Goal: Task Accomplishment & Management: Use online tool/utility

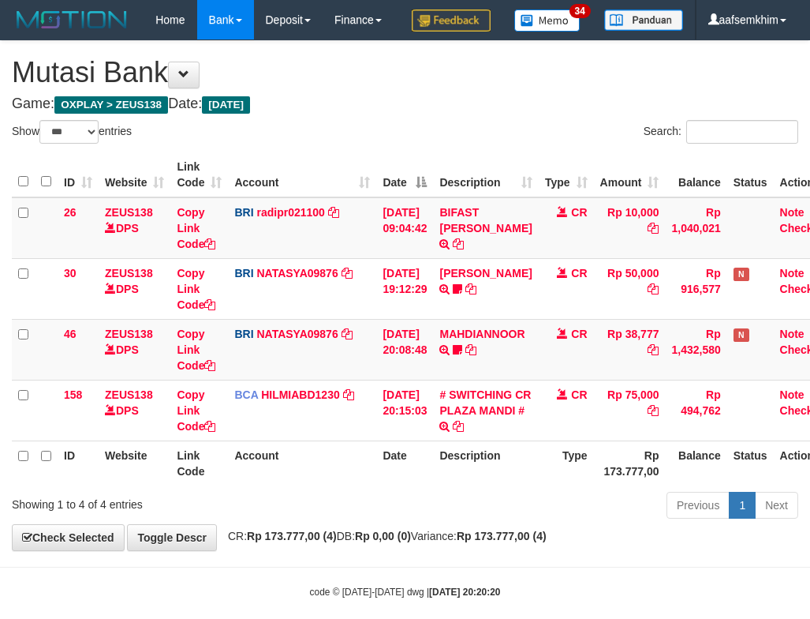
select select "***"
click at [503, 148] on div "Search:" at bounding box center [608, 134] width 382 height 28
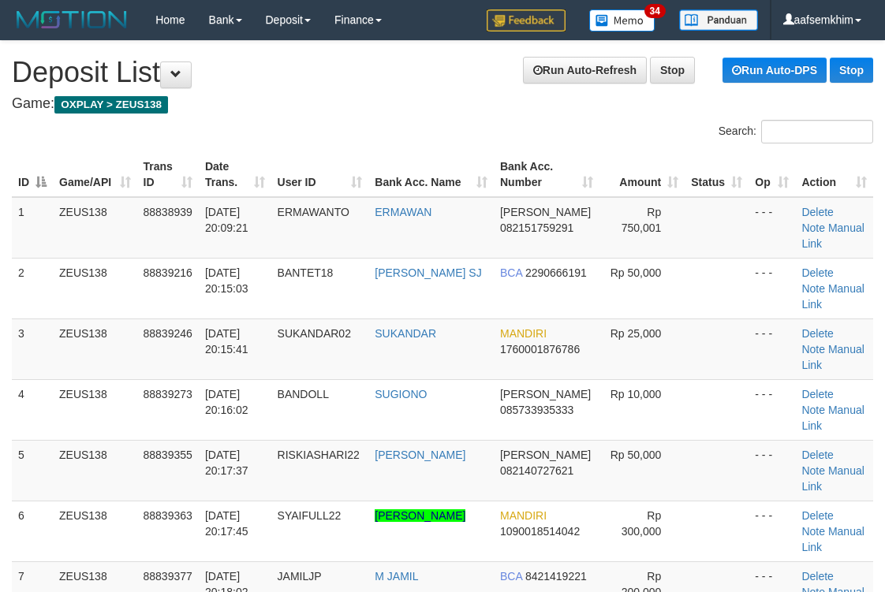
scroll to position [233, 0]
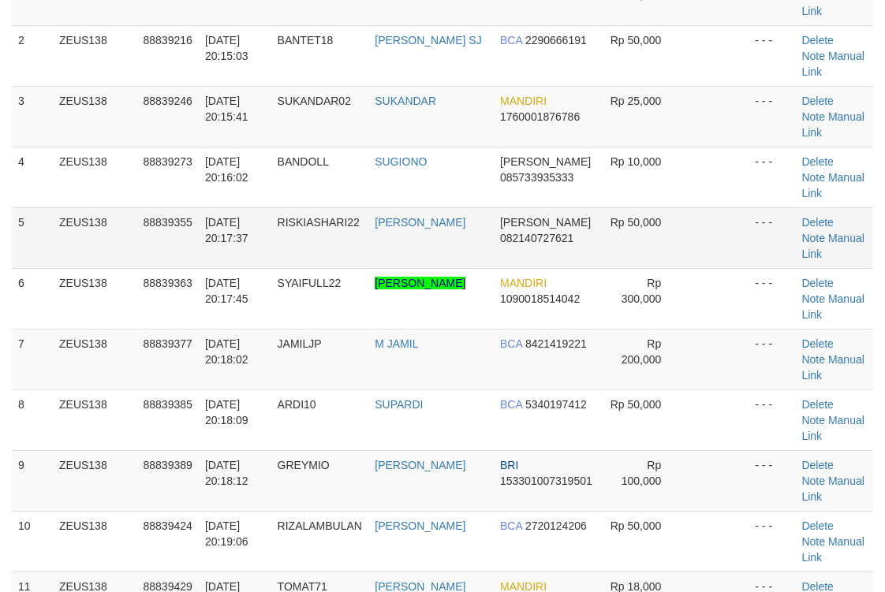
click at [536, 262] on td "DANA 082140727621" at bounding box center [547, 237] width 106 height 61
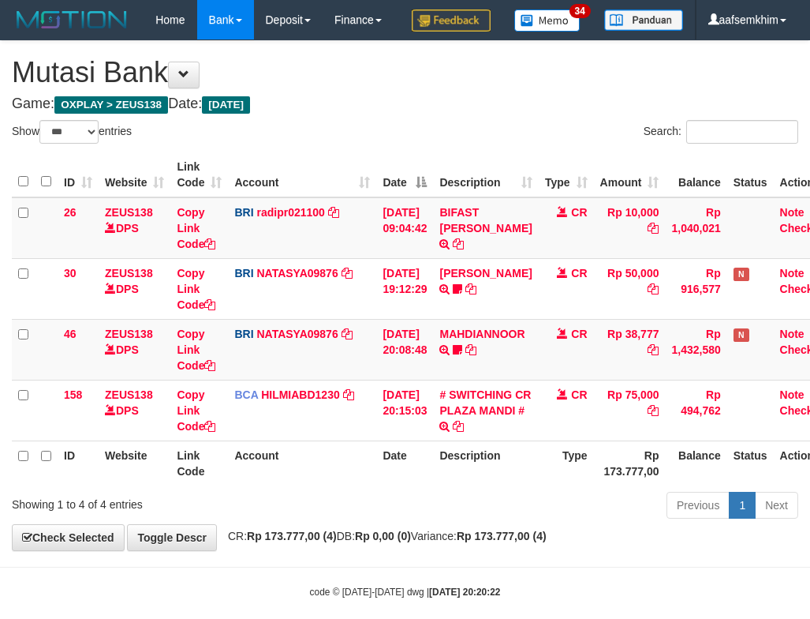
select select "***"
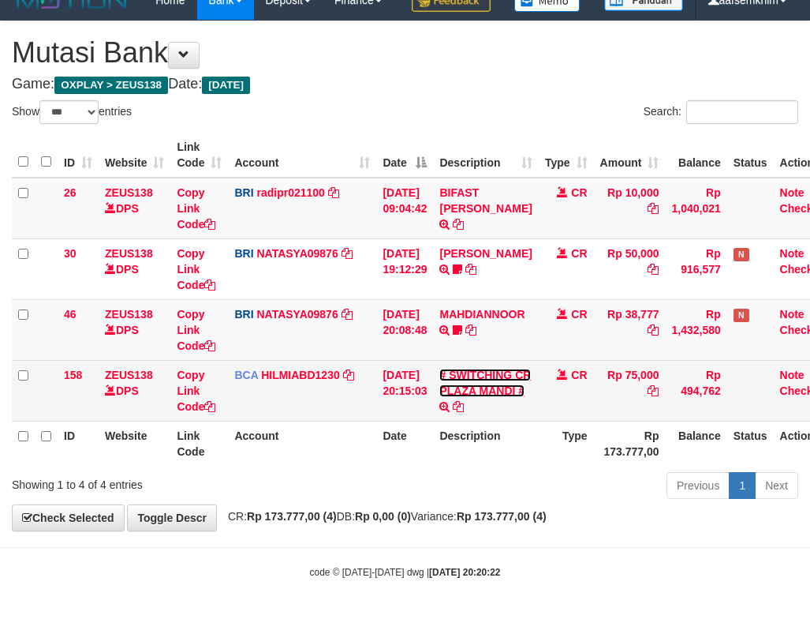
click at [499, 387] on link "# SWITCHING CR PLAZA MANDI #" at bounding box center [485, 382] width 92 height 28
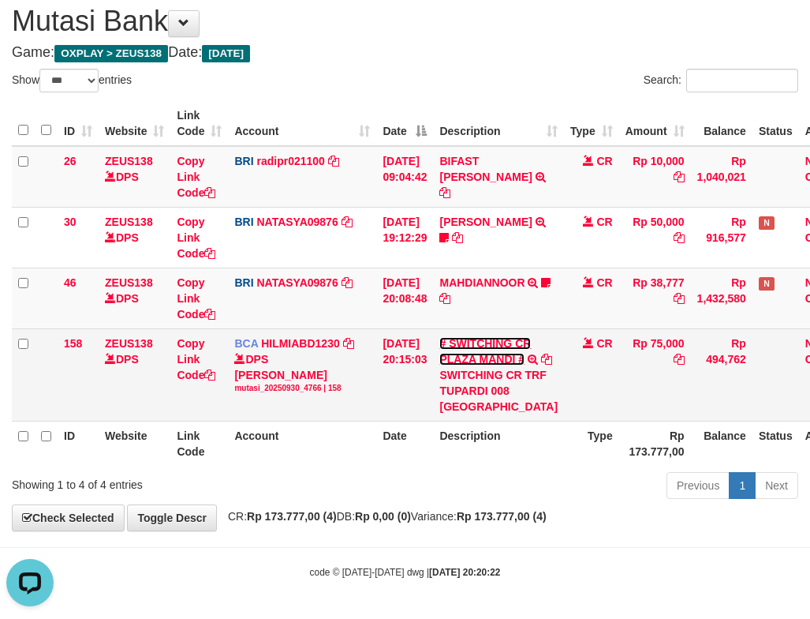
scroll to position [0, 0]
drag, startPoint x: 499, startPoint y: 393, endPoint x: 507, endPoint y: 400, distance: 10.6
click at [507, 400] on div "SWITCHING CR TRF TUPARDI 008 PLAZA MANDI" at bounding box center [498, 390] width 118 height 47
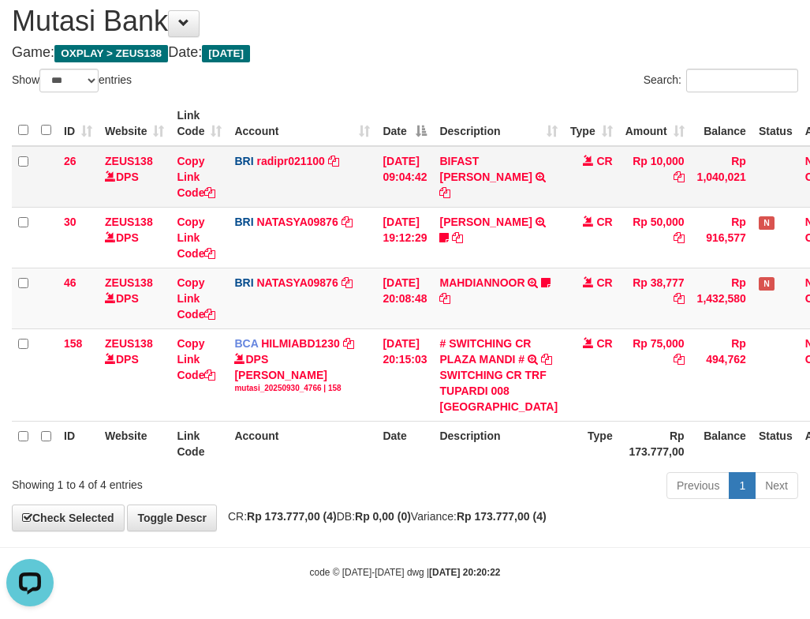
click at [433, 155] on td "30/09/2025 09:04:42" at bounding box center [404, 177] width 57 height 62
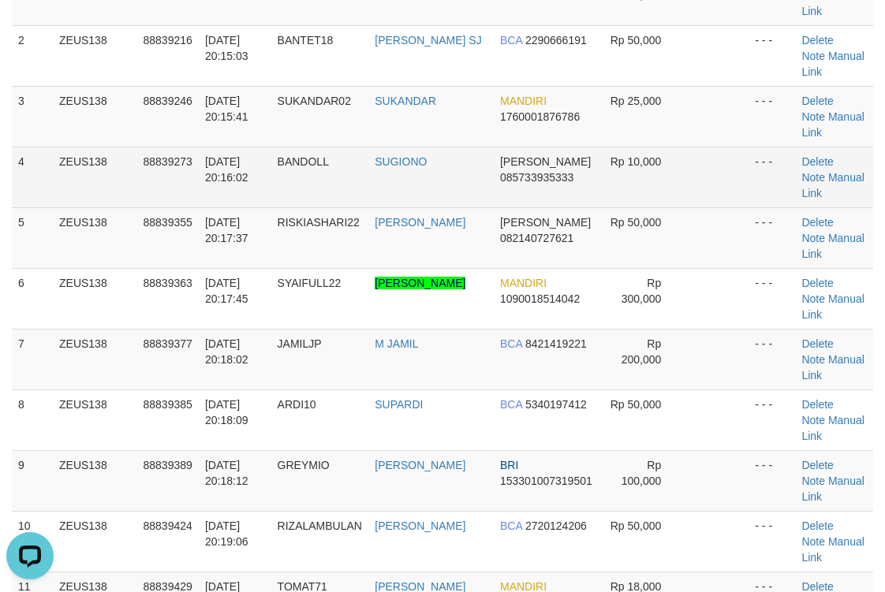
click at [435, 158] on td "SUGIONO" at bounding box center [430, 177] width 125 height 61
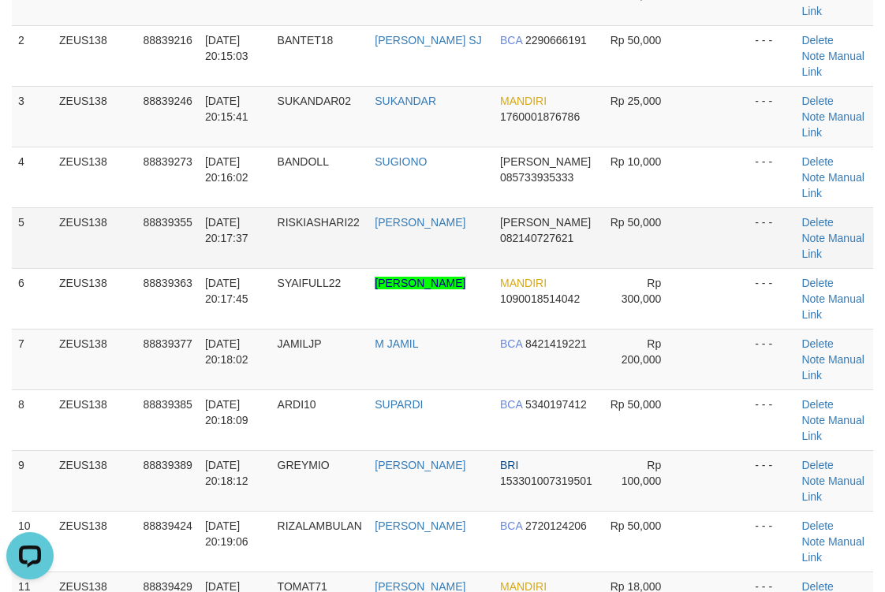
drag, startPoint x: 422, startPoint y: 237, endPoint x: 432, endPoint y: 233, distance: 11.3
click at [430, 237] on td "RIZKY ASHARI" at bounding box center [430, 237] width 125 height 61
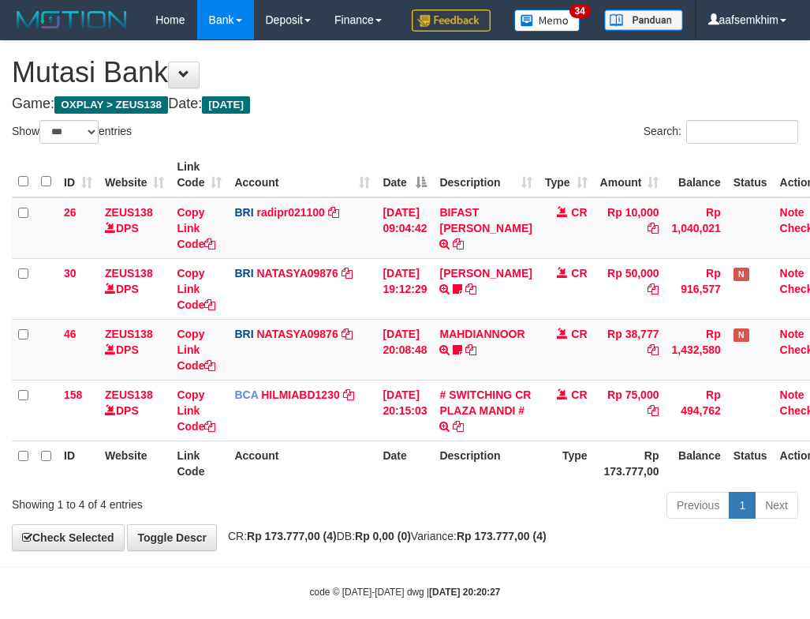
select select "***"
click at [417, 156] on div "**********" at bounding box center [405, 295] width 810 height 509
select select "***"
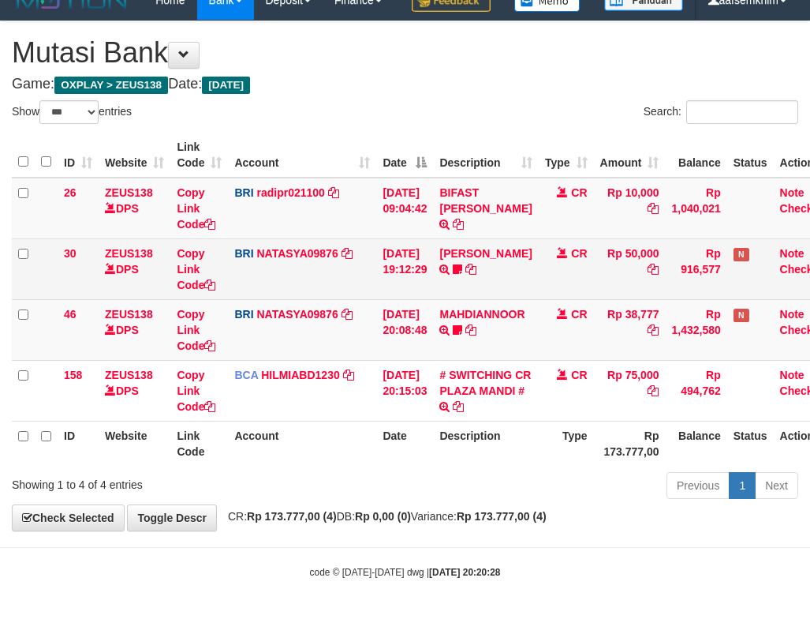
click at [421, 278] on td "30/09/2025 19:12:29" at bounding box center [404, 268] width 57 height 61
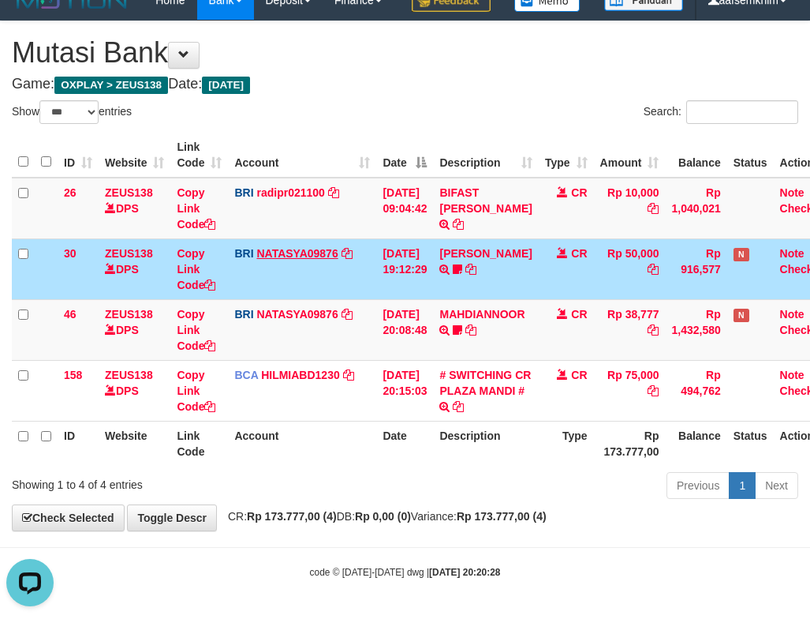
scroll to position [0, 0]
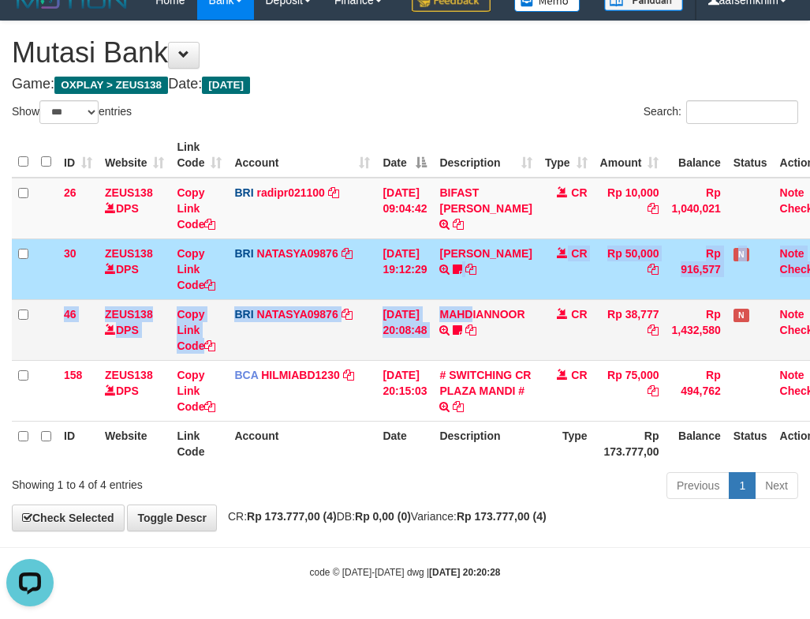
click at [483, 301] on tbody "26 ZEUS138 DPS Copy Link Code BRI radipr021100 DPS REYNALDI ADI PRATAMA mutasi_…" at bounding box center [425, 300] width 826 height 244
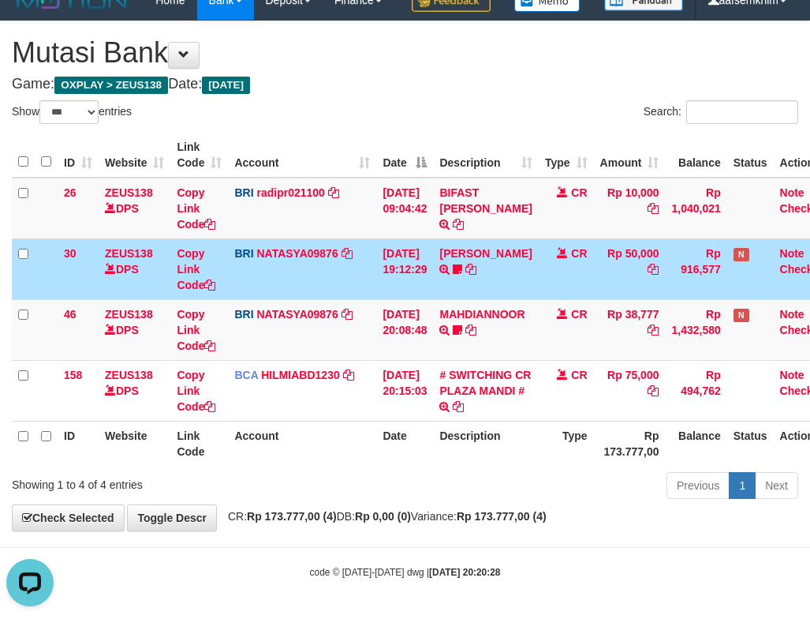
drag, startPoint x: 480, startPoint y: 124, endPoint x: 275, endPoint y: 141, distance: 205.1
click at [476, 130] on div "Show ** ** ** *** entries Search: ID Website Link Code Account Date Description…" at bounding box center [405, 302] width 787 height 404
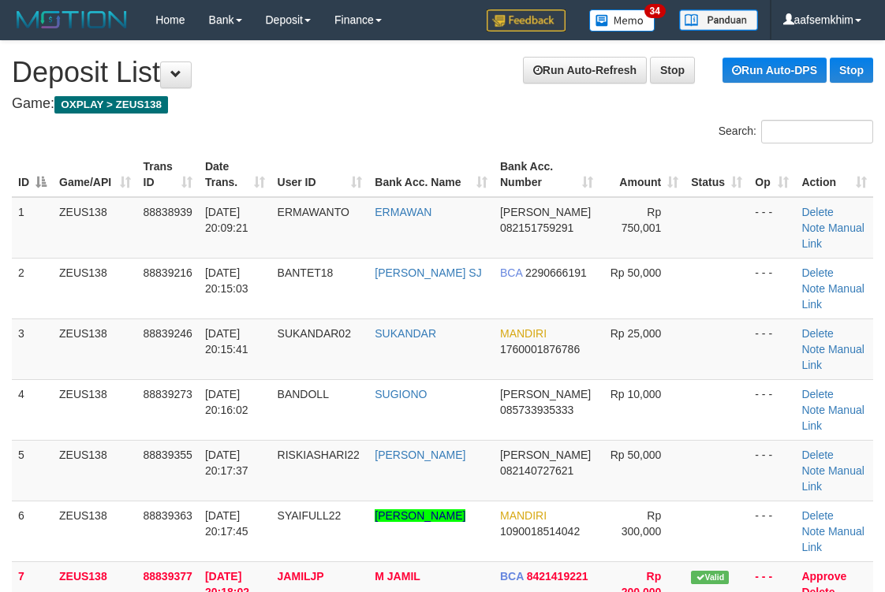
scroll to position [233, 0]
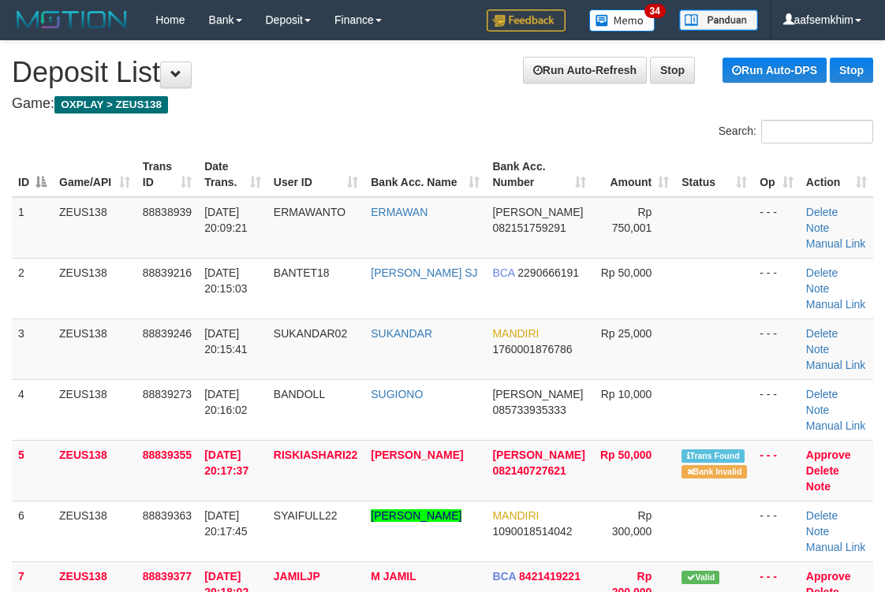
scroll to position [233, 0]
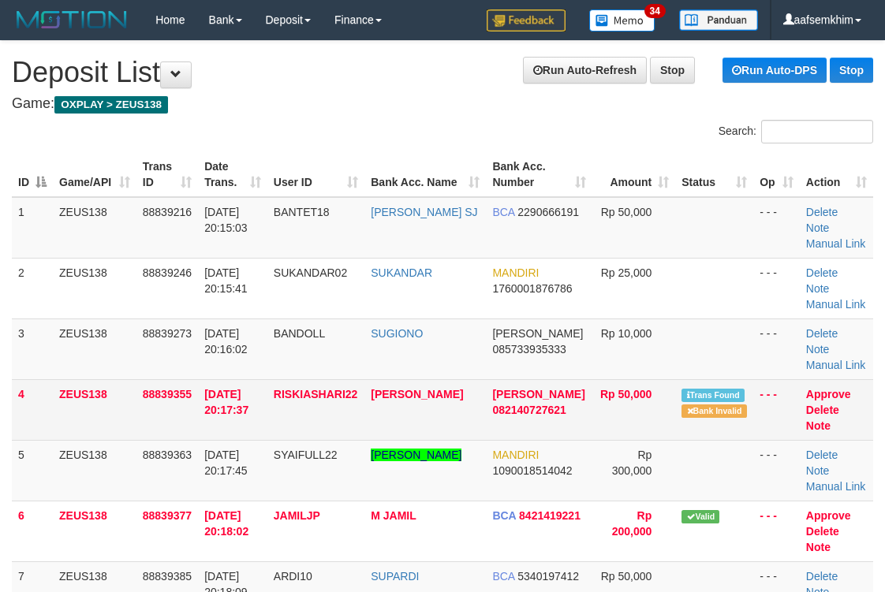
scroll to position [233, 0]
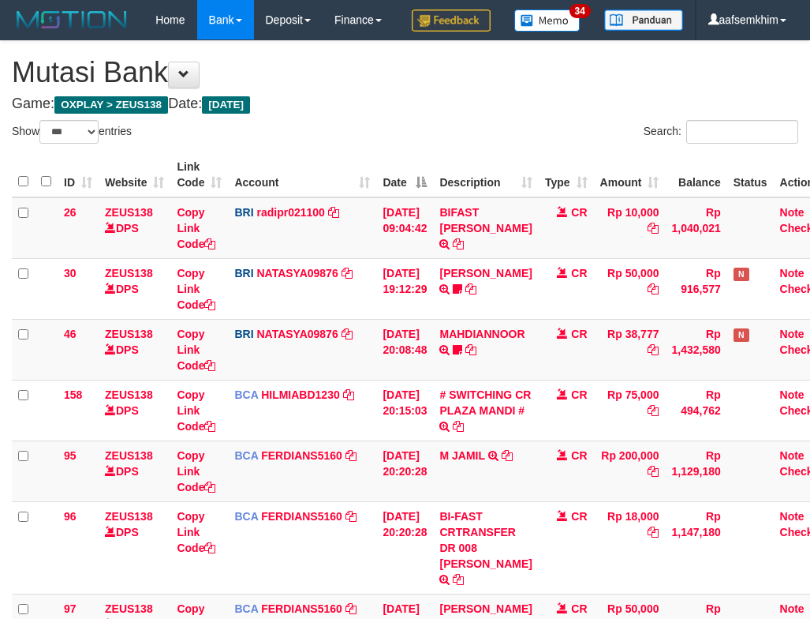
select select "***"
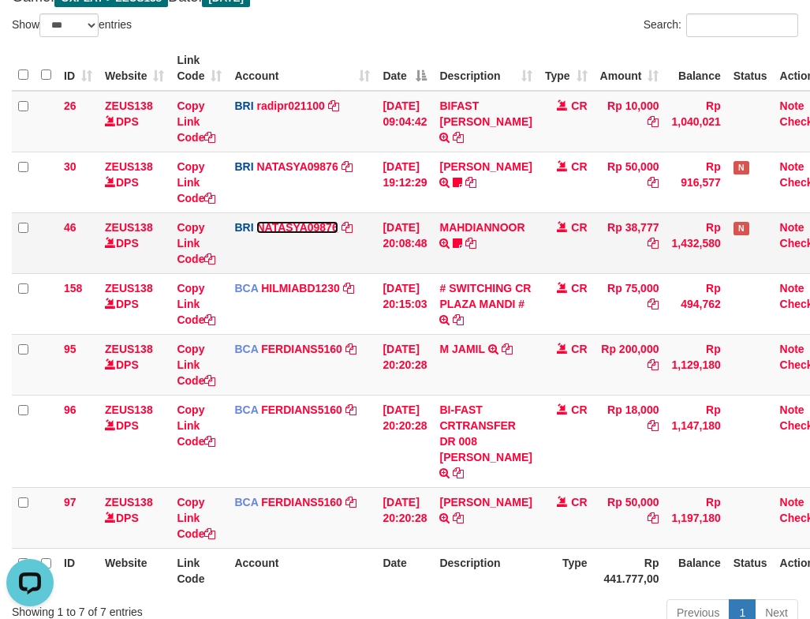
click at [317, 234] on link "NATASYA09876" at bounding box center [296, 227] width 81 height 13
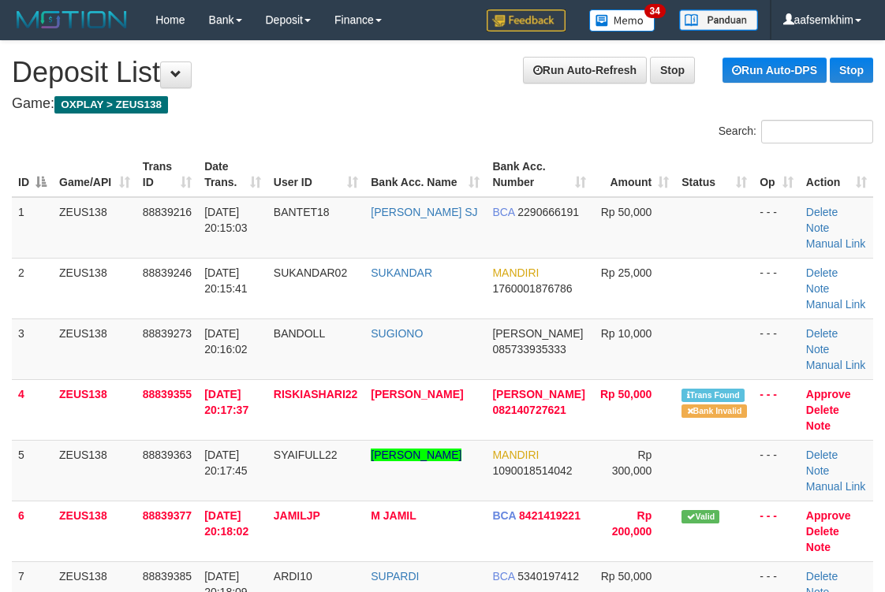
scroll to position [233, 0]
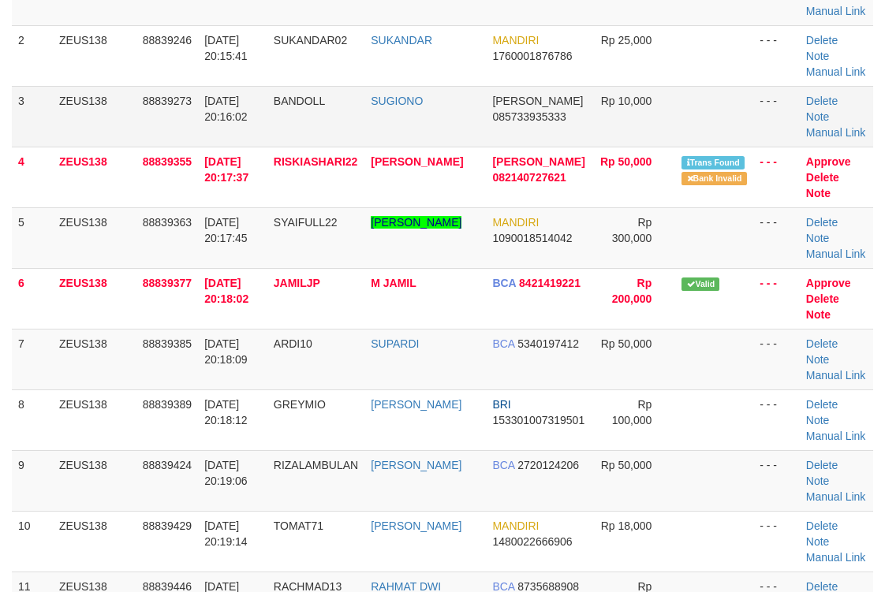
drag, startPoint x: 0, startPoint y: 0, endPoint x: 535, endPoint y: 181, distance: 564.8
click at [535, 147] on td "[PERSON_NAME] 085733935333" at bounding box center [539, 116] width 106 height 61
click at [538, 147] on td "DANA 085733935333" at bounding box center [539, 116] width 106 height 61
click at [539, 147] on td "DANA 085733935333" at bounding box center [539, 116] width 106 height 61
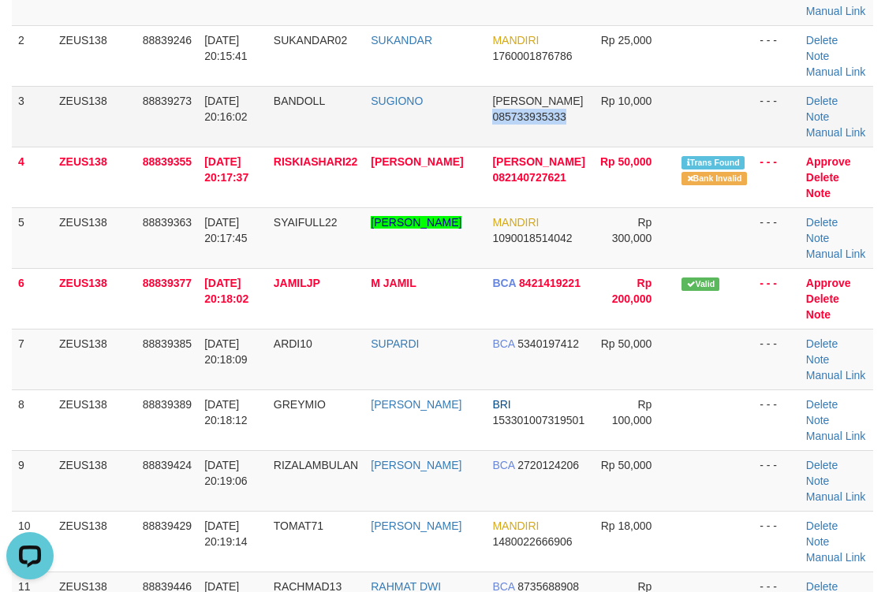
click at [539, 147] on td "DANA 085733935333" at bounding box center [539, 116] width 106 height 61
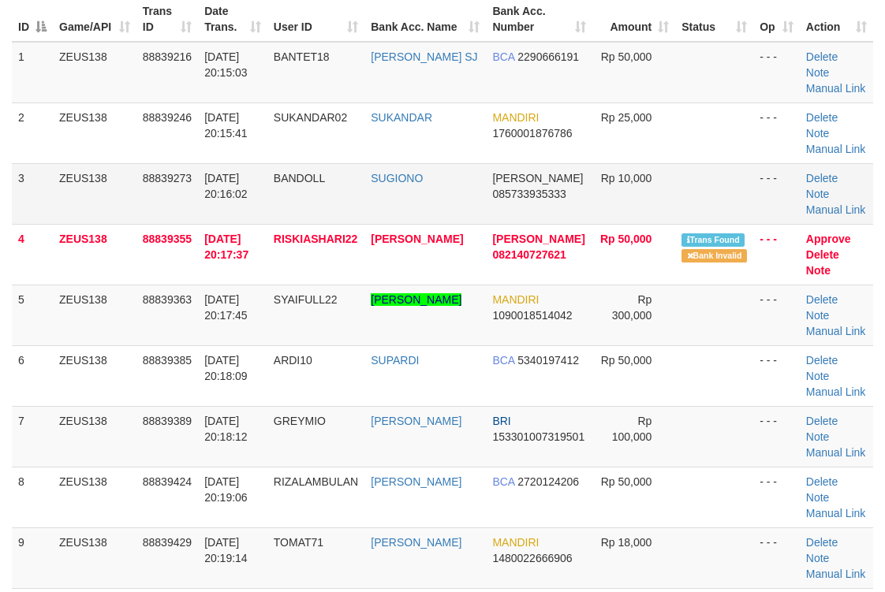
scroll to position [154, 0]
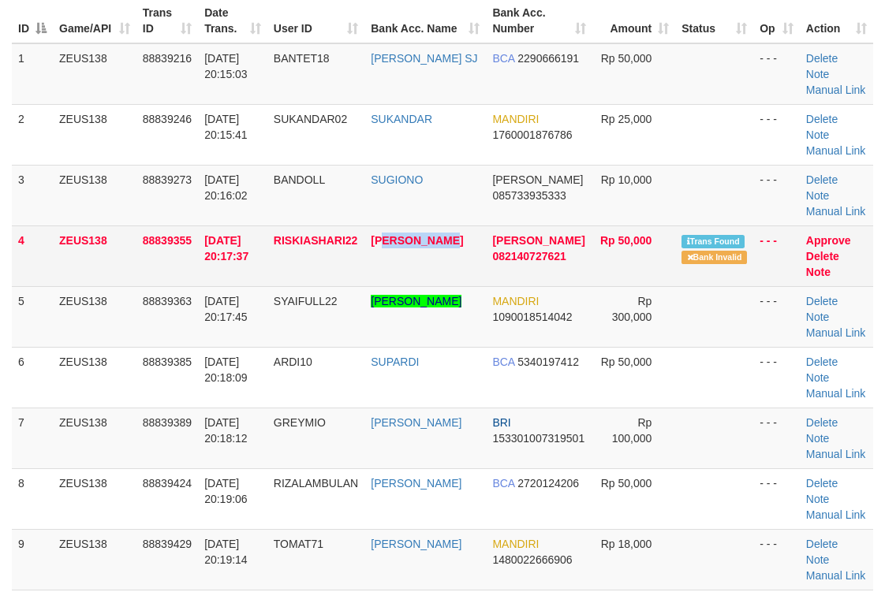
drag, startPoint x: 385, startPoint y: 297, endPoint x: 895, endPoint y: 275, distance: 510.9
click at [474, 286] on td "[PERSON_NAME]" at bounding box center [424, 256] width 121 height 61
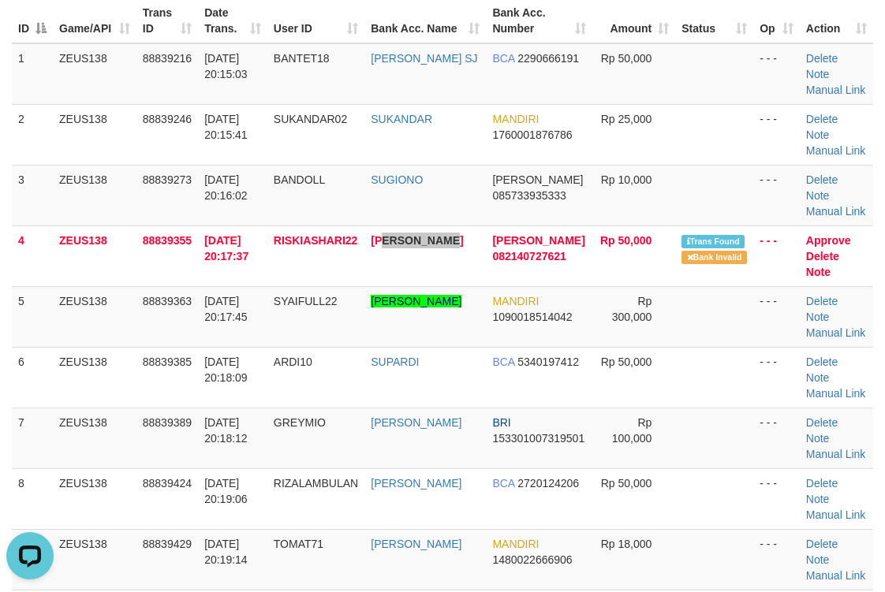
scroll to position [0, 0]
click at [640, 186] on span "Rp 10,000" at bounding box center [626, 180] width 51 height 13
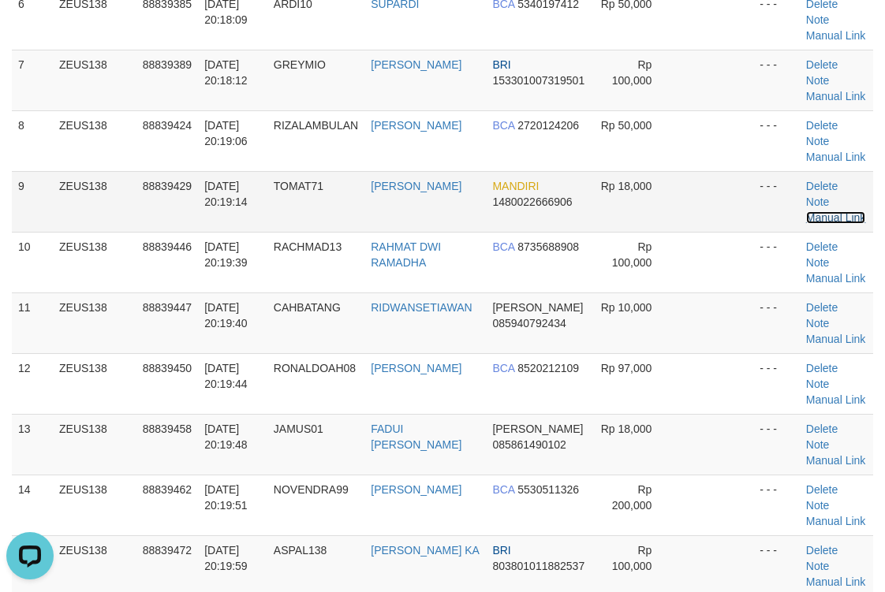
click at [831, 224] on link "Manual Link" at bounding box center [836, 217] width 60 height 13
drag, startPoint x: 563, startPoint y: 233, endPoint x: 894, endPoint y: 271, distance: 332.7
click at [567, 171] on td "BCA 2720124206" at bounding box center [539, 140] width 106 height 61
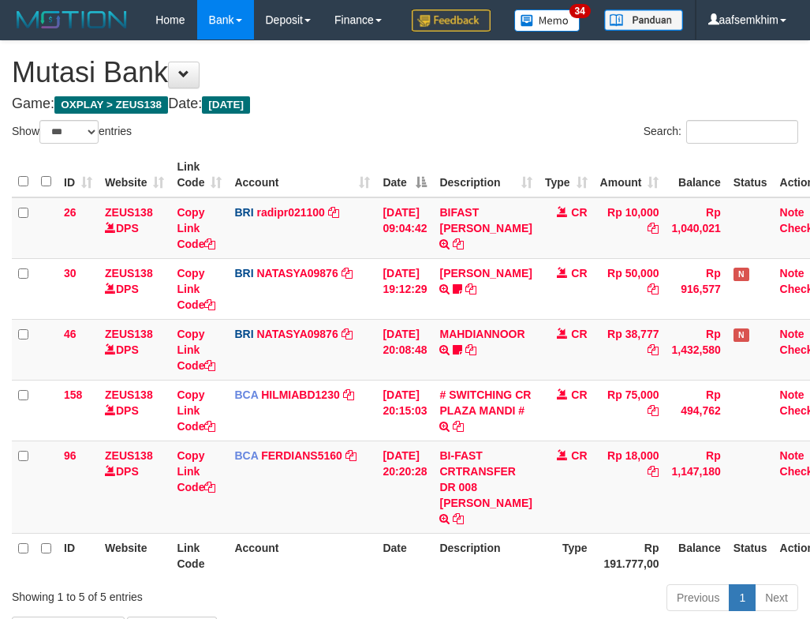
select select "***"
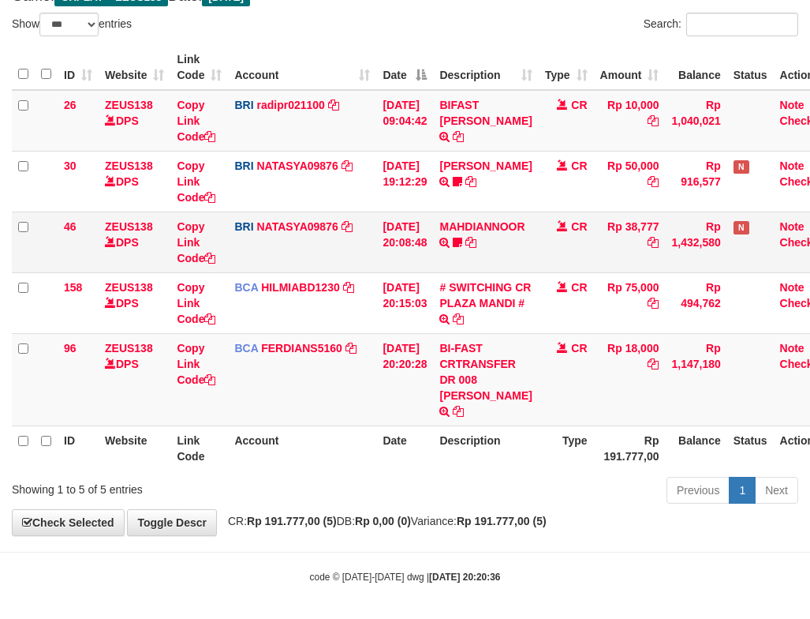
click at [506, 272] on td "MAHDIANNOOR TRANSFER NBMB MAHDIANNOOR TO SITI NURLITA SAPITRI Nanda588" at bounding box center [485, 241] width 105 height 61
drag, startPoint x: 454, startPoint y: 432, endPoint x: 479, endPoint y: 451, distance: 30.9
click at [479, 425] on td "BI-FAST CRTRANSFER DR 008 HENDRIK GULTOM" at bounding box center [485, 379] width 105 height 92
click at [192, 386] on link "Copy Link Code" at bounding box center [196, 364] width 39 height 44
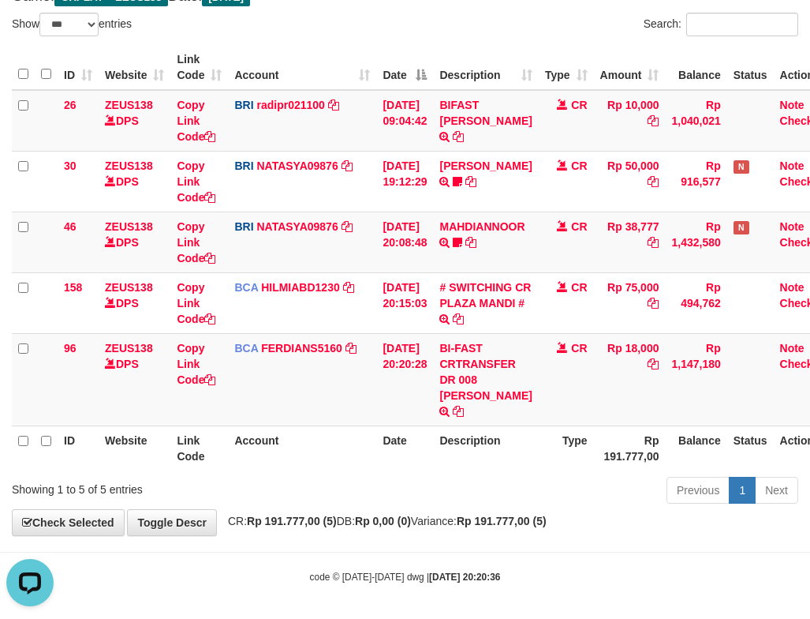
scroll to position [216, 0]
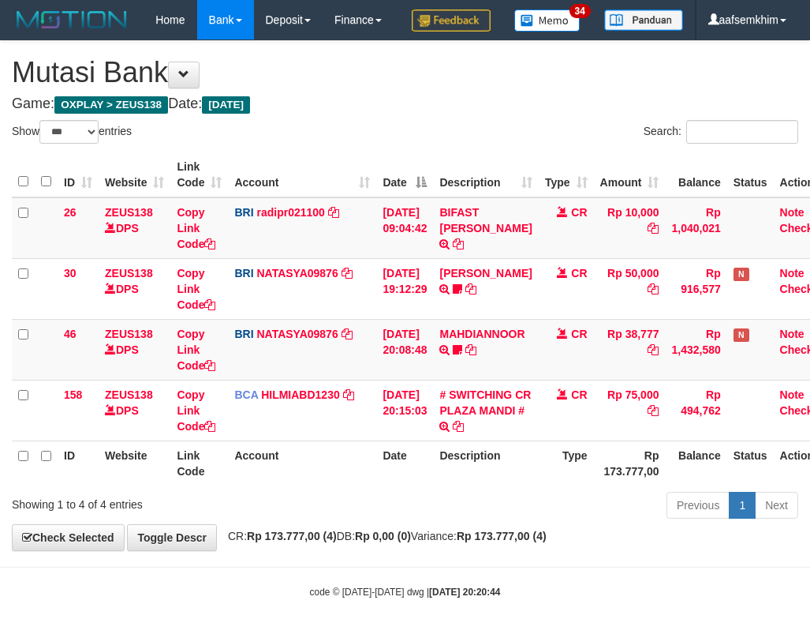
select select "***"
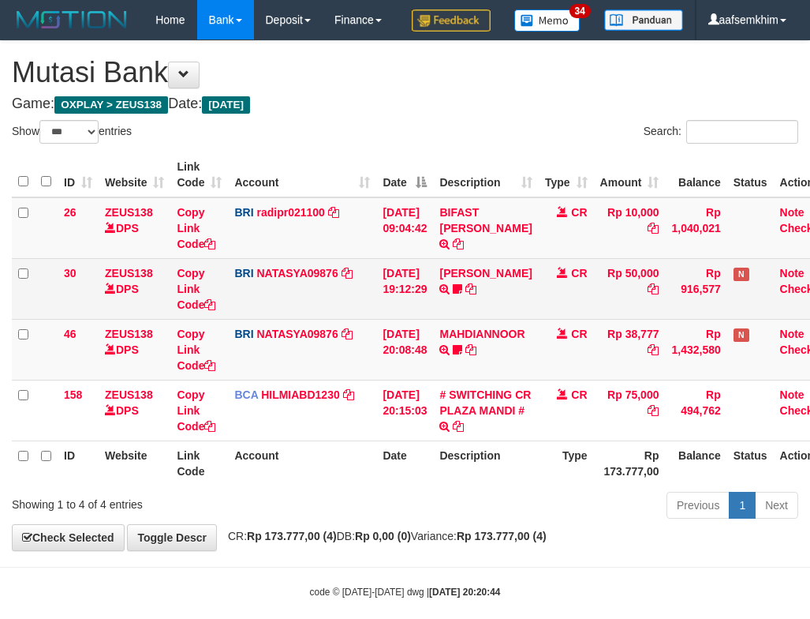
drag, startPoint x: 389, startPoint y: 325, endPoint x: 257, endPoint y: 300, distance: 134.1
click at [388, 319] on td "[DATE] 19:12:29" at bounding box center [404, 288] width 57 height 61
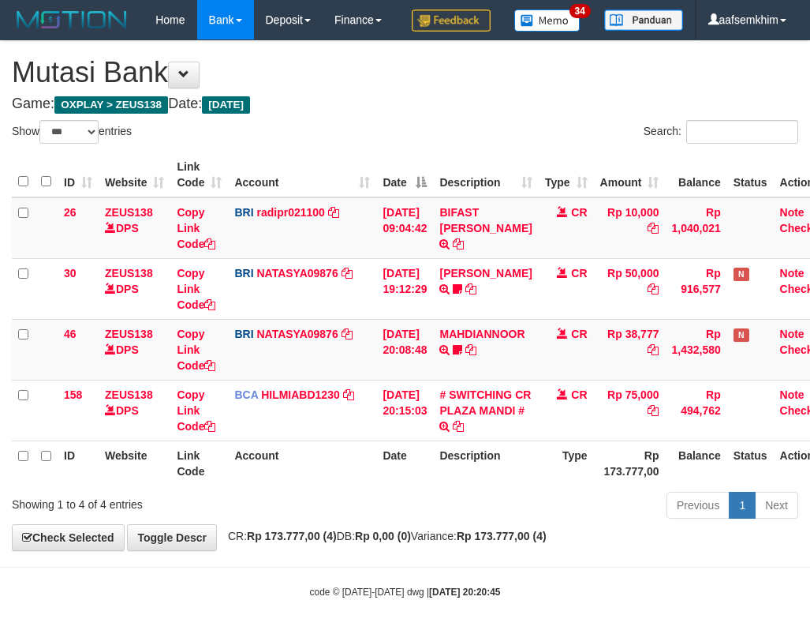
select select "***"
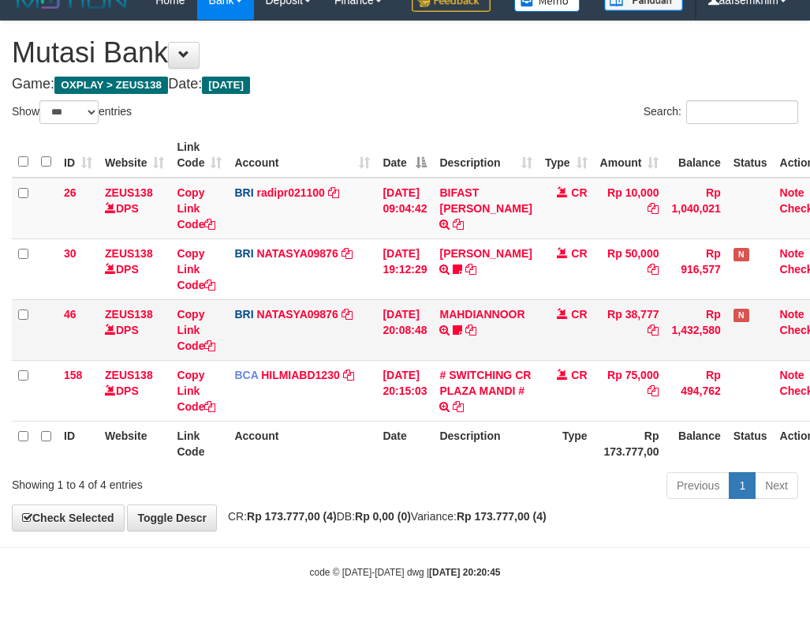
scroll to position [59, 0]
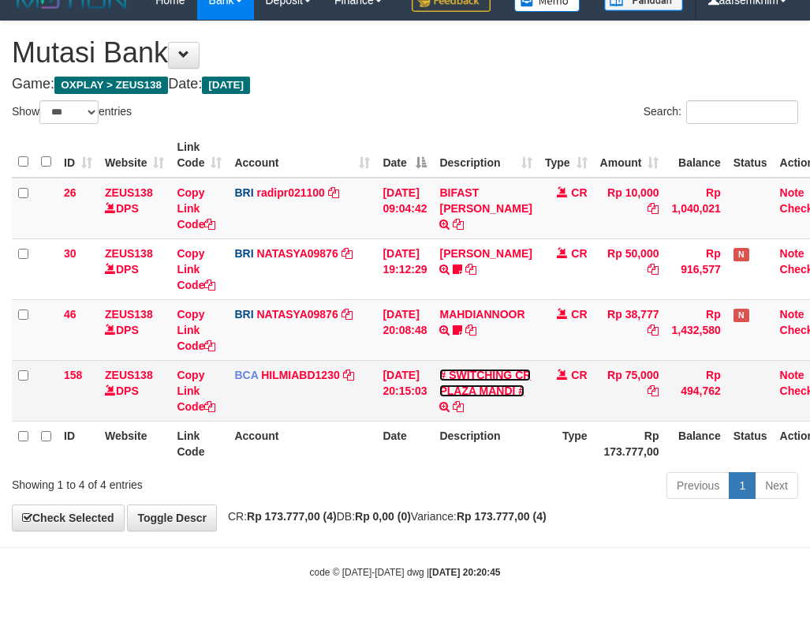
click at [491, 393] on link "# SWITCHING CR PLAZA MANDI #" at bounding box center [485, 382] width 92 height 28
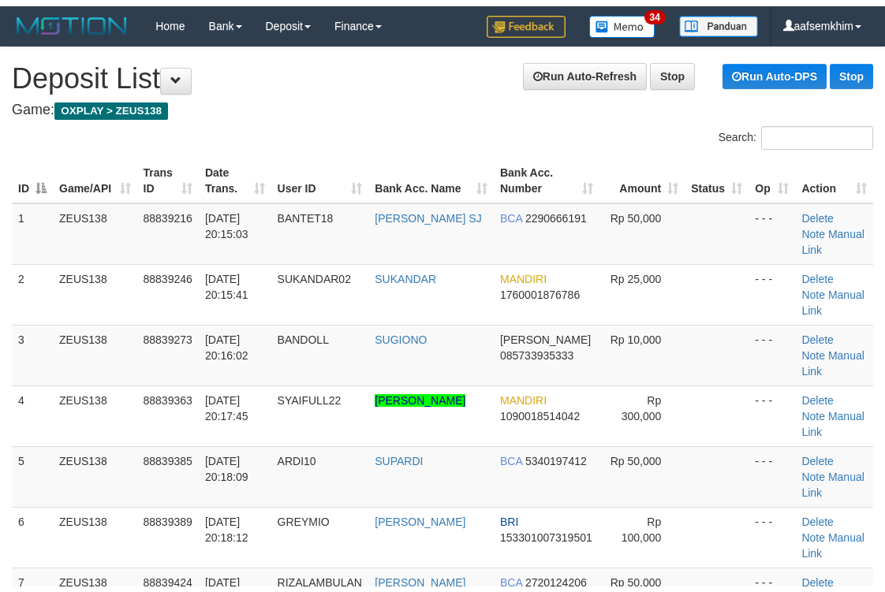
scroll to position [824, 0]
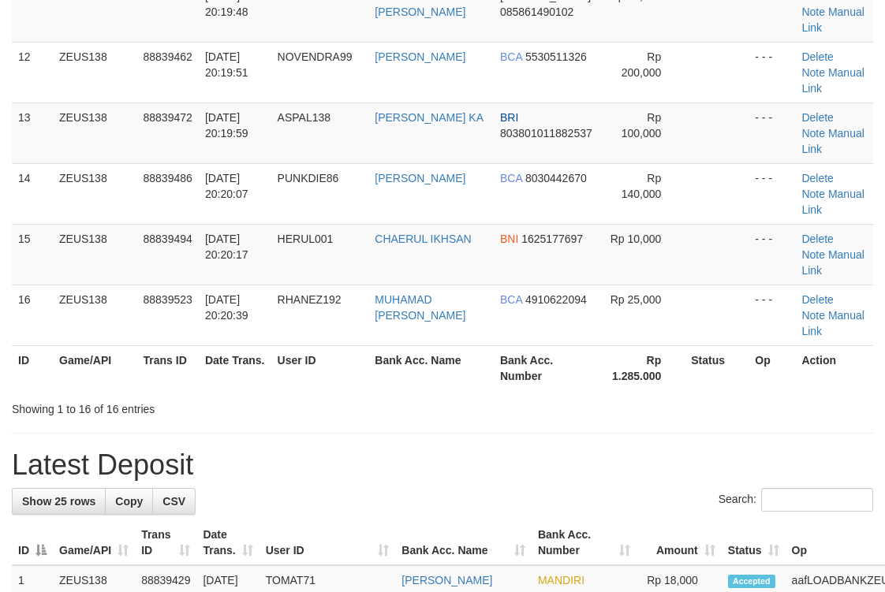
scroll to position [512, 0]
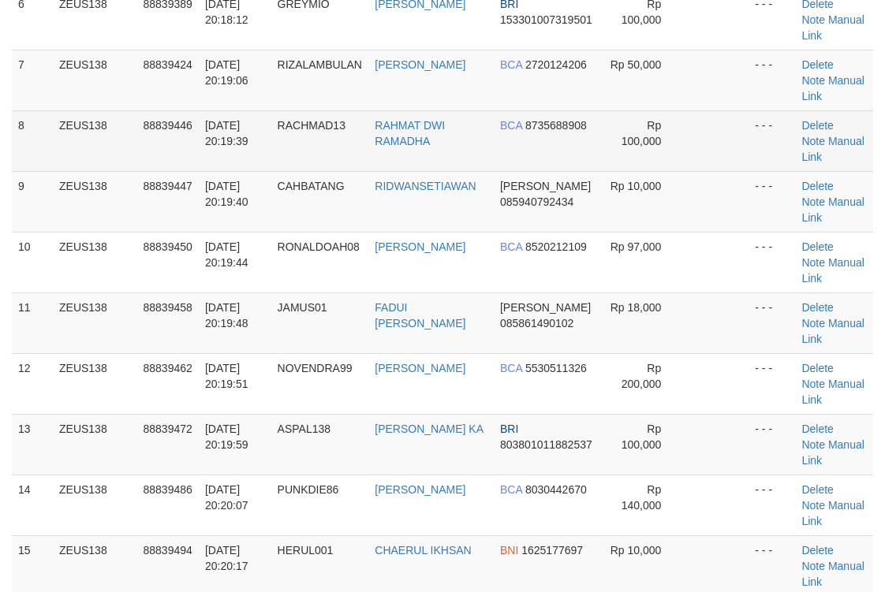
click at [148, 125] on span "88839446" at bounding box center [168, 125] width 49 height 13
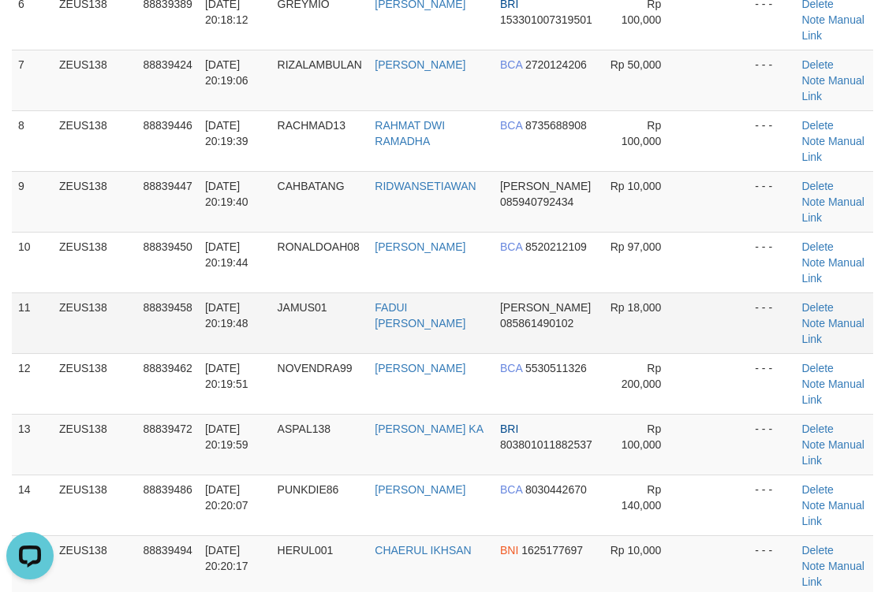
scroll to position [0, 0]
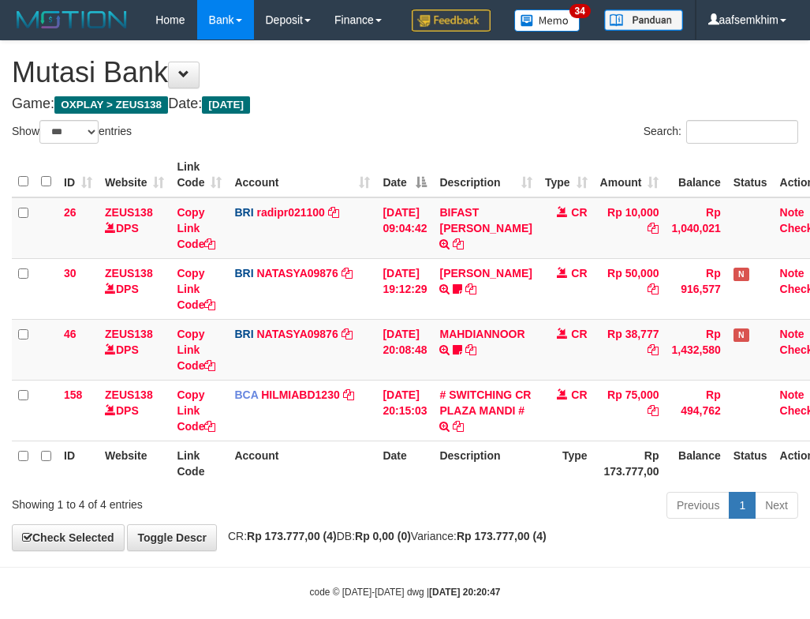
select select "***"
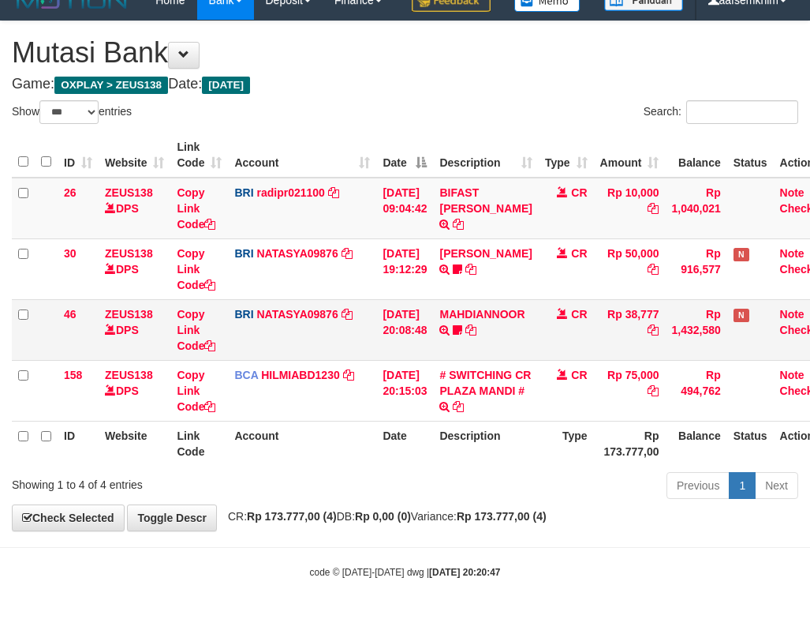
click at [52, 357] on td at bounding box center [46, 329] width 23 height 61
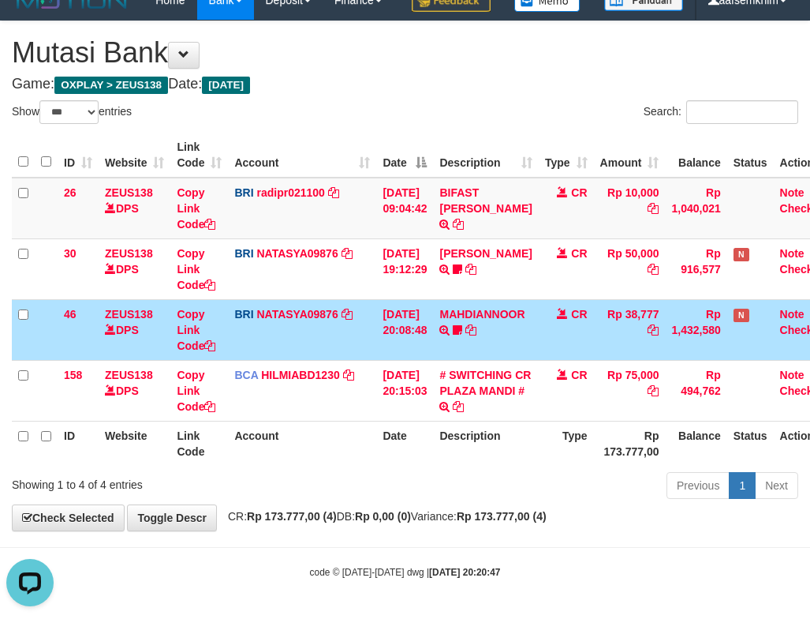
scroll to position [0, 0]
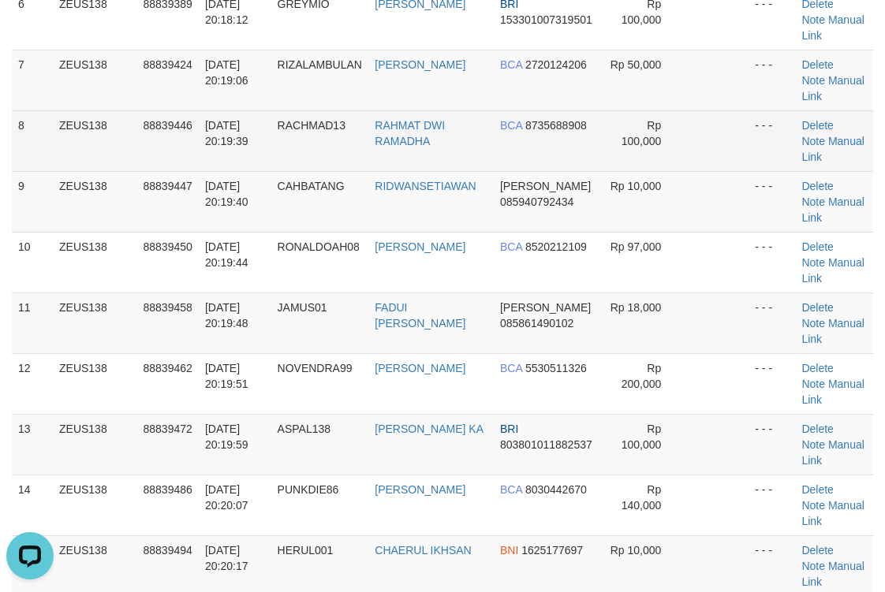
click at [693, 170] on td at bounding box center [717, 140] width 64 height 61
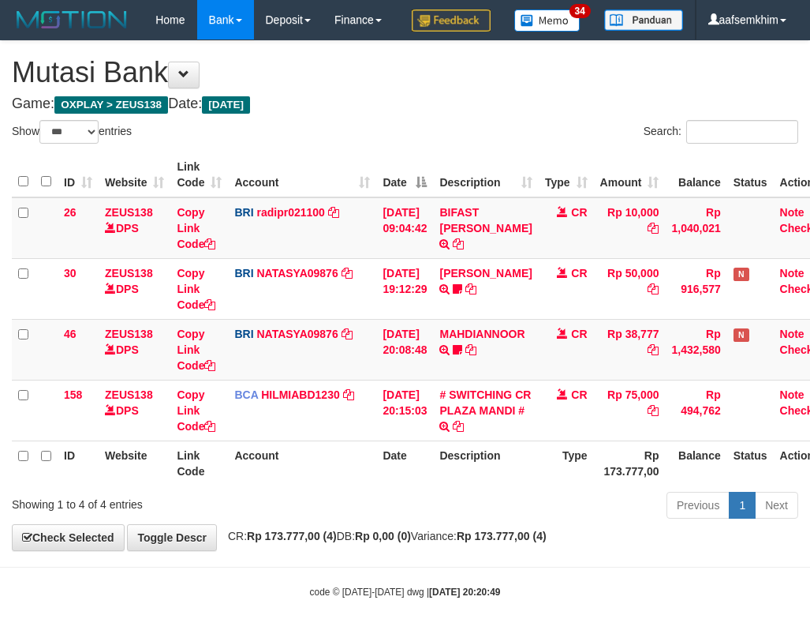
select select "***"
click at [19, 297] on td at bounding box center [23, 288] width 23 height 61
select select "***"
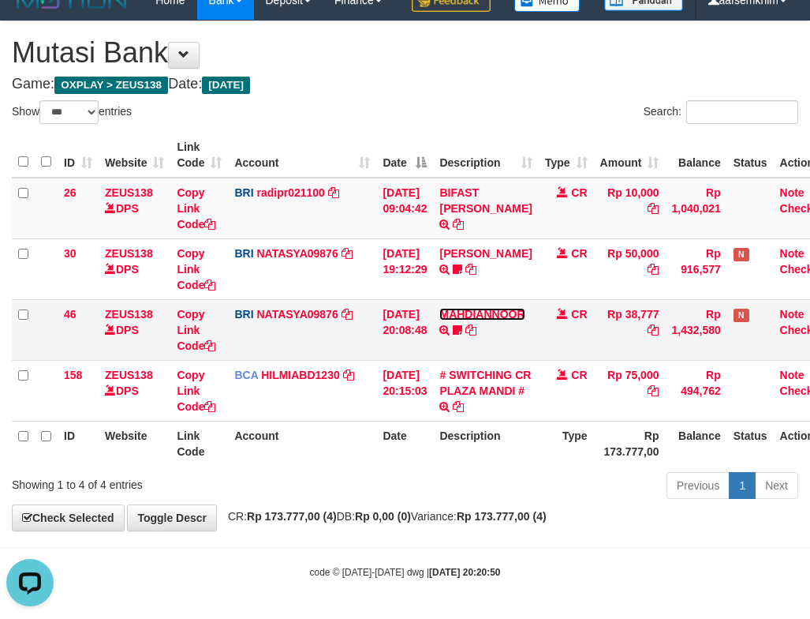
click at [453, 308] on link "MAHDIANNOOR" at bounding box center [481, 314] width 85 height 13
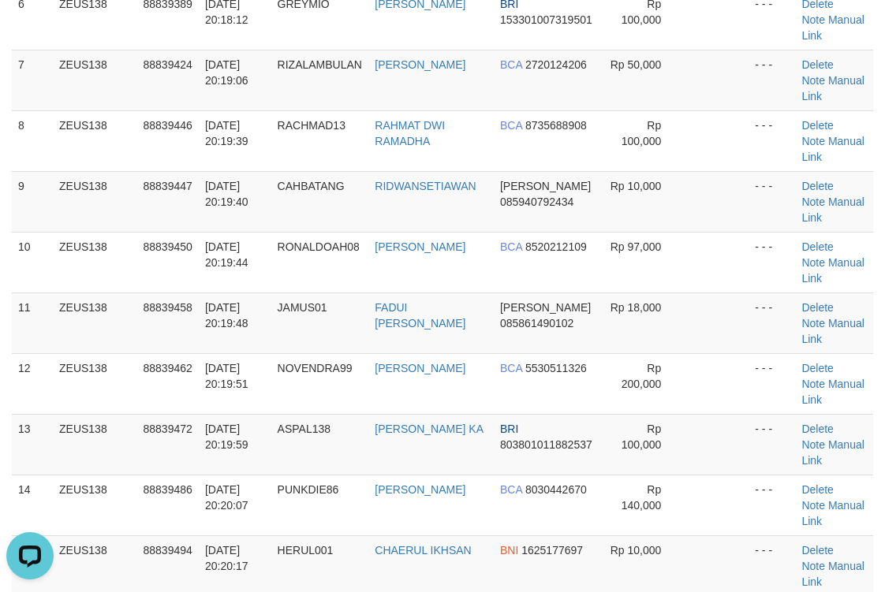
drag, startPoint x: 591, startPoint y: 225, endPoint x: 892, endPoint y: 147, distance: 311.3
click at [610, 224] on td "Rp 10,000" at bounding box center [642, 201] width 85 height 61
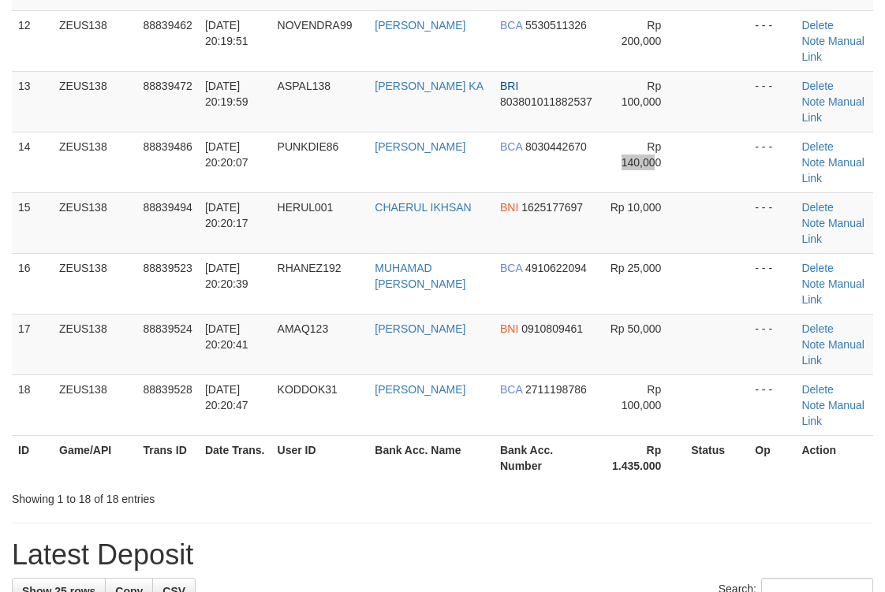
scroll to position [512, 0]
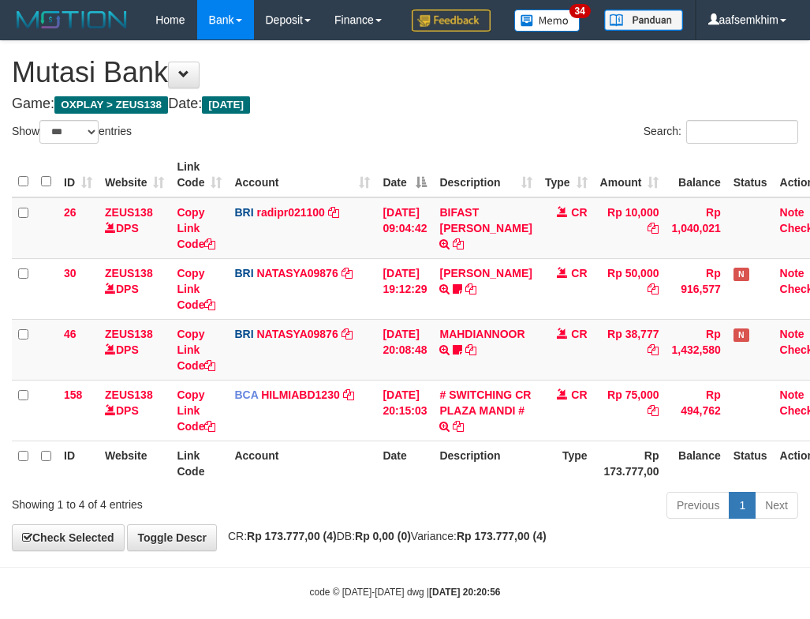
select select "***"
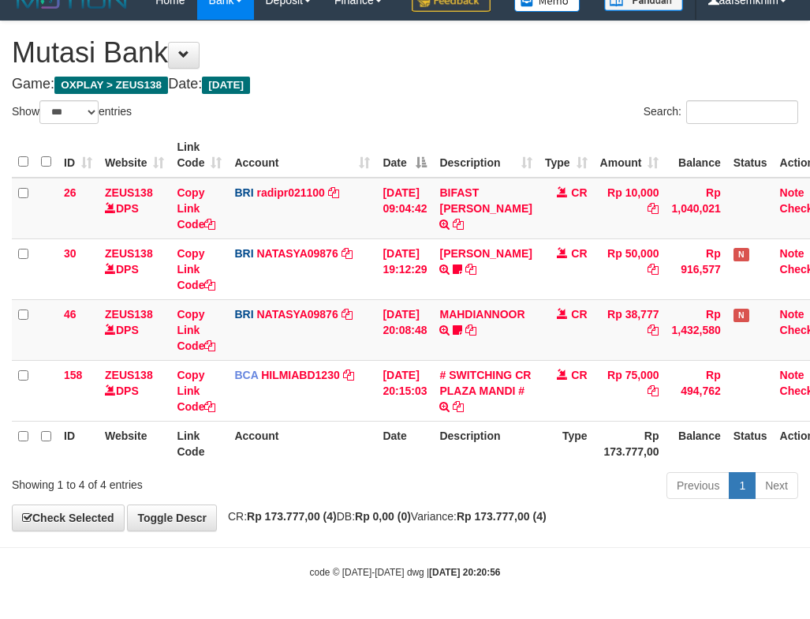
click at [494, 98] on div "**********" at bounding box center [405, 275] width 810 height 509
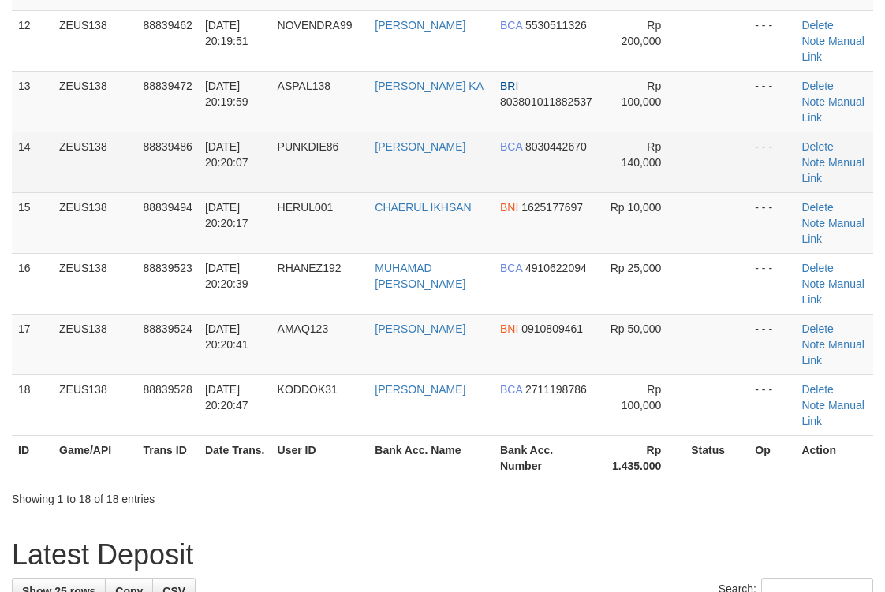
click at [484, 167] on td "INDRA LUKMANA" at bounding box center [430, 162] width 125 height 61
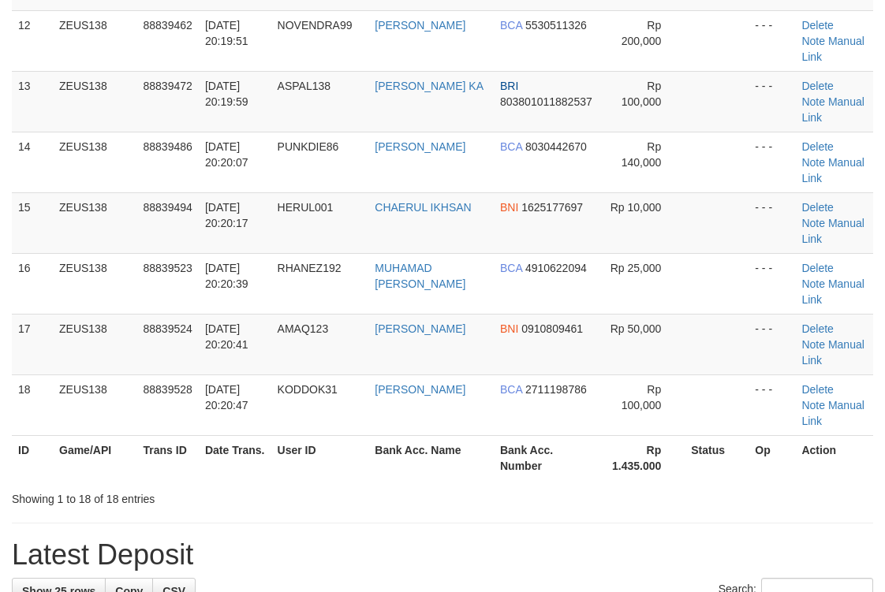
scroll to position [512, 0]
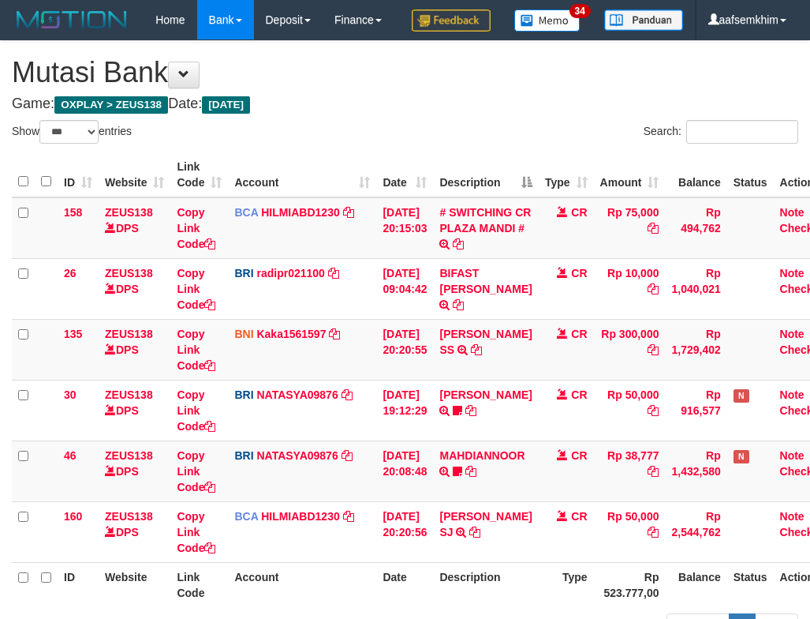
select select "***"
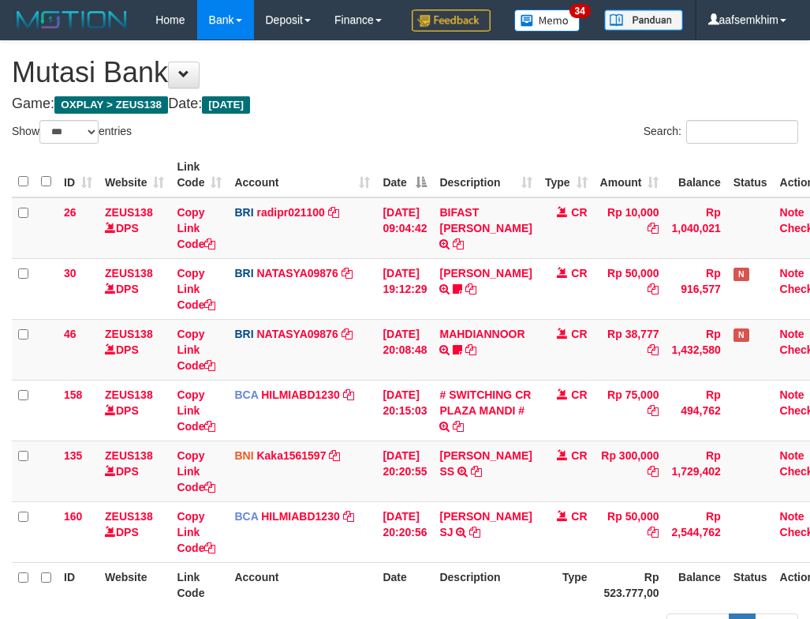
select select "***"
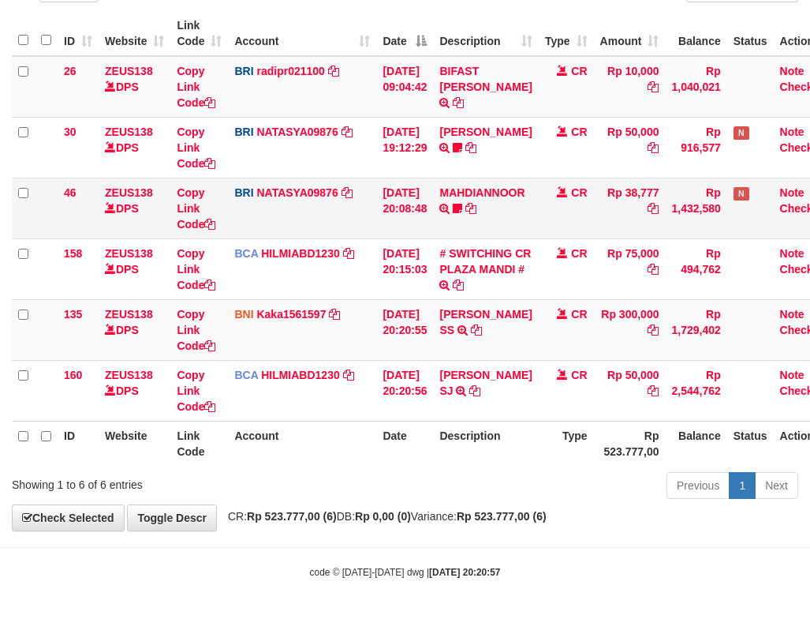
scroll to position [181, 0]
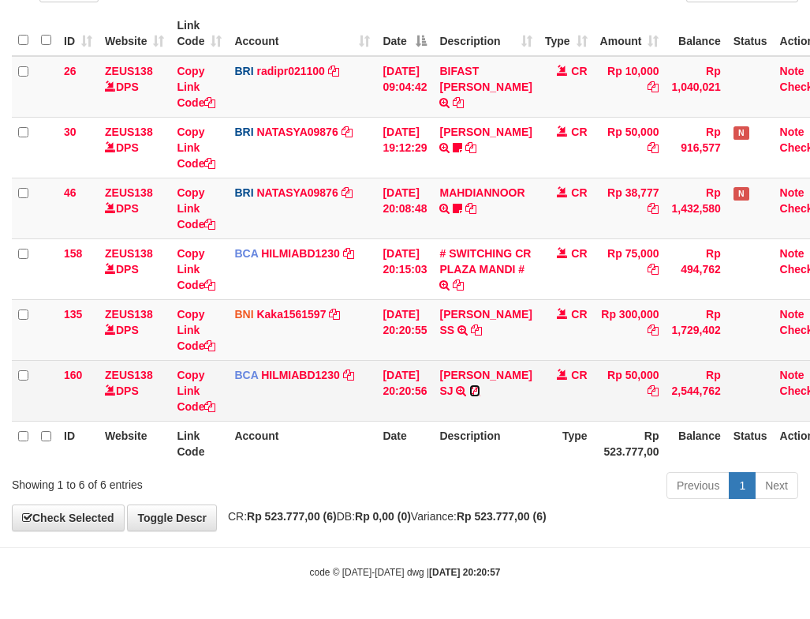
click at [480, 387] on icon at bounding box center [474, 390] width 11 height 11
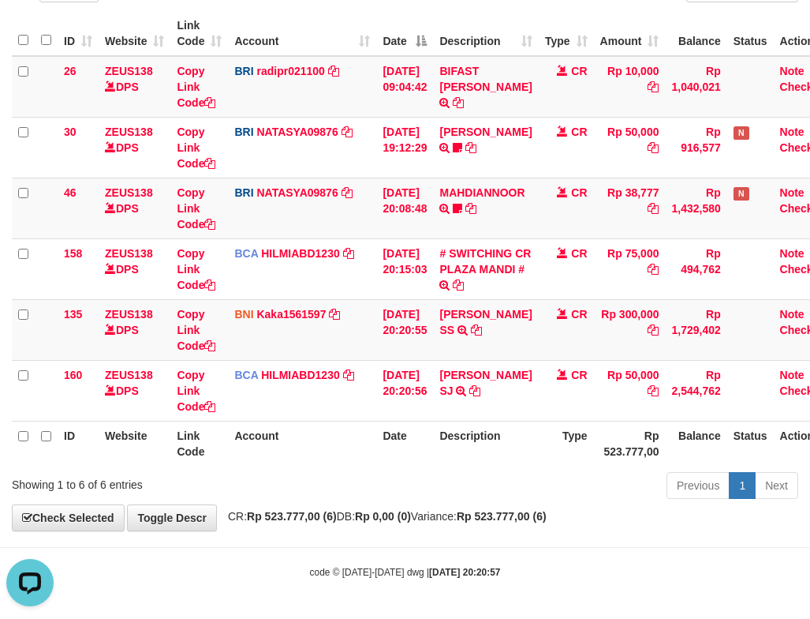
scroll to position [0, 0]
click at [471, 335] on icon at bounding box center [476, 329] width 11 height 11
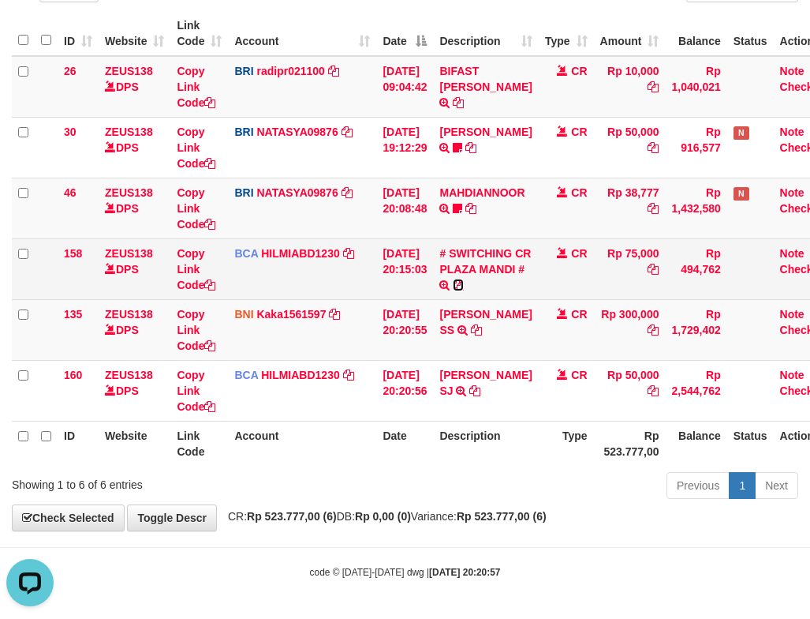
click at [464, 286] on icon at bounding box center [458, 284] width 11 height 11
click at [487, 264] on link "# SWITCHING CR PLAZA MANDI #" at bounding box center [485, 261] width 92 height 28
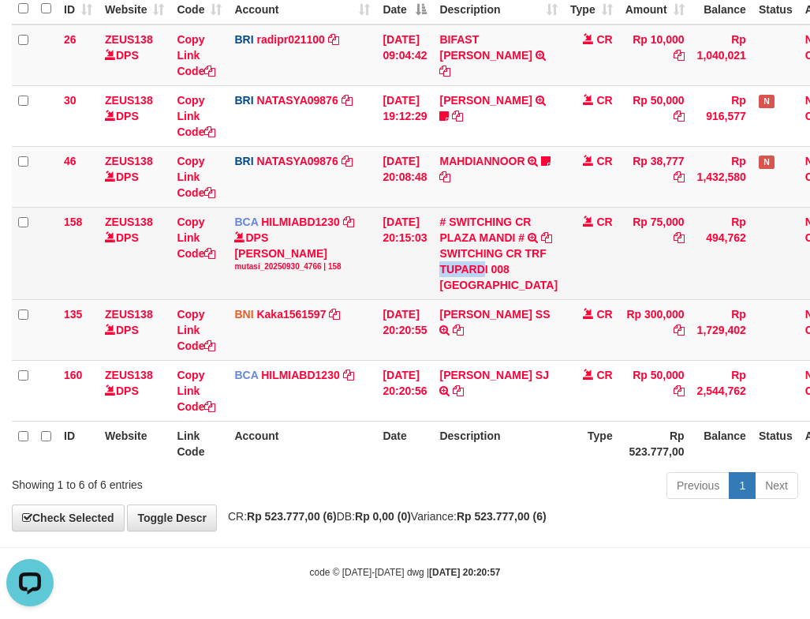
drag, startPoint x: 471, startPoint y: 315, endPoint x: 519, endPoint y: 319, distance: 48.3
click at [519, 293] on div "SWITCHING CR TRF TUPARDI 008 [GEOGRAPHIC_DATA]" at bounding box center [498, 268] width 118 height 47
drag, startPoint x: 475, startPoint y: 333, endPoint x: 513, endPoint y: 333, distance: 37.9
click at [513, 293] on div "SWITCHING CR TRF TUPARDI 008 [GEOGRAPHIC_DATA]" at bounding box center [498, 268] width 118 height 47
copy div "PLAZA"
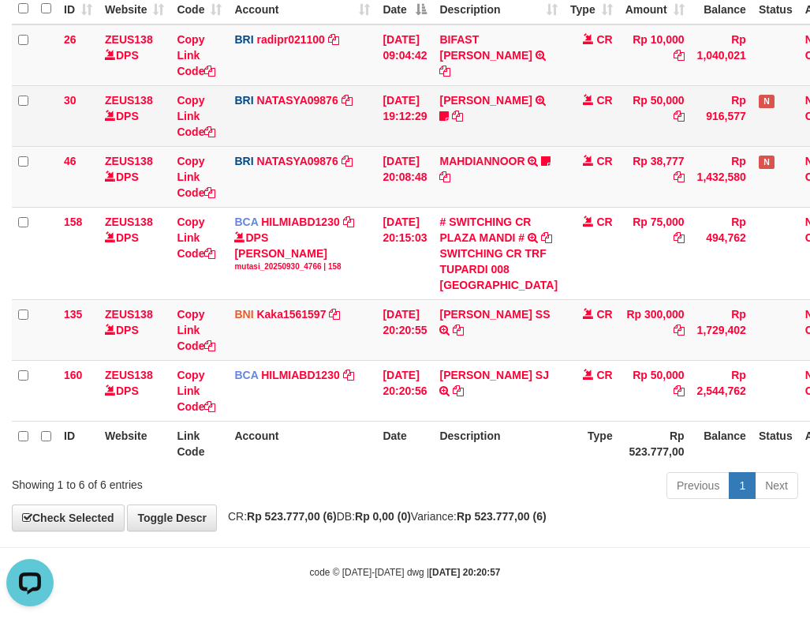
click at [421, 146] on td "[DATE] 19:12:29" at bounding box center [404, 115] width 57 height 61
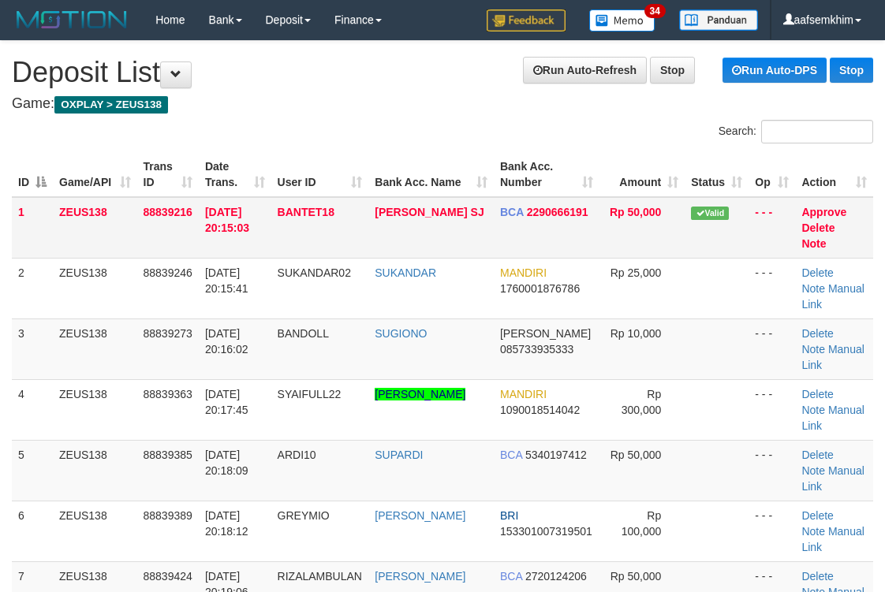
drag, startPoint x: 529, startPoint y: 211, endPoint x: 894, endPoint y: 225, distance: 364.7
click at [535, 211] on span "2290666191" at bounding box center [558, 212] width 62 height 13
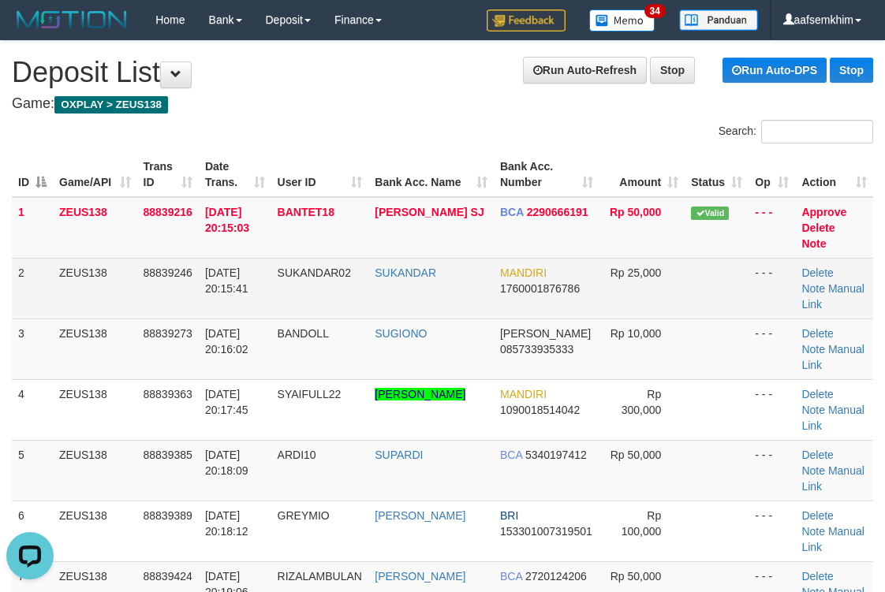
click at [669, 275] on td "Rp 25,000" at bounding box center [642, 288] width 85 height 61
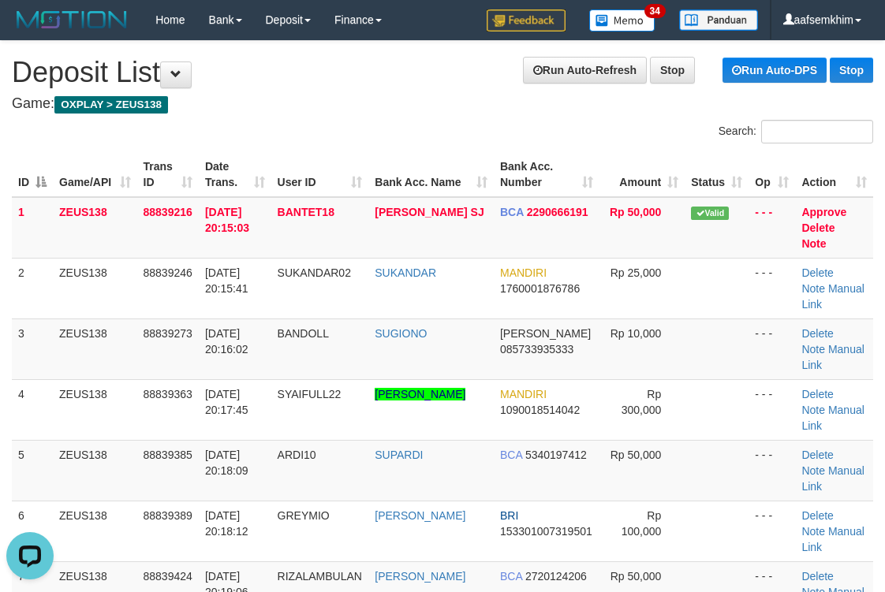
click at [494, 125] on div "Search:" at bounding box center [663, 134] width 419 height 28
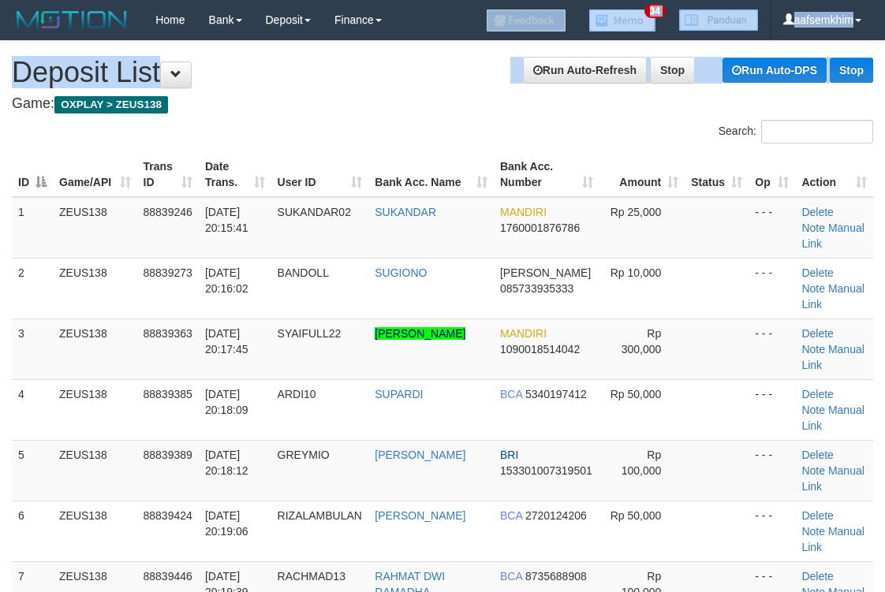
drag, startPoint x: 373, startPoint y: 54, endPoint x: 787, endPoint y: 32, distance: 413.9
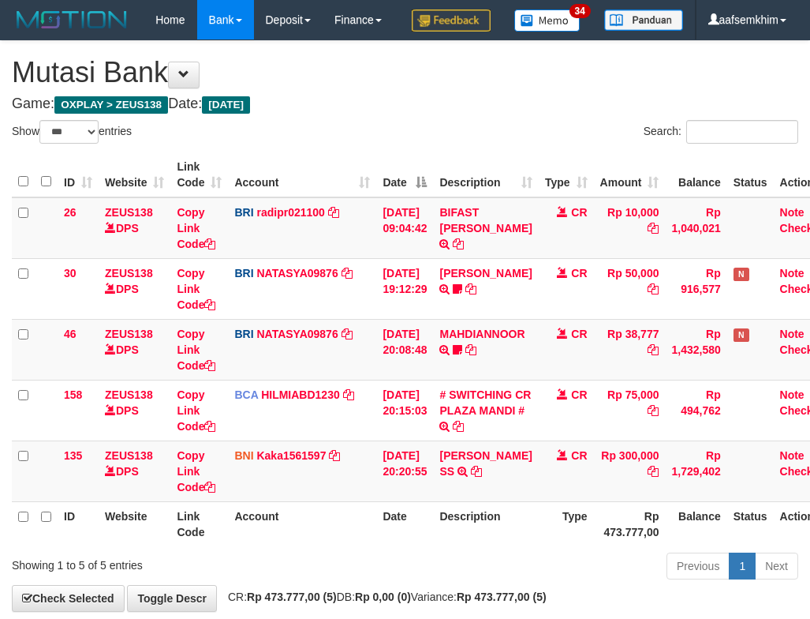
select select "***"
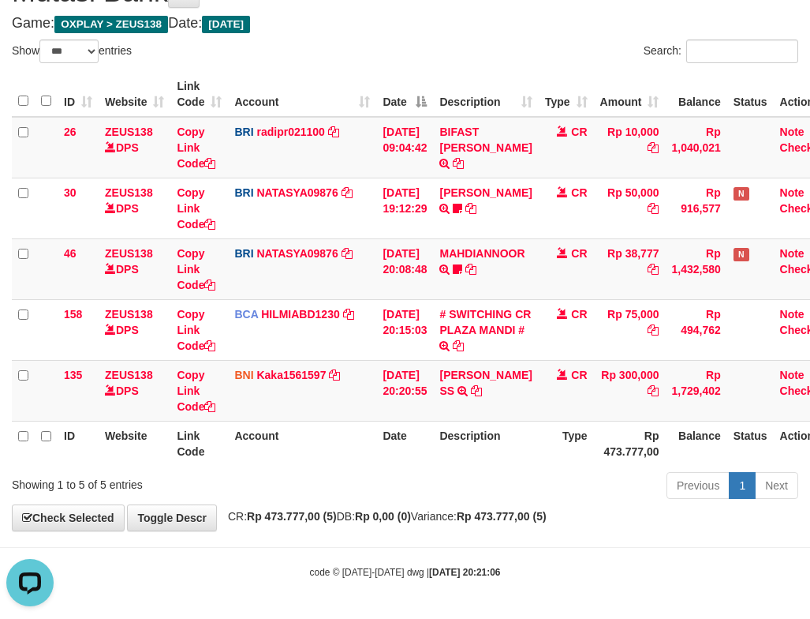
drag, startPoint x: 506, startPoint y: 503, endPoint x: 497, endPoint y: 487, distance: 18.0
click at [507, 502] on div "Previous 1 Next" at bounding box center [573, 487] width 449 height 34
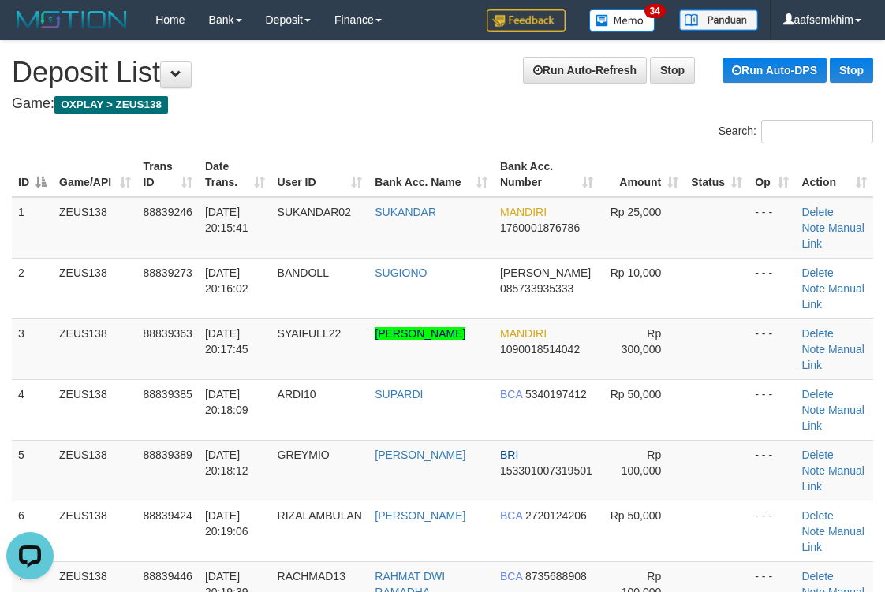
drag, startPoint x: 383, startPoint y: 139, endPoint x: 410, endPoint y: 148, distance: 28.9
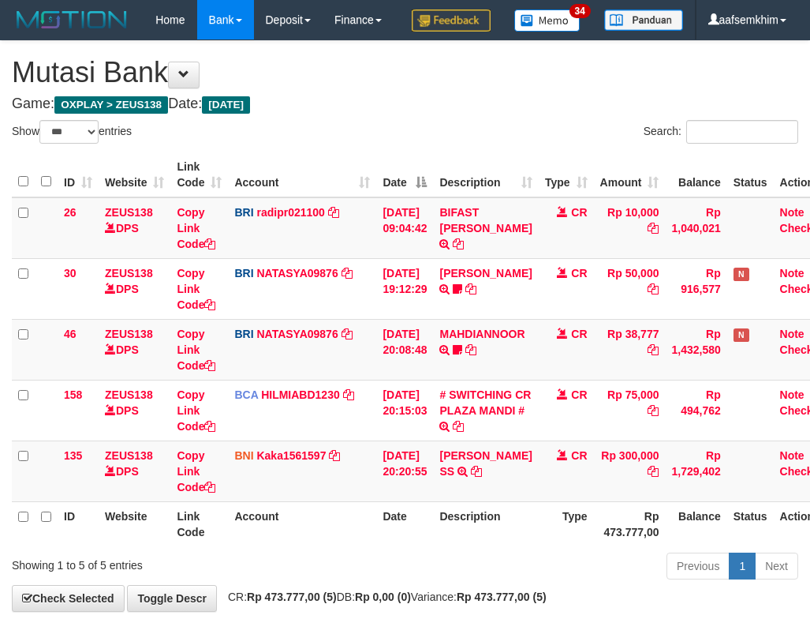
select select "***"
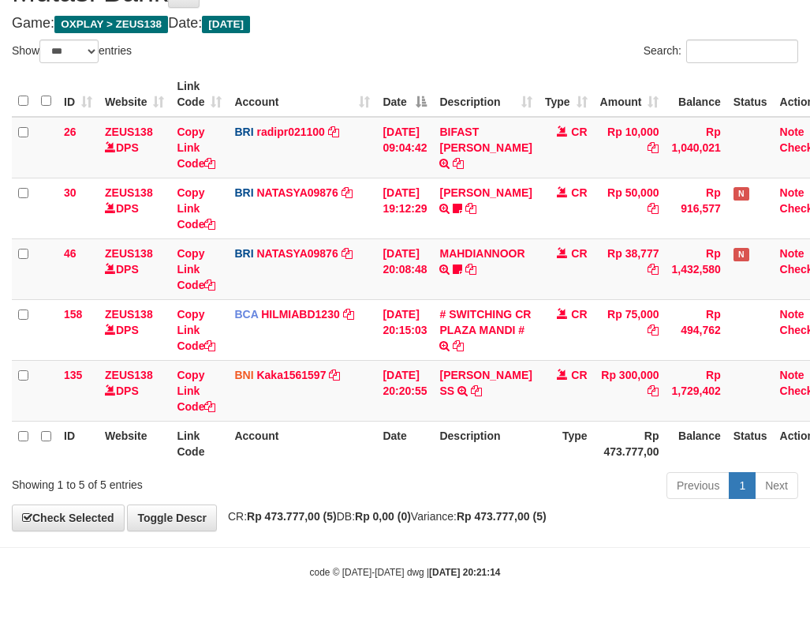
click at [459, 458] on th "Description" at bounding box center [485, 442] width 105 height 45
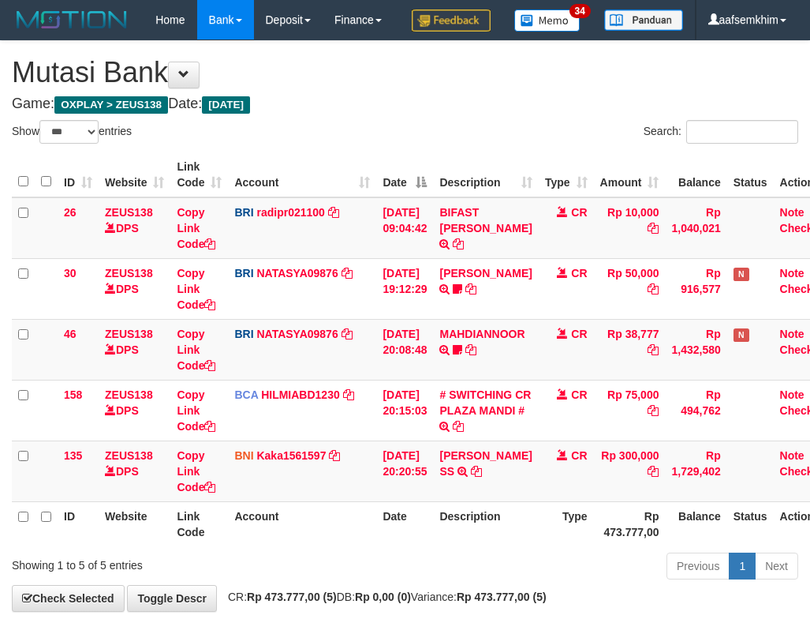
select select "***"
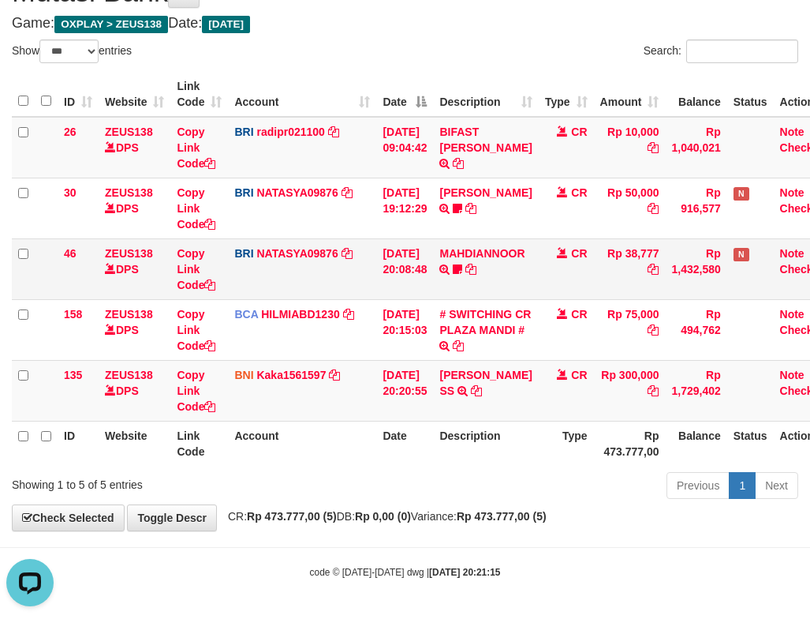
click at [515, 267] on td "MAHDIANNOOR TRANSFER NBMB MAHDIANNOOR TO [PERSON_NAME] Nanda588" at bounding box center [485, 268] width 105 height 61
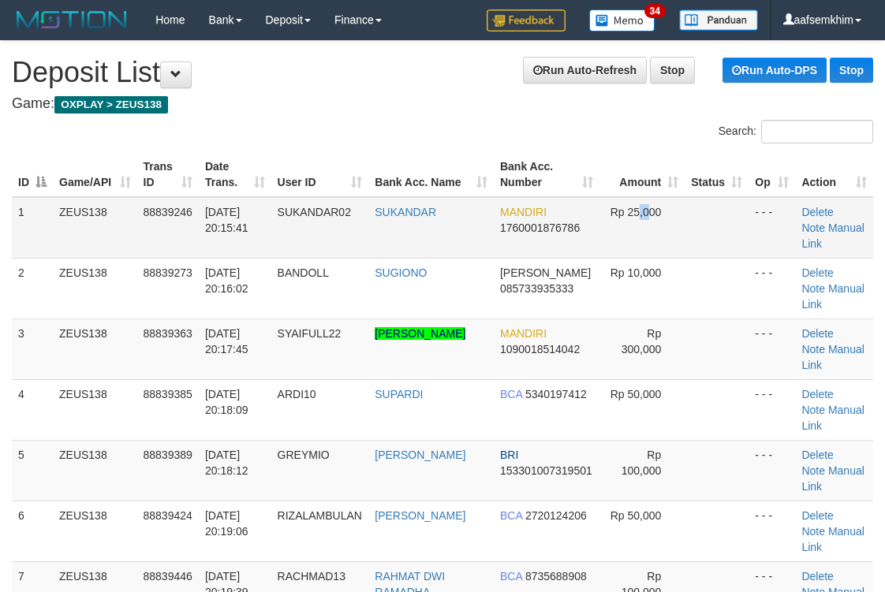
drag, startPoint x: 649, startPoint y: 247, endPoint x: 657, endPoint y: 245, distance: 8.2
click at [657, 245] on td "Rp 25,000" at bounding box center [642, 228] width 85 height 62
click at [488, 159] on th "Bank Acc. Name" at bounding box center [430, 174] width 125 height 45
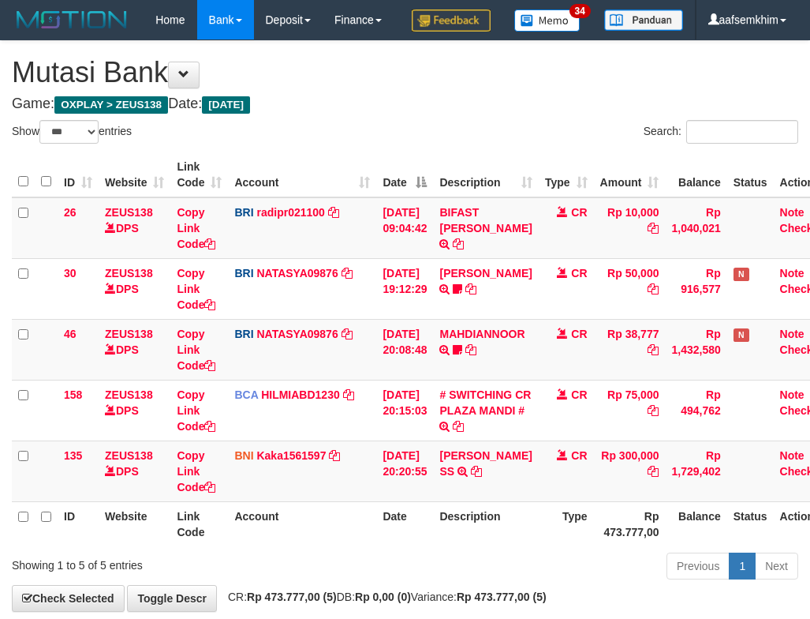
select select "***"
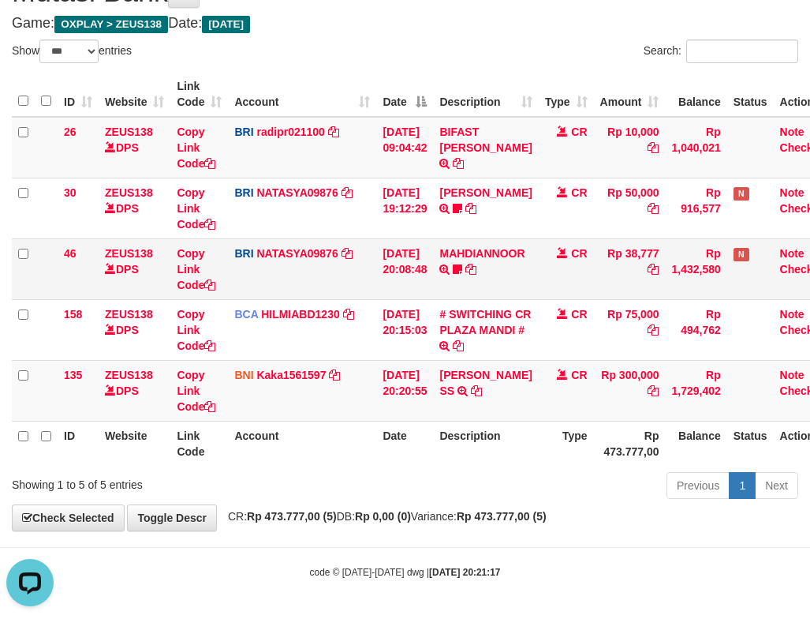
click at [451, 282] on td "MAHDIANNOOR TRANSFER NBMB MAHDIANNOOR TO [PERSON_NAME] Nanda588" at bounding box center [485, 268] width 105 height 61
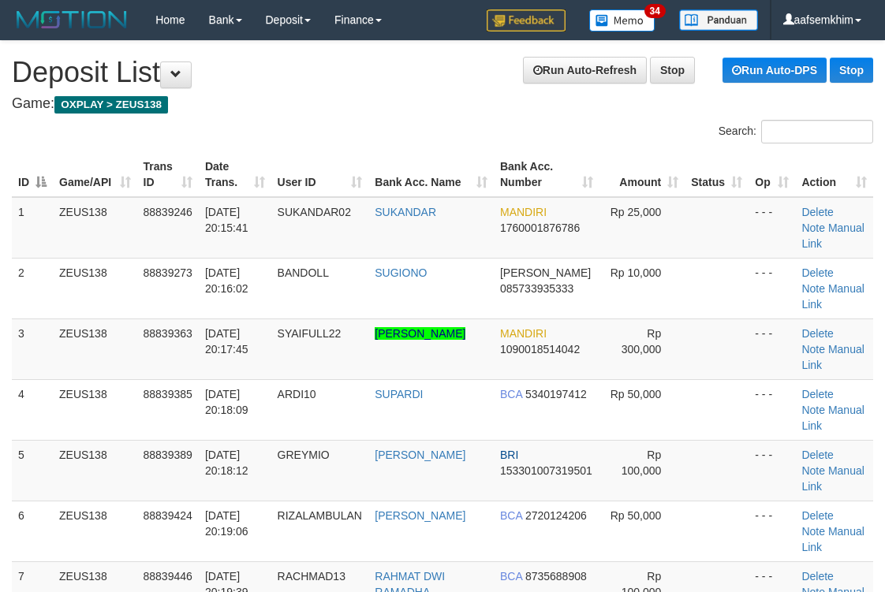
click at [520, 139] on div "Search:" at bounding box center [663, 134] width 419 height 28
click at [537, 144] on div "Search:" at bounding box center [663, 134] width 419 height 28
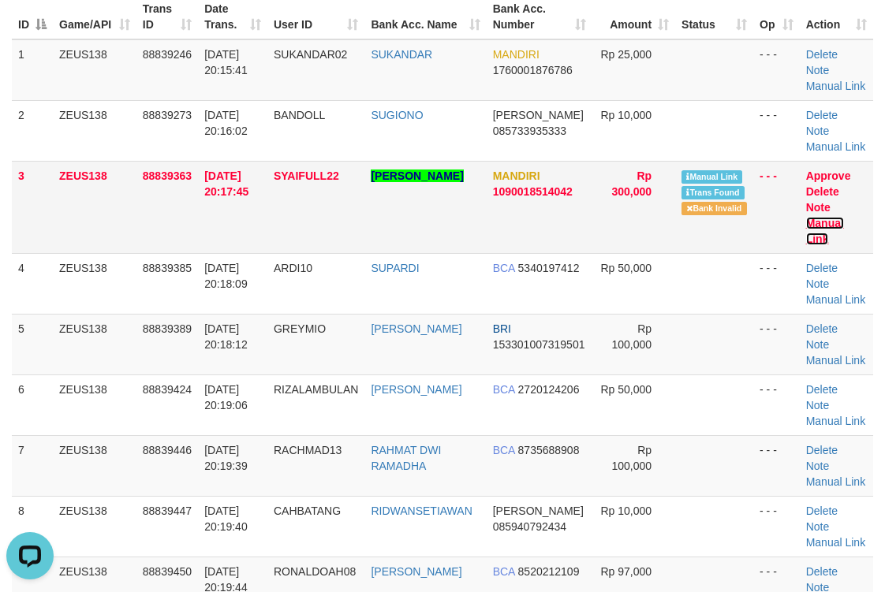
click at [840, 245] on link "Manual Link" at bounding box center [825, 231] width 38 height 28
drag, startPoint x: 469, startPoint y: 223, endPoint x: 485, endPoint y: 222, distance: 16.6
click at [480, 223] on td "CRISTAVIN SYAIFULLOH" at bounding box center [424, 207] width 121 height 92
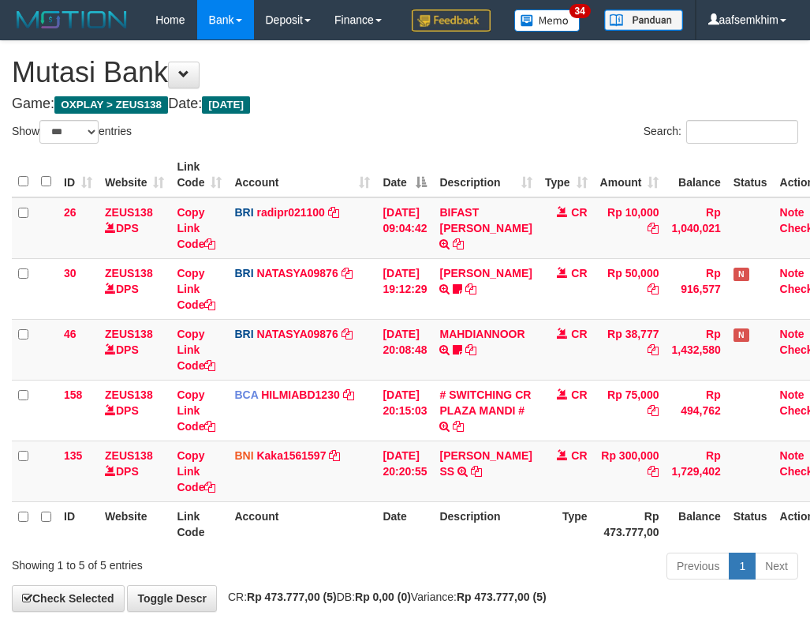
select select "***"
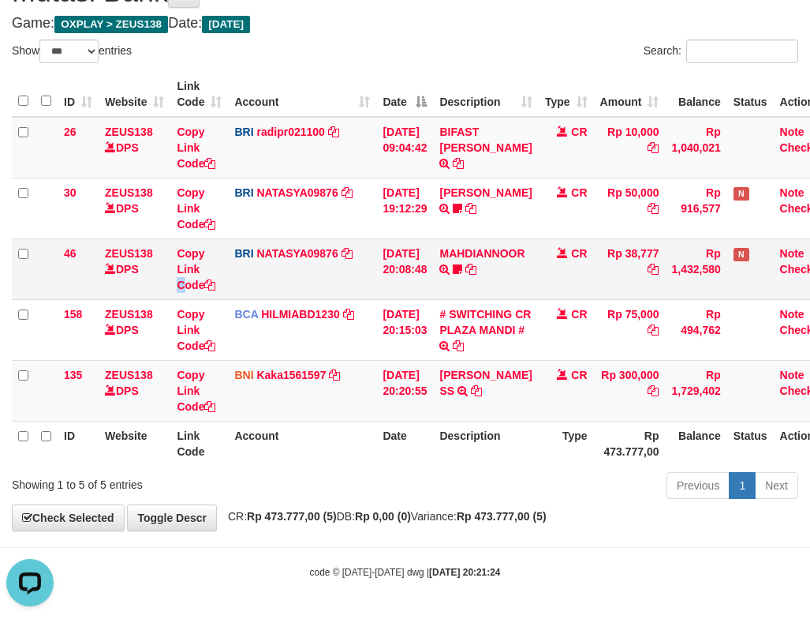
click at [186, 295] on td "Copy Link Code" at bounding box center [199, 268] width 58 height 61
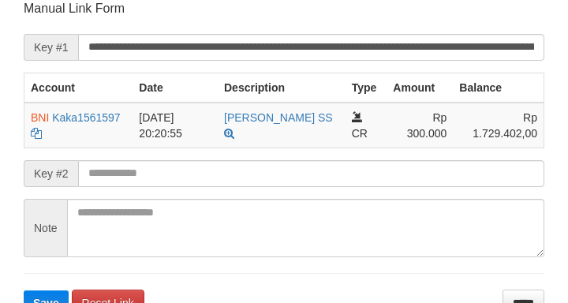
click at [488, 58] on input "**********" at bounding box center [311, 47] width 466 height 27
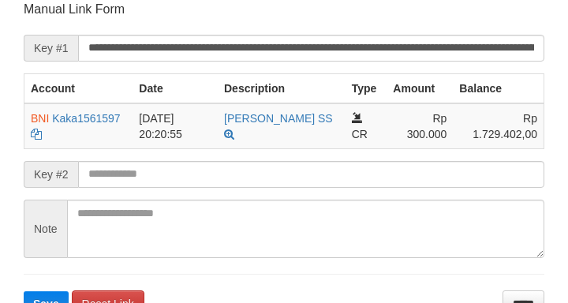
click at [24, 291] on button "Save" at bounding box center [46, 303] width 45 height 25
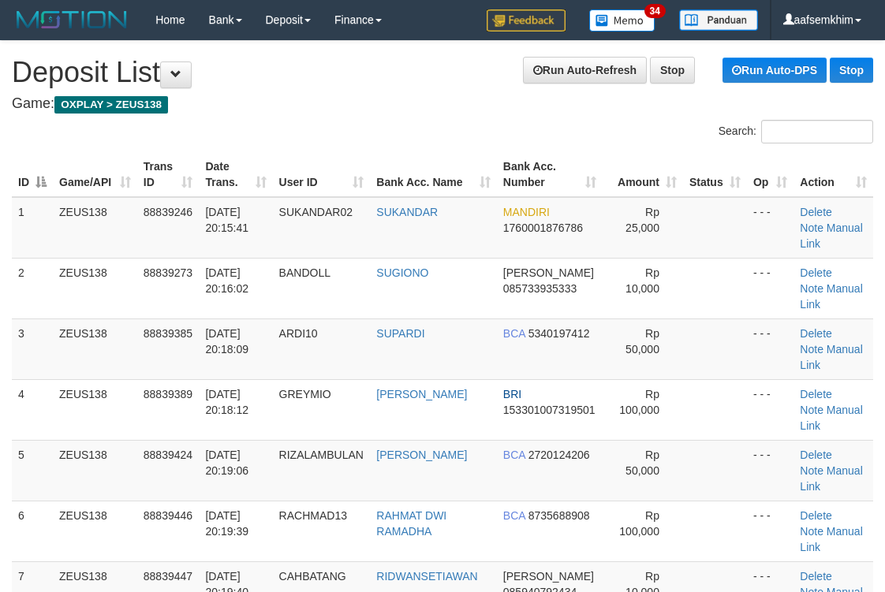
scroll to position [158, 0]
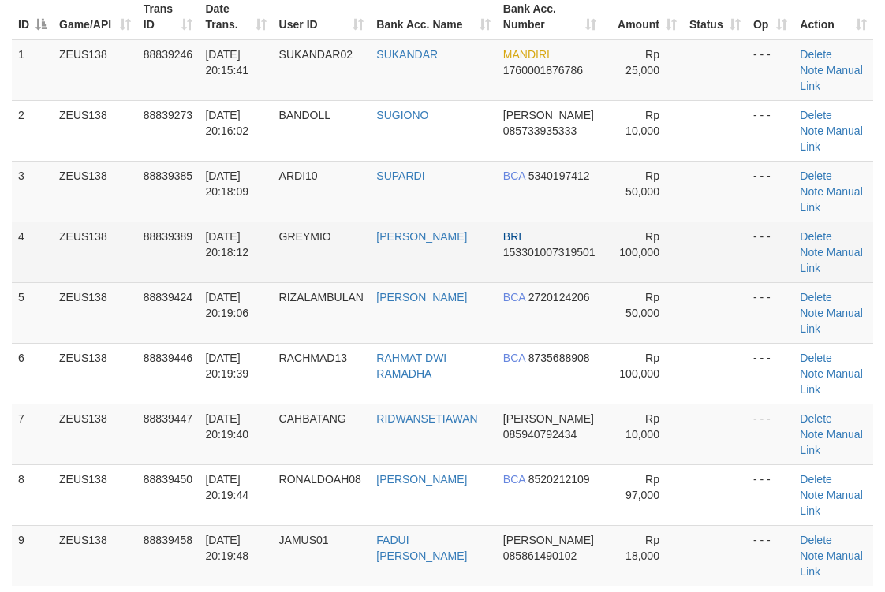
click at [539, 231] on td "BRI 153301007319501" at bounding box center [550, 252] width 107 height 61
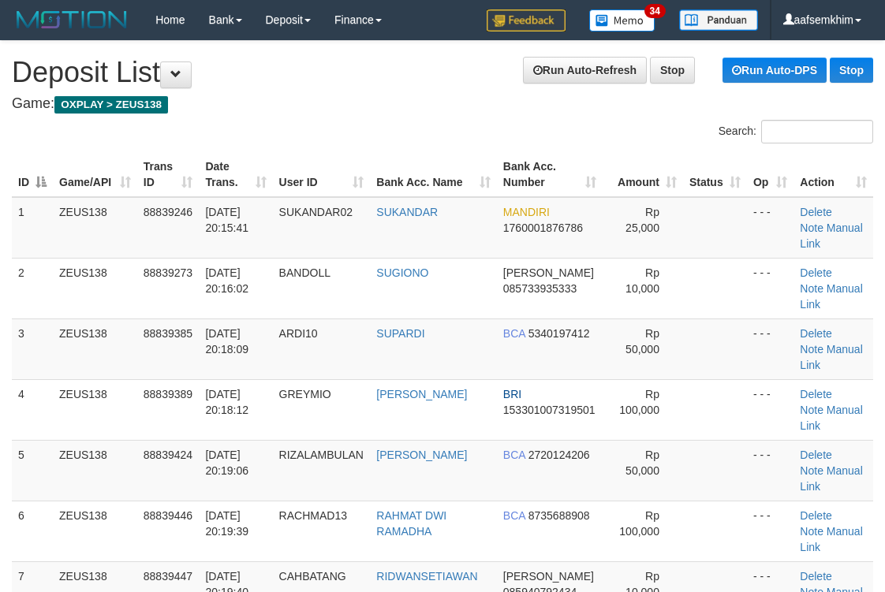
scroll to position [158, 0]
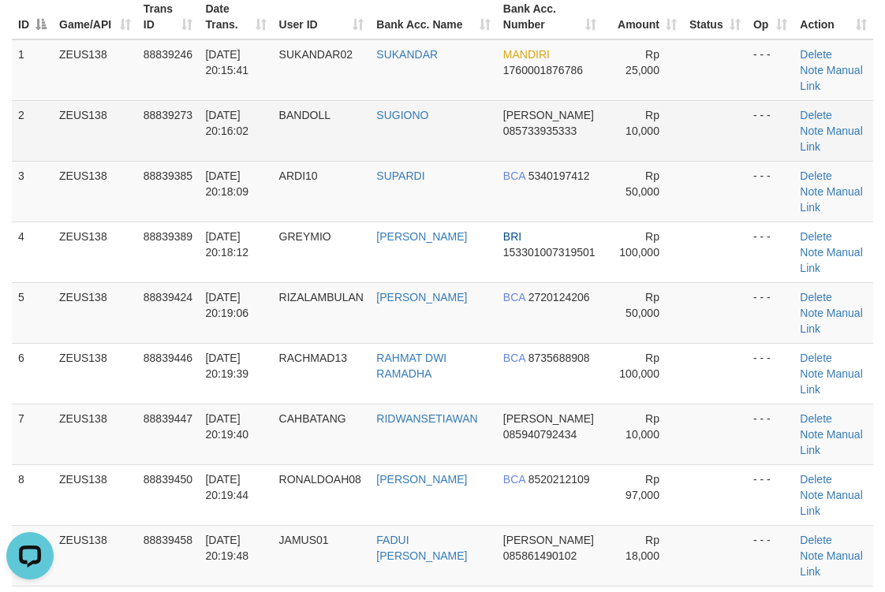
click at [361, 62] on td "SUKANDAR02" at bounding box center [322, 70] width 98 height 62
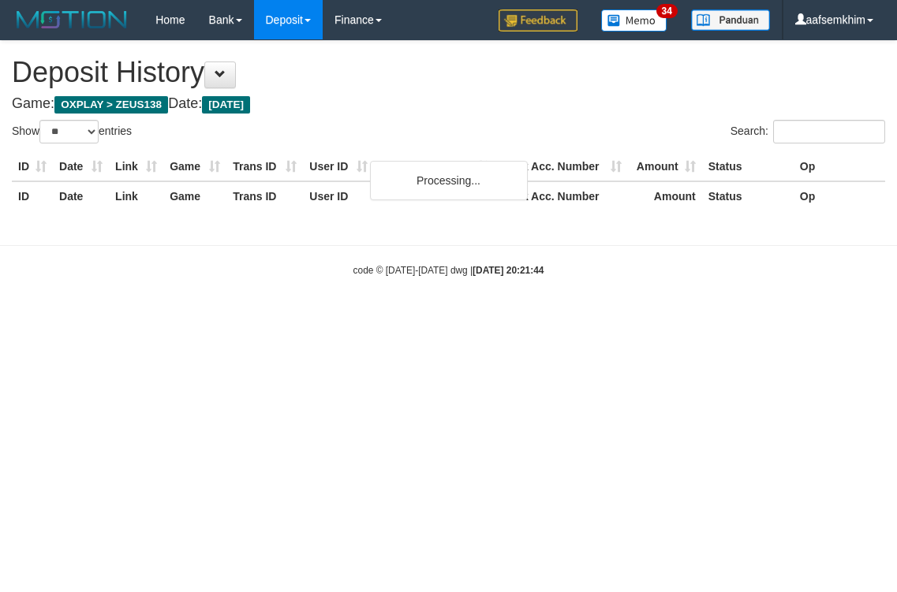
select select "**"
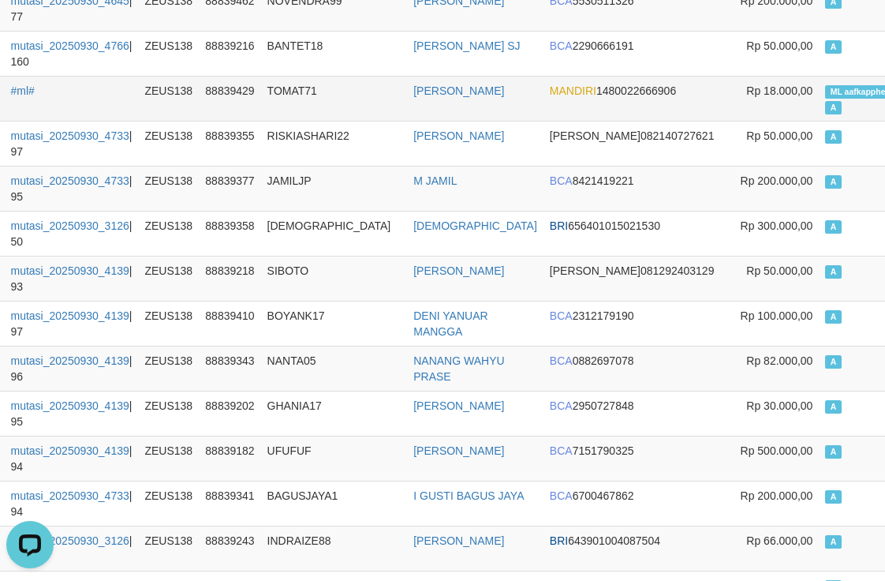
scroll to position [0, 104]
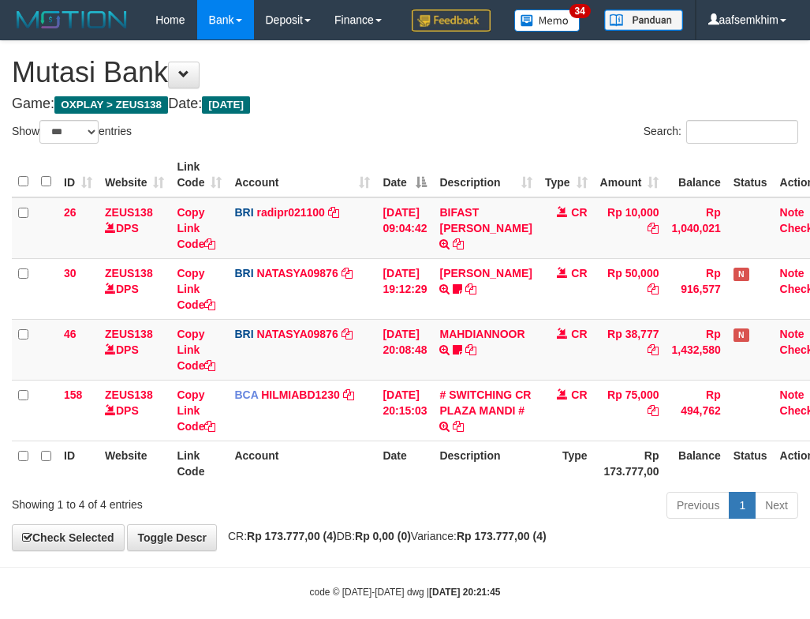
select select "***"
drag, startPoint x: 408, startPoint y: 382, endPoint x: 387, endPoint y: 368, distance: 25.6
click at [406, 379] on td "[DATE] 20:08:48" at bounding box center [404, 349] width 57 height 61
select select "***"
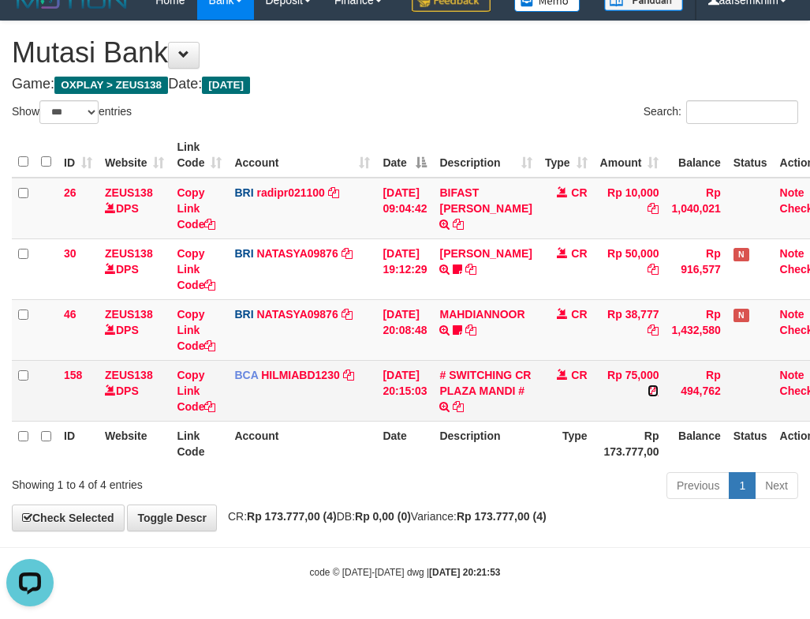
click at [659, 393] on icon at bounding box center [653, 390] width 11 height 11
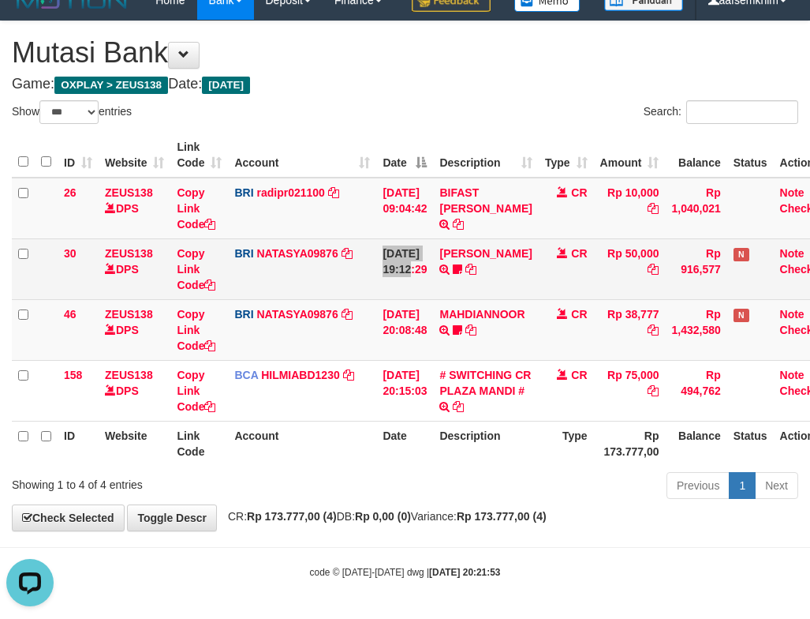
click at [414, 259] on tr "30 ZEUS138 DPS Copy Link Code BRI NATASYA09876 DPS SITI NURLITA SAPITRI mutasi_…" at bounding box center [425, 268] width 826 height 61
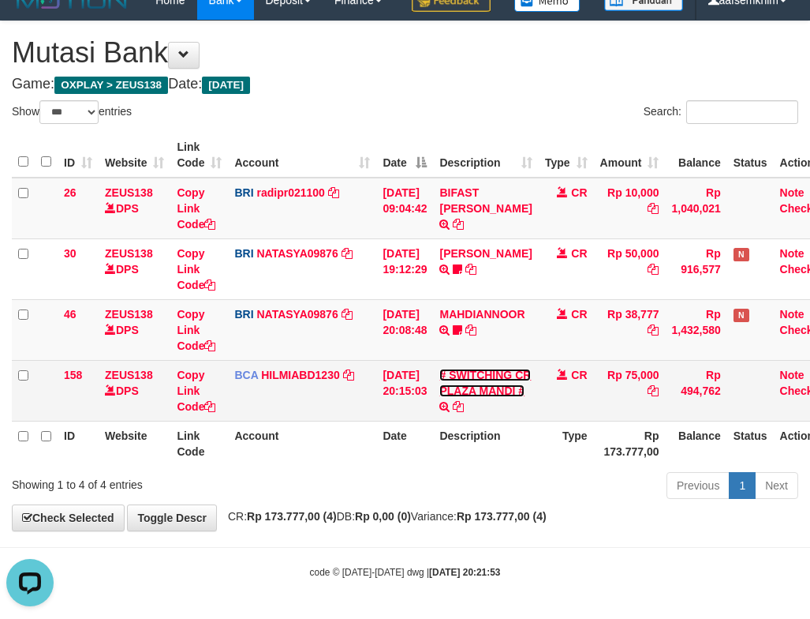
click at [496, 386] on link "# SWITCHING CR PLAZA MANDI #" at bounding box center [485, 382] width 92 height 28
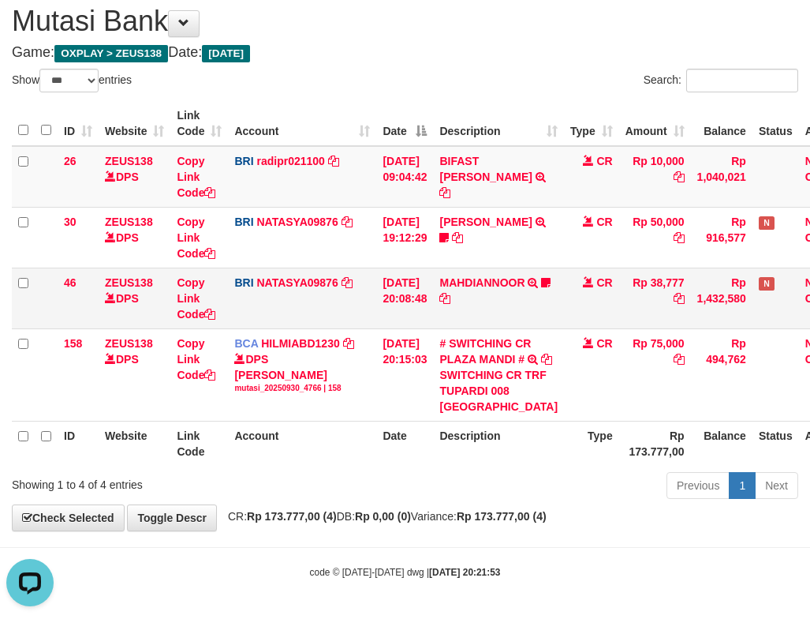
drag, startPoint x: 406, startPoint y: 330, endPoint x: 376, endPoint y: 303, distance: 40.2
click at [397, 327] on td "[DATE] 20:08:48" at bounding box center [404, 297] width 57 height 61
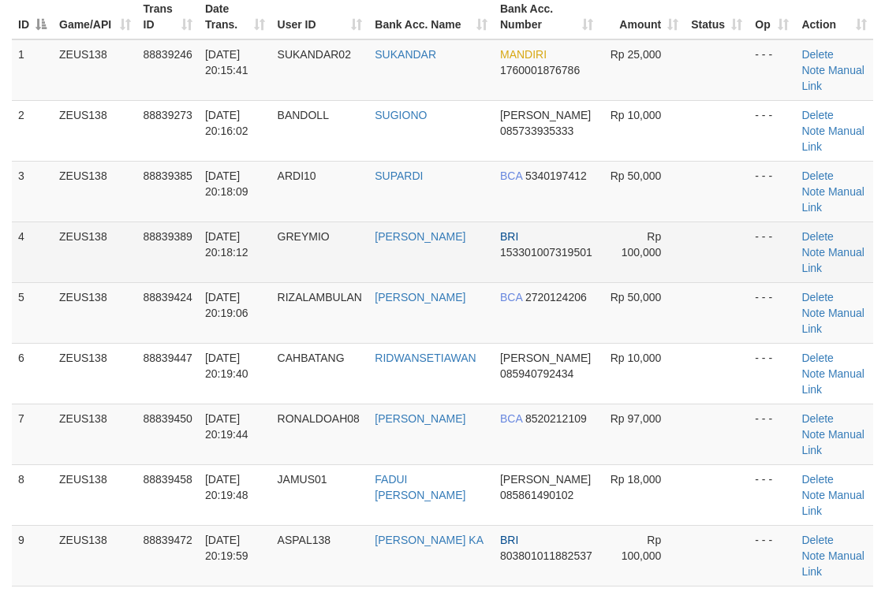
scroll to position [705, 0]
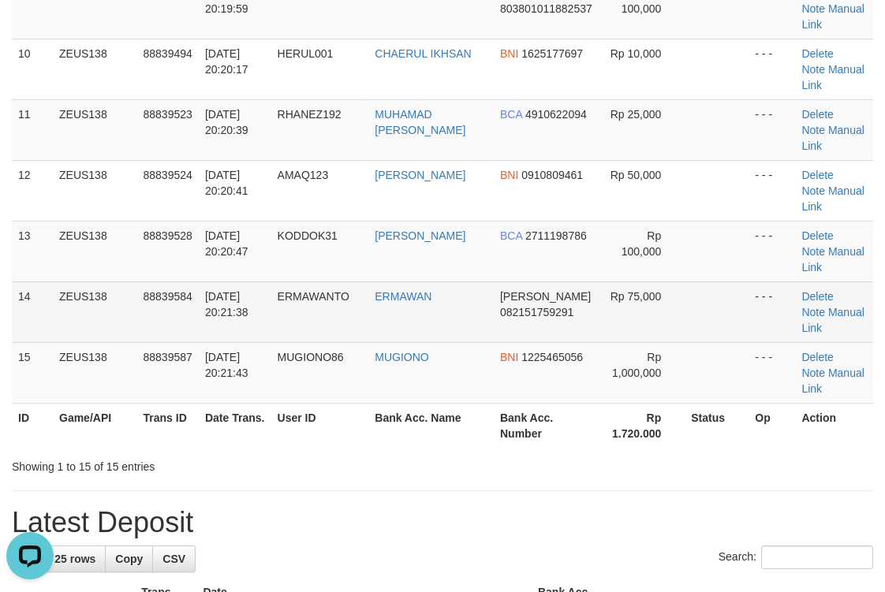
scroll to position [0, 0]
drag, startPoint x: 390, startPoint y: 316, endPoint x: 499, endPoint y: 299, distance: 110.1
click at [454, 307] on tr "14 ZEUS138 88839584 30/09/2025 20:21:38 ERMAWANTO ERMAWAN DANA 082151759291 Rp …" at bounding box center [442, 312] width 861 height 61
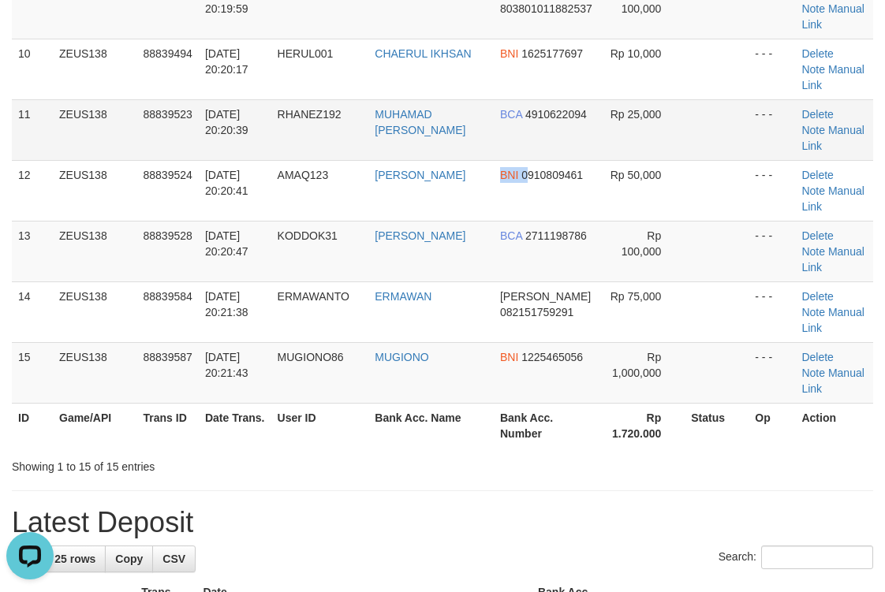
drag, startPoint x: 465, startPoint y: 169, endPoint x: 770, endPoint y: 158, distance: 304.7
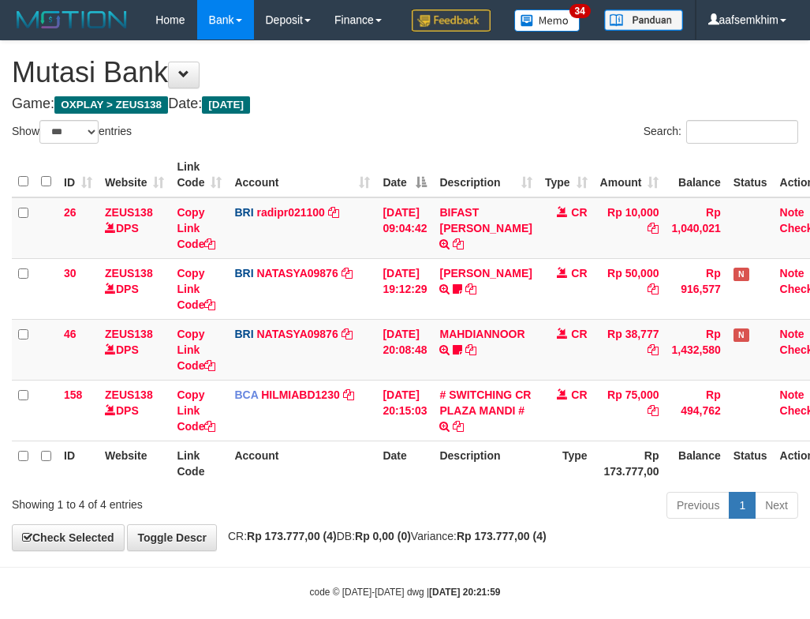
select select "***"
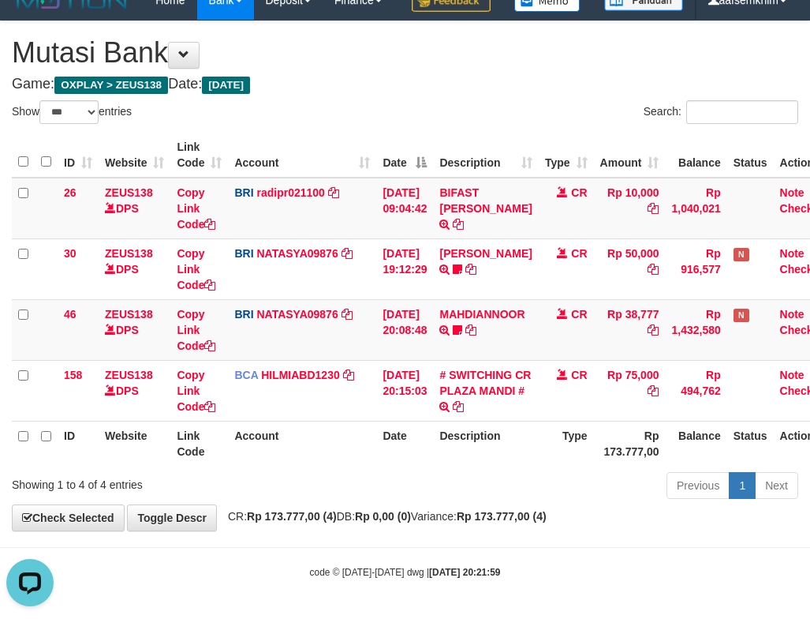
click at [376, 303] on td "BRI NATASYA09876 DPS SITI NURLITA SAPITRI mutasi_20250930_3126 | 46 mutasi_2025…" at bounding box center [302, 329] width 148 height 61
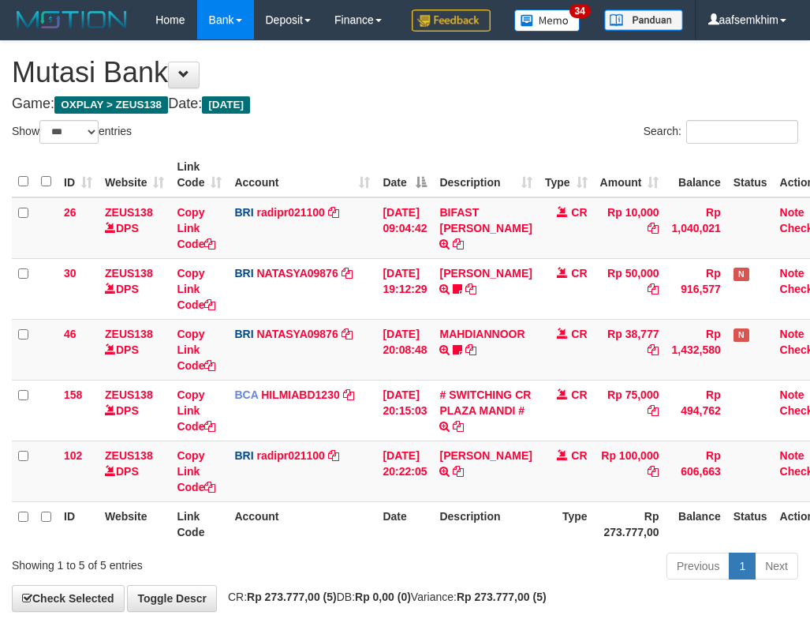
select select "***"
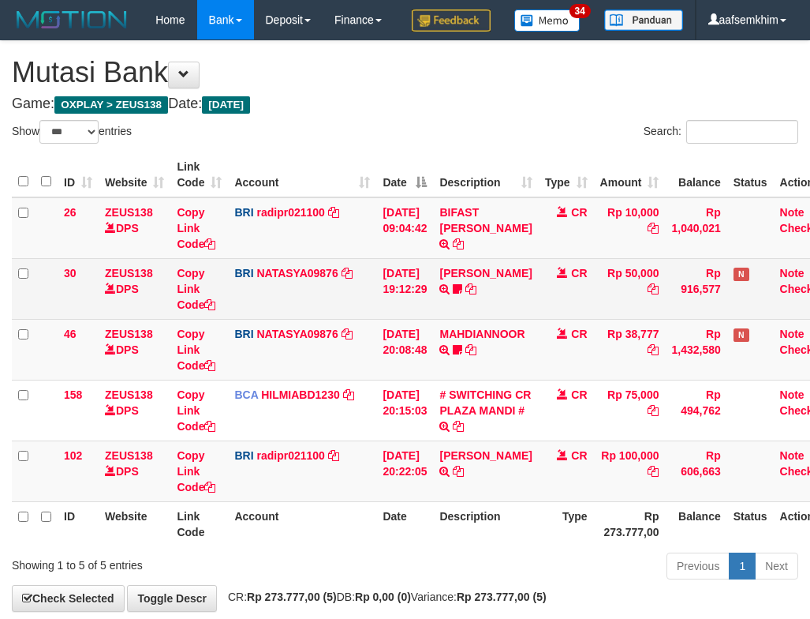
scroll to position [59, 0]
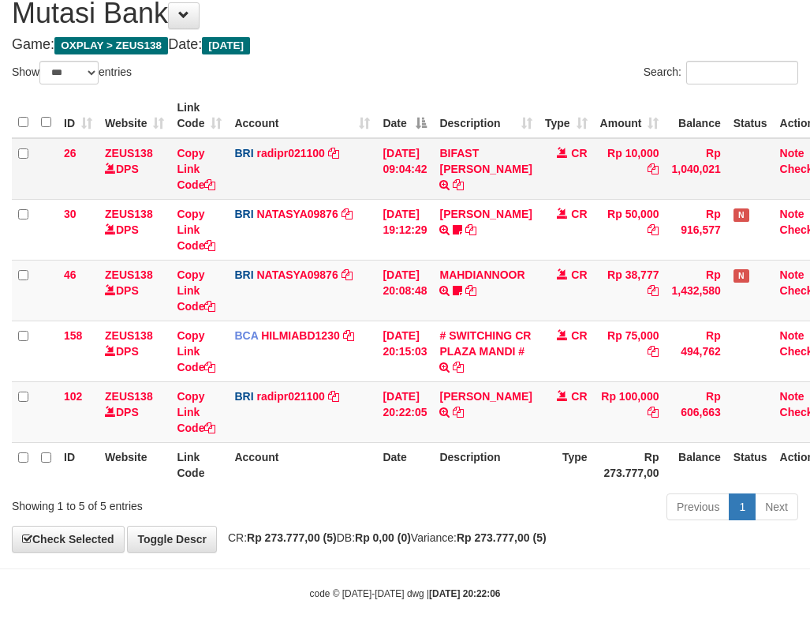
drag, startPoint x: 369, startPoint y: 247, endPoint x: 325, endPoint y: 237, distance: 45.4
click at [364, 246] on td "BRI NATASYA09876 DPS SITI NURLITA SAPITRI mutasi_20250930_3126 | 30 mutasi_2025…" at bounding box center [302, 229] width 148 height 61
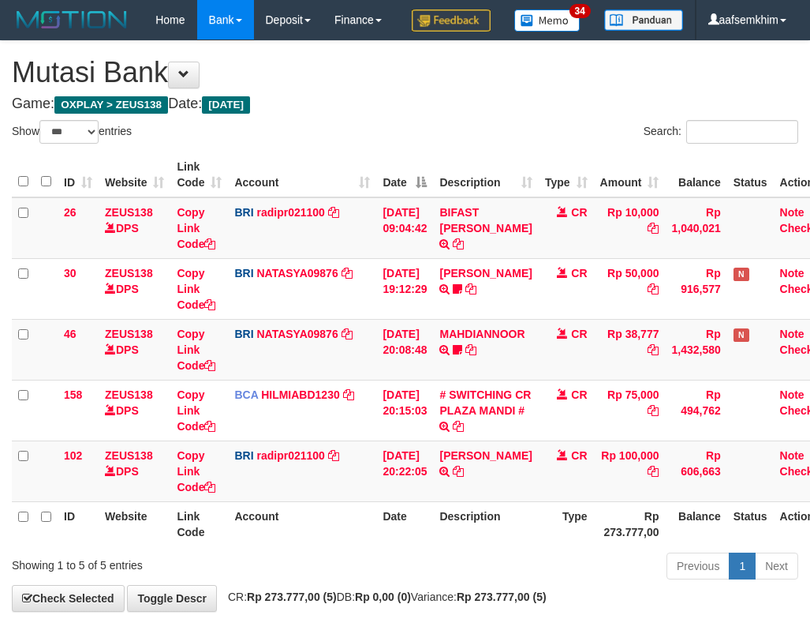
select select "***"
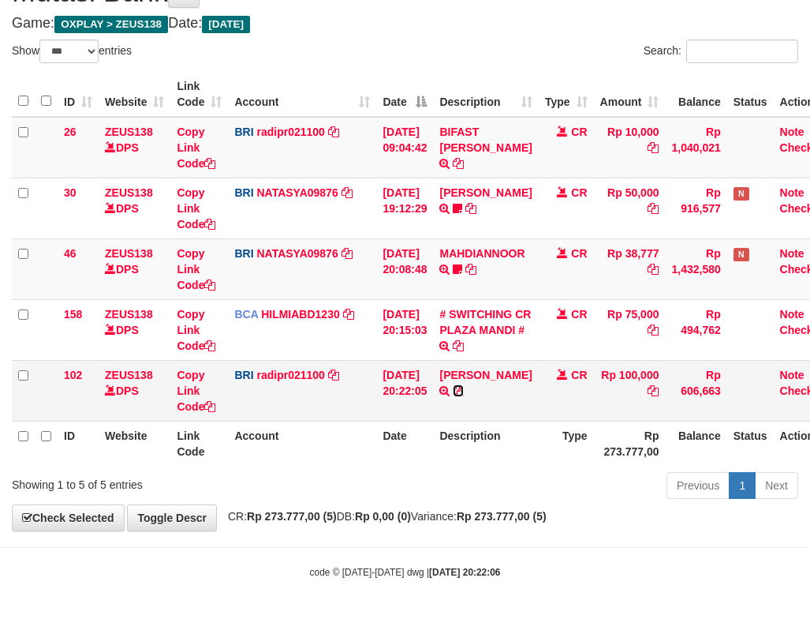
click at [464, 387] on icon at bounding box center [458, 390] width 11 height 11
click at [417, 260] on td "[DATE] 20:08:48" at bounding box center [404, 268] width 57 height 61
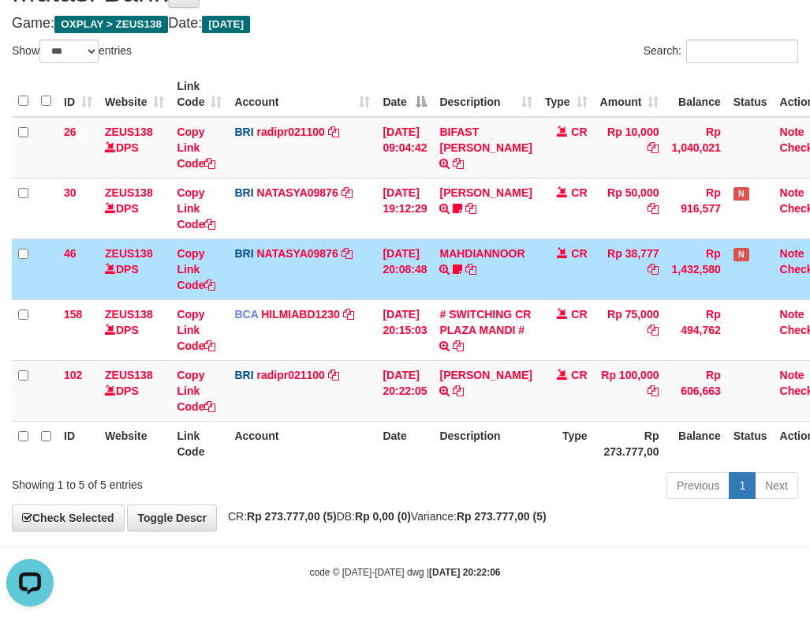
scroll to position [0, 0]
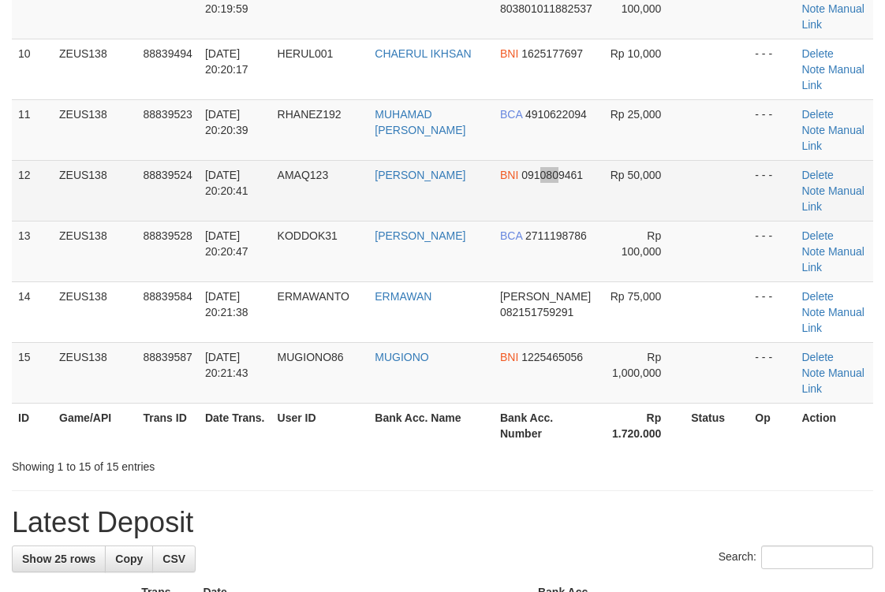
click at [544, 188] on td "BNI 0910809461" at bounding box center [547, 190] width 106 height 61
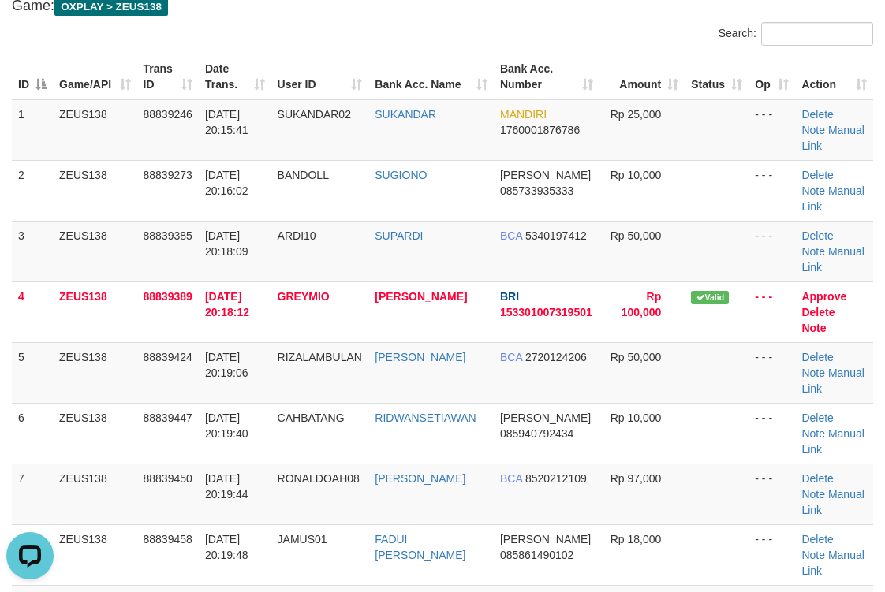
drag, startPoint x: 301, startPoint y: 11, endPoint x: 892, endPoint y: 138, distance: 605.2
drag, startPoint x: 323, startPoint y: 97, endPoint x: 449, endPoint y: 86, distance: 125.9
click at [334, 93] on th "User ID" at bounding box center [320, 76] width 98 height 45
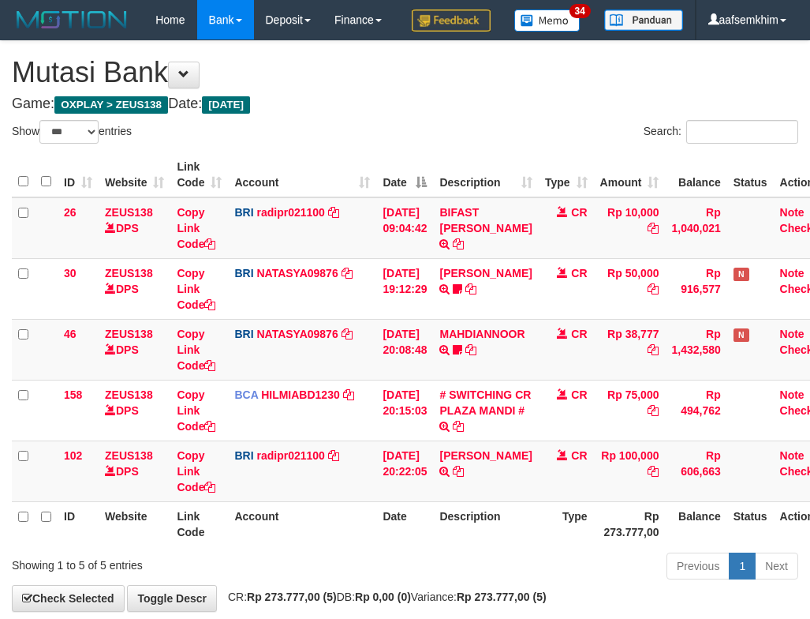
select select "***"
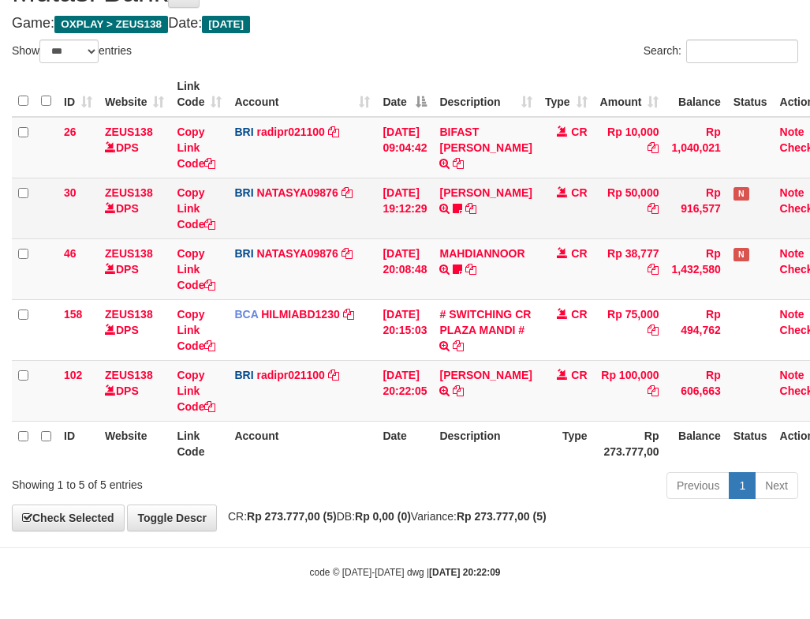
click at [231, 232] on td "BRI NATASYA09876 DPS SITI NURLITA SAPITRI mutasi_20250930_3126 | 30 mutasi_2025…" at bounding box center [302, 208] width 148 height 61
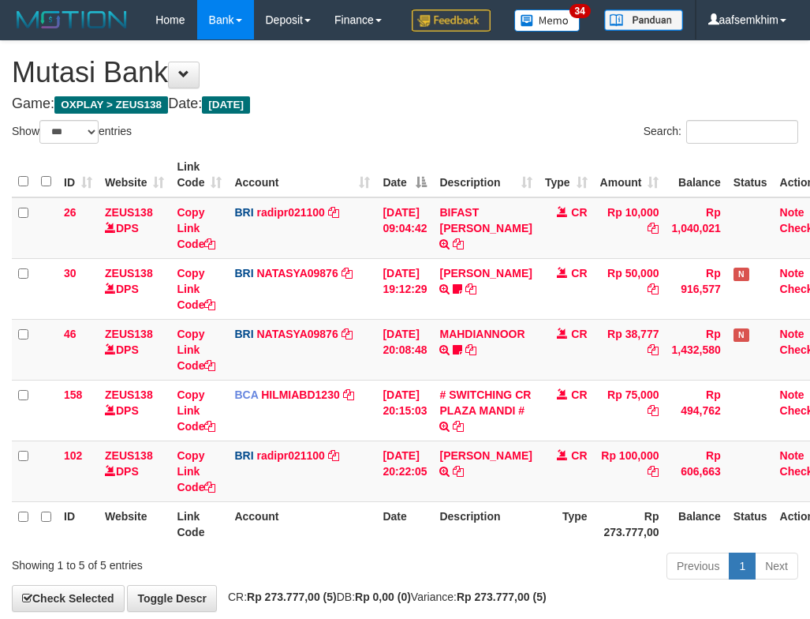
select select "***"
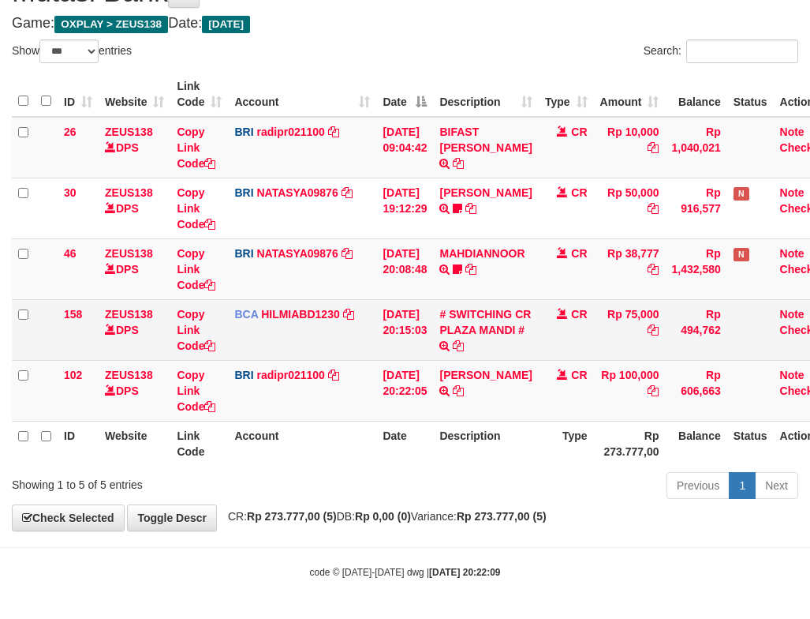
click at [366, 334] on td "BCA HILMIABD1230 DPS HILMI ABDILLAH mutasi_20250930_4766 | 158 mutasi_20250930_…" at bounding box center [302, 329] width 148 height 61
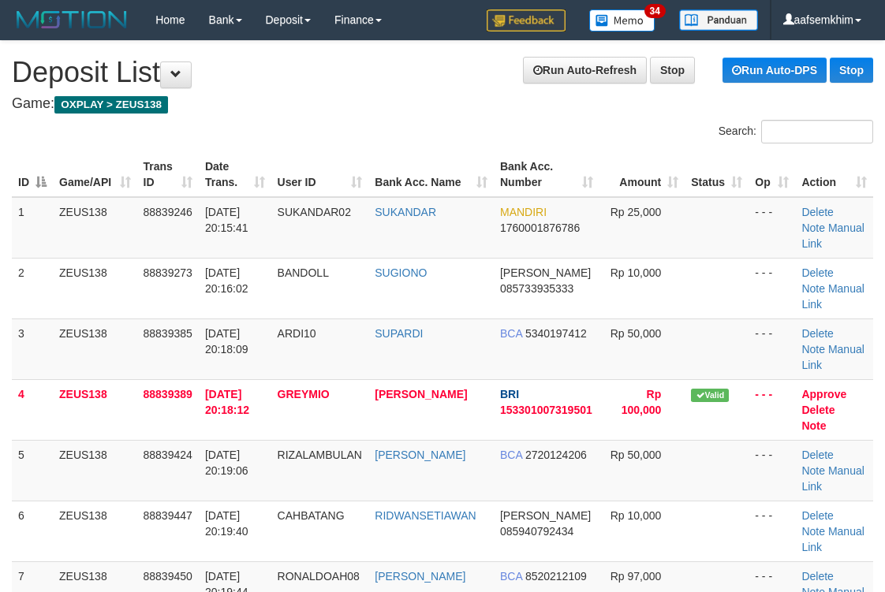
scroll to position [99, 0]
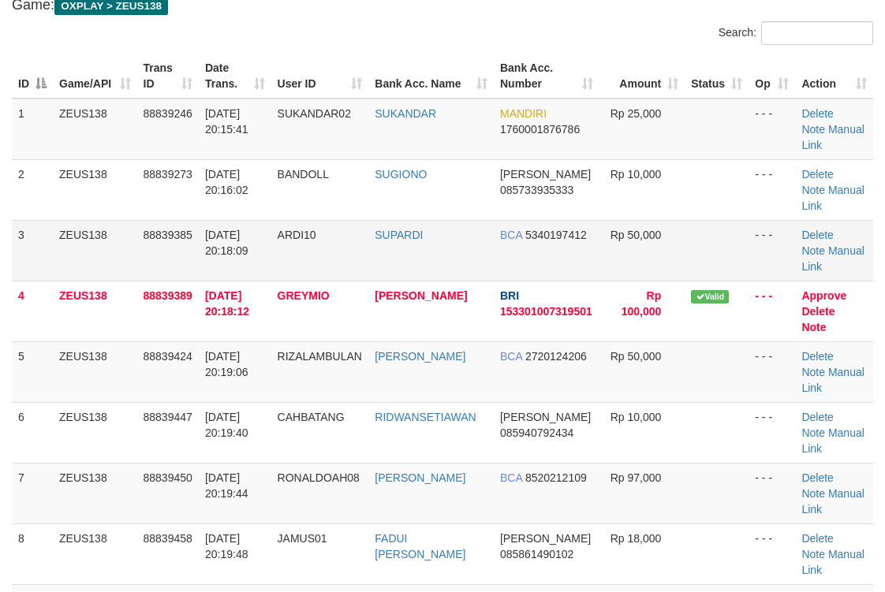
drag, startPoint x: 452, startPoint y: 237, endPoint x: 794, endPoint y: 247, distance: 342.5
click at [454, 239] on td "SUPARDI" at bounding box center [430, 250] width 125 height 61
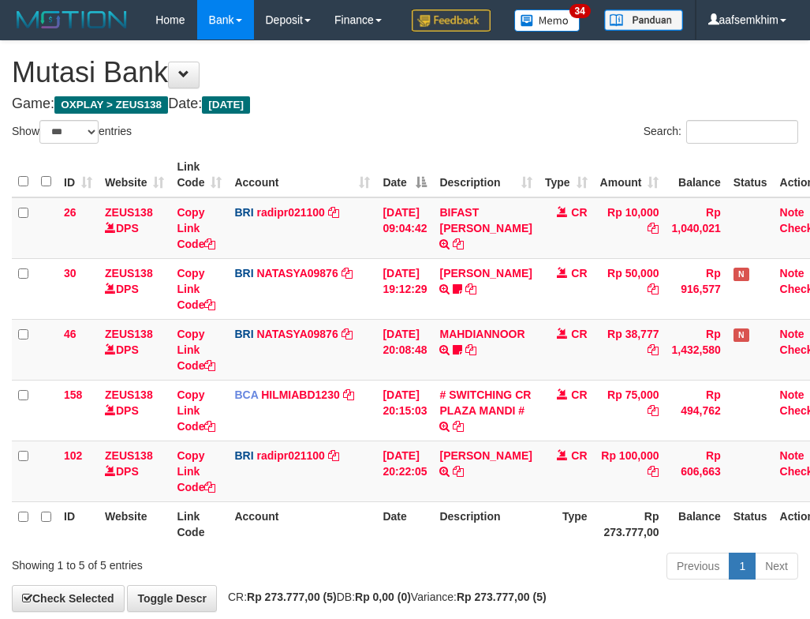
select select "***"
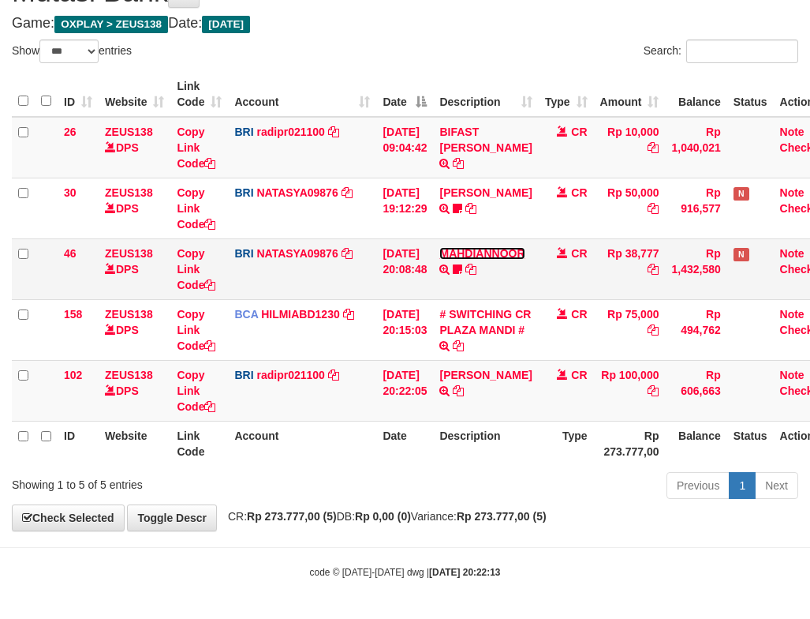
click at [495, 256] on link "MAHDIANNOOR" at bounding box center [481, 253] width 85 height 13
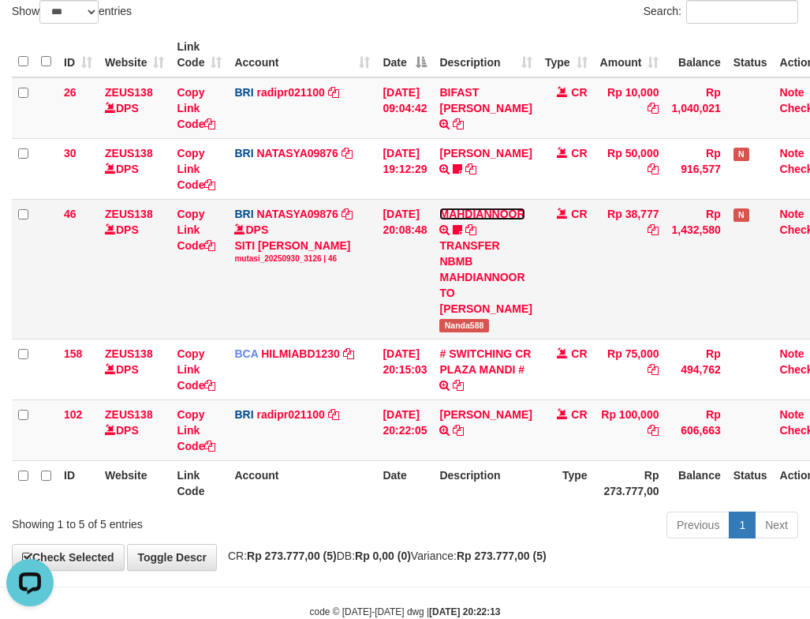
scroll to position [0, 0]
click at [575, 303] on td "CR" at bounding box center [566, 269] width 55 height 140
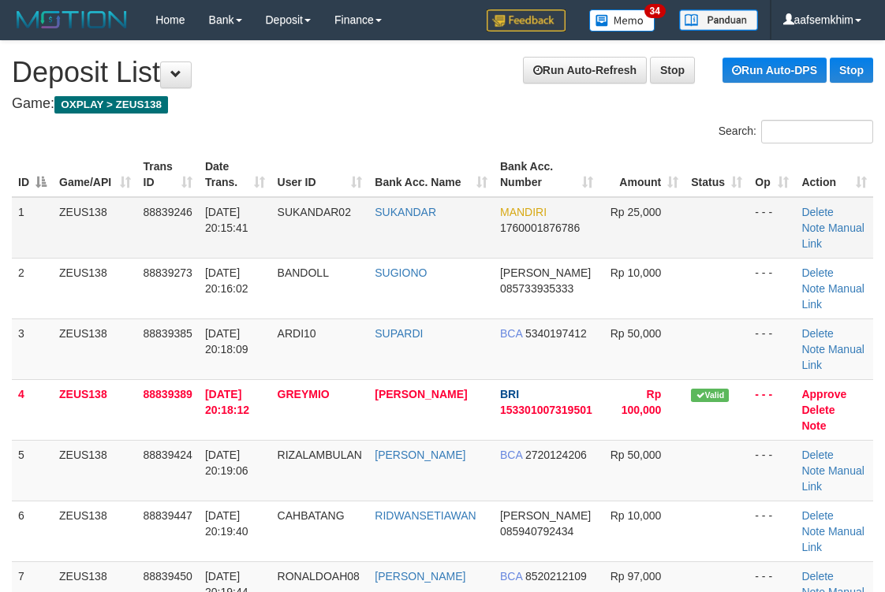
scroll to position [99, 0]
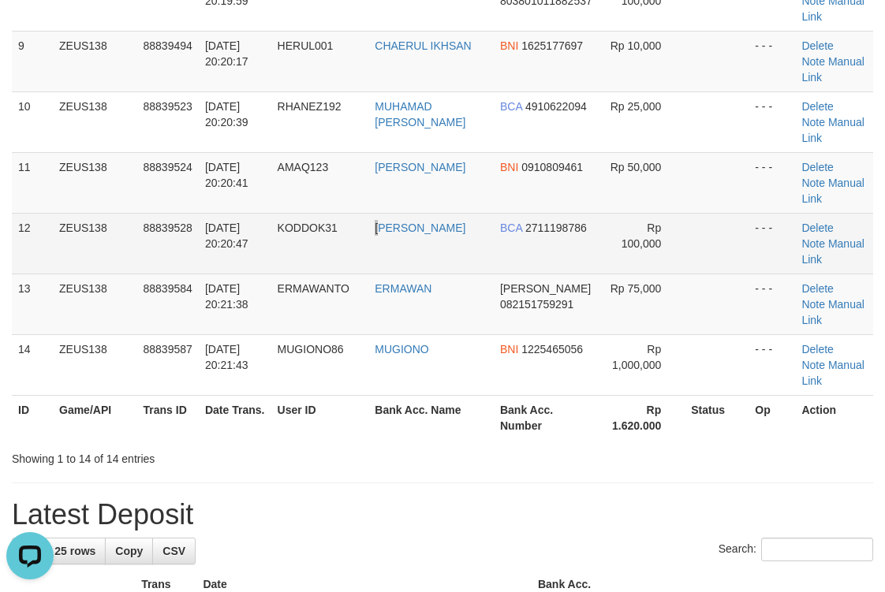
click at [379, 239] on td "[PERSON_NAME]" at bounding box center [430, 243] width 125 height 61
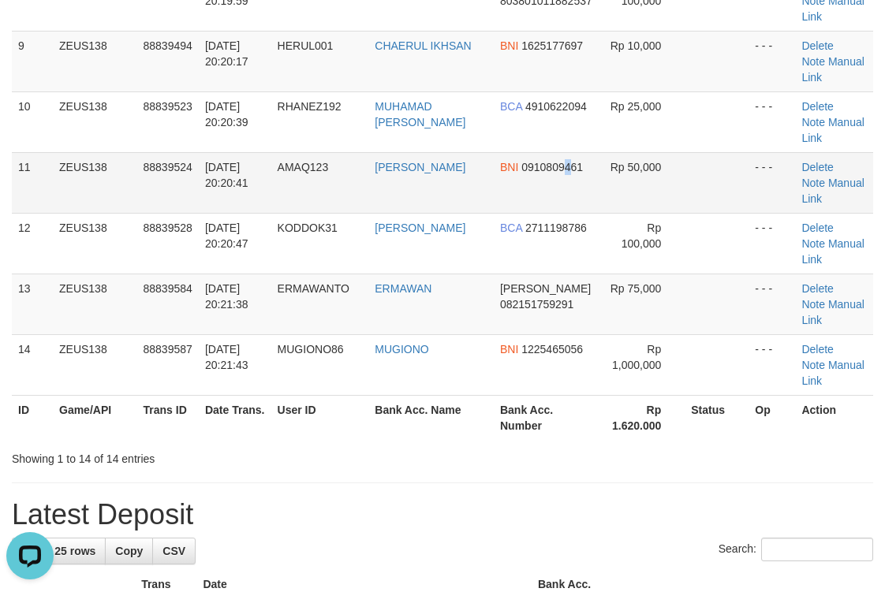
drag, startPoint x: 565, startPoint y: 163, endPoint x: 776, endPoint y: 181, distance: 212.1
click at [589, 170] on td "BNI 0910809461" at bounding box center [547, 182] width 106 height 61
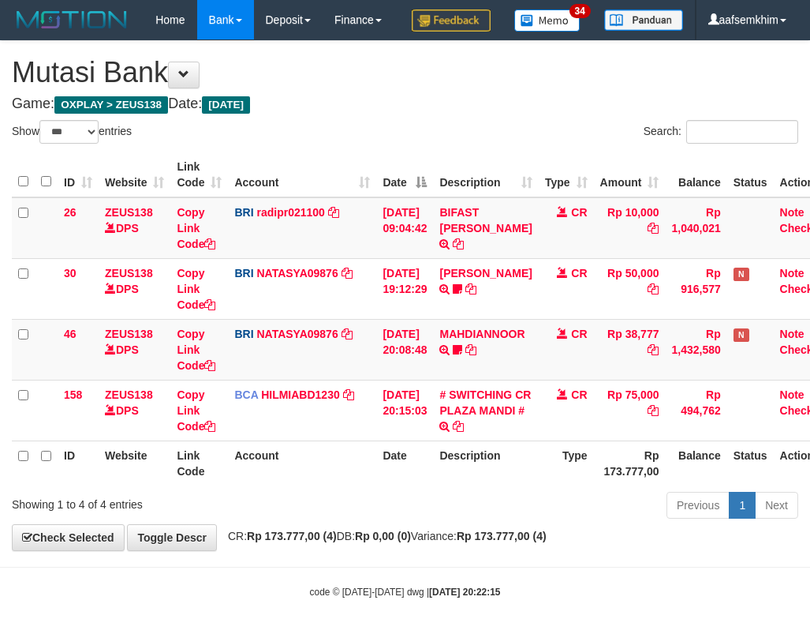
select select "***"
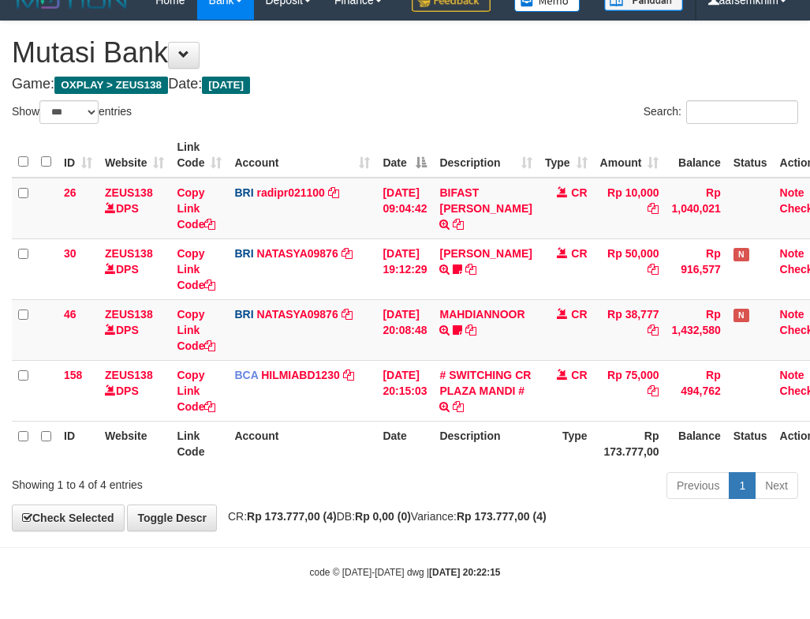
scroll to position [59, 0]
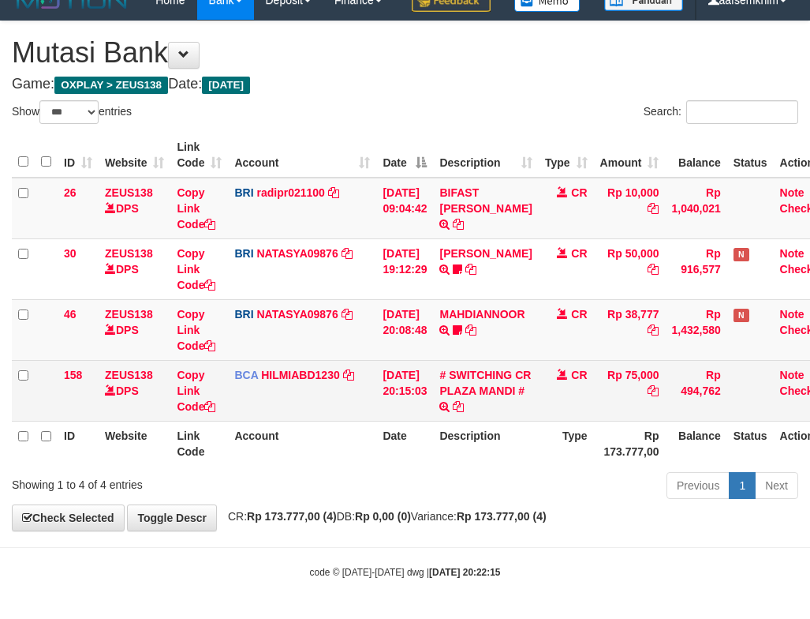
click at [495, 398] on td "# SWITCHING CR PLAZA MANDI # SWITCHING CR TRF TUPARDI 008 PLAZA MANDI" at bounding box center [485, 390] width 105 height 61
click at [481, 387] on link "# SWITCHING CR PLAZA MANDI #" at bounding box center [485, 382] width 92 height 28
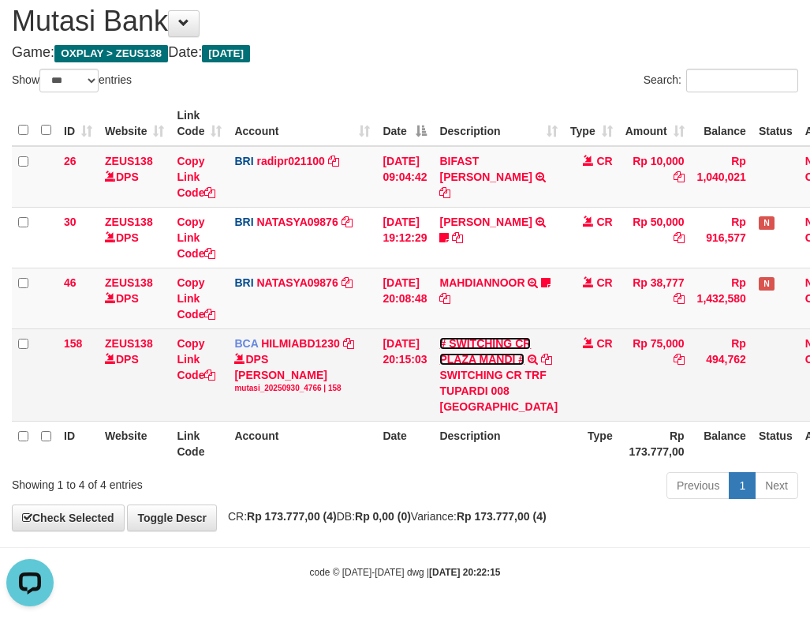
scroll to position [0, 0]
drag, startPoint x: 469, startPoint y: 445, endPoint x: 508, endPoint y: 457, distance: 41.2
click at [508, 414] on div "SWITCHING CR TRF TUPARDI 008 PLAZA MANDI" at bounding box center [498, 390] width 118 height 47
click at [495, 414] on div "SWITCHING CR TRF TUPARDI 008 [GEOGRAPHIC_DATA]" at bounding box center [498, 390] width 118 height 47
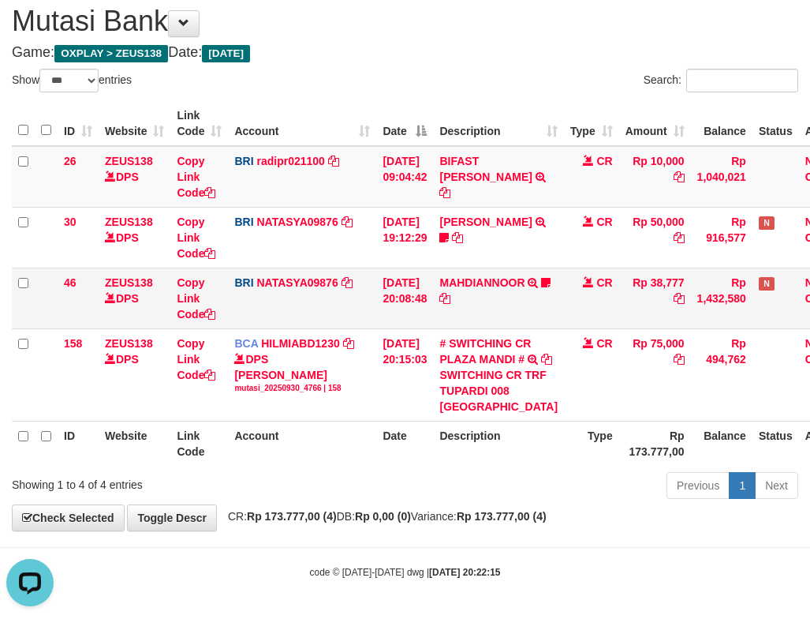
click at [222, 322] on td "Copy Link Code" at bounding box center [199, 297] width 58 height 61
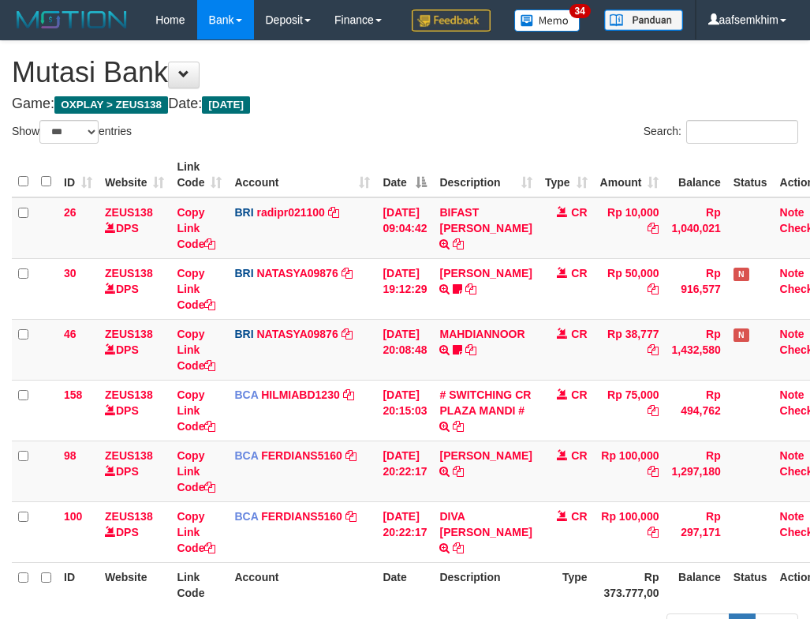
select select "***"
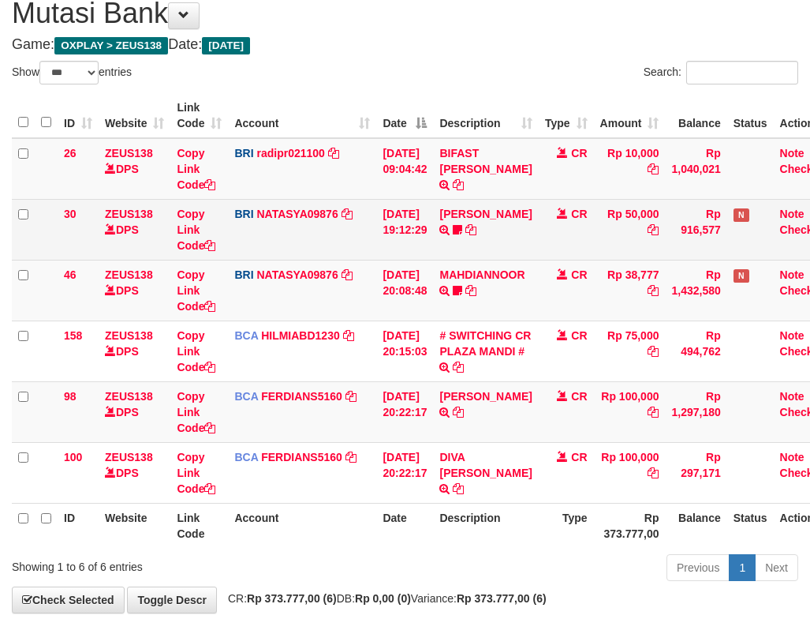
click at [485, 260] on td "DANA ARIFRAHMATPR TRANSFER NBMB DANA ARIFRAHMATPR TO SITI NURLITA SAPITRI 08585…" at bounding box center [485, 229] width 105 height 61
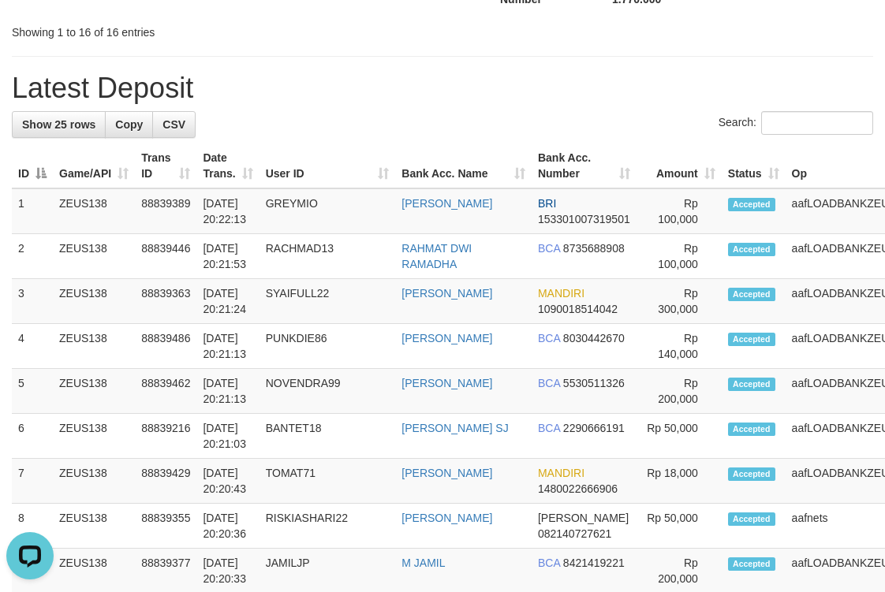
click at [637, 165] on th "Amount" at bounding box center [679, 166] width 85 height 45
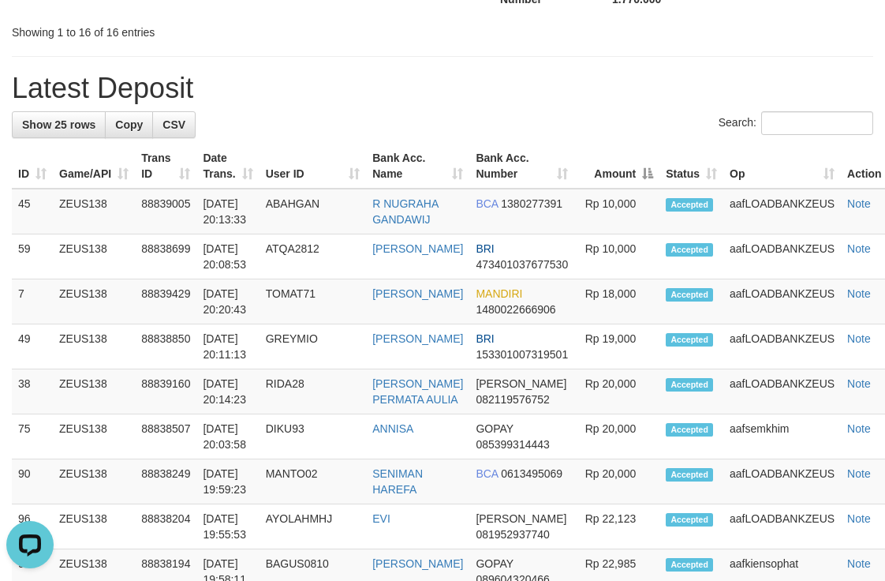
scroll to position [841, 0]
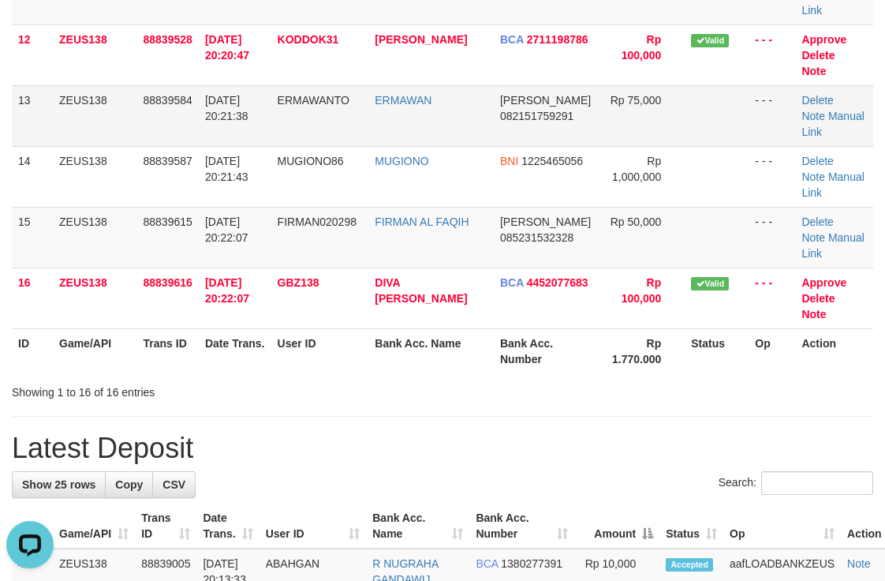
click at [463, 143] on td "ERMAWAN" at bounding box center [430, 115] width 125 height 61
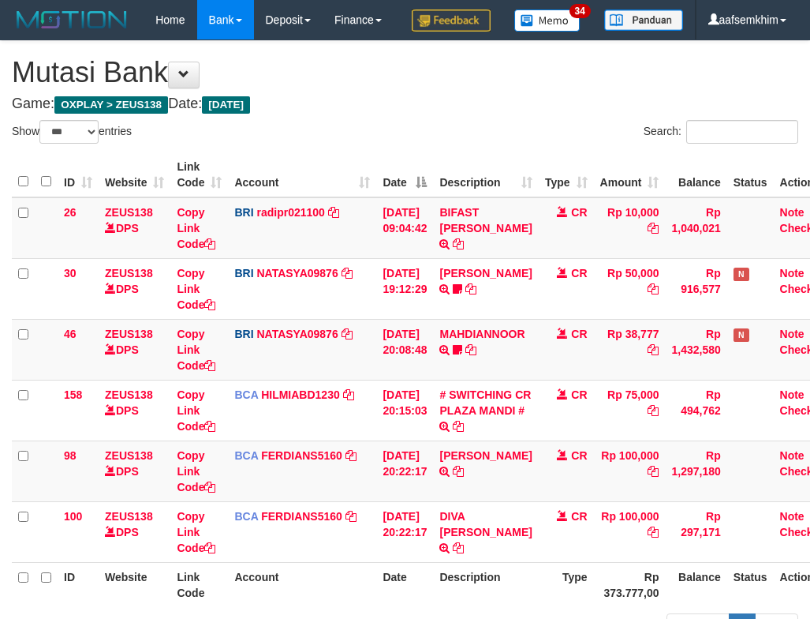
select select "***"
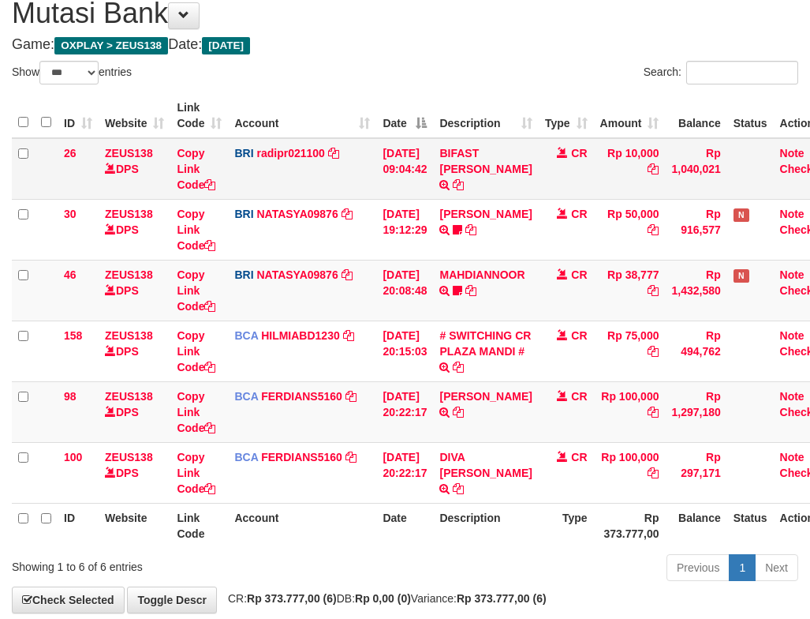
click at [489, 200] on td "BIFAST [PERSON_NAME] TRANSFER NBMB BIFAST [PERSON_NAME] TO [PERSON_NAME]" at bounding box center [485, 169] width 105 height 62
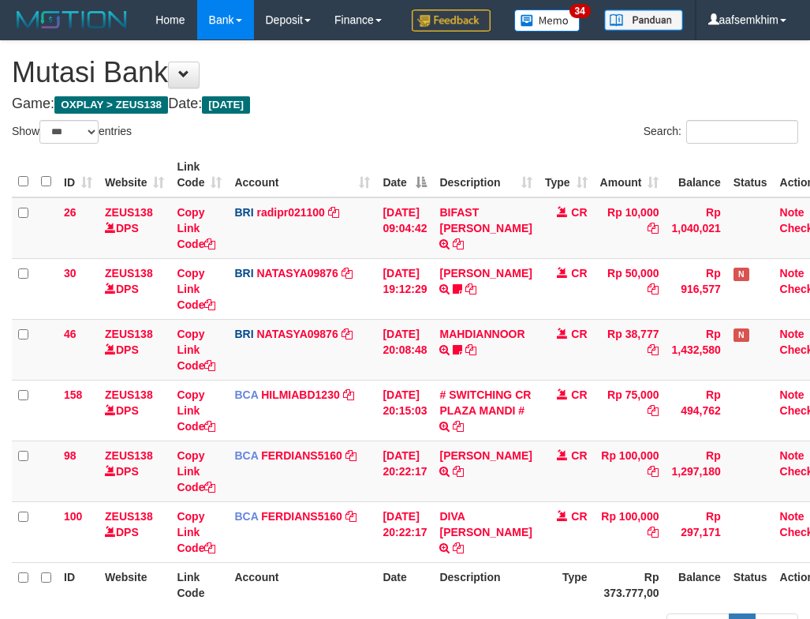
select select "***"
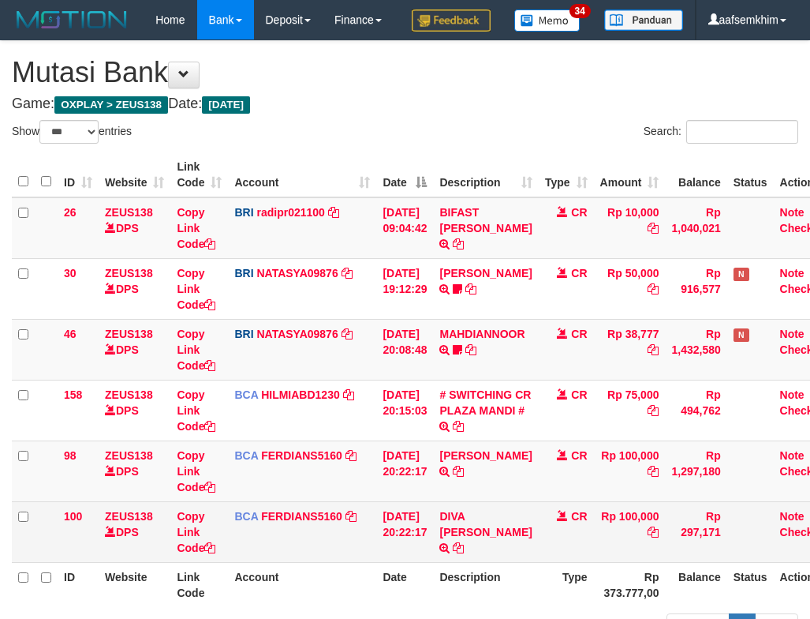
scroll to position [181, 0]
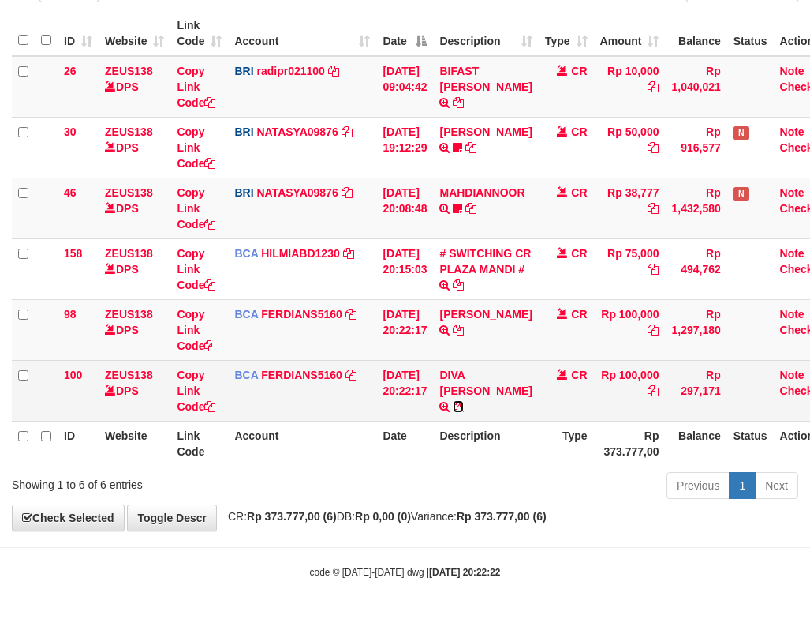
click at [464, 401] on icon at bounding box center [458, 406] width 11 height 11
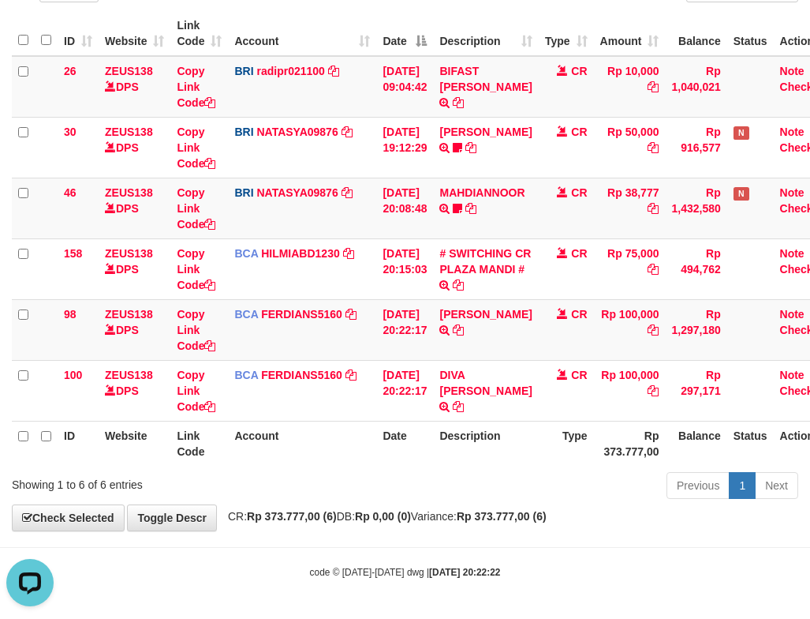
scroll to position [0, 0]
click at [462, 331] on td "EKO SETIYONO TRSF E-BANKING CR 3009/FTSCY/WS95031 100000.00EKO SETIYONO" at bounding box center [485, 329] width 105 height 61
click at [464, 332] on icon at bounding box center [458, 329] width 11 height 11
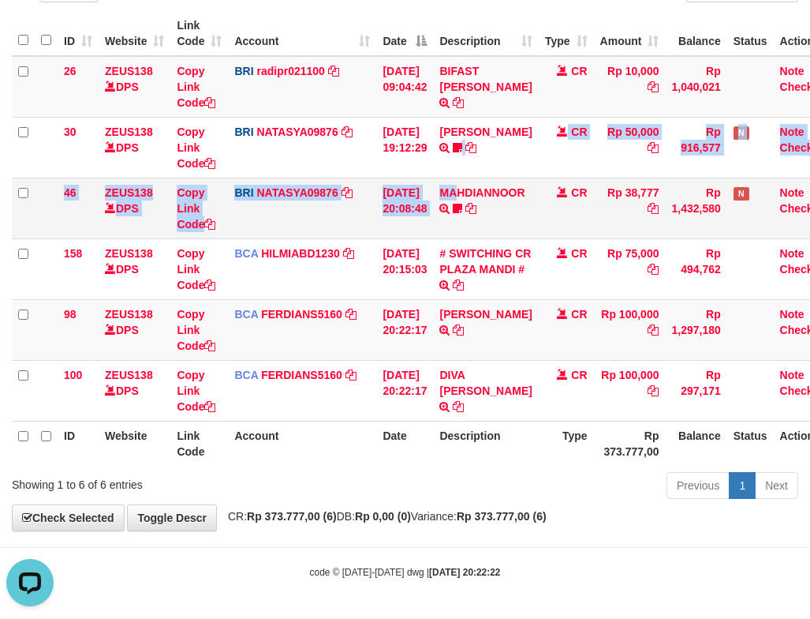
drag, startPoint x: 463, startPoint y: 177, endPoint x: 482, endPoint y: 178, distance: 19.0
click at [466, 178] on tbody "26 ZEUS138 DPS Copy Link Code BRI radipr021100 DPS REYNALDI ADI PRATAMA mutasi_…" at bounding box center [425, 238] width 826 height 365
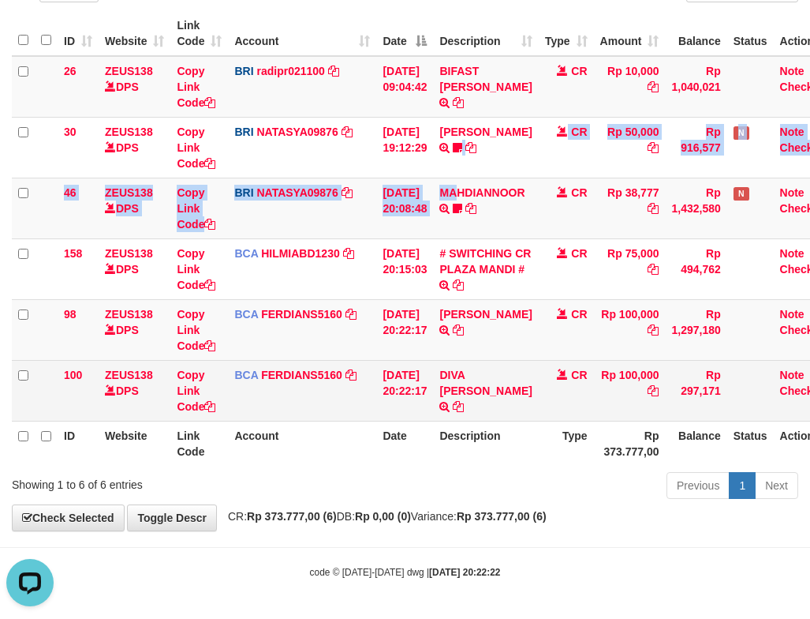
drag, startPoint x: 443, startPoint y: 361, endPoint x: 502, endPoint y: 360, distance: 58.4
click at [510, 362] on tr "100 ZEUS138 DPS Copy Link Code BCA FERDIANS5160 DPS FERDIANSYAH mutasi_20250930…" at bounding box center [425, 390] width 826 height 61
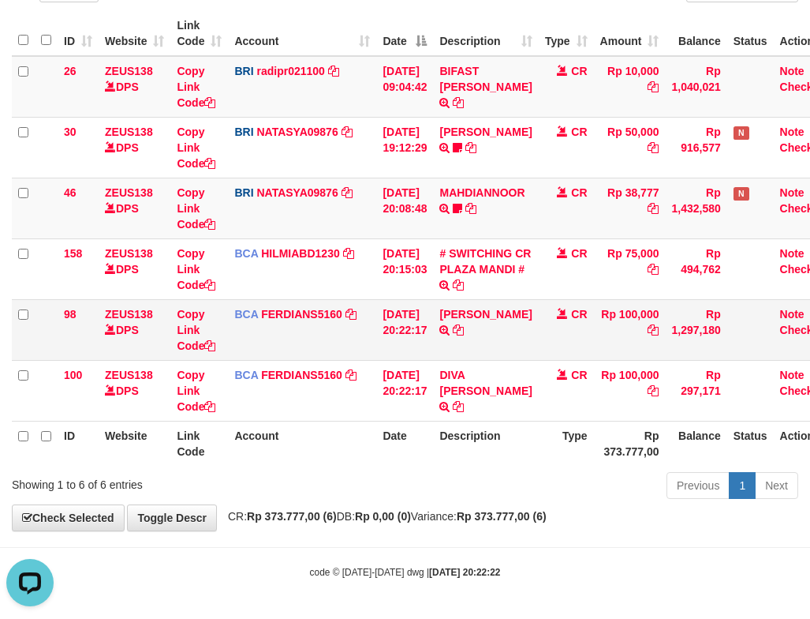
click at [458, 358] on td "EKO SETIYONO TRSF E-BANKING CR 3009/FTSCY/WS95031 100000.00EKO SETIYONO" at bounding box center [485, 329] width 105 height 61
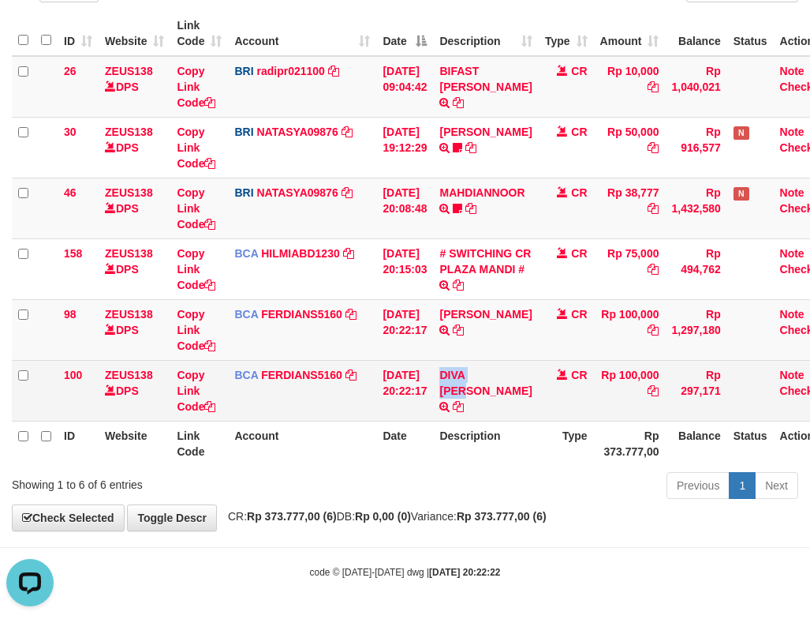
drag, startPoint x: 454, startPoint y: 362, endPoint x: 519, endPoint y: 362, distance: 64.7
click at [519, 362] on td "DIVA ARYA SAPUTRA TRSF E-BANKING CR 3009/FTSCY/WS95031 100000.00DIVA ARYA SAPUT…" at bounding box center [485, 390] width 105 height 61
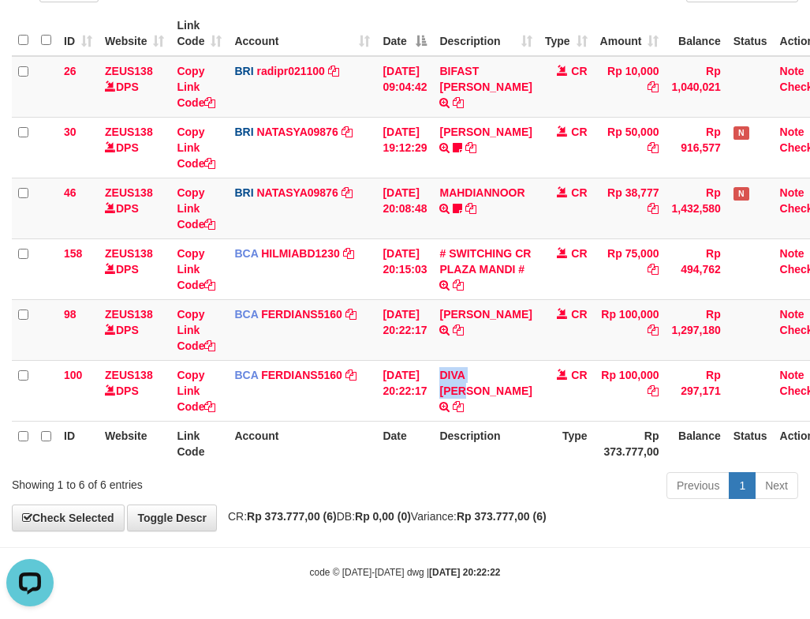
copy link "DIVA ARYA"
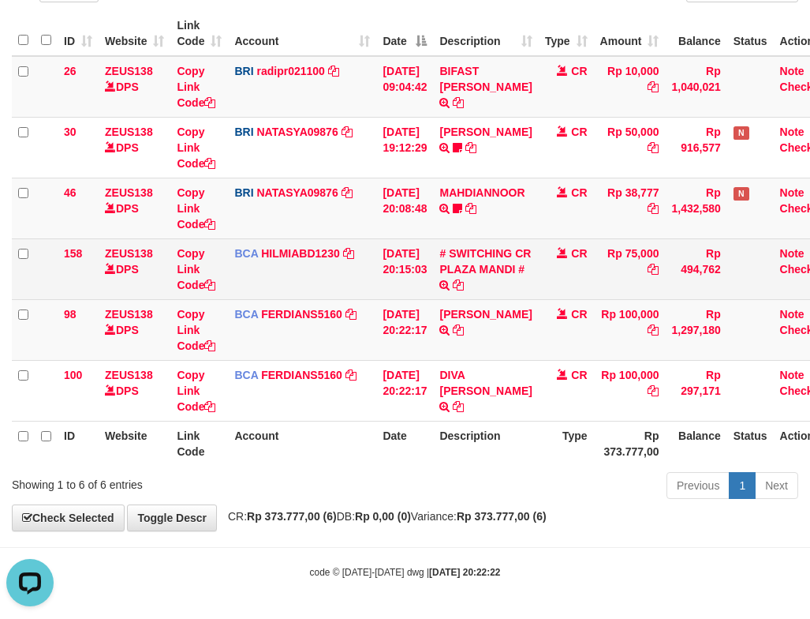
drag, startPoint x: 456, startPoint y: 297, endPoint x: 462, endPoint y: 306, distance: 10.7
click at [456, 297] on td "# SWITCHING CR PLAZA MANDI # SWITCHING CR TRF TUPARDI 008 PLAZA MANDI" at bounding box center [485, 268] width 105 height 61
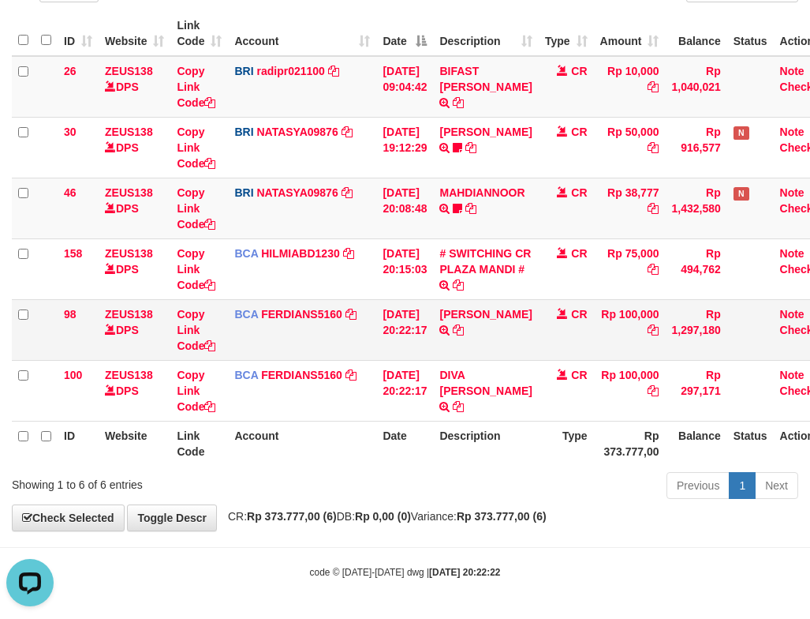
click at [462, 306] on td "EKO SETIYONO TRSF E-BANKING CR 3009/FTSCY/WS95031 100000.00EKO SETIYONO" at bounding box center [485, 329] width 105 height 61
click at [461, 304] on td "EKO SETIYONO TRSF E-BANKING CR 3009/FTSCY/WS95031 100000.00EKO SETIYONO" at bounding box center [485, 329] width 105 height 61
click at [459, 305] on td "EKO SETIYONO TRSF E-BANKING CR 3009/FTSCY/WS95031 100000.00EKO SETIYONO" at bounding box center [485, 329] width 105 height 61
copy link "EKO"
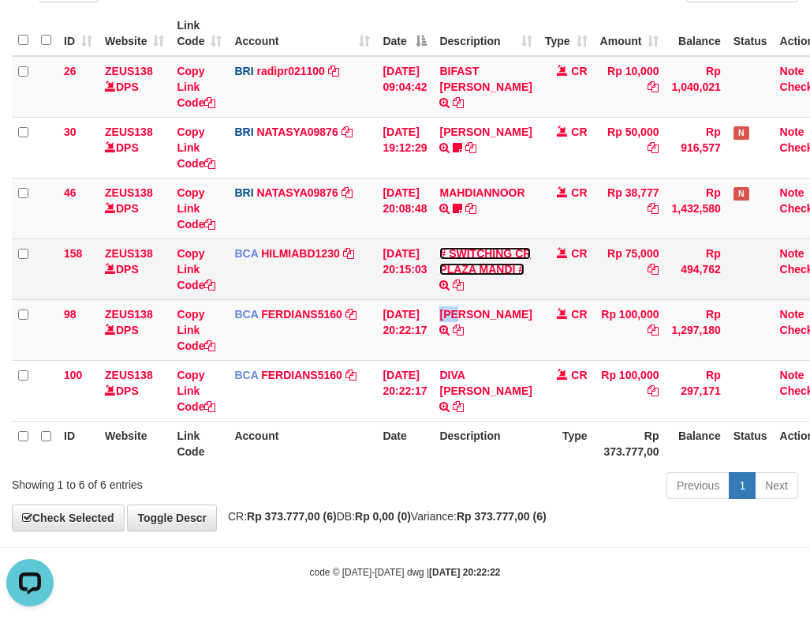
drag, startPoint x: 480, startPoint y: 282, endPoint x: 481, endPoint y: 297, distance: 15.1
click at [480, 275] on link "# SWITCHING CR PLAZA MANDI #" at bounding box center [485, 261] width 92 height 28
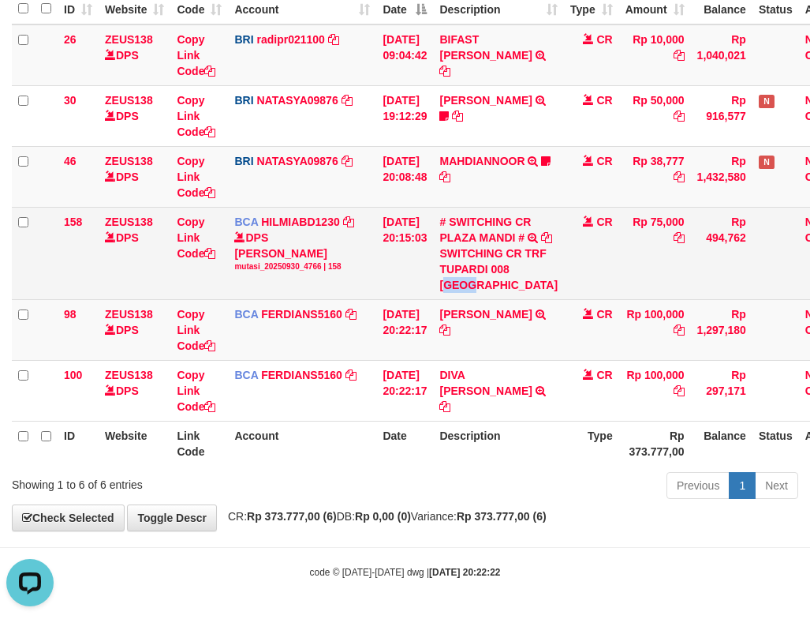
drag, startPoint x: 489, startPoint y: 334, endPoint x: 409, endPoint y: 311, distance: 82.9
click at [518, 293] on div "SWITCHING CR TRF TUPARDI 008 [GEOGRAPHIC_DATA]" at bounding box center [498, 268] width 118 height 47
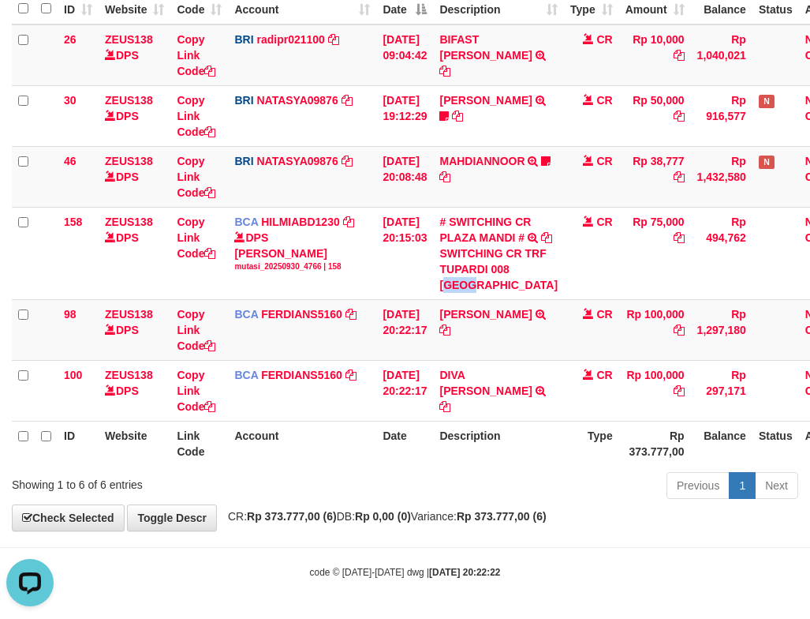
copy div "LAZA"
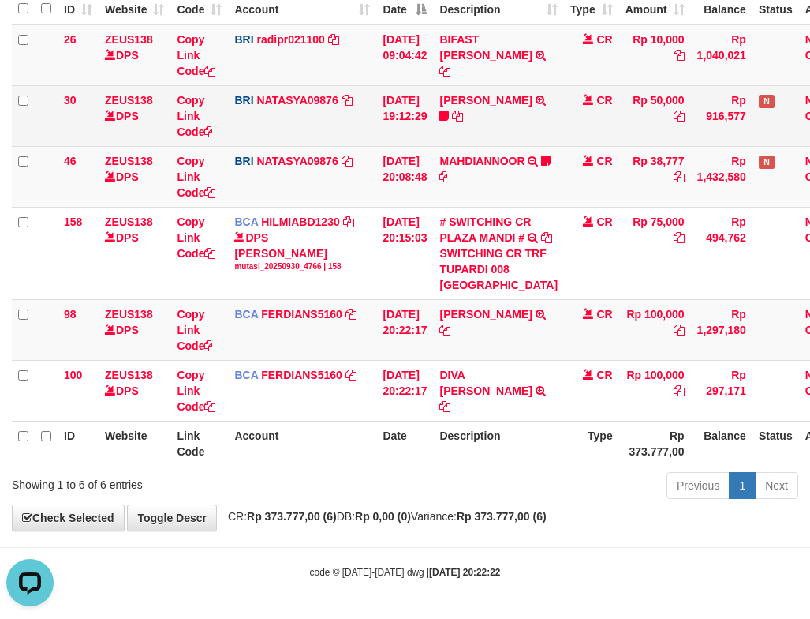
drag, startPoint x: 568, startPoint y: 170, endPoint x: 551, endPoint y: 162, distance: 19.1
click at [564, 146] on td "CR" at bounding box center [591, 115] width 55 height 61
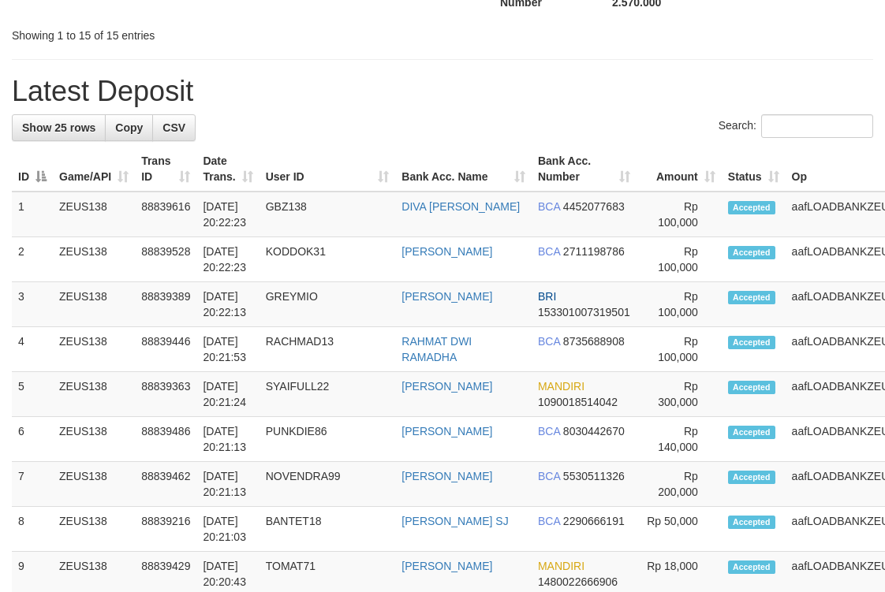
scroll to position [841, 0]
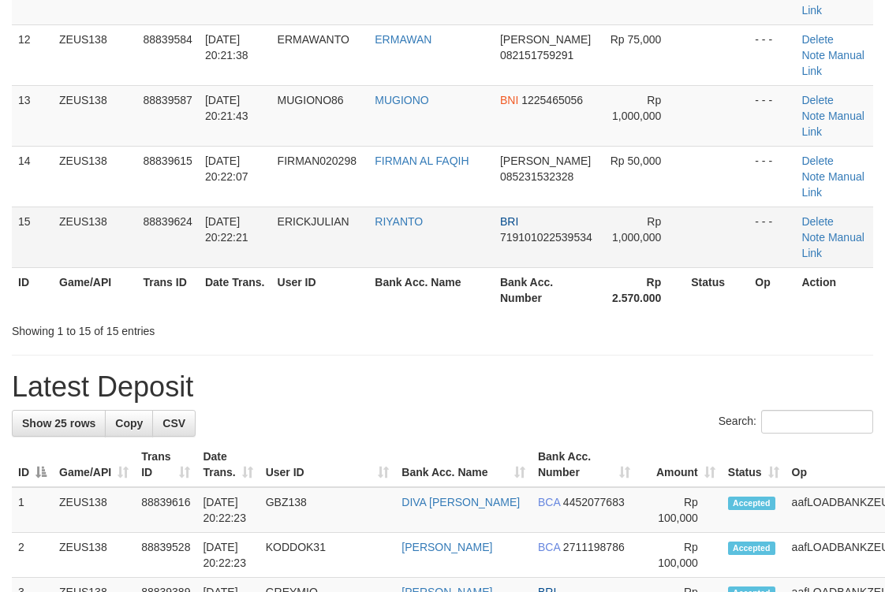
click at [383, 251] on td "RIYANTO" at bounding box center [430, 237] width 125 height 61
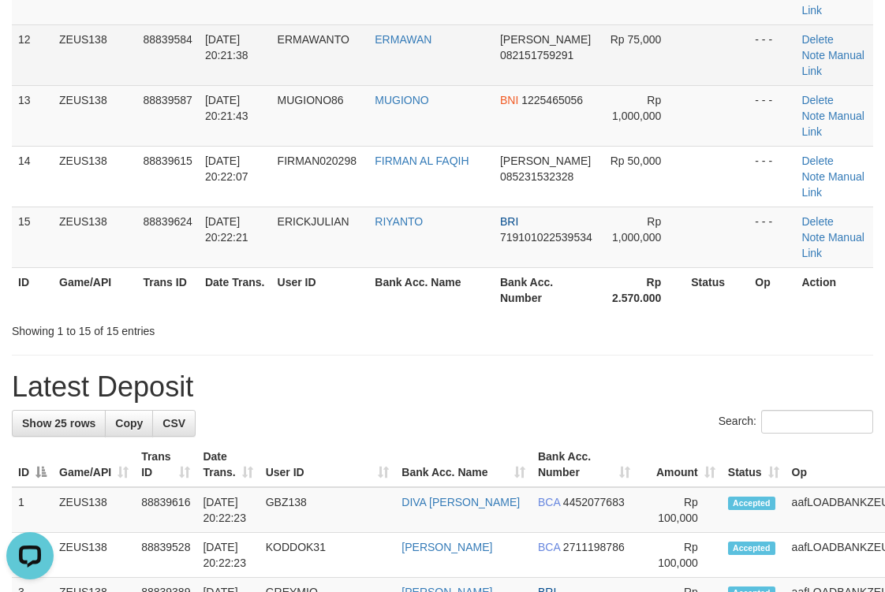
drag, startPoint x: 483, startPoint y: 80, endPoint x: 493, endPoint y: 80, distance: 10.3
click at [493, 80] on td "ERMAWAN" at bounding box center [430, 54] width 125 height 61
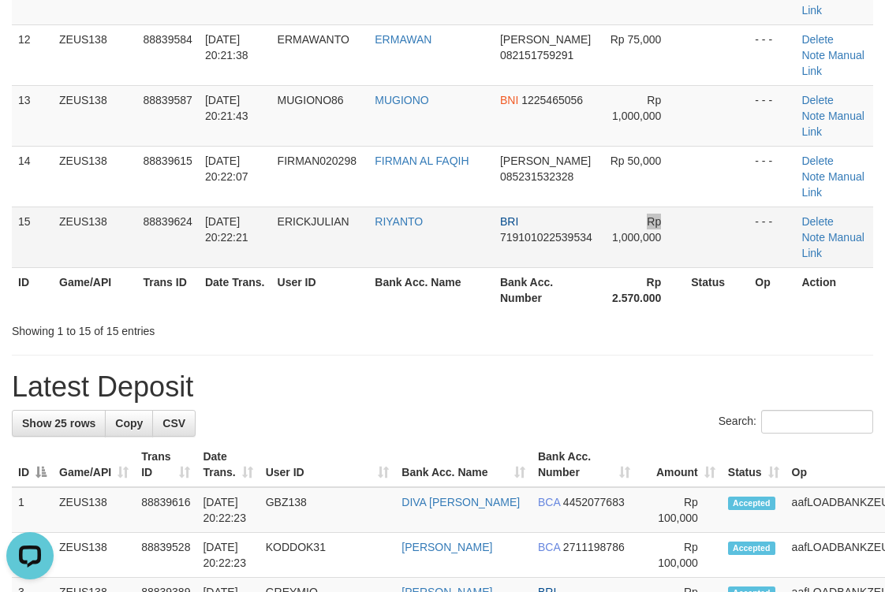
drag, startPoint x: 660, startPoint y: 213, endPoint x: 895, endPoint y: 226, distance: 235.5
click at [670, 212] on td "Rp 1,000,000" at bounding box center [642, 237] width 85 height 61
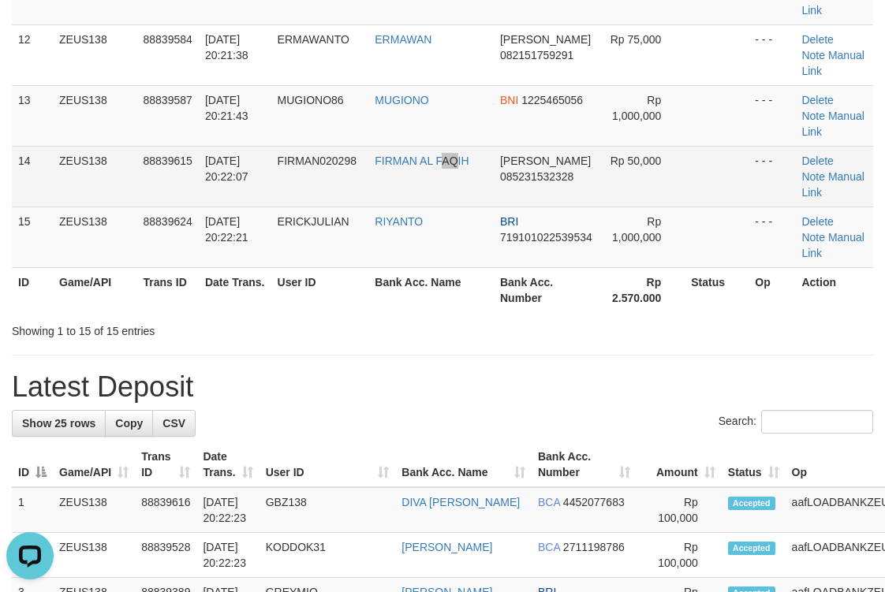
click at [443, 170] on td "FIRMAN AL FAQIH" at bounding box center [430, 176] width 125 height 61
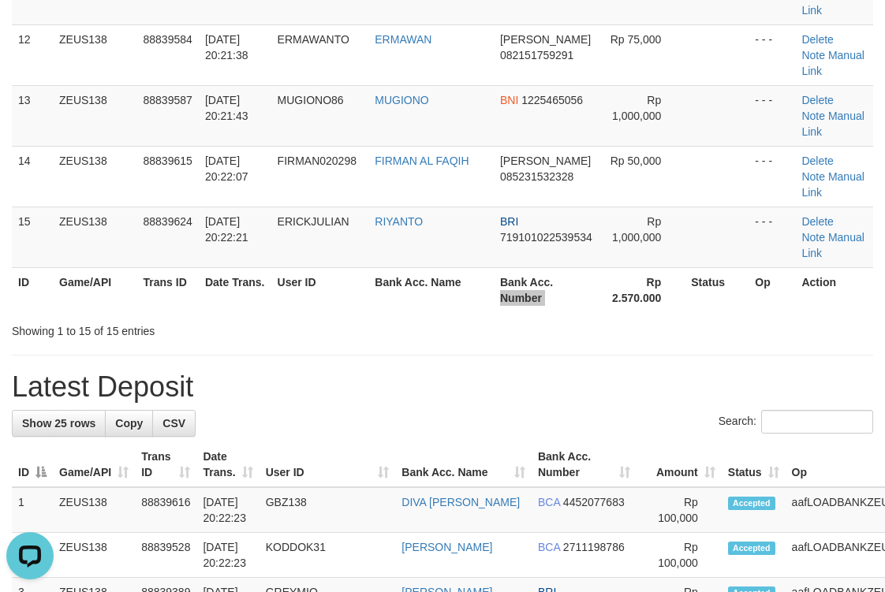
click at [597, 281] on tr "ID Game/API Trans ID Date Trans. User ID Bank Acc. Name Bank Acc. Number Rp 2.5…" at bounding box center [442, 289] width 861 height 45
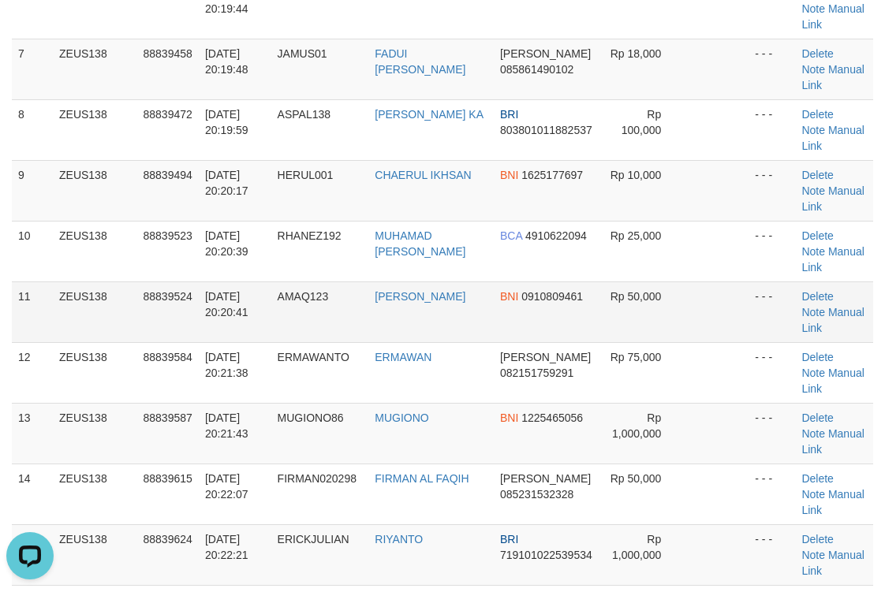
click at [648, 288] on td "Rp 50,000" at bounding box center [642, 312] width 85 height 61
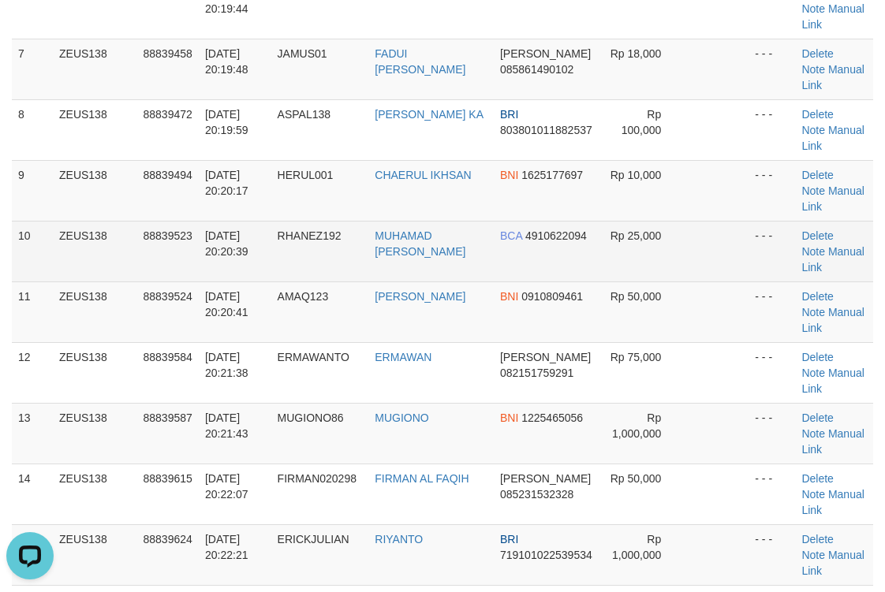
click at [278, 225] on td "RHANEZ192" at bounding box center [320, 251] width 98 height 61
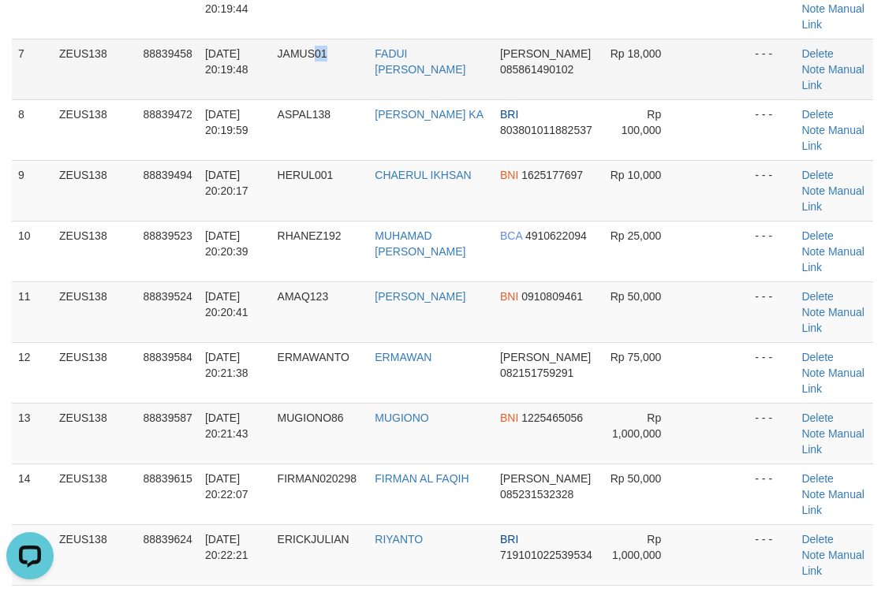
drag, startPoint x: 316, startPoint y: 64, endPoint x: 425, endPoint y: 60, distance: 109.7
click at [365, 63] on td "JAMUS01" at bounding box center [320, 69] width 98 height 61
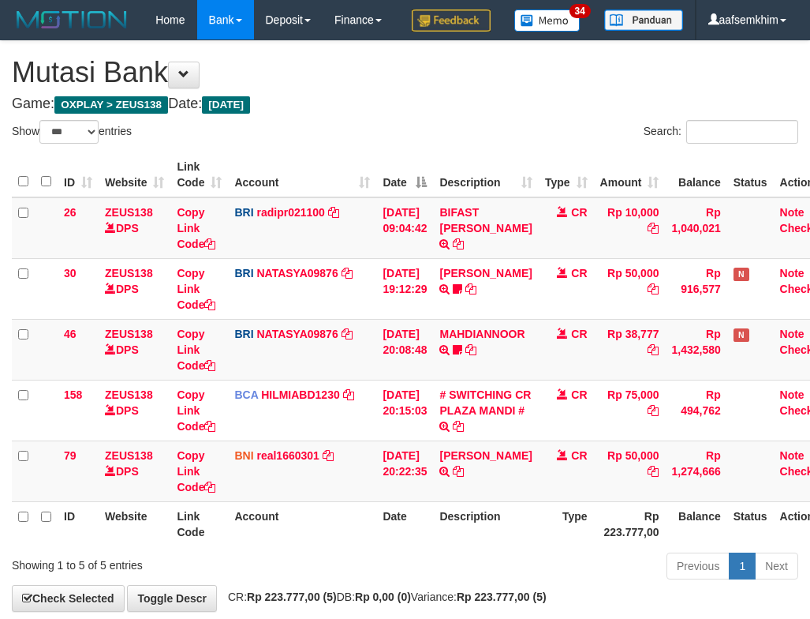
select select "***"
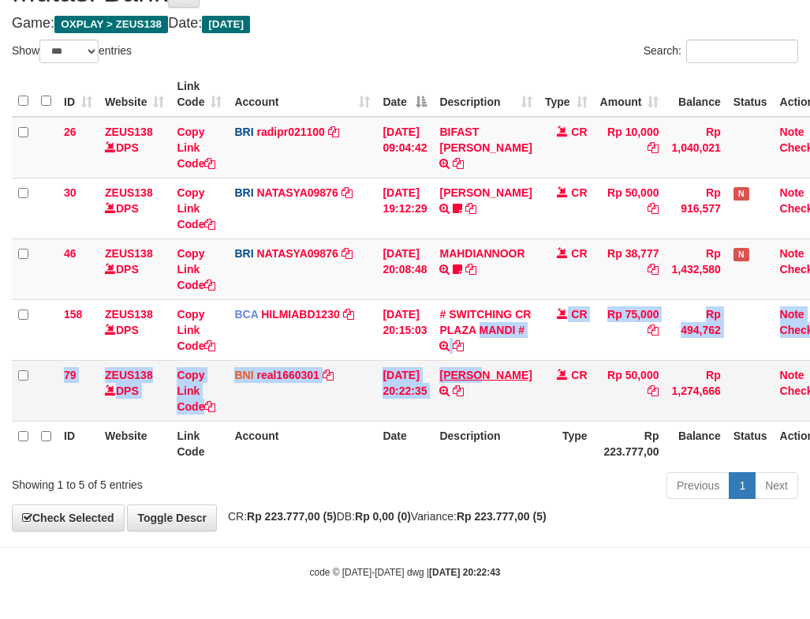
drag, startPoint x: 449, startPoint y: 357, endPoint x: 498, endPoint y: 370, distance: 50.5
click at [499, 370] on tbody "26 ZEUS138 DPS Copy Link Code BRI radipr021100 DPS REYNALDI ADI PRATAMA mutasi_…" at bounding box center [425, 269] width 826 height 305
click at [483, 365] on td "AKHMAD TASWIN TRANSFER DARI BPK AKHMAD TASWIN" at bounding box center [485, 390] width 105 height 61
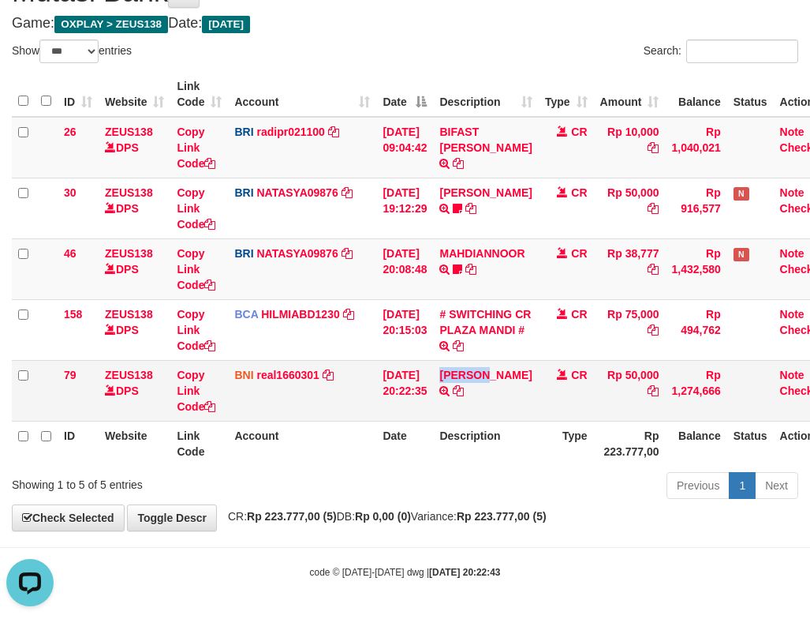
click at [483, 365] on td "AKHMAD TASWIN TRANSFER DARI BPK AKHMAD TASWIN" at bounding box center [485, 390] width 105 height 61
click at [464, 393] on icon at bounding box center [458, 390] width 11 height 11
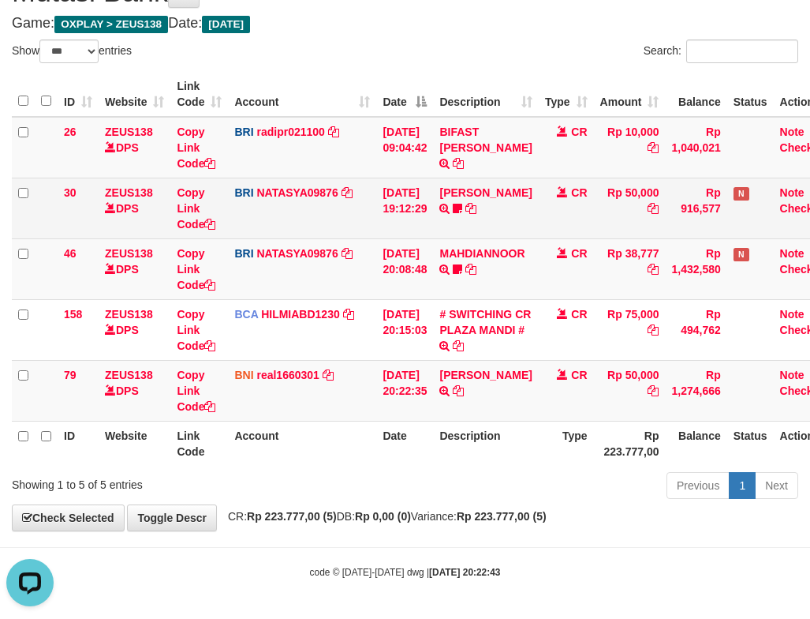
click at [511, 237] on td "[PERSON_NAME] TRANSFER NBMB [PERSON_NAME] TO [PERSON_NAME] 085855231623" at bounding box center [485, 208] width 105 height 61
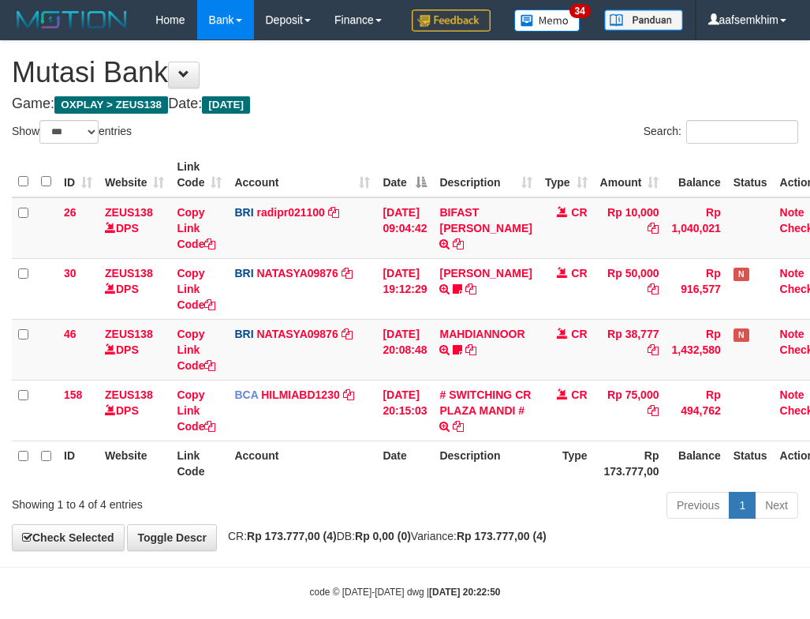
select select "***"
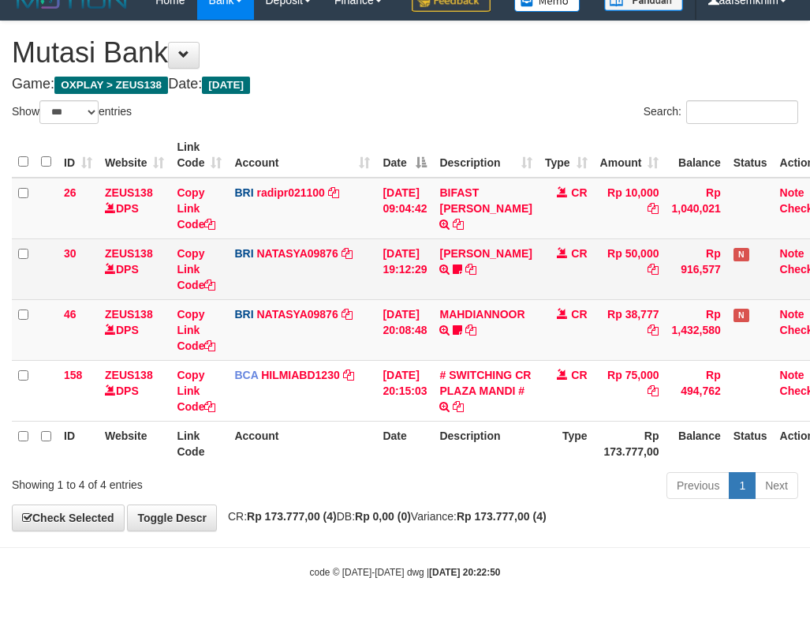
scroll to position [59, 0]
click at [484, 261] on td "[PERSON_NAME] TRANSFER NBMB [PERSON_NAME] TO [PERSON_NAME] 085855231623" at bounding box center [485, 268] width 105 height 61
click at [484, 260] on link "[PERSON_NAME]" at bounding box center [485, 253] width 92 height 13
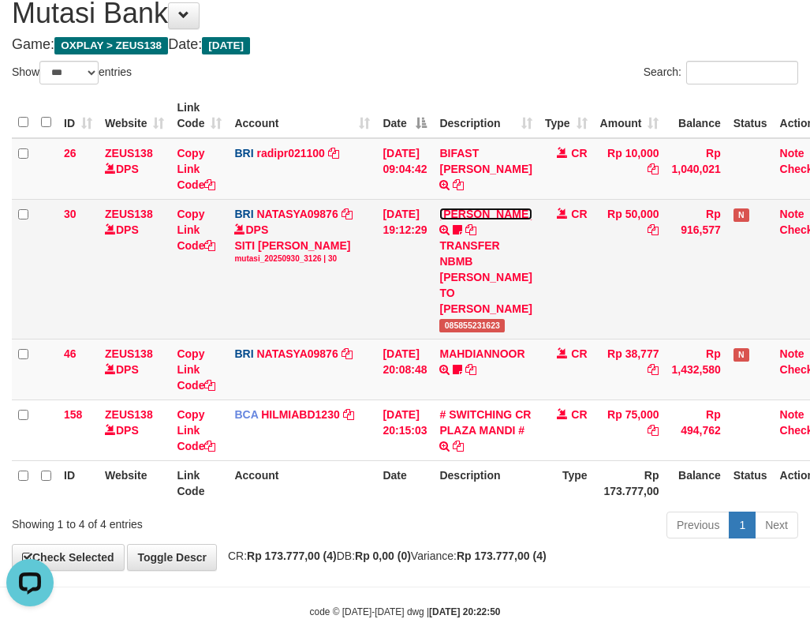
scroll to position [0, 0]
drag, startPoint x: 451, startPoint y: 402, endPoint x: 507, endPoint y: 402, distance: 56.0
click at [507, 338] on tr "30 ZEUS138 DPS Copy Link Code BRI NATASYA09876 DPS SITI NURLITA SAPITRI mutasi_…" at bounding box center [425, 269] width 826 height 140
click at [472, 332] on span "085855231623" at bounding box center [471, 325] width 65 height 13
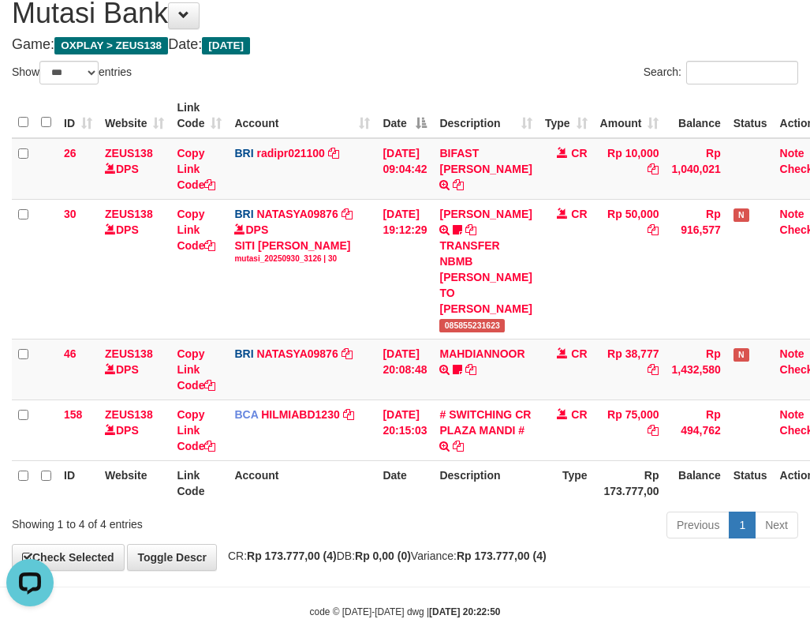
click at [448, 88] on div "Search:" at bounding box center [608, 75] width 382 height 28
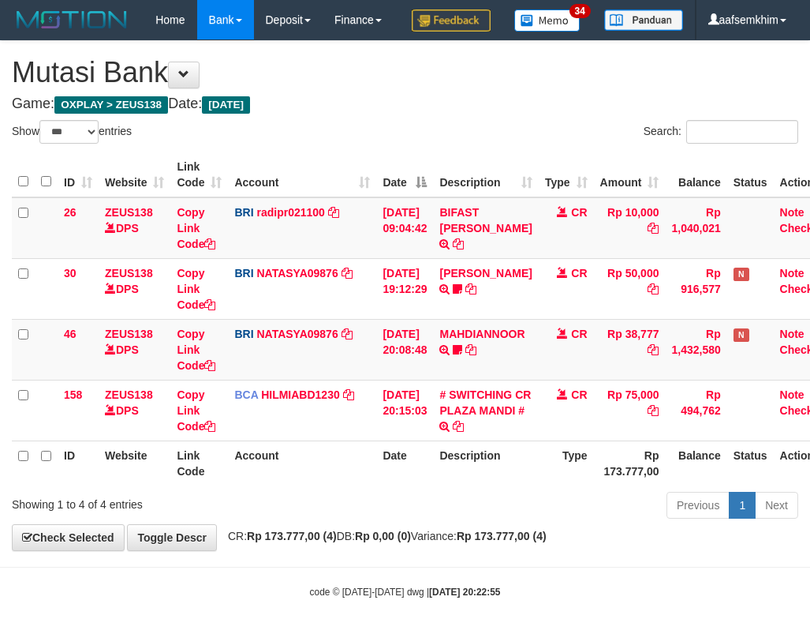
select select "***"
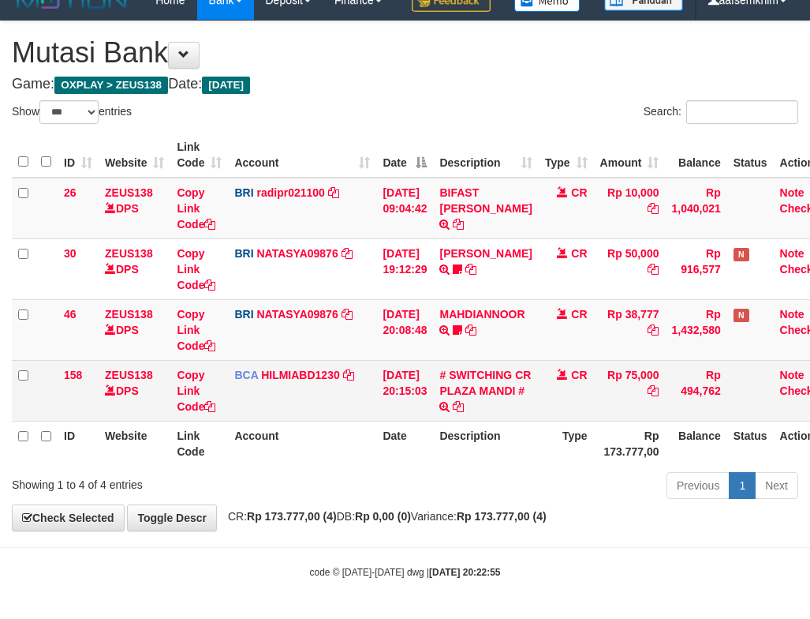
click at [488, 381] on td "# SWITCHING CR PLAZA MANDI # SWITCHING CR TRF TUPARDI 008 PLAZA MANDI" at bounding box center [485, 390] width 105 height 61
click at [498, 368] on link "# SWITCHING CR PLAZA MANDI #" at bounding box center [485, 382] width 92 height 28
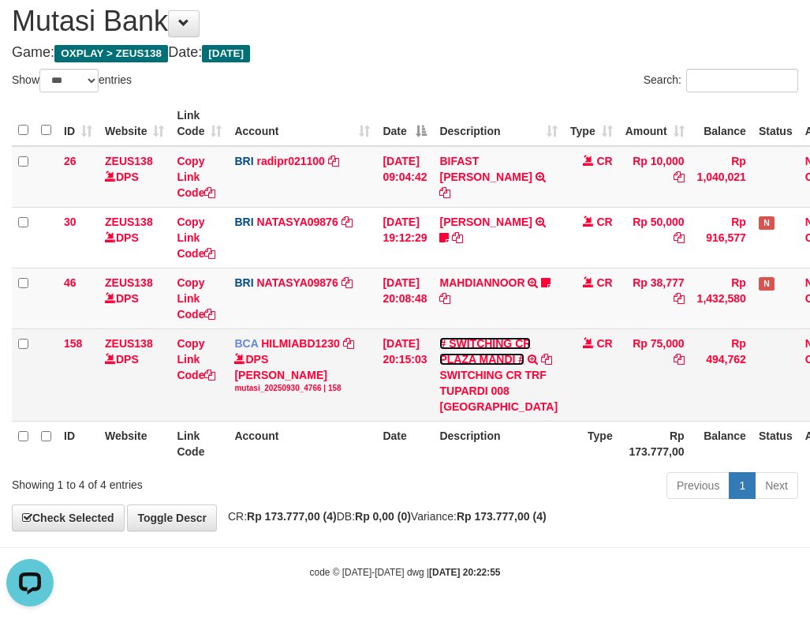
scroll to position [122, 0]
drag, startPoint x: 473, startPoint y: 392, endPoint x: 505, endPoint y: 395, distance: 31.7
click at [505, 395] on div "SWITCHING CR TRF TUPARDI 008 [GEOGRAPHIC_DATA]" at bounding box center [498, 390] width 118 height 47
copy div "PLAZ"
click at [568, 328] on td "CR" at bounding box center [591, 374] width 55 height 92
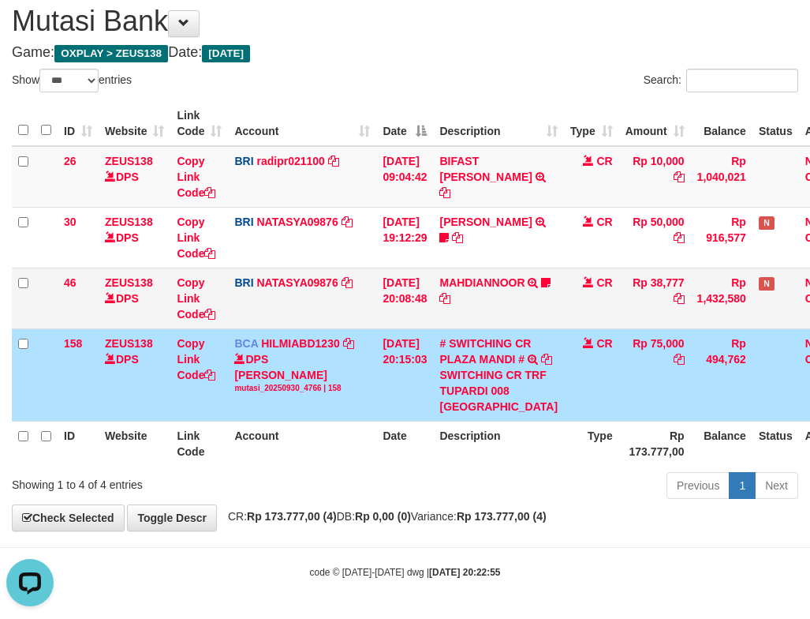
click at [534, 275] on td "MAHDIANNOOR TRANSFER NBMB MAHDIANNOOR TO SITI NURLITA SAPITRI Nanda588" at bounding box center [498, 297] width 131 height 61
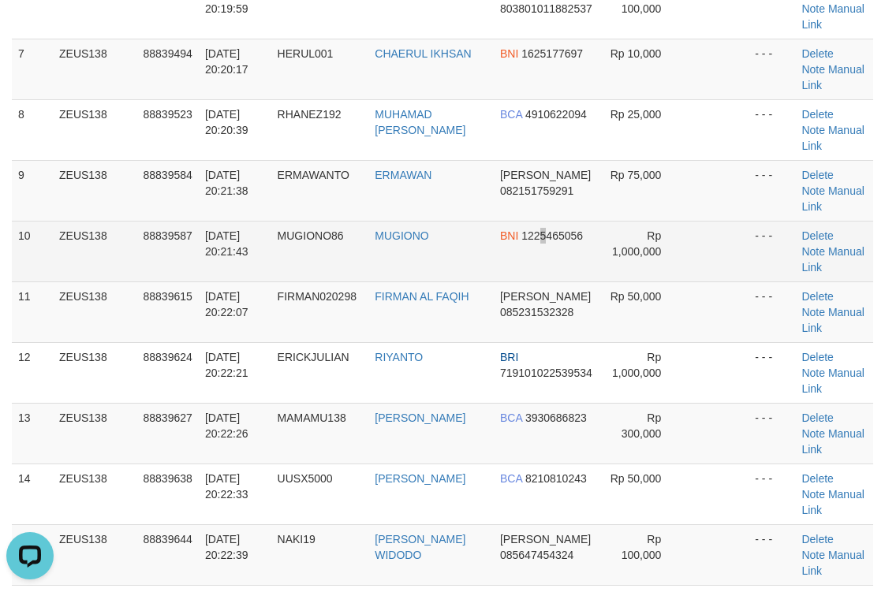
click at [544, 256] on td "BNI 1225465056" at bounding box center [547, 251] width 106 height 61
click at [461, 238] on td "MUGIONO" at bounding box center [430, 251] width 125 height 61
drag, startPoint x: 515, startPoint y: 261, endPoint x: 619, endPoint y: 263, distance: 104.2
click at [543, 266] on td "BNI 1225465056" at bounding box center [547, 251] width 106 height 61
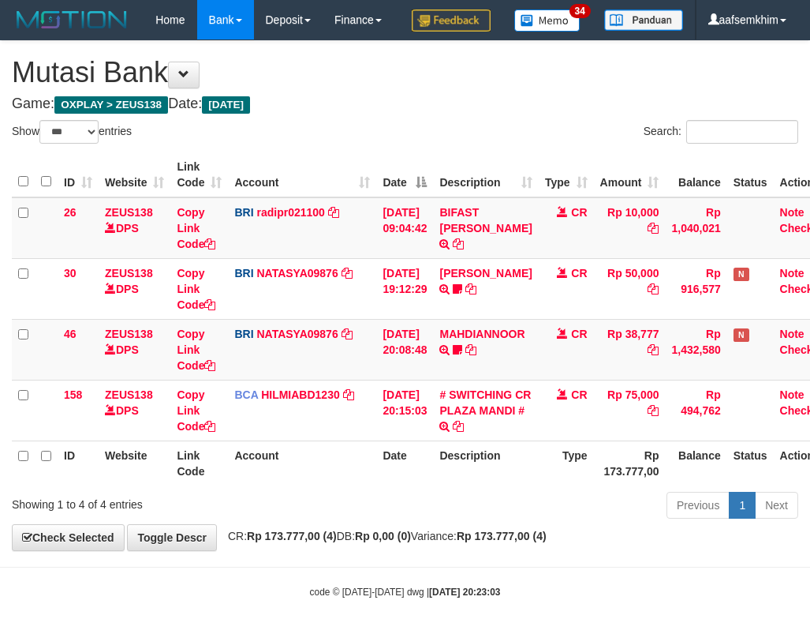
select select "***"
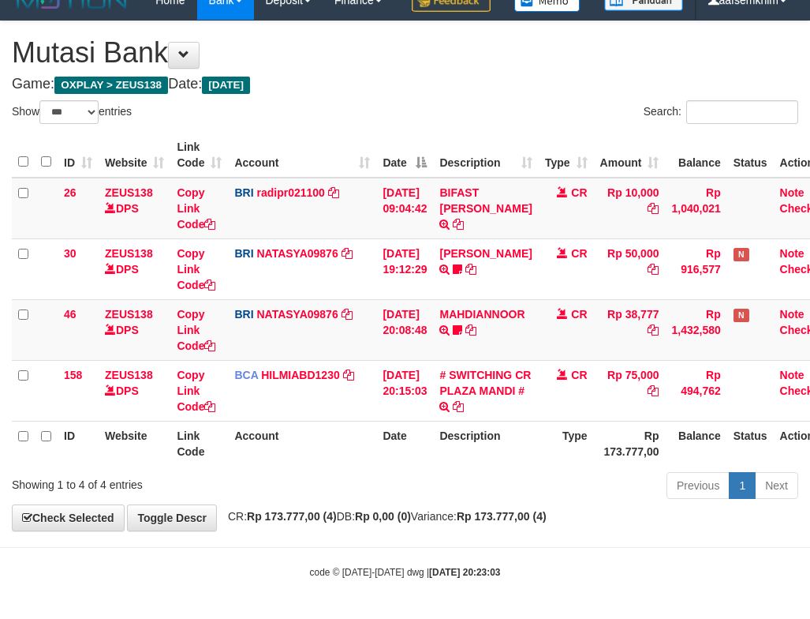
scroll to position [59, 0]
click at [480, 135] on th "Description" at bounding box center [485, 155] width 105 height 45
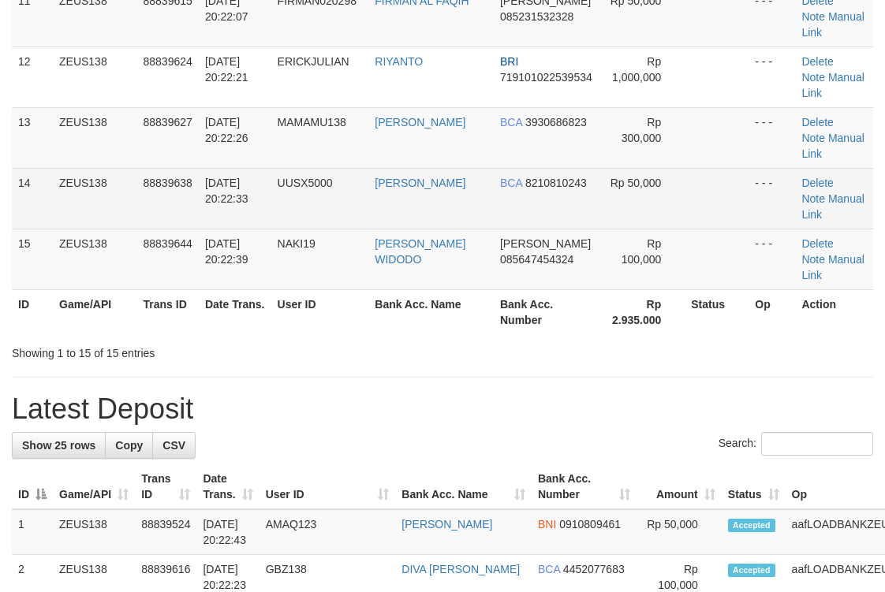
click at [547, 194] on td "BCA 8210810243" at bounding box center [547, 198] width 106 height 61
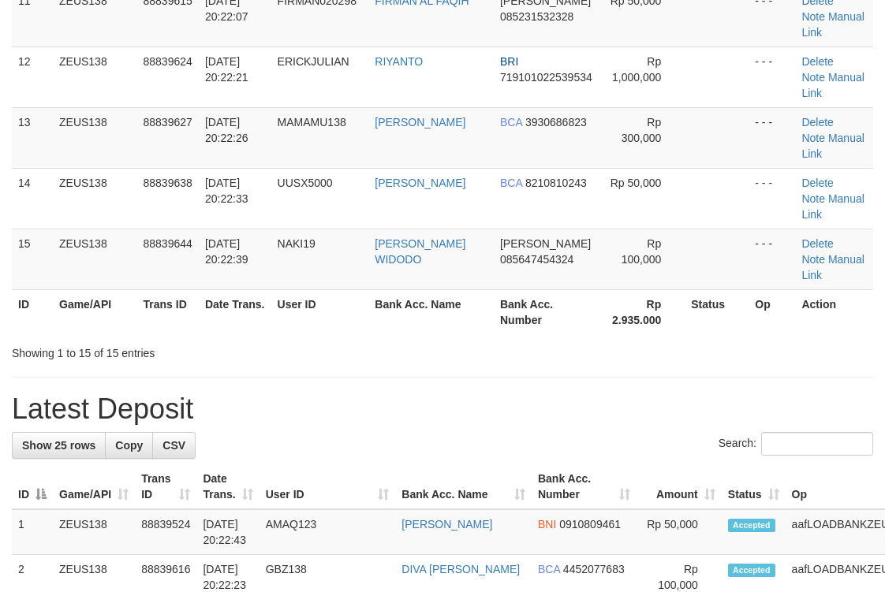
scroll to position [523, 0]
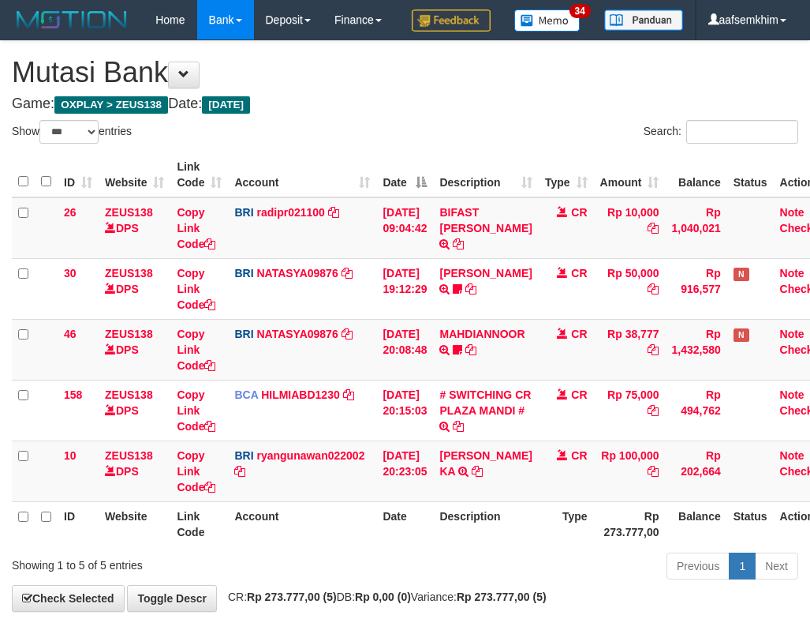
select select "***"
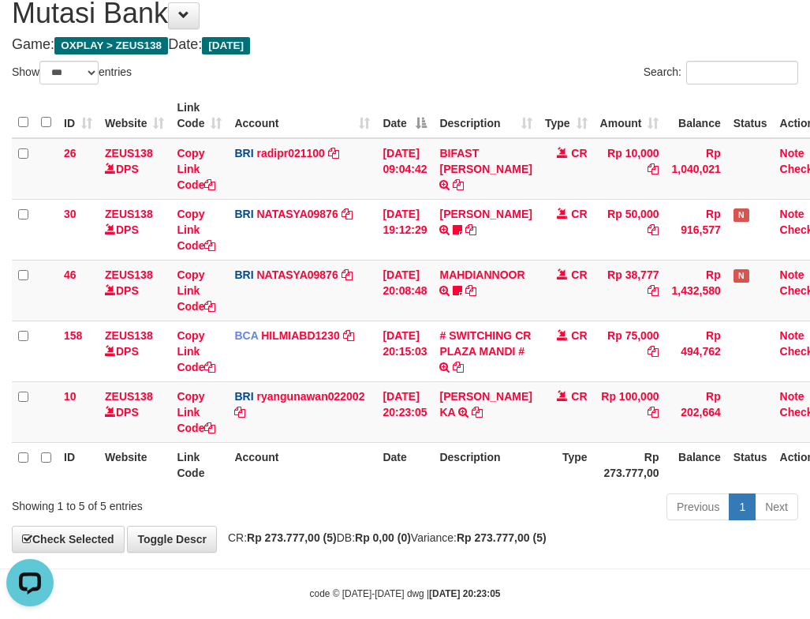
click at [433, 138] on th "Date" at bounding box center [404, 115] width 57 height 45
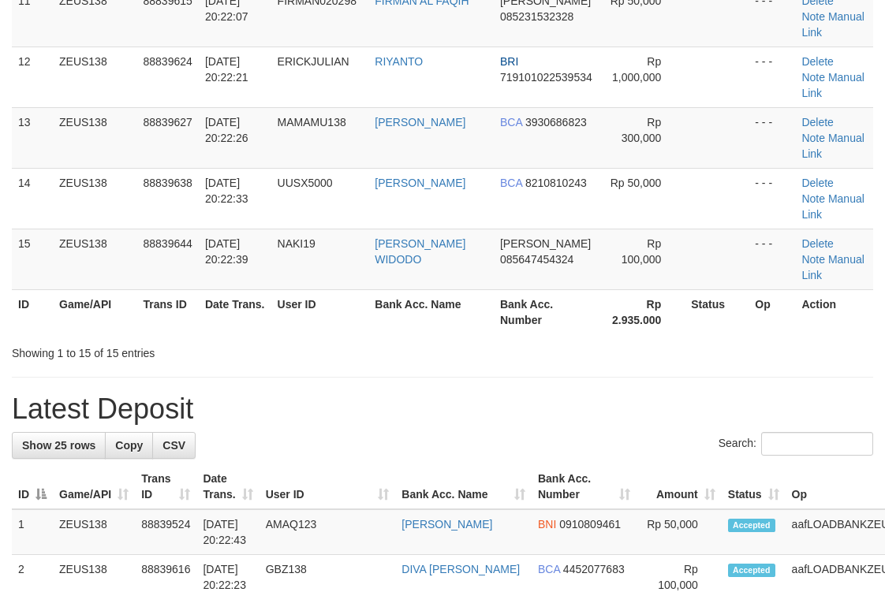
click at [466, 205] on td "[PERSON_NAME]" at bounding box center [430, 198] width 125 height 61
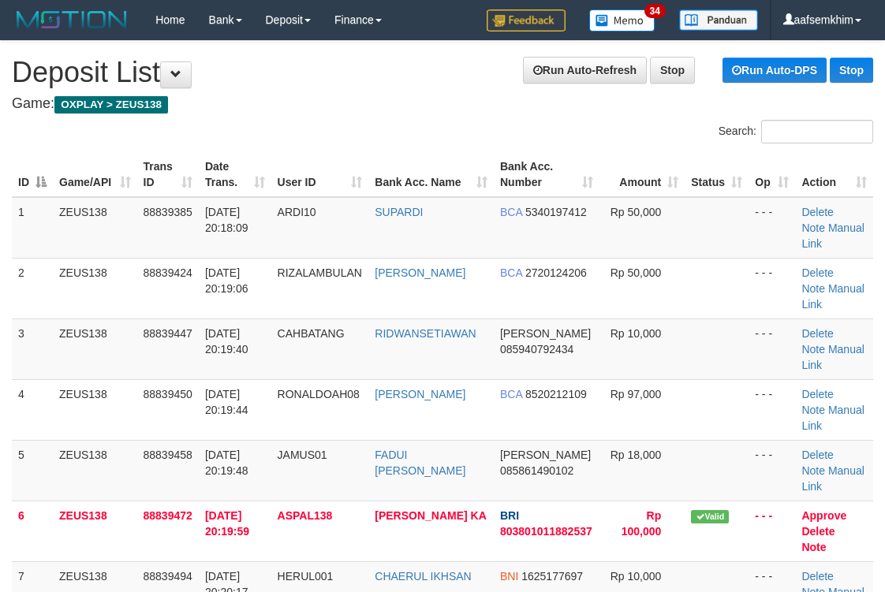
scroll to position [819, 0]
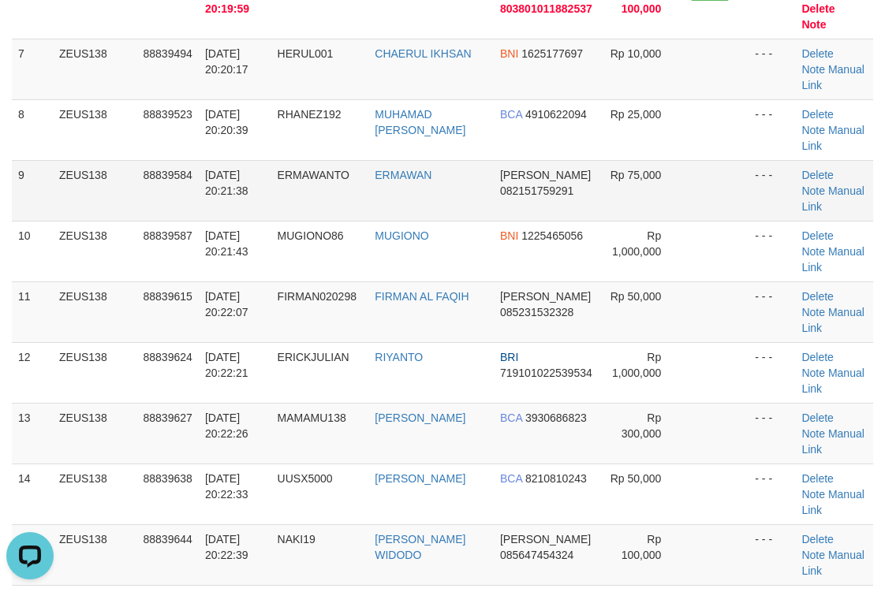
click at [417, 192] on td "ERMAWAN" at bounding box center [430, 190] width 125 height 61
click at [465, 193] on td "ERMAWAN" at bounding box center [430, 190] width 125 height 61
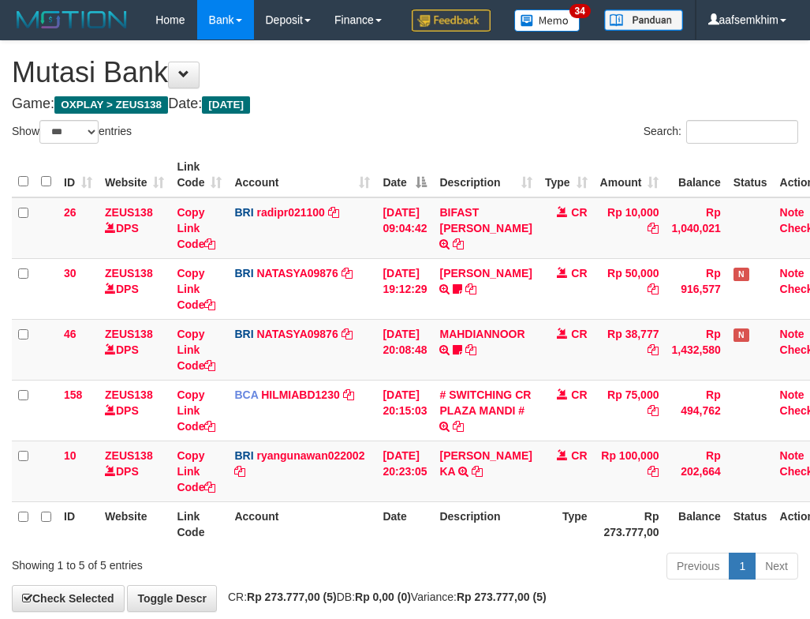
select select "***"
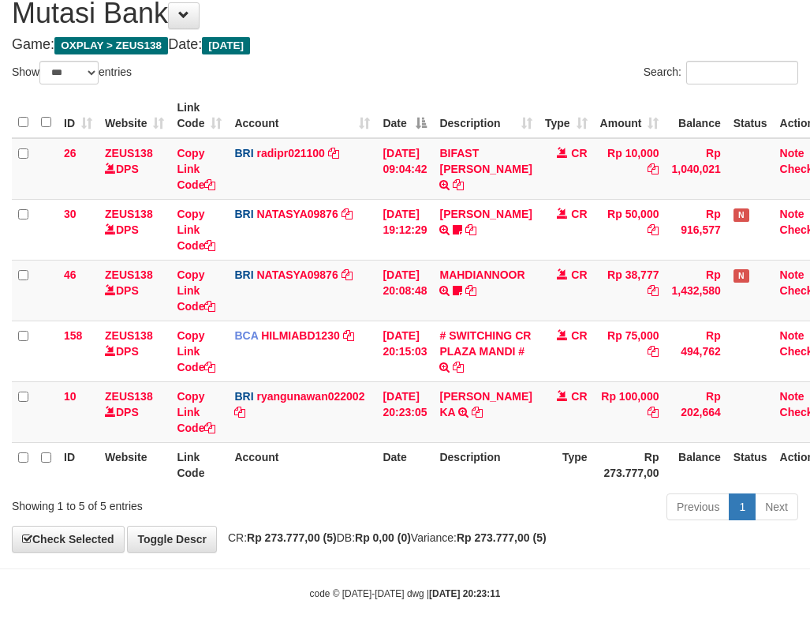
click at [489, 129] on div "ID Website Link Code Account Date Description Type Amount Balance Status Action…" at bounding box center [405, 289] width 810 height 403
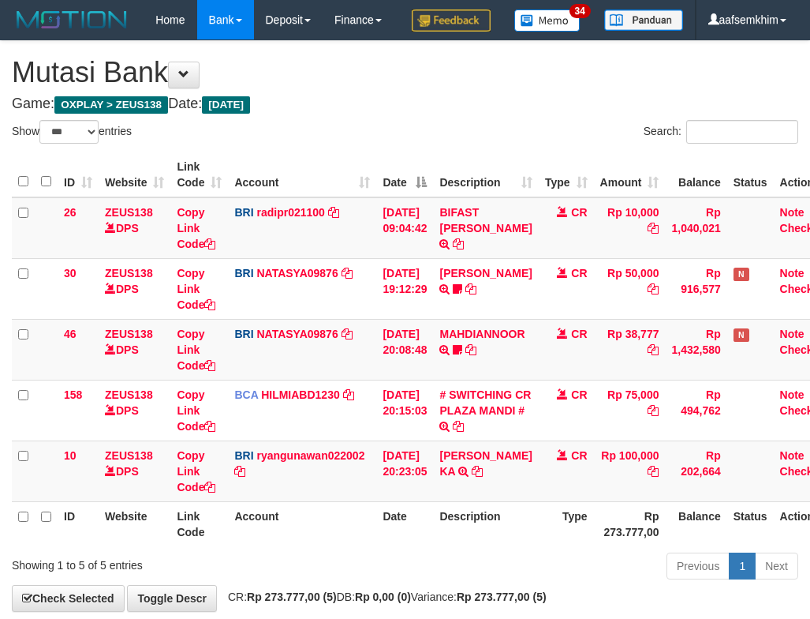
select select "***"
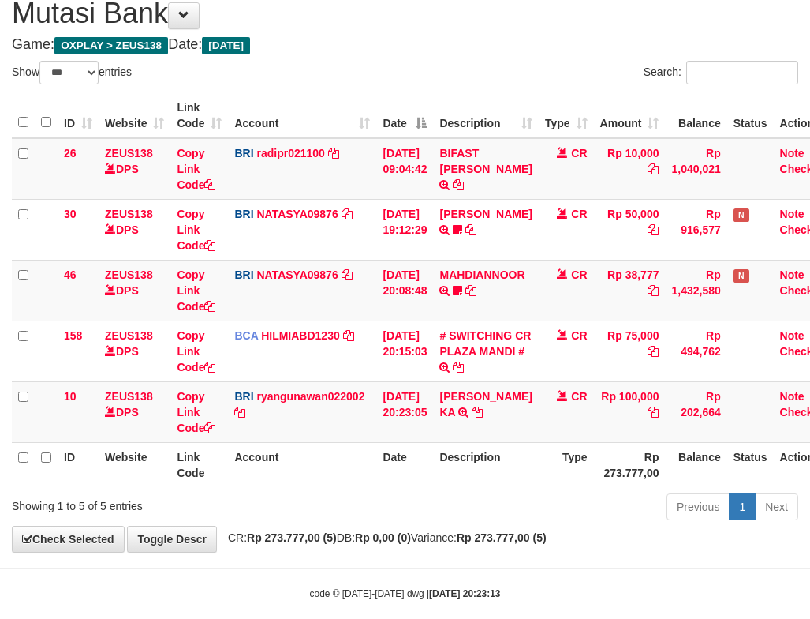
click at [453, 88] on div "Search:" at bounding box center [608, 75] width 382 height 28
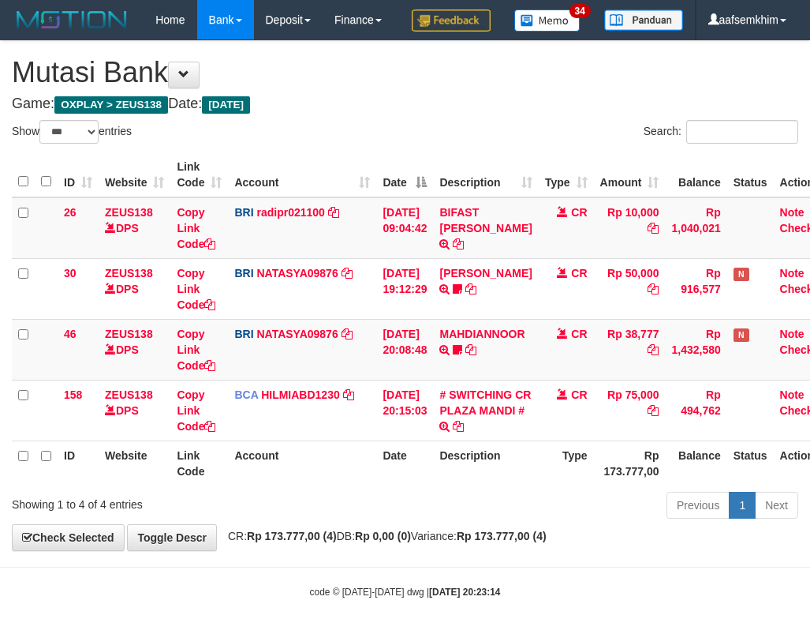
select select "***"
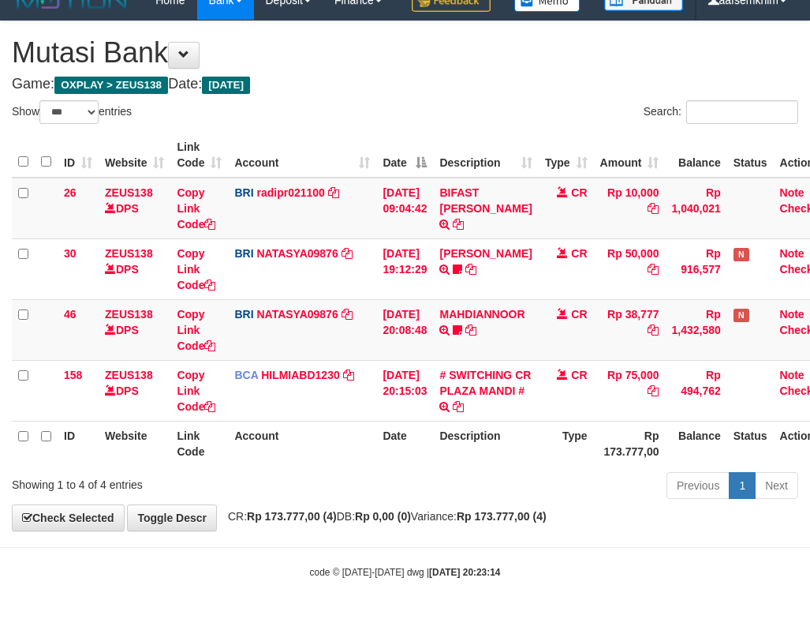
click at [433, 148] on th "Date" at bounding box center [404, 155] width 57 height 45
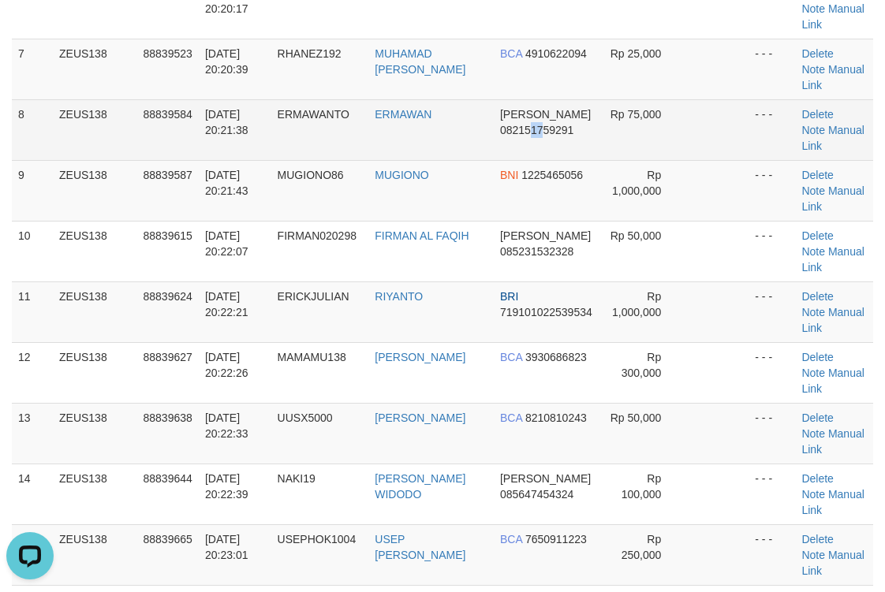
drag, startPoint x: 529, startPoint y: 148, endPoint x: 607, endPoint y: 134, distance: 79.4
click at [554, 144] on td "DANA 082151759291" at bounding box center [547, 129] width 106 height 61
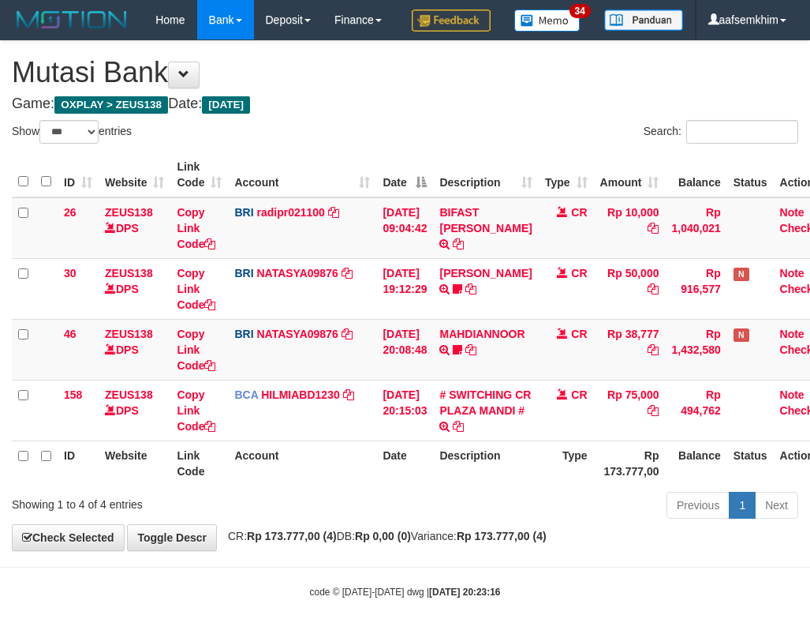
select select "***"
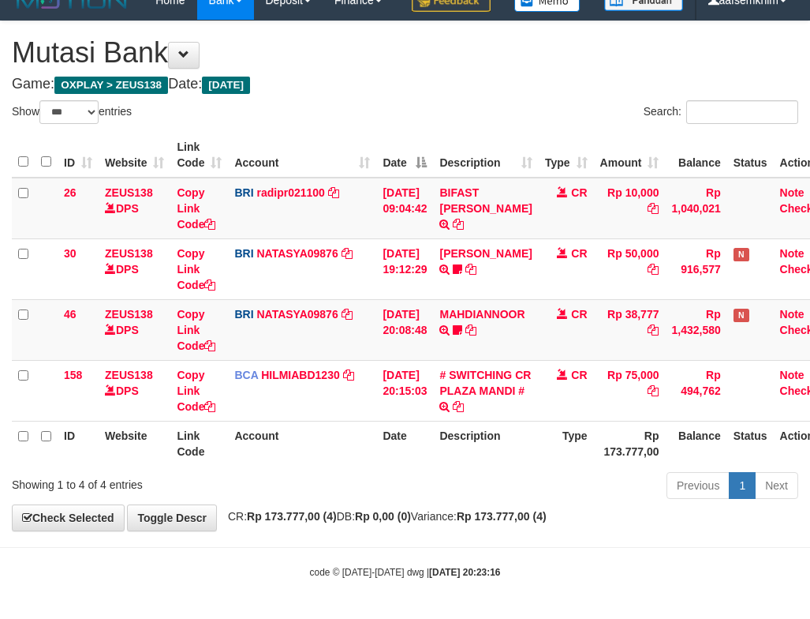
click at [480, 131] on div "ID Website Link Code Account Date Description Type Amount Balance Status Action…" at bounding box center [405, 299] width 810 height 342
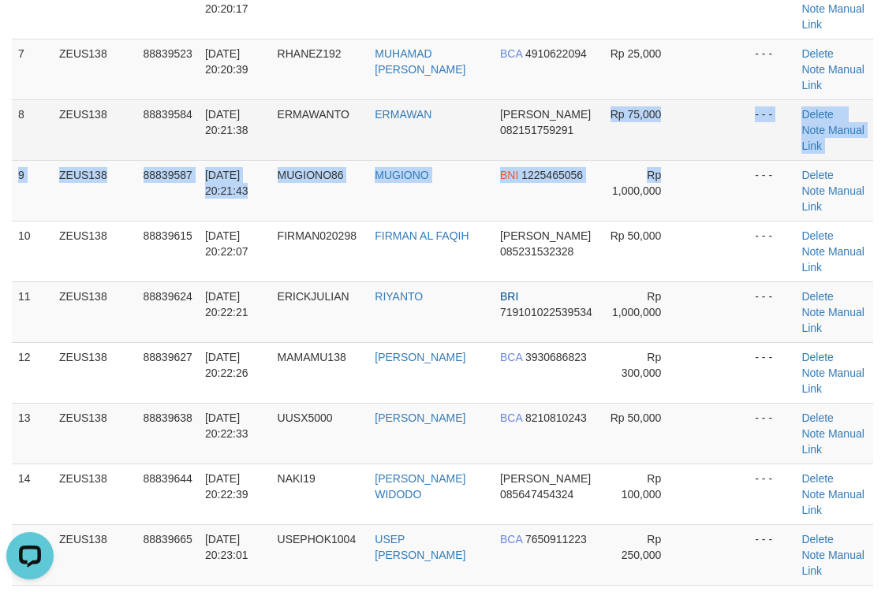
drag, startPoint x: 607, startPoint y: 159, endPoint x: 673, endPoint y: 144, distance: 67.9
click at [611, 154] on tbody "1 ZEUS138 88839385 30/09/2025 20:18:09 ARDI10 SUPARDI BCA 5340197412 Rp 50,000 …" at bounding box center [442, 160] width 861 height 973
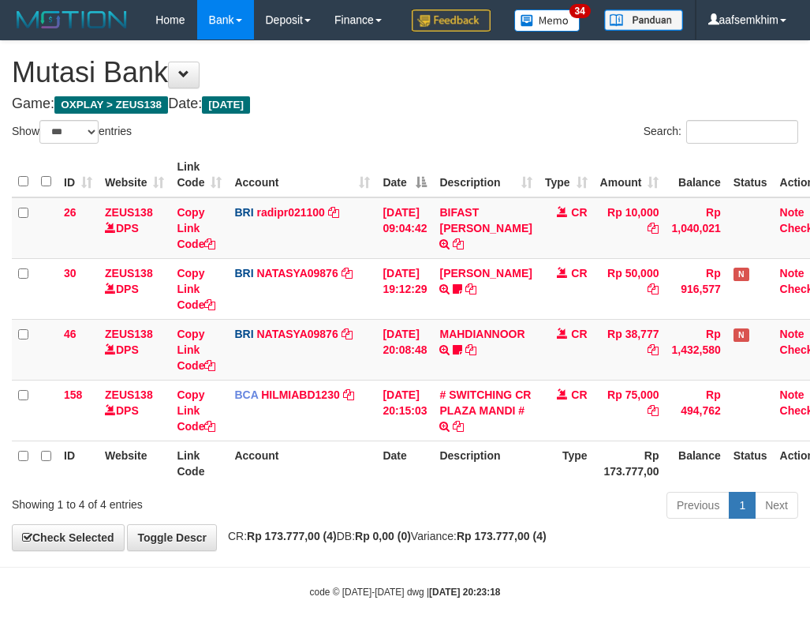
select select "***"
click at [480, 148] on div "ID Website Link Code Account Date Description Type Amount Balance Status Action…" at bounding box center [405, 319] width 810 height 342
select select "***"
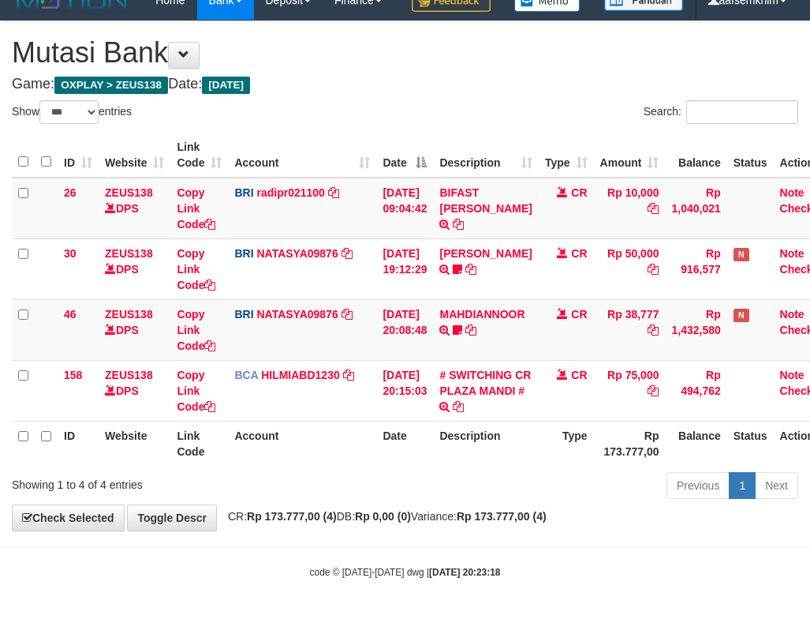
click at [502, 149] on th "Description" at bounding box center [485, 155] width 105 height 45
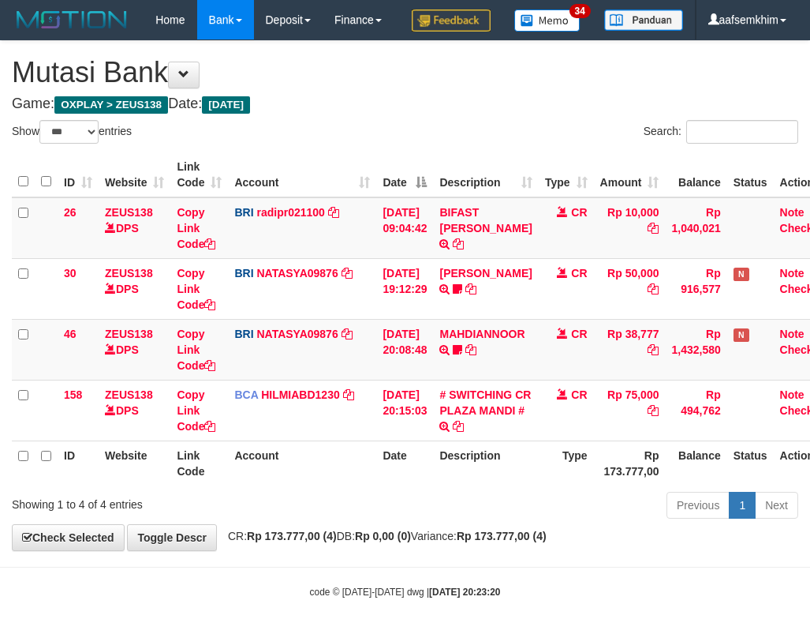
select select "***"
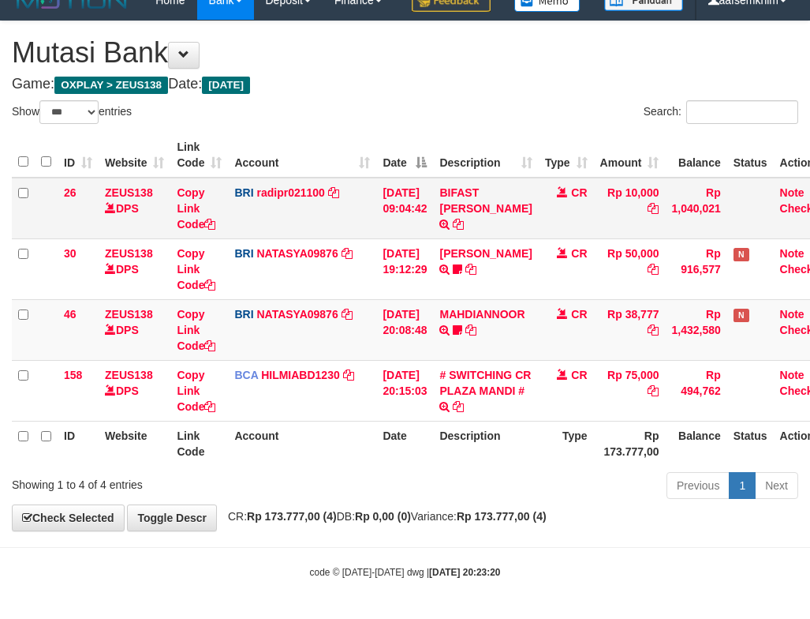
click at [604, 235] on td "Rp 10,000" at bounding box center [630, 209] width 72 height 62
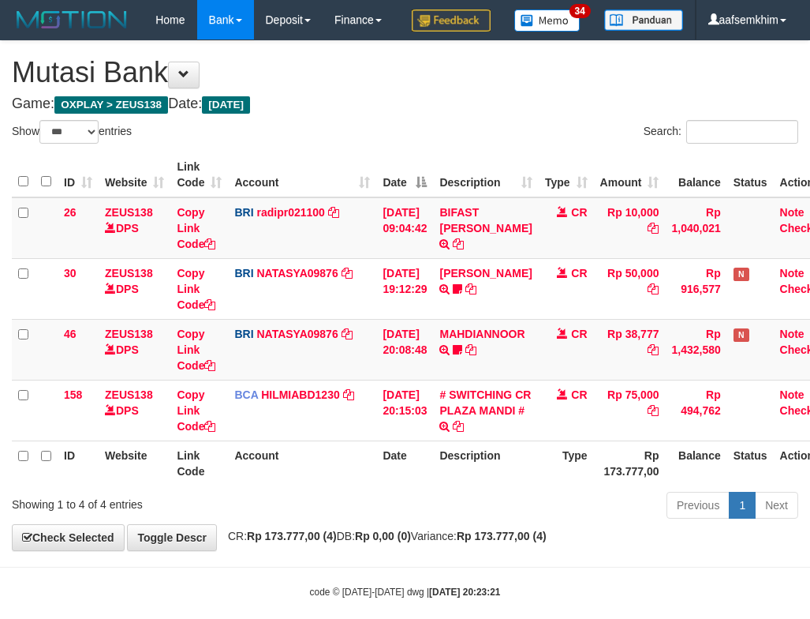
select select "***"
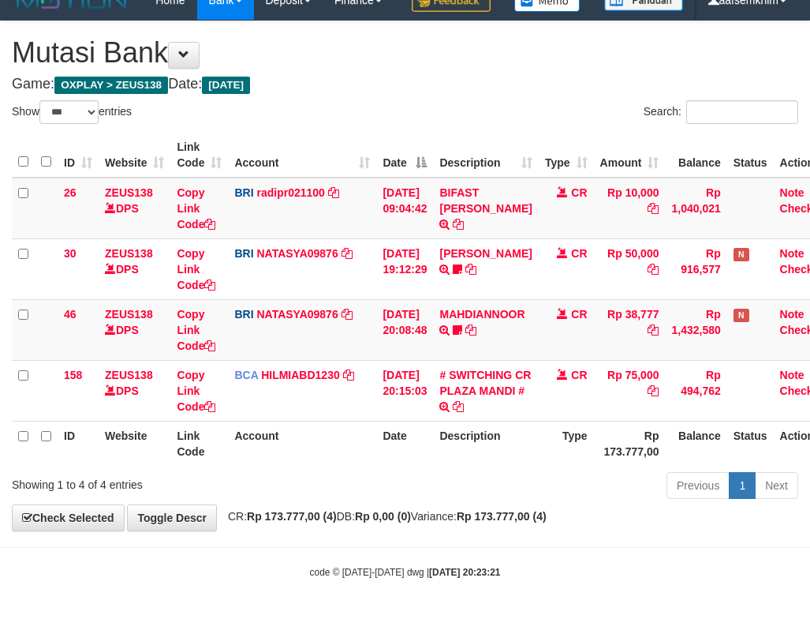
drag, startPoint x: 425, startPoint y: 130, endPoint x: 384, endPoint y: 141, distance: 42.5
click at [429, 130] on div "ID Website Link Code Account Date Description Type Amount Balance Status Action…" at bounding box center [405, 299] width 810 height 342
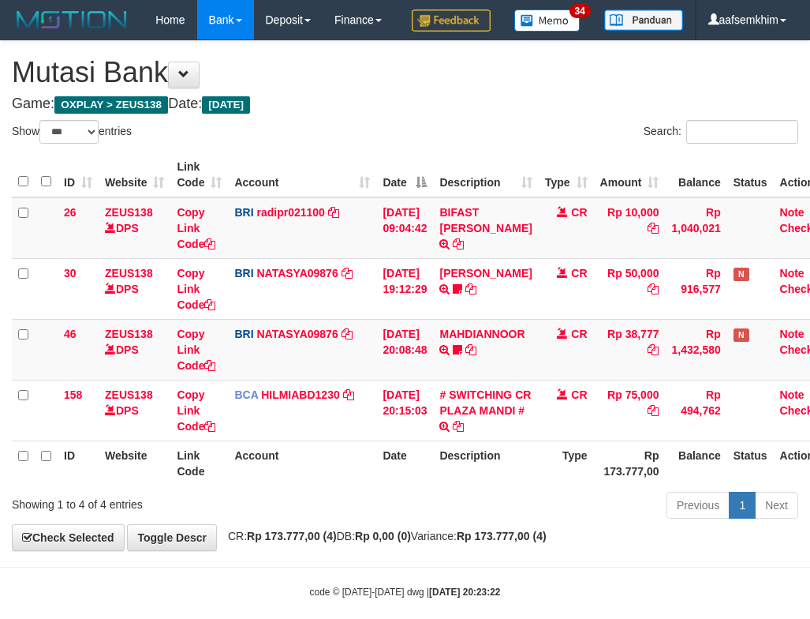
select select "***"
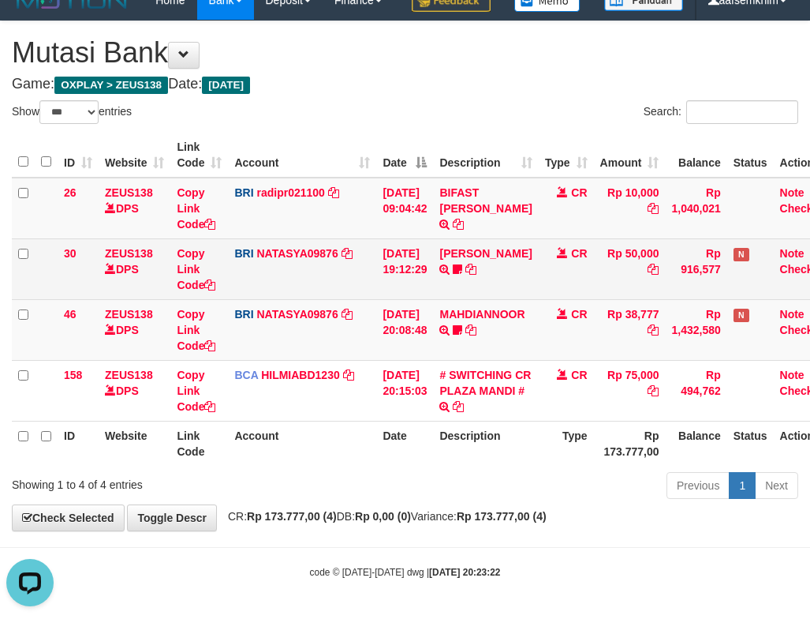
drag, startPoint x: 525, startPoint y: 233, endPoint x: 521, endPoint y: 258, distance: 25.4
click at [525, 233] on td "BIFAST ERIKA S PAUN TRANSFER NBMB BIFAST ERIKA S PAUN TO REYNALDI ADI PRATAMA" at bounding box center [485, 209] width 105 height 62
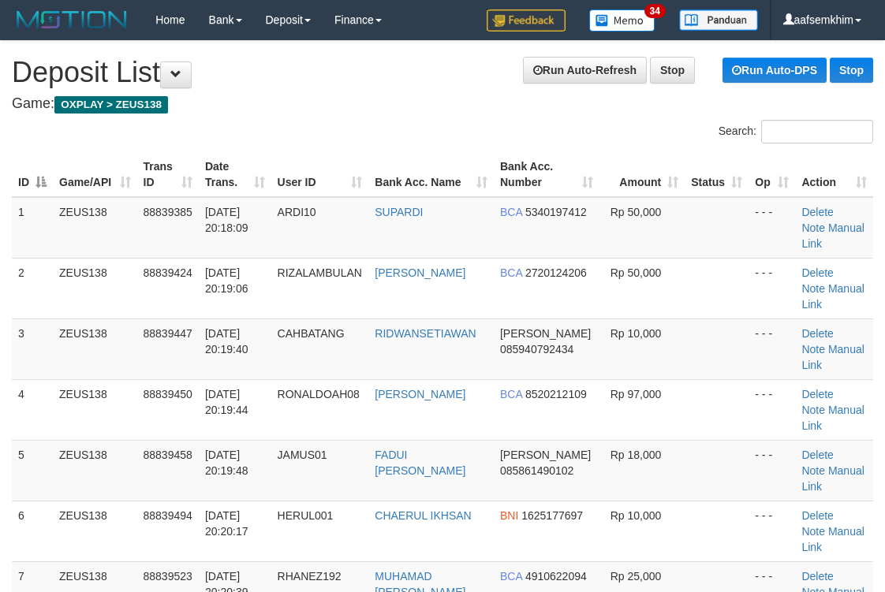
scroll to position [824, 0]
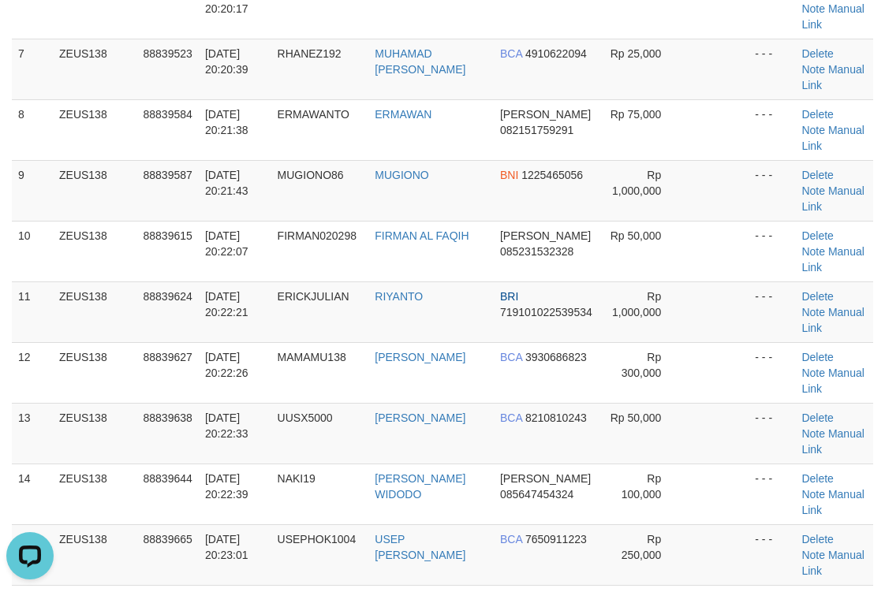
drag, startPoint x: 467, startPoint y: 194, endPoint x: 891, endPoint y: 155, distance: 425.5
click at [505, 179] on tr "9 ZEUS138 88839587 30/09/2025 20:21:43 MUGIONO86 MUGIONO BNI 1225465056 Rp 1,00…" at bounding box center [442, 190] width 861 height 61
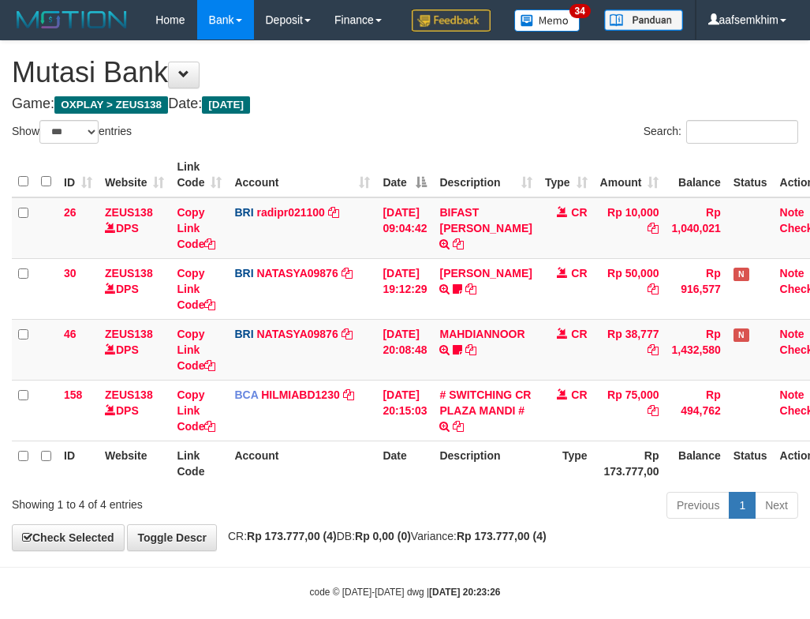
select select "***"
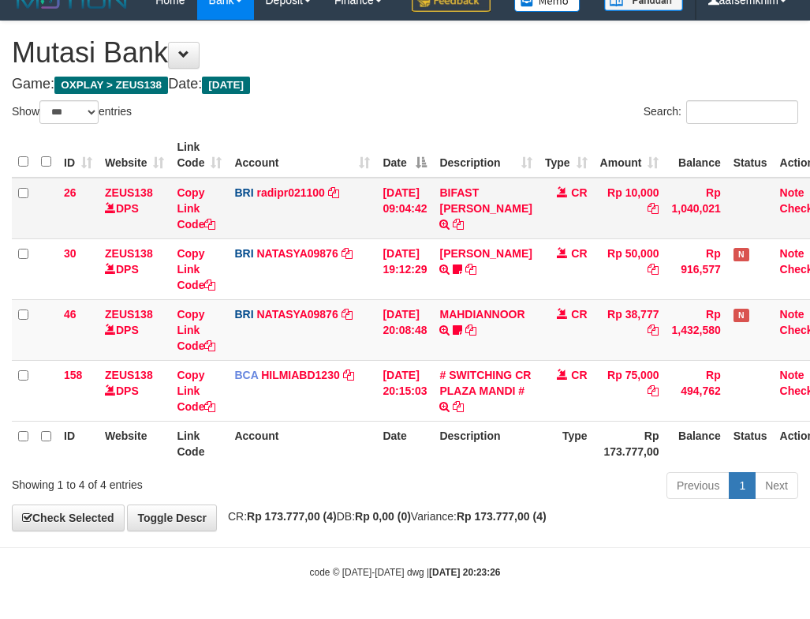
drag, startPoint x: 0, startPoint y: 0, endPoint x: 674, endPoint y: 177, distance: 696.5
click at [686, 178] on td "Rp 1,040,021" at bounding box center [696, 209] width 62 height 62
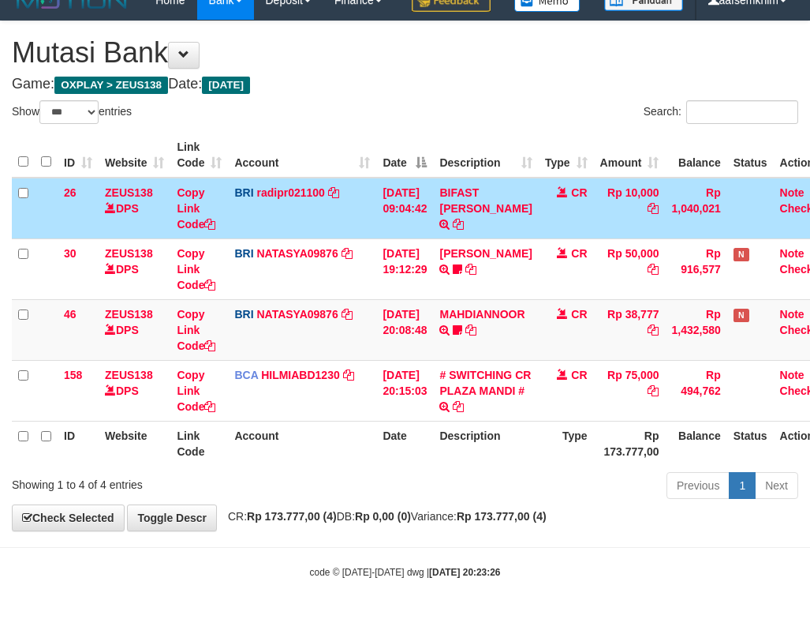
drag, startPoint x: 442, startPoint y: 104, endPoint x: 450, endPoint y: 103, distance: 8.8
click at [450, 103] on div "Search:" at bounding box center [608, 114] width 382 height 28
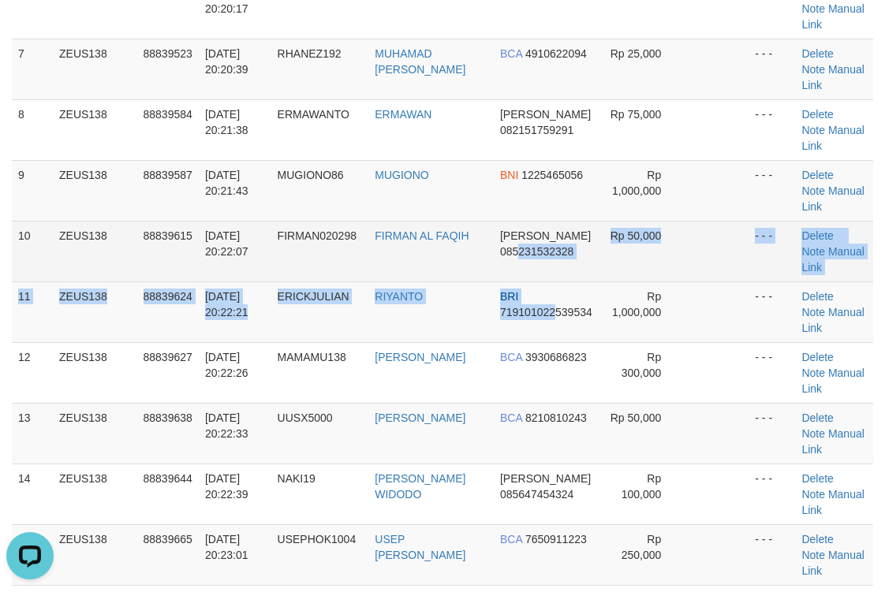
drag, startPoint x: 518, startPoint y: 265, endPoint x: 771, endPoint y: 255, distance: 252.7
click at [618, 293] on tbody "1 ZEUS138 88839385 30/09/2025 20:18:09 ARDI10 SUPARDI BCA 5340197412 Rp 50,000 …" at bounding box center [442, 160] width 861 height 973
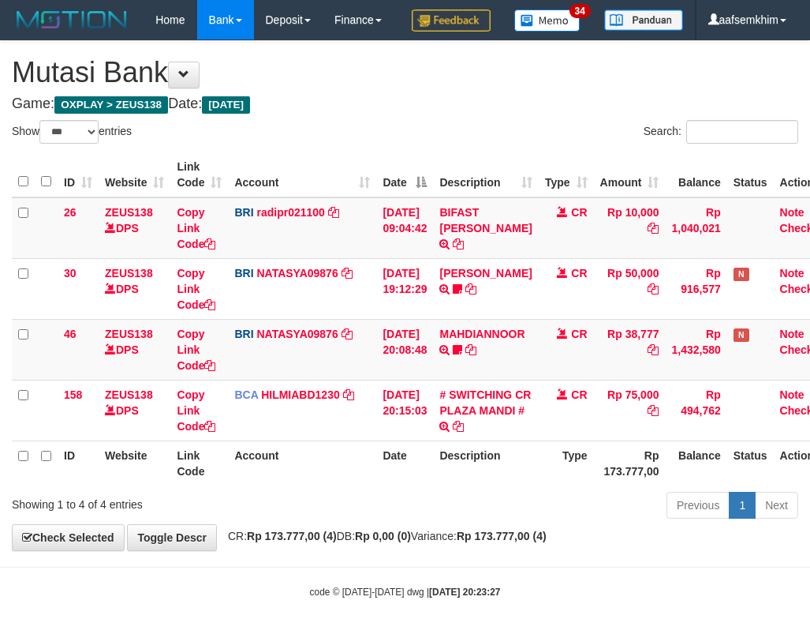
select select "***"
click at [482, 160] on th "Description" at bounding box center [485, 174] width 105 height 45
select select "***"
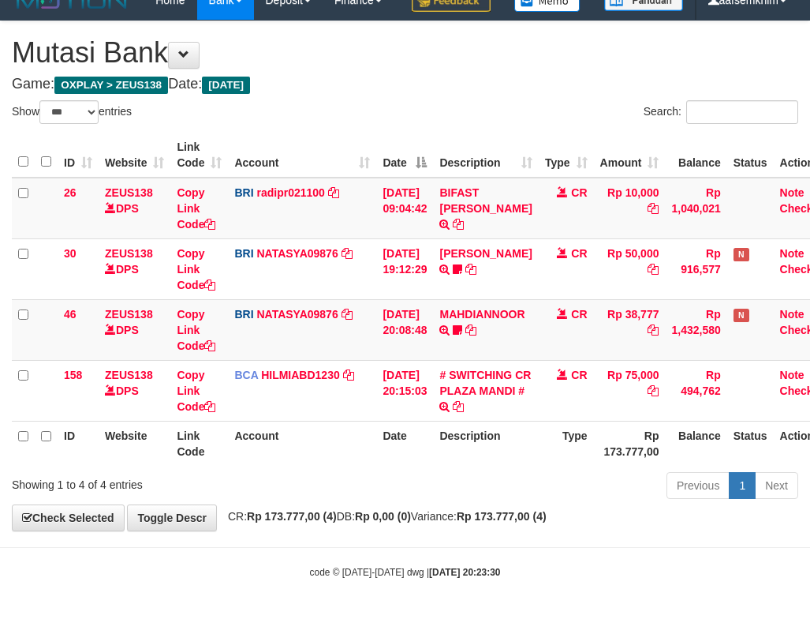
drag, startPoint x: 402, startPoint y: 183, endPoint x: 432, endPoint y: 118, distance: 71.6
click at [399, 182] on td "[DATE] 09:04:42" at bounding box center [404, 209] width 57 height 62
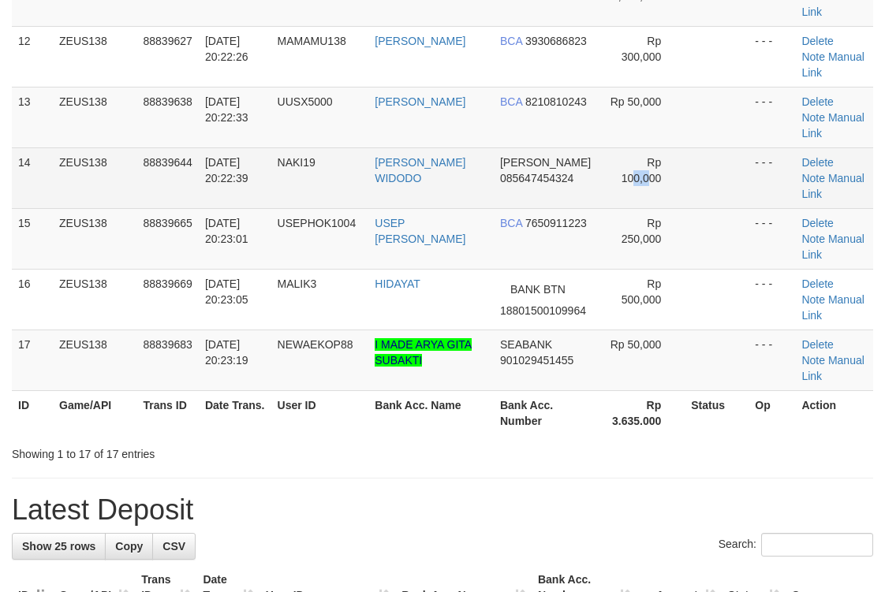
drag, startPoint x: 629, startPoint y: 196, endPoint x: 602, endPoint y: 195, distance: 26.9
click at [636, 201] on td "Rp 100,000" at bounding box center [642, 178] width 85 height 61
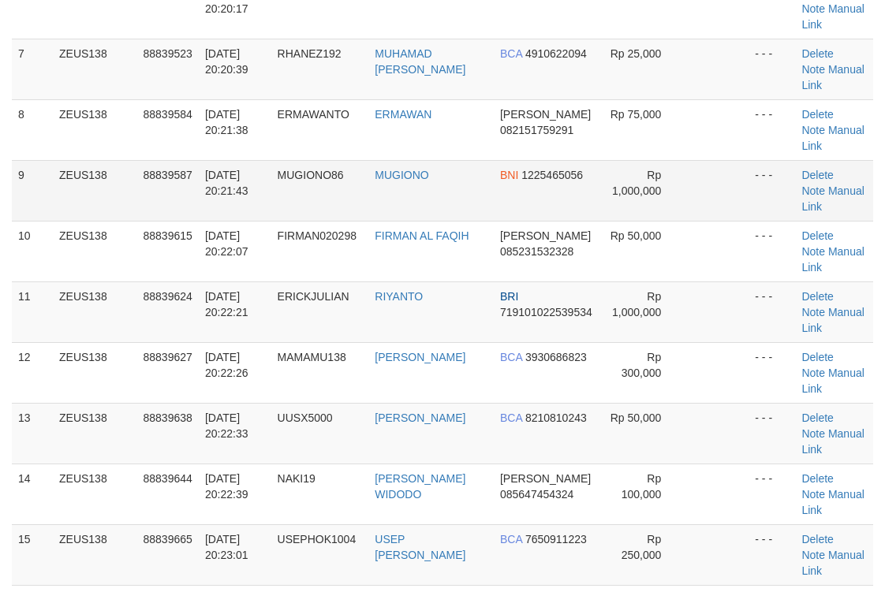
drag, startPoint x: 460, startPoint y: 155, endPoint x: 458, endPoint y: 173, distance: 18.3
click at [454, 163] on tbody "1 ZEUS138 88839385 30/09/2025 20:18:09 ARDI10 SUPARDI BCA 5340197412 Rp 50,000 …" at bounding box center [442, 190] width 861 height 1033
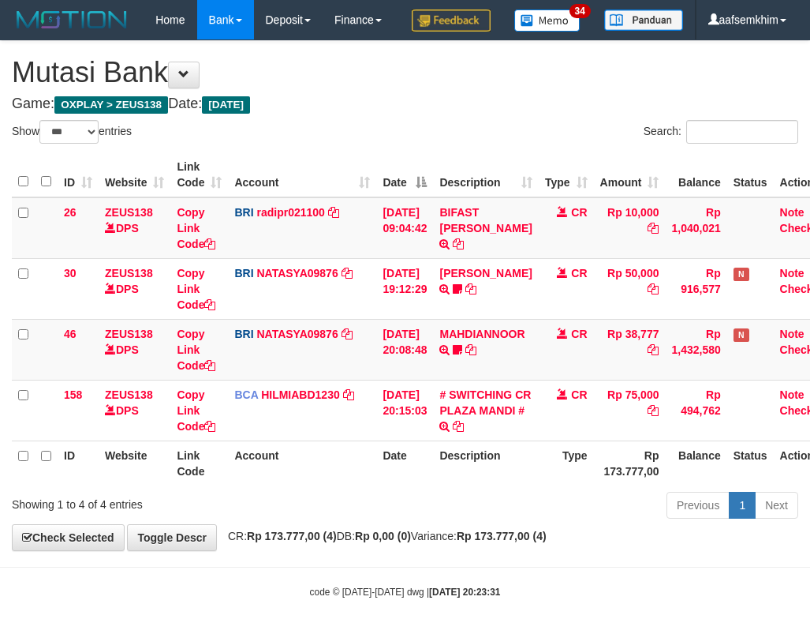
select select "***"
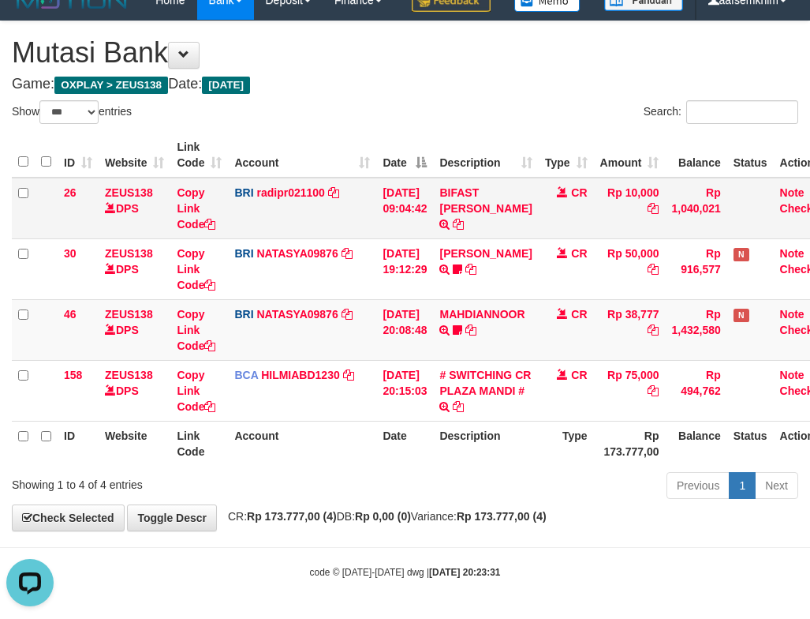
click at [288, 217] on td "BRI radipr021100 DPS REYNALDI ADI PRATAMA mutasi_20250930_3774 | 26 mutasi_2025…" at bounding box center [302, 209] width 148 height 62
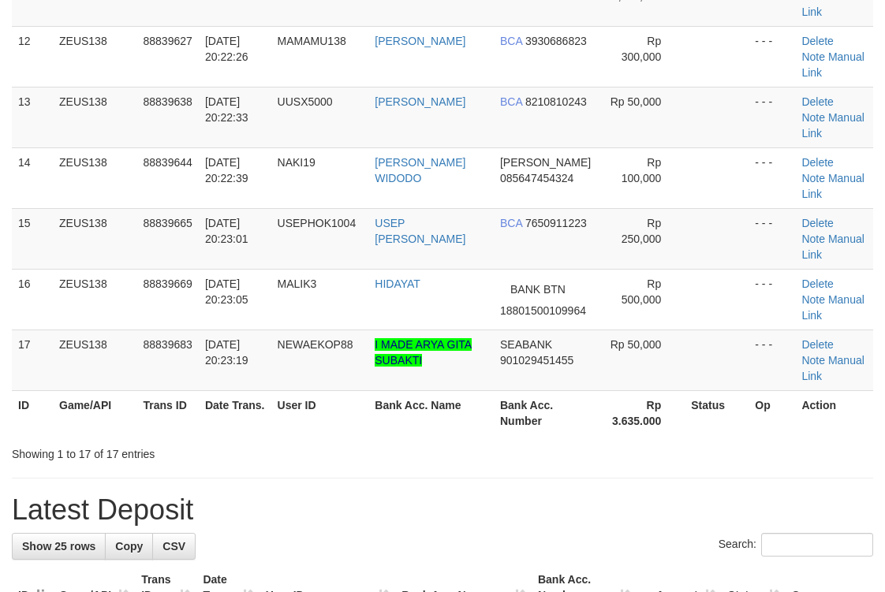
scroll to position [523, 0]
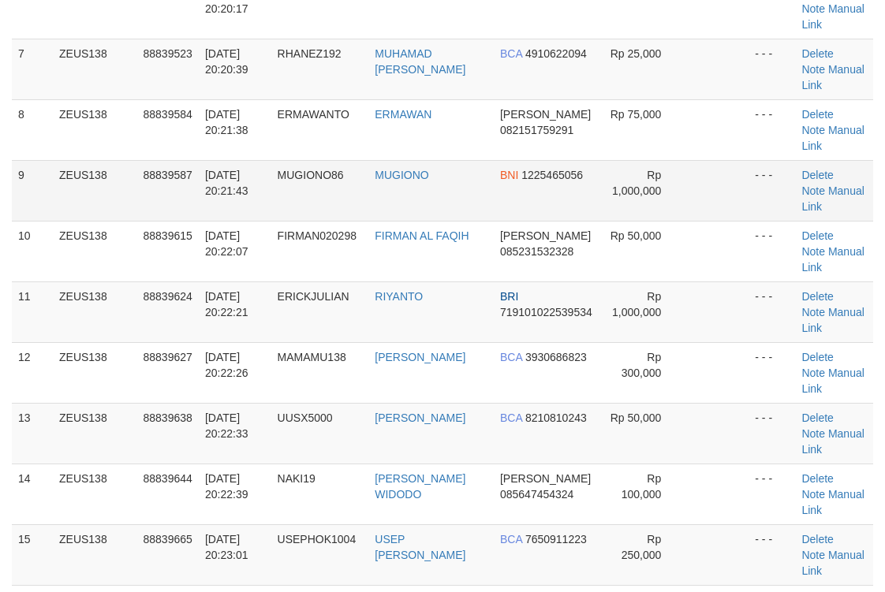
click at [431, 206] on td "MUGIONO" at bounding box center [430, 190] width 125 height 61
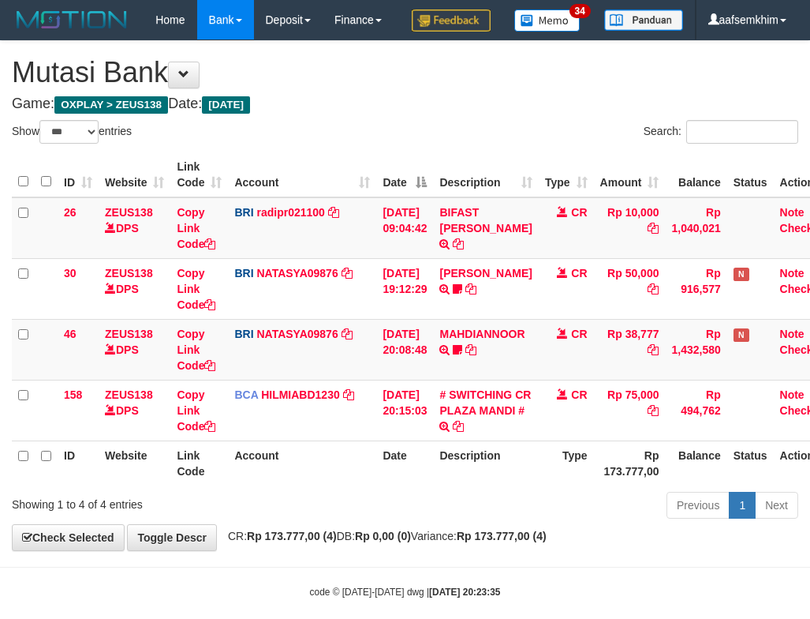
select select "***"
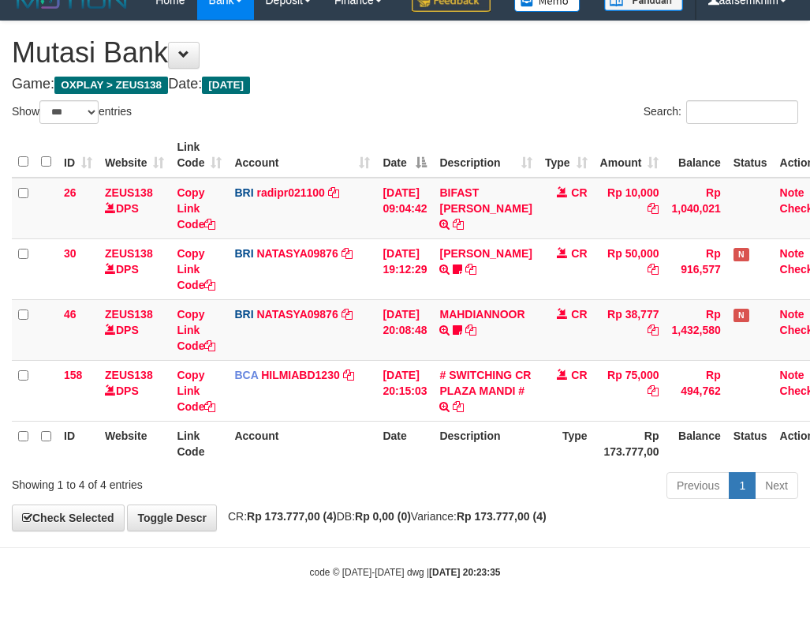
click at [426, 129] on div "ID Website Link Code Account Date Description Type Amount Balance Status Action…" at bounding box center [405, 299] width 810 height 342
drag, startPoint x: 318, startPoint y: 98, endPoint x: 280, endPoint y: 93, distance: 38.2
click at [320, 96] on div "**********" at bounding box center [405, 275] width 810 height 509
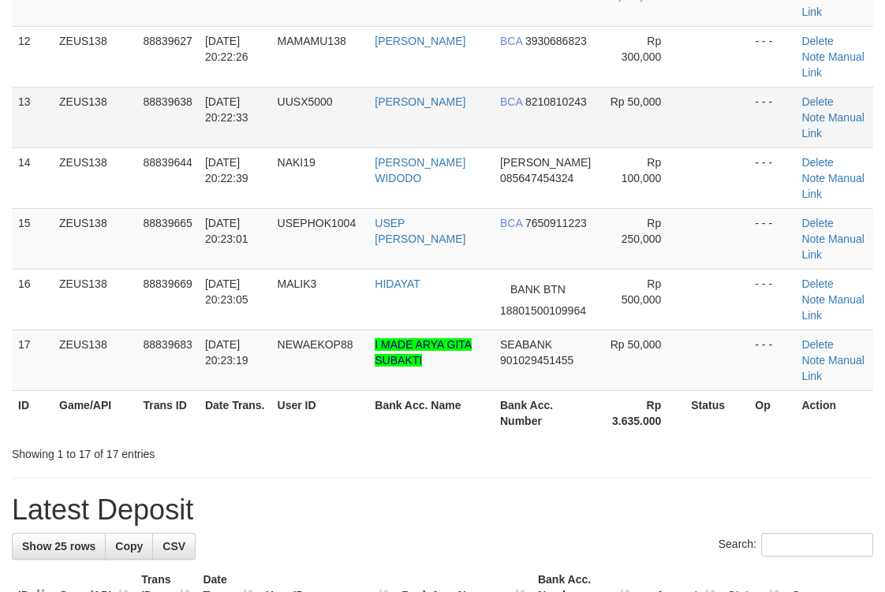
click at [436, 126] on td "[PERSON_NAME]" at bounding box center [430, 117] width 125 height 61
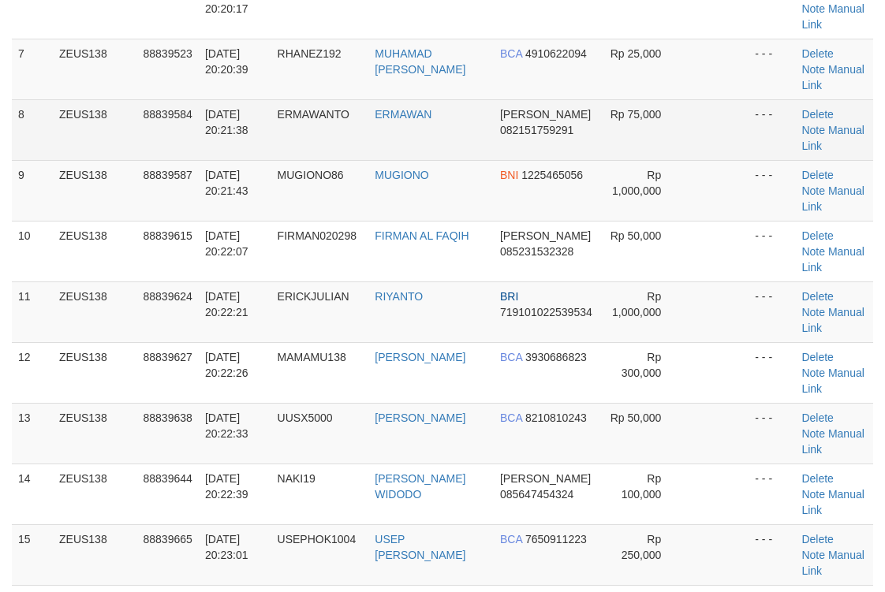
click at [477, 138] on td "ERMAWAN" at bounding box center [430, 129] width 125 height 61
click at [458, 121] on td "ERMAWAN" at bounding box center [430, 129] width 125 height 61
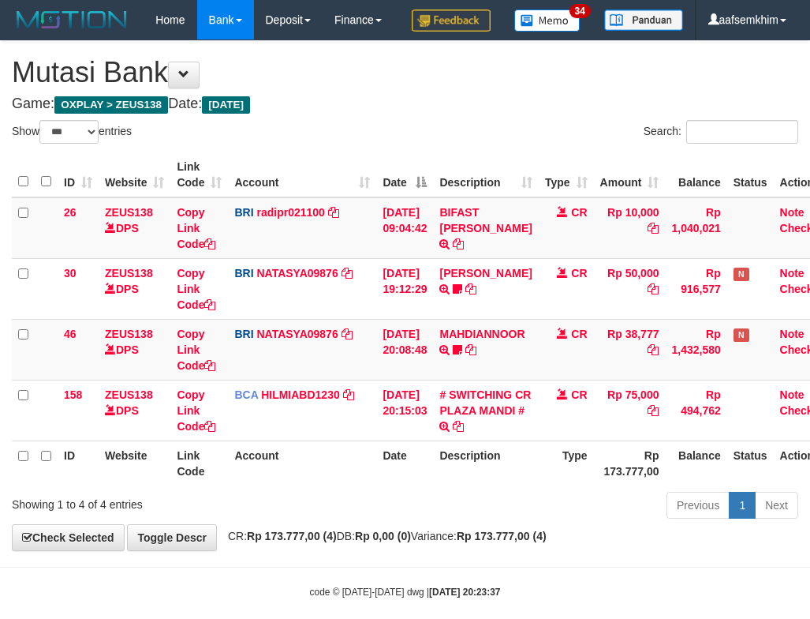
select select "***"
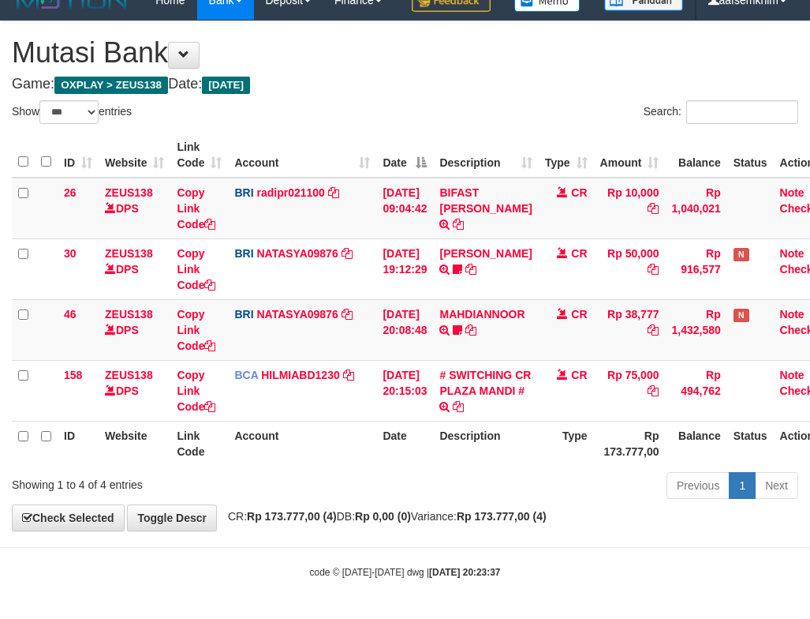
click at [414, 129] on div "ID Website Link Code Account Date Description Type Amount Balance Status Action…" at bounding box center [405, 299] width 810 height 342
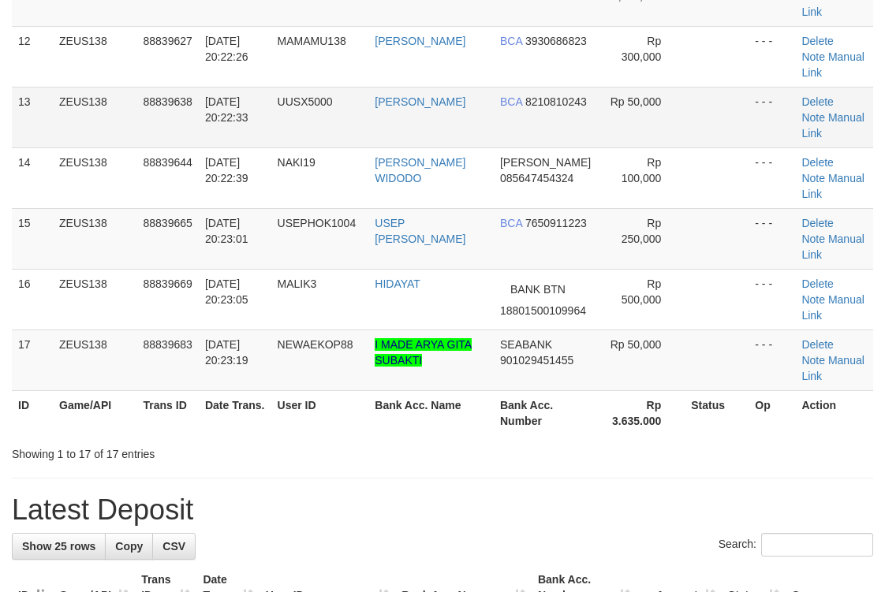
drag, startPoint x: 353, startPoint y: 134, endPoint x: 402, endPoint y: 118, distance: 50.6
click at [357, 134] on td "UUSX5000" at bounding box center [320, 117] width 98 height 61
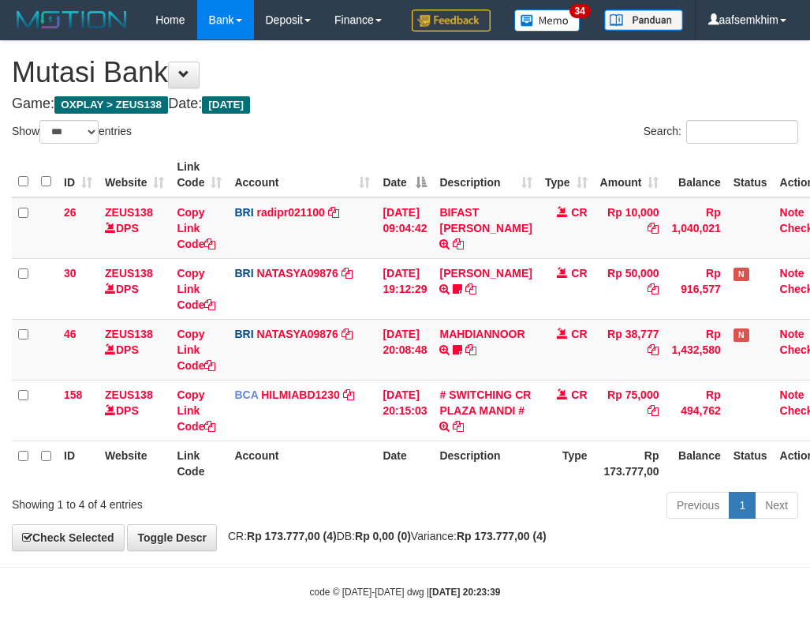
select select "***"
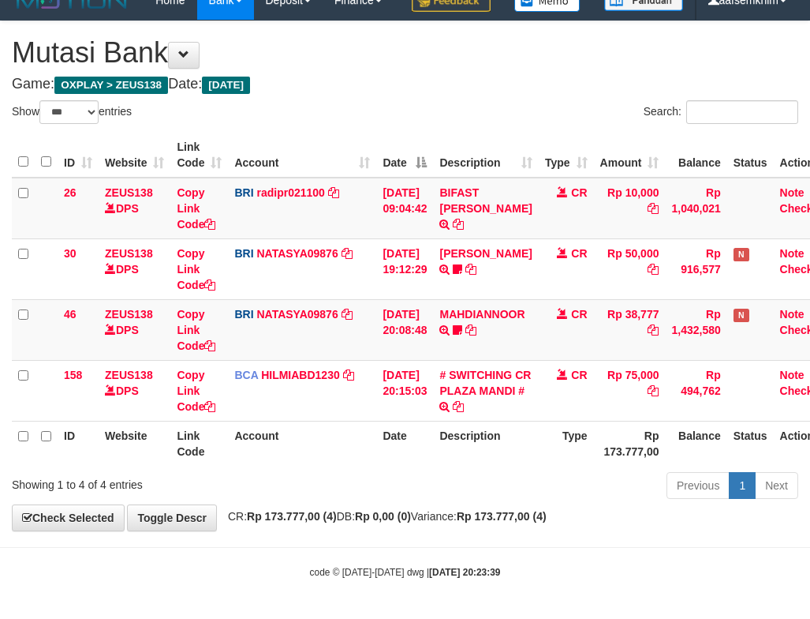
click at [532, 50] on h1 "Mutasi Bank" at bounding box center [405, 53] width 787 height 32
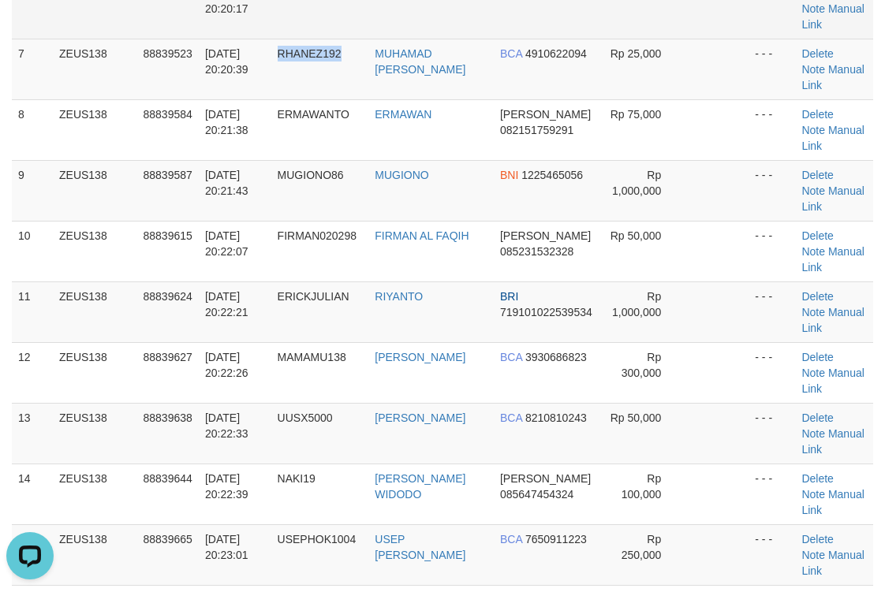
drag, startPoint x: 300, startPoint y: 35, endPoint x: 503, endPoint y: 1, distance: 206.3
click at [450, 3] on tbody "1 ZEUS138 88839385 30/09/2025 20:18:09 ARDI10 SUPARDI BCA 5340197412 Rp 50,000 …" at bounding box center [442, 190] width 861 height 1033
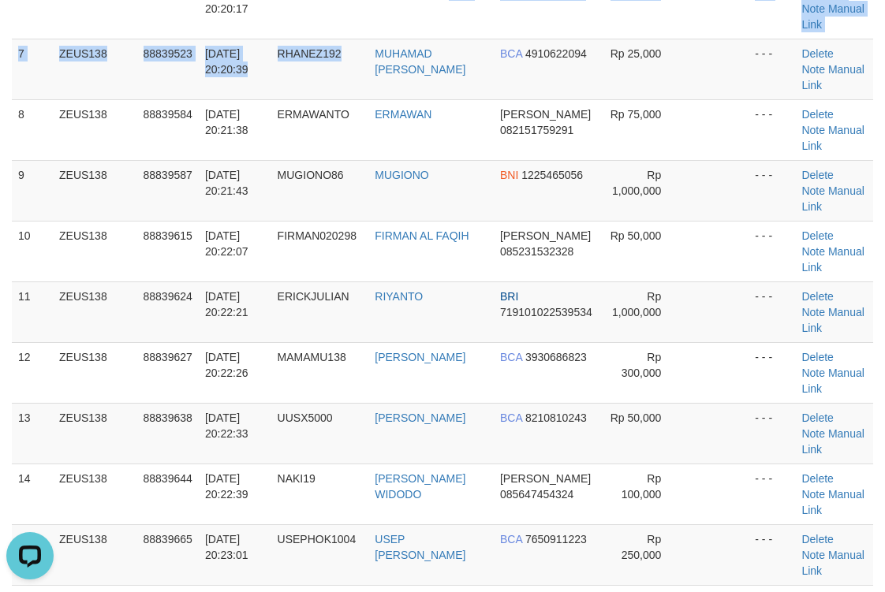
scroll to position [518, 0]
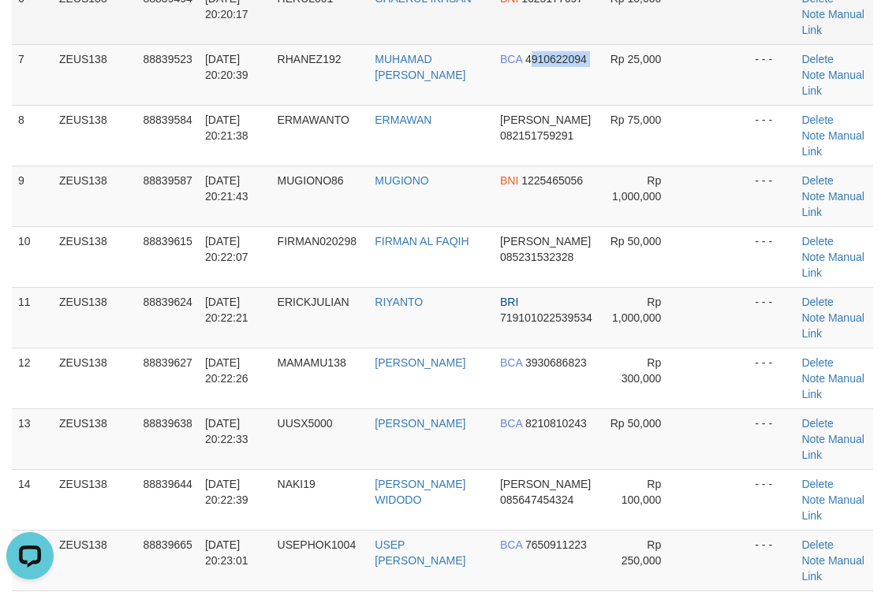
click at [599, 39] on tbody "1 ZEUS138 88839385 30/09/2025 20:18:09 ARDI10 SUPARDI BCA 5340197412 Rp 50,000 …" at bounding box center [442, 196] width 861 height 1033
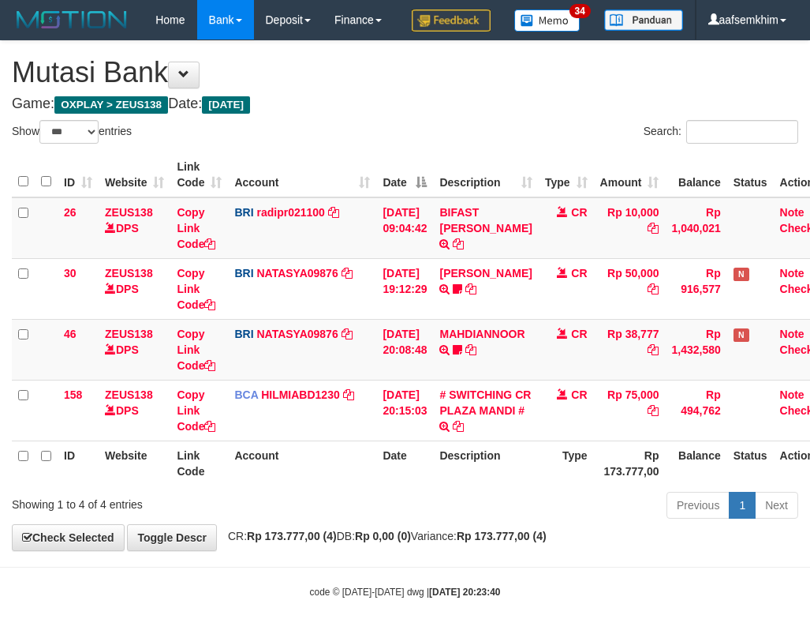
select select "***"
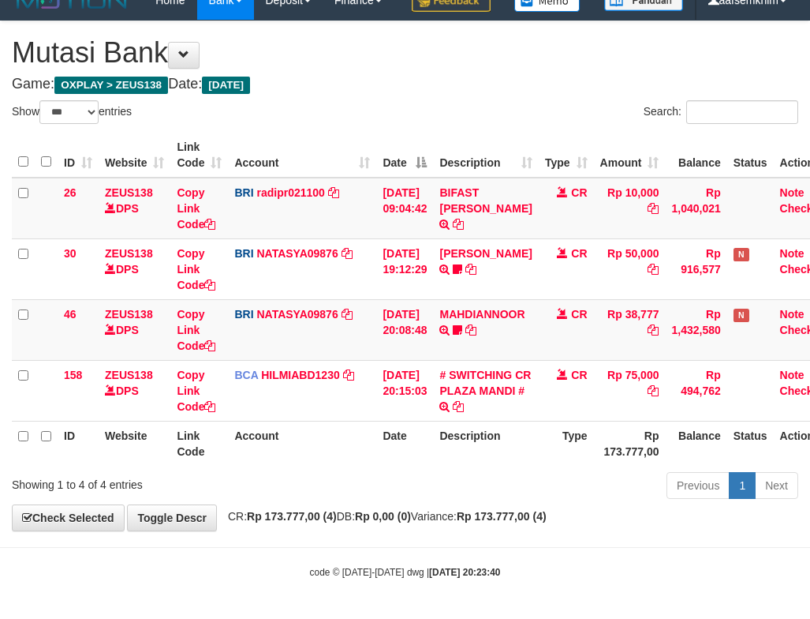
click at [417, 60] on h1 "Mutasi Bank" at bounding box center [405, 53] width 787 height 32
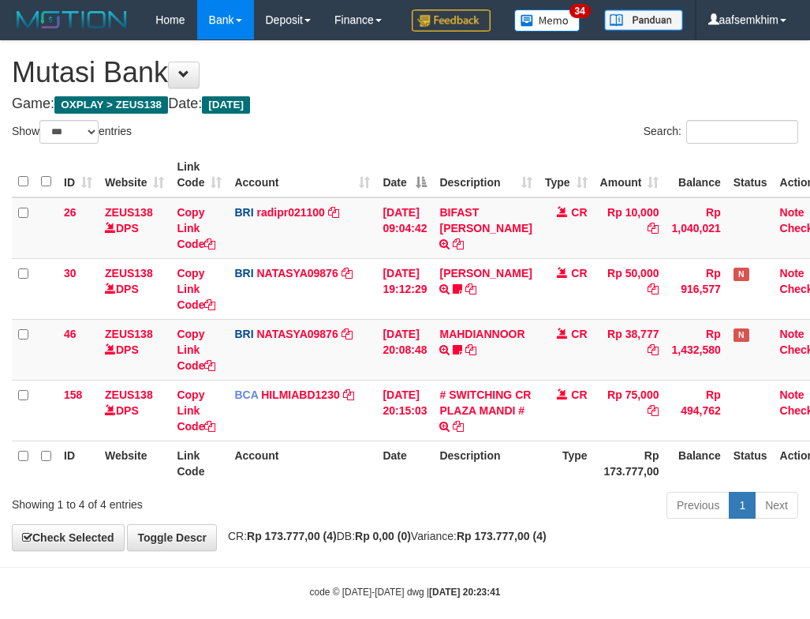
select select "***"
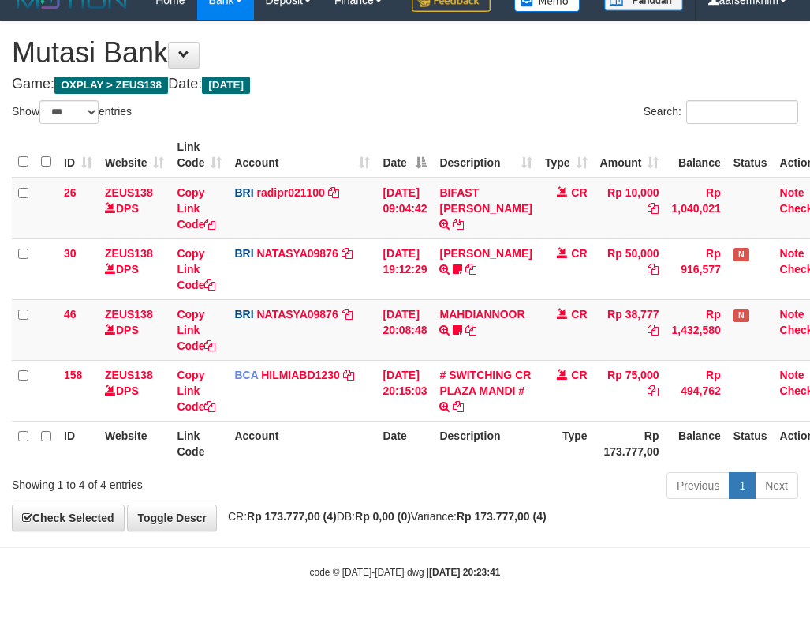
drag, startPoint x: 394, startPoint y: 141, endPoint x: 0, endPoint y: 104, distance: 395.4
click at [339, 134] on tr "ID Website Link Code Account Date Description Type Amount Balance Status Action" at bounding box center [425, 155] width 826 height 45
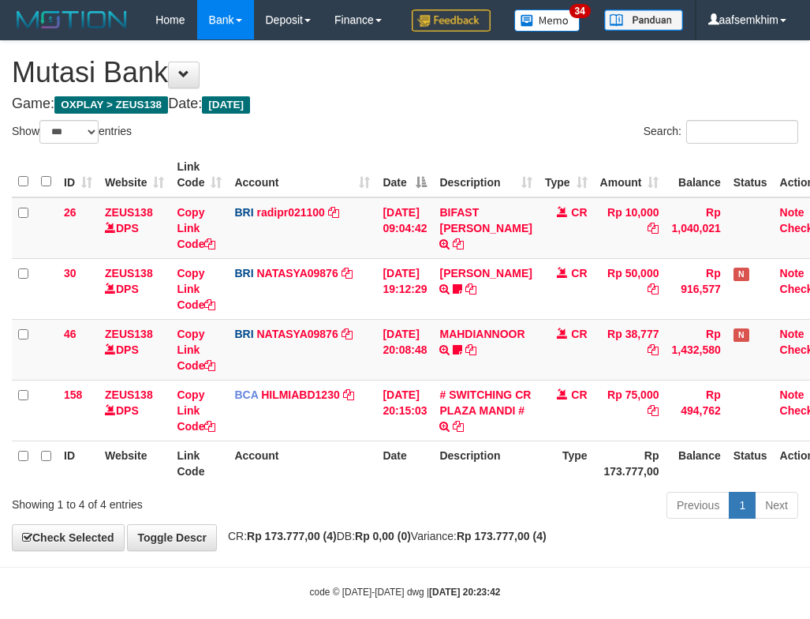
select select "***"
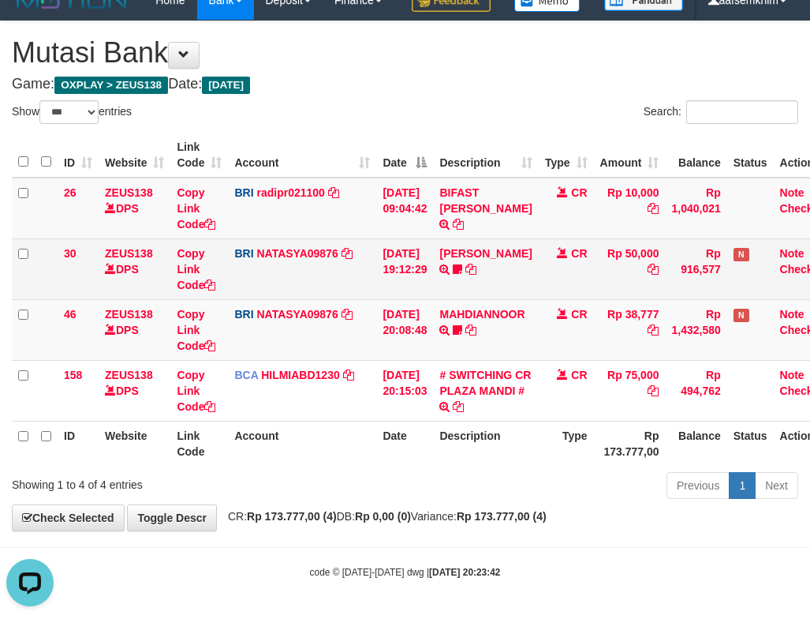
drag, startPoint x: 509, startPoint y: 282, endPoint x: 432, endPoint y: 256, distance: 81.1
click at [510, 283] on td "DANA ARIFRAHMATPR TRANSFER NBMB DANA ARIFRAHMATPR TO SITI NURLITA SAPITRI 08585…" at bounding box center [485, 268] width 105 height 61
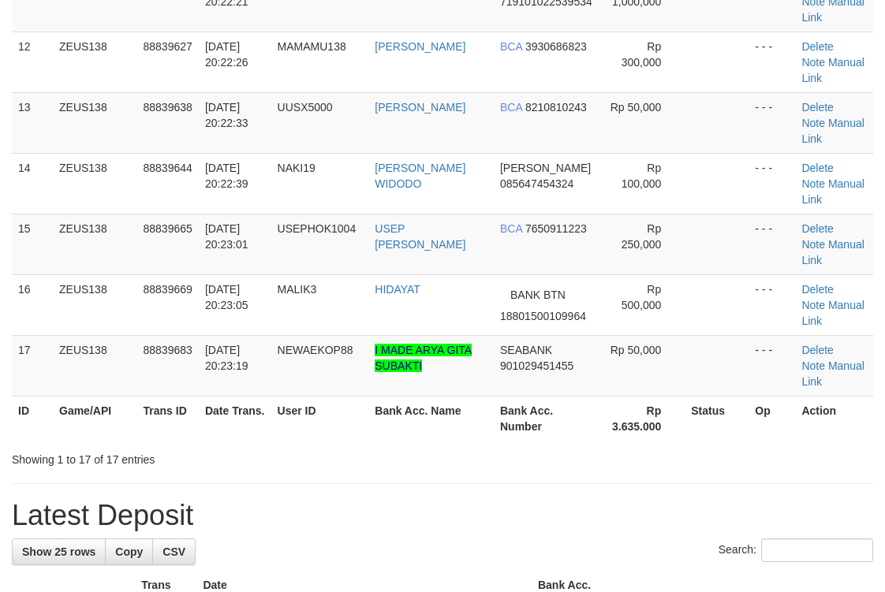
scroll to position [518, 0]
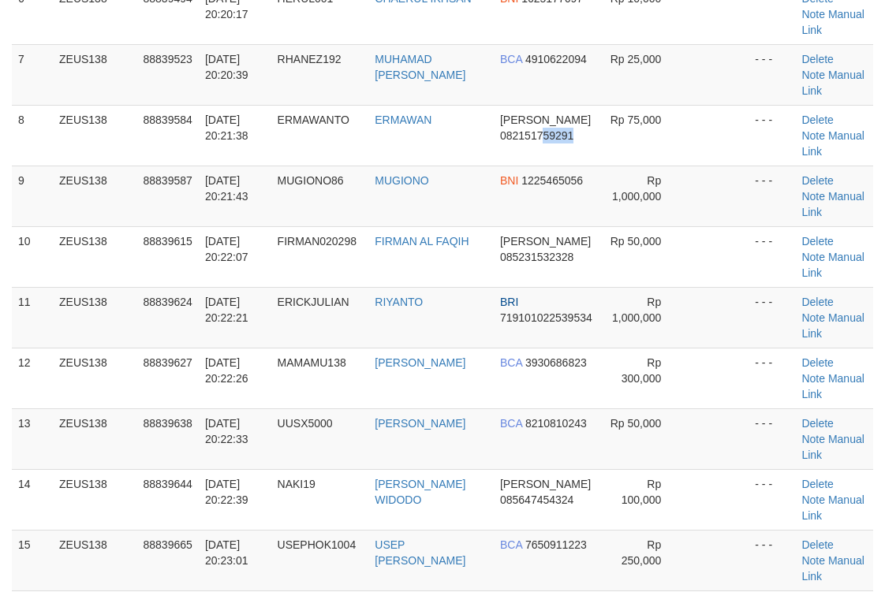
drag, startPoint x: 533, startPoint y: 131, endPoint x: 891, endPoint y: 160, distance: 359.4
click at [574, 125] on td "DANA 082151759291" at bounding box center [547, 135] width 106 height 61
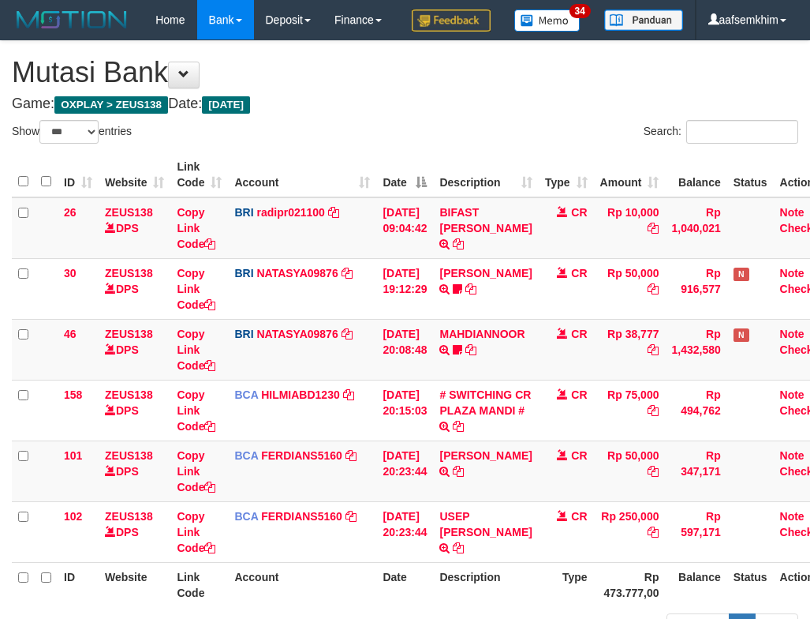
select select "***"
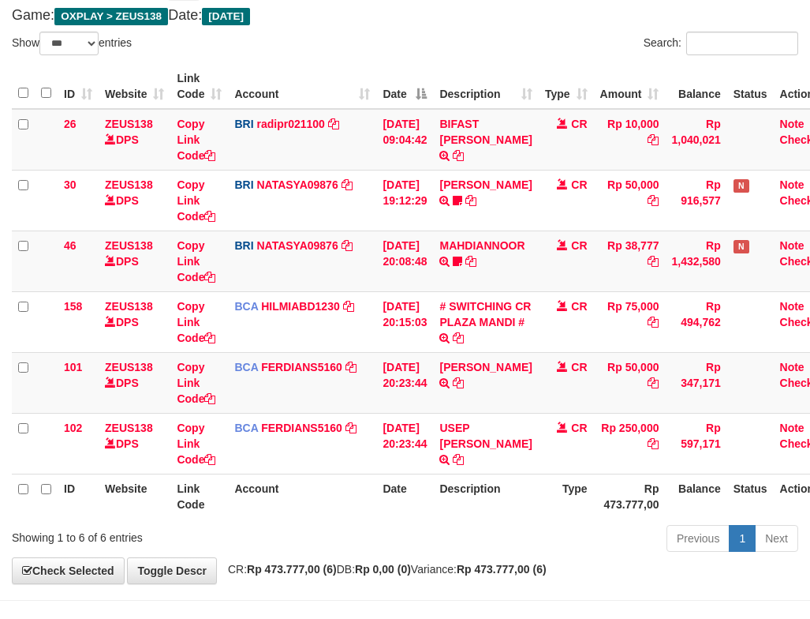
scroll to position [138, 0]
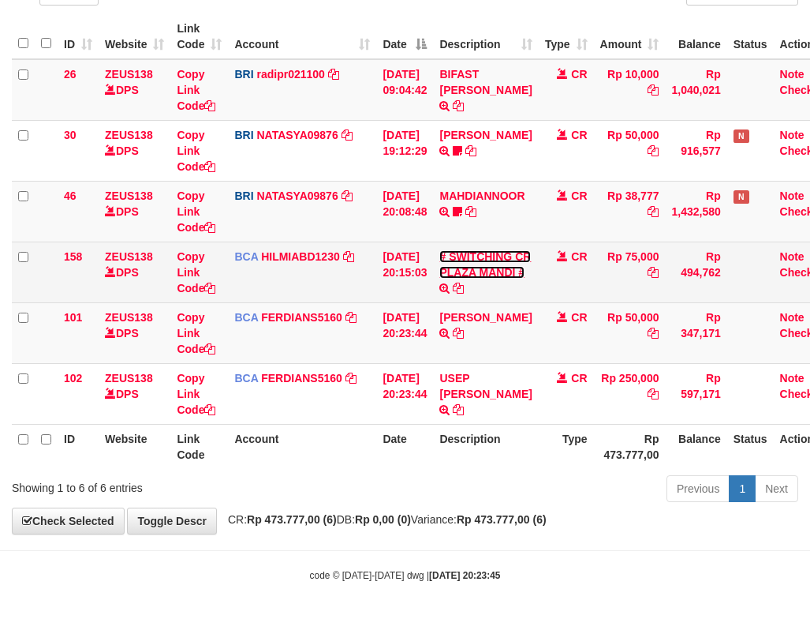
click at [481, 278] on link "# SWITCHING CR PLAZA MANDI #" at bounding box center [485, 264] width 92 height 28
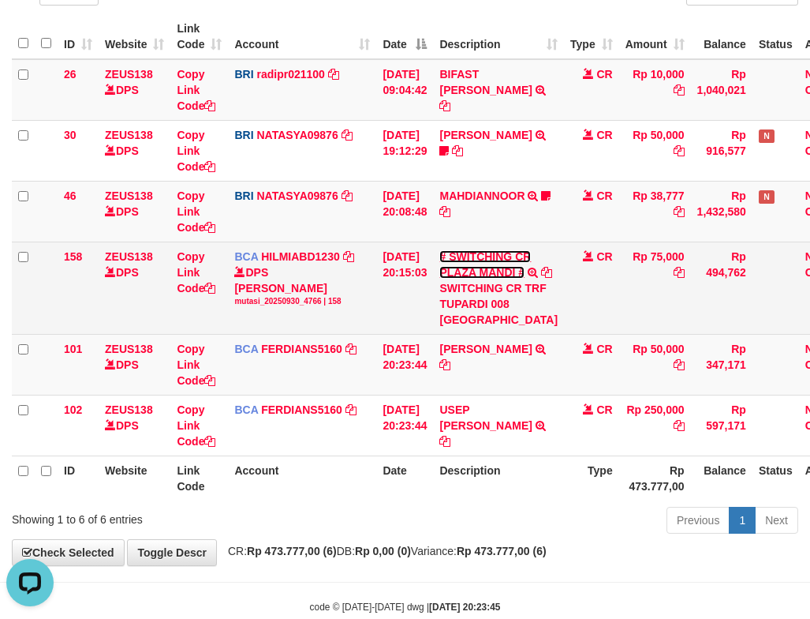
scroll to position [0, 0]
drag, startPoint x: 477, startPoint y: 364, endPoint x: 499, endPoint y: 371, distance: 23.2
click at [499, 327] on div "SWITCHING CR TRF TUPARDI 008 [GEOGRAPHIC_DATA]" at bounding box center [498, 303] width 118 height 47
copy div "TUPARDI 008 PLAZ"
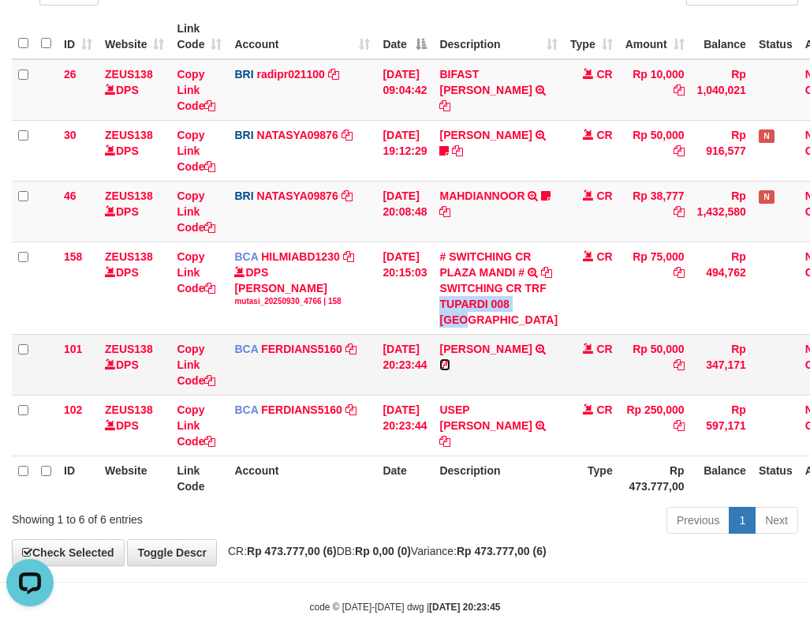
click at [450, 370] on icon at bounding box center [444, 364] width 11 height 11
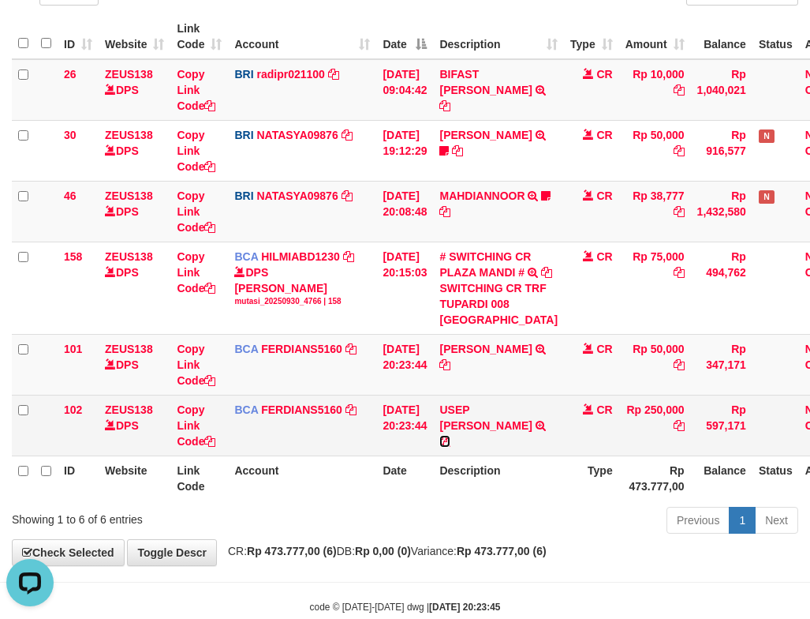
click at [450, 447] on icon at bounding box center [444, 440] width 11 height 11
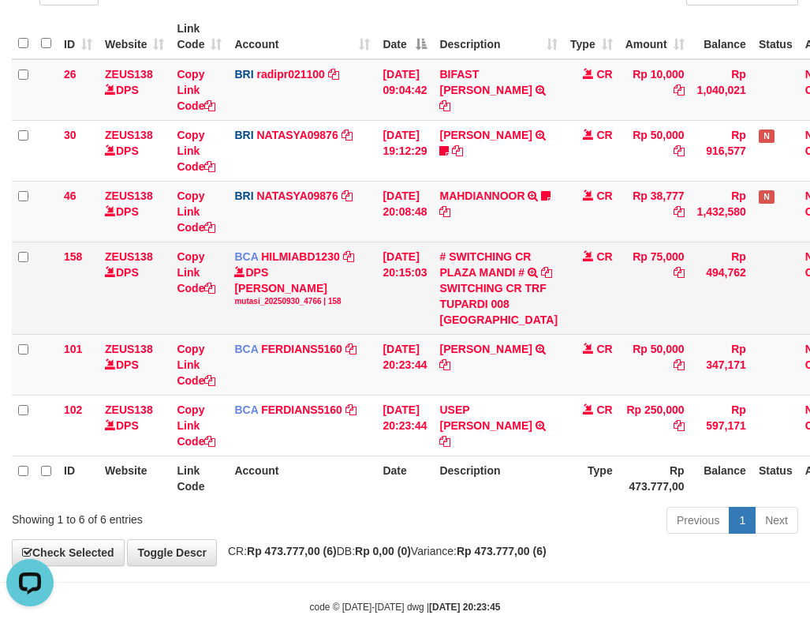
click at [425, 334] on td "[DATE] 20:15:03" at bounding box center [404, 287] width 57 height 92
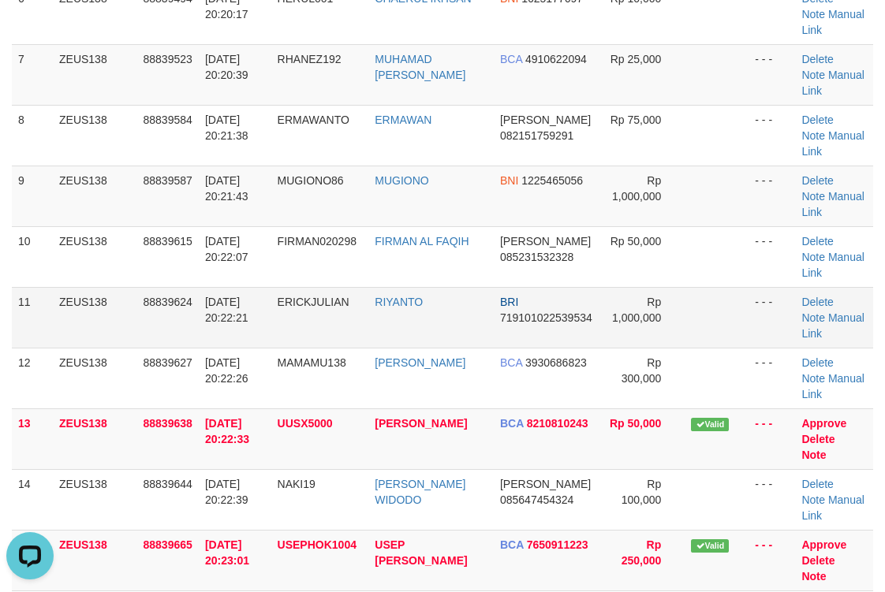
click at [607, 293] on td "Rp 1,000,000" at bounding box center [642, 317] width 85 height 61
click at [686, 308] on tr "11 ZEUS138 88839624 30/09/2025 20:22:21 ERICKJULIAN RIYANTO BRI 719101022539534…" at bounding box center [442, 317] width 861 height 61
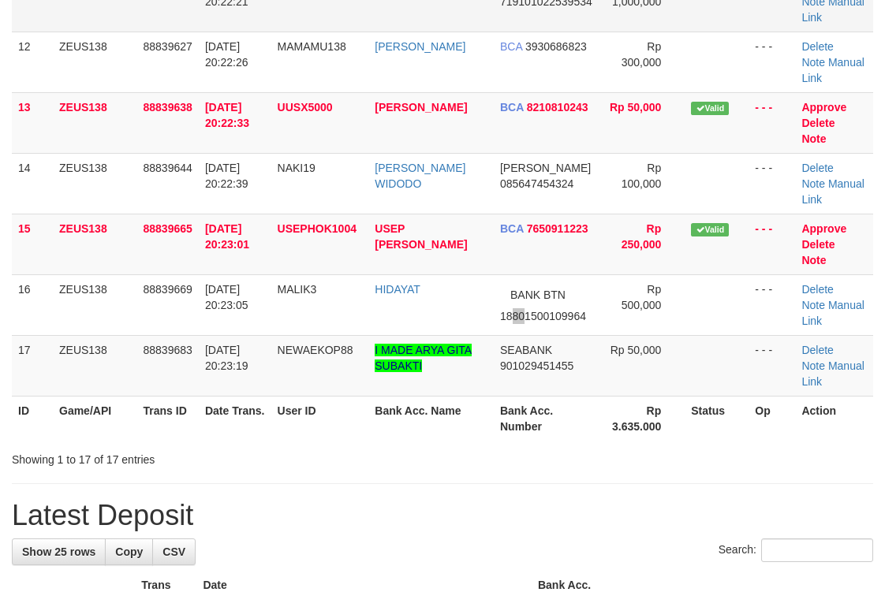
scroll to position [518, 0]
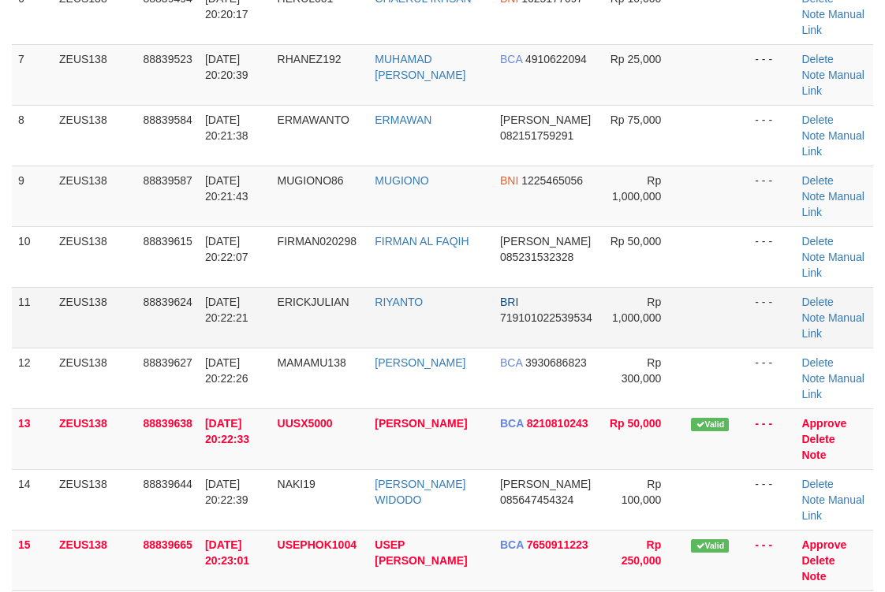
click at [518, 316] on tbody "1 ZEUS138 88839385 30/09/2025 20:18:09 ARDI10 SUPARDI BCA 5340197412 Rp 50,000 …" at bounding box center [442, 196] width 861 height 1033
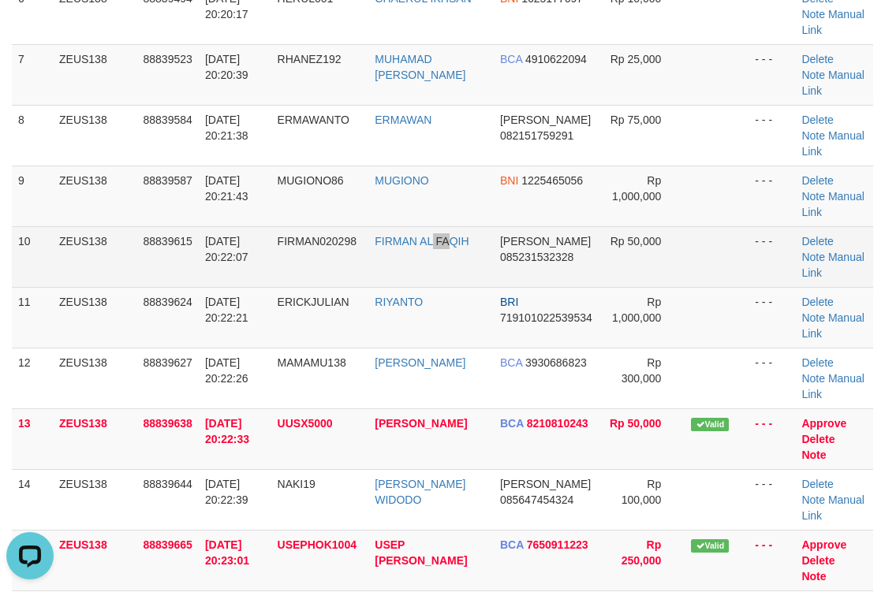
click at [436, 251] on td "FIRMAN AL FAQIH" at bounding box center [430, 256] width 125 height 61
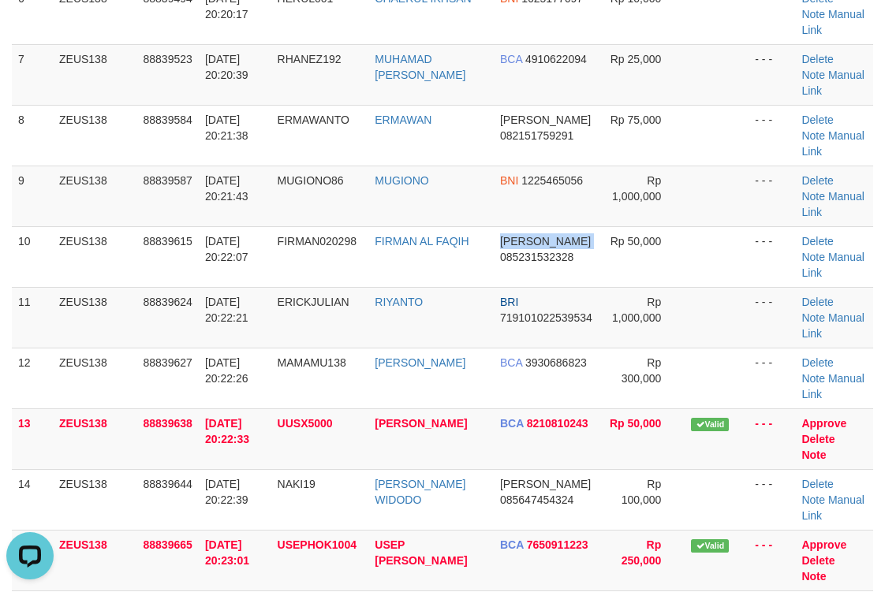
drag, startPoint x: 491, startPoint y: 261, endPoint x: 891, endPoint y: 286, distance: 401.5
click at [514, 267] on td "DANA 085231532328" at bounding box center [547, 256] width 106 height 61
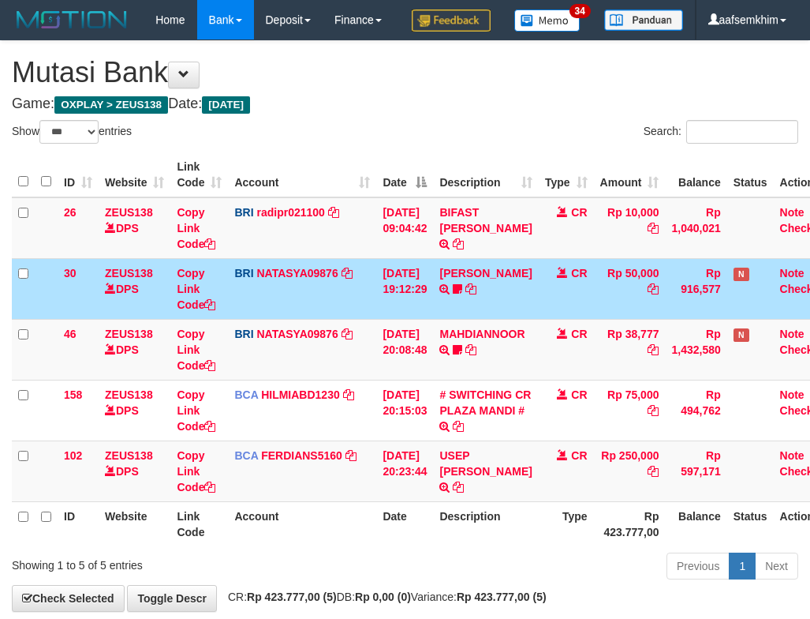
select select "***"
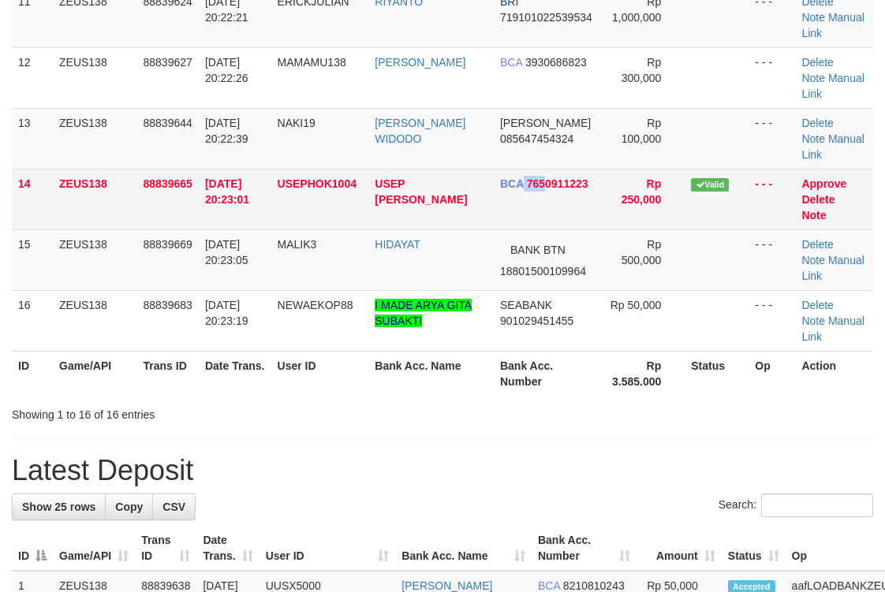
click at [557, 179] on td "BCA 7650911223" at bounding box center [547, 199] width 106 height 61
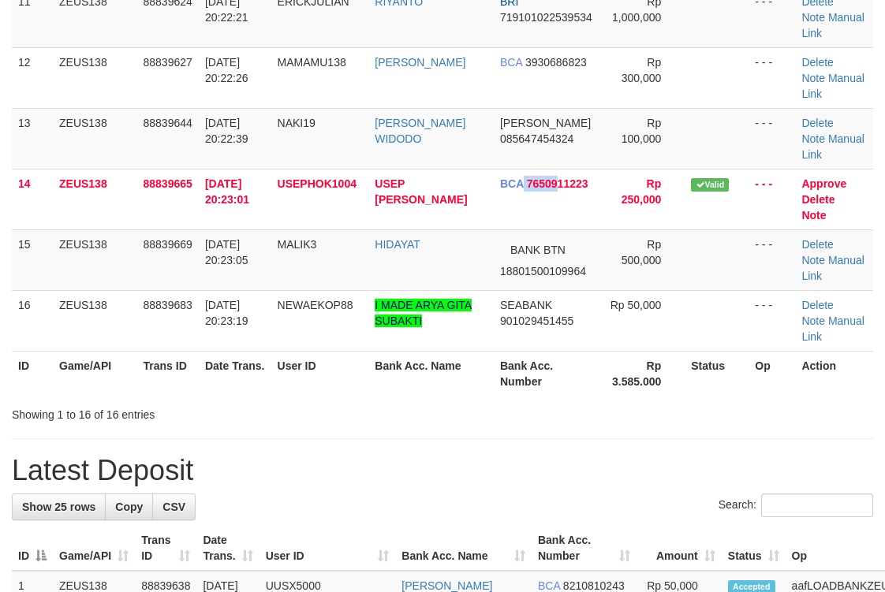
scroll to position [518, 0]
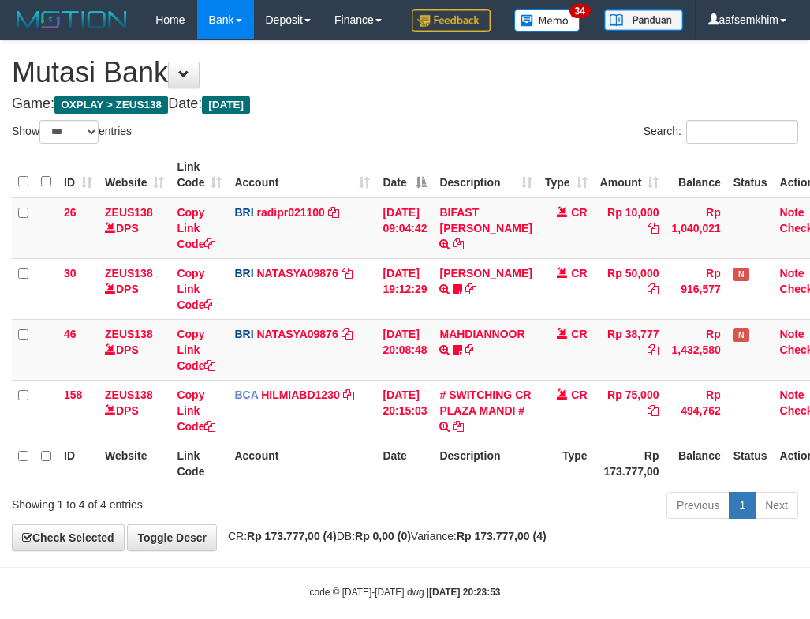
select select "***"
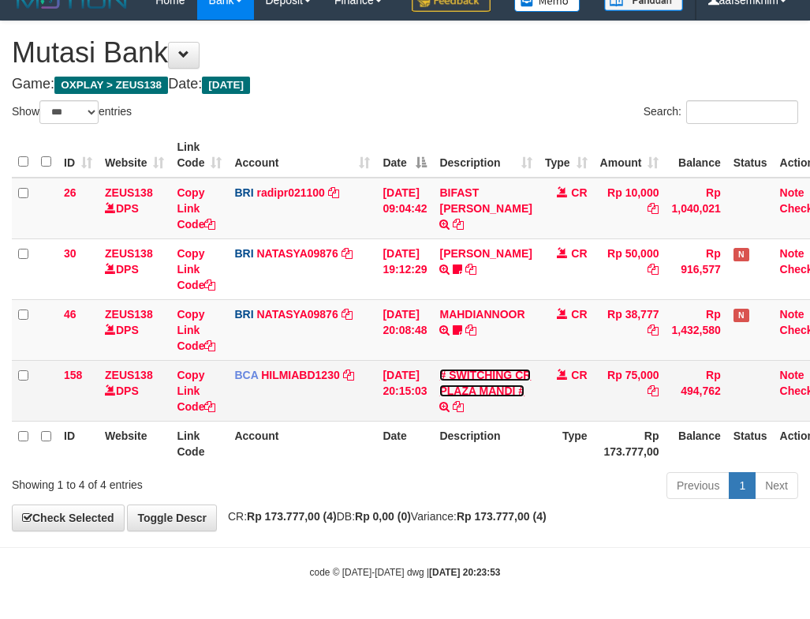
click at [497, 383] on link "# SWITCHING CR PLAZA MANDI #" at bounding box center [485, 382] width 92 height 28
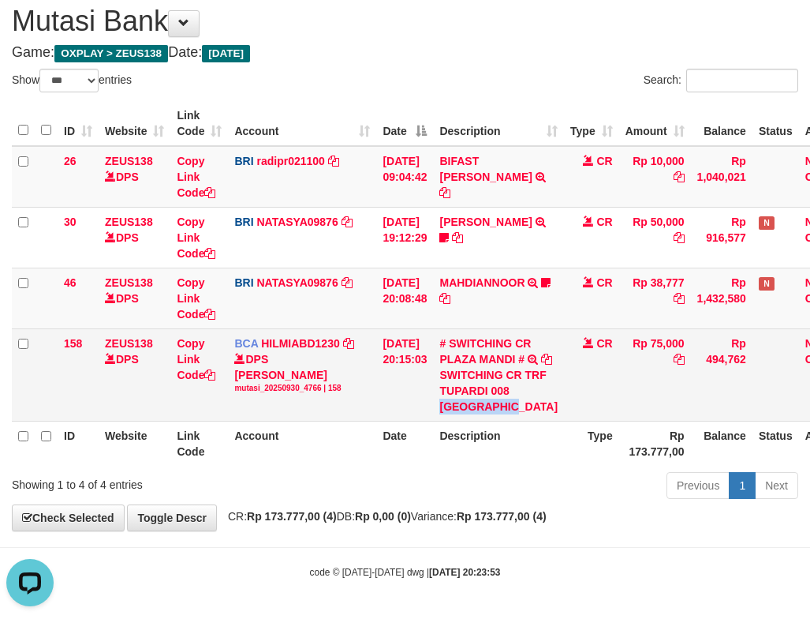
drag, startPoint x: 473, startPoint y: 392, endPoint x: 494, endPoint y: 409, distance: 27.5
click at [494, 409] on div "SWITCHING CR TRF TUPARDI 008 [GEOGRAPHIC_DATA]" at bounding box center [498, 390] width 118 height 47
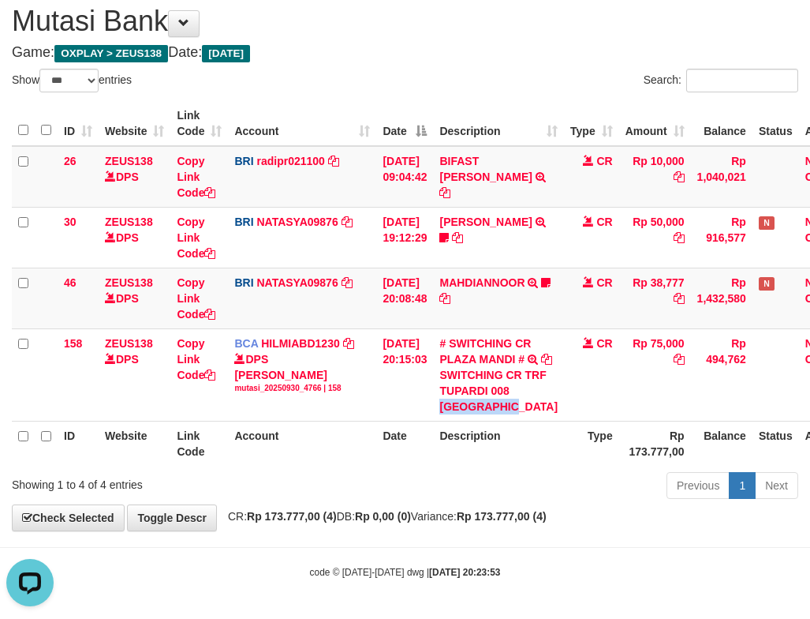
copy div "PLAZA MANDI"
click at [503, 276] on link "MAHDIANNOOR" at bounding box center [481, 282] width 85 height 13
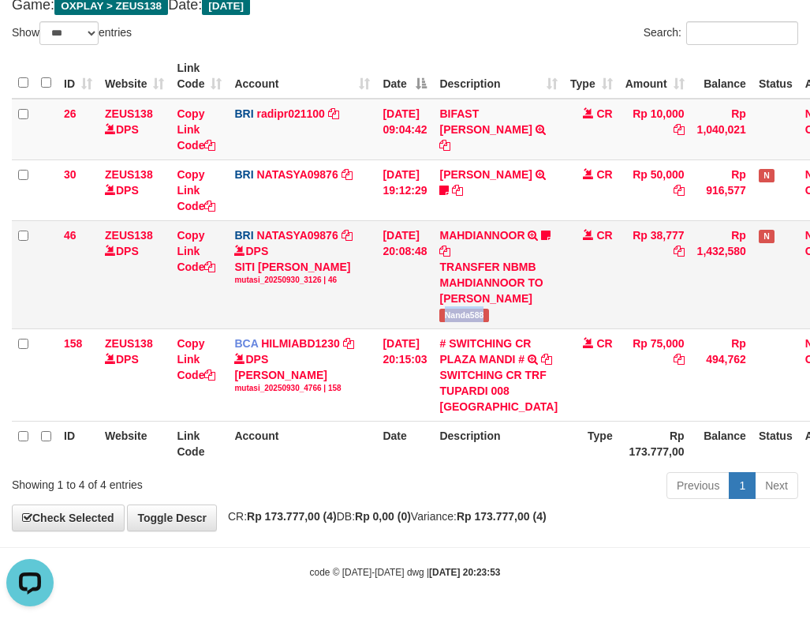
drag, startPoint x: 479, startPoint y: 376, endPoint x: 522, endPoint y: 376, distance: 43.4
click at [522, 328] on td "MAHDIANNOOR TRANSFER NBMB MAHDIANNOOR TO SITI NURLITA SAPITRI Nanda588" at bounding box center [498, 274] width 131 height 108
copy span "Nanda588"
click at [376, 272] on td "BRI NATASYA09876 DPS SITI NURLITA SAPITRI mutasi_20250930_3126 | 46 mutasi_2025…" at bounding box center [302, 274] width 148 height 108
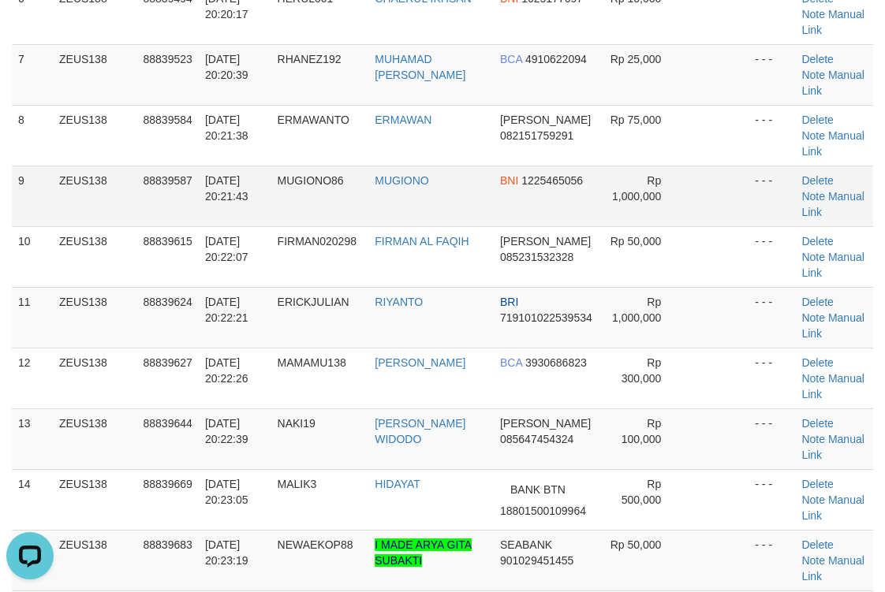
click at [582, 215] on td "BNI 1225465056" at bounding box center [547, 196] width 106 height 61
click at [577, 169] on td "BNI 1225465056" at bounding box center [547, 196] width 106 height 61
drag, startPoint x: 533, startPoint y: 192, endPoint x: 685, endPoint y: 175, distance: 153.2
click at [575, 172] on td "BNI 1225465056" at bounding box center [547, 196] width 106 height 61
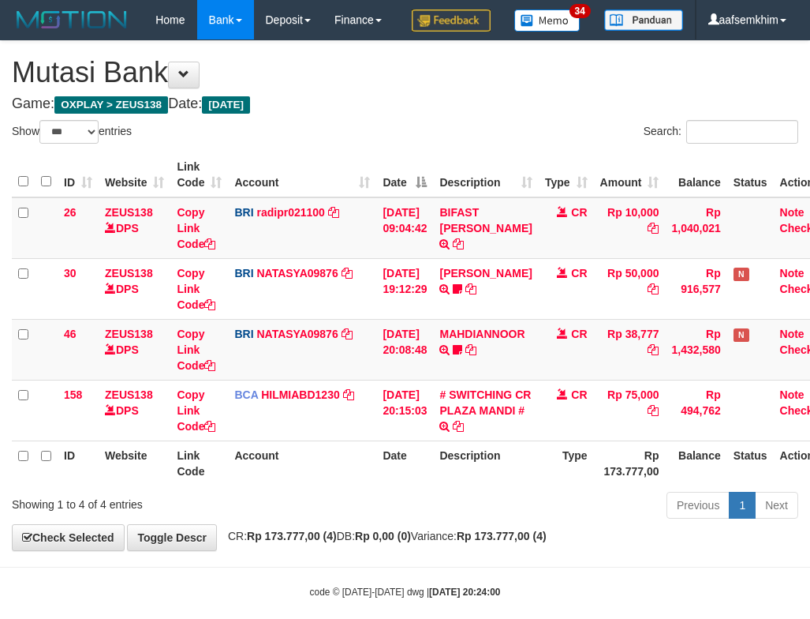
select select "***"
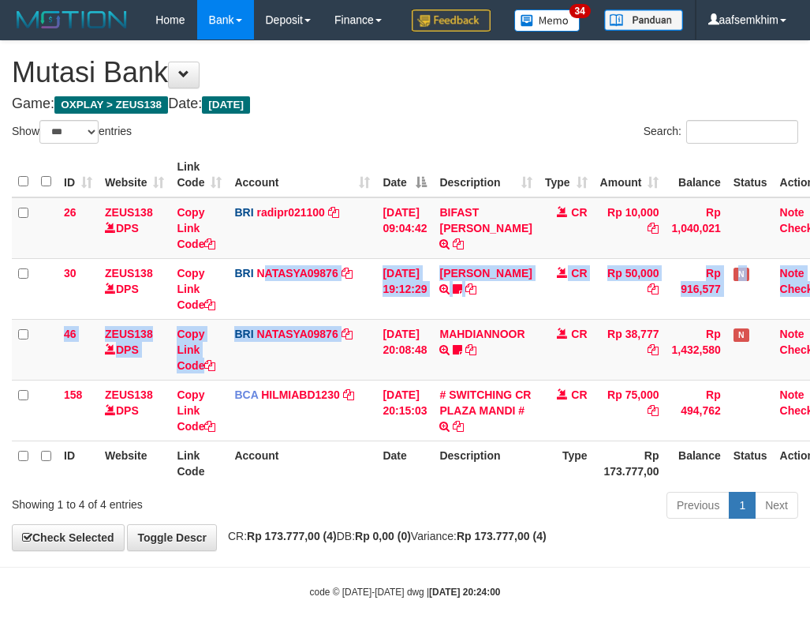
drag, startPoint x: 357, startPoint y: 372, endPoint x: 1, endPoint y: 278, distance: 368.0
click at [325, 360] on tbody "26 ZEUS138 DPS Copy Link Code BRI radipr021100 DPS REYNALDI ADI PRATAMA mutasi_…" at bounding box center [425, 319] width 826 height 244
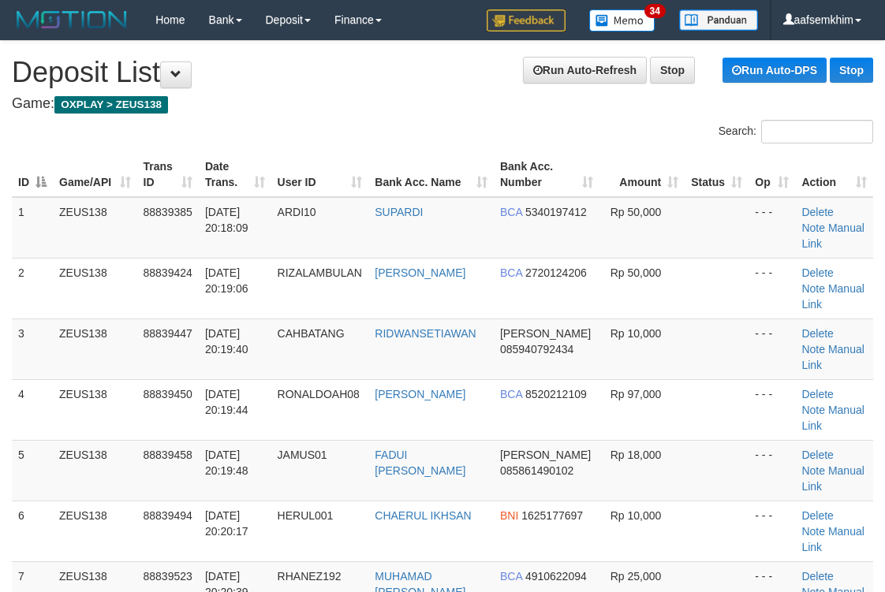
scroll to position [802, 0]
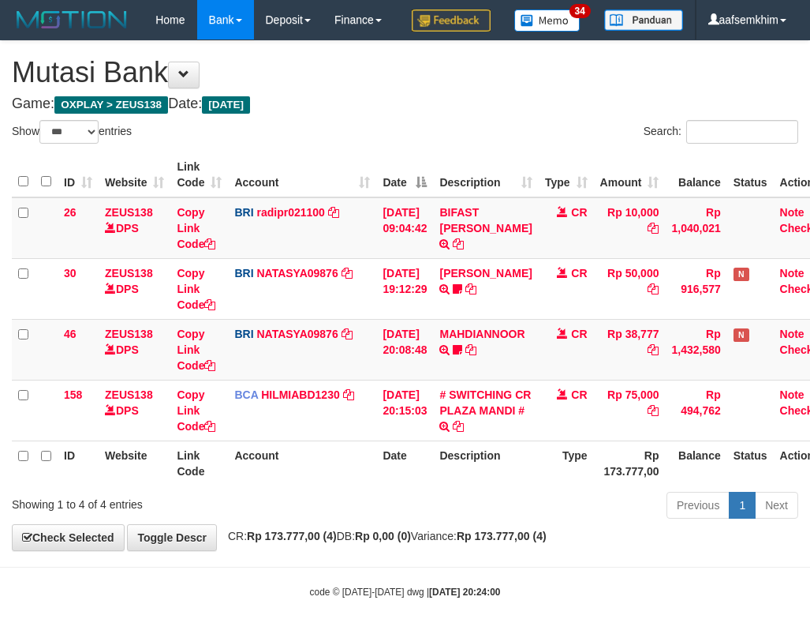
select select "***"
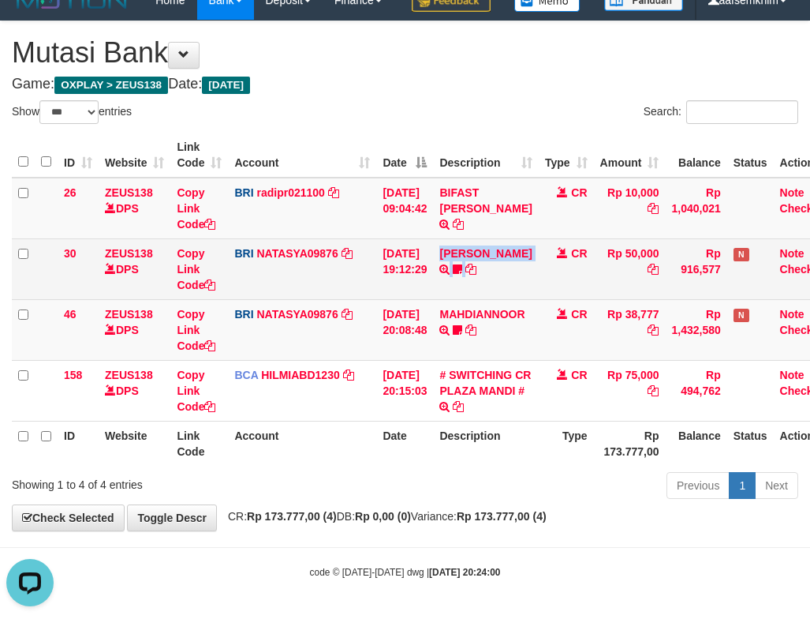
click at [526, 278] on tr "30 ZEUS138 DPS Copy Link Code BRI NATASYA09876 DPS SITI NURLITA SAPITRI mutasi_…" at bounding box center [425, 268] width 826 height 61
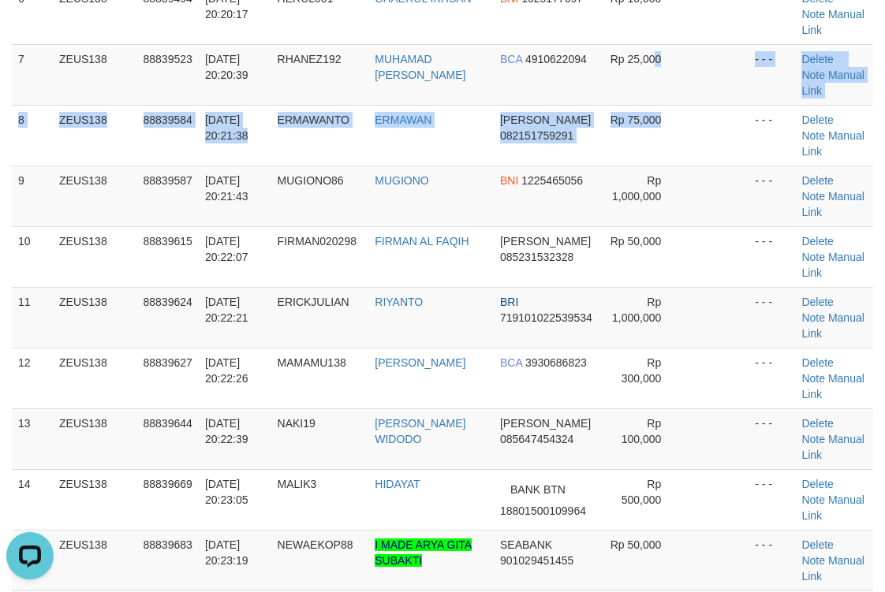
drag, startPoint x: 655, startPoint y: 74, endPoint x: 895, endPoint y: 83, distance: 240.0
click at [679, 69] on tbody "1 ZEUS138 88839385 30/09/2025 20:18:09 ARDI10 SUPARDI BCA 5340197412 Rp 50,000 …" at bounding box center [442, 166] width 861 height 973
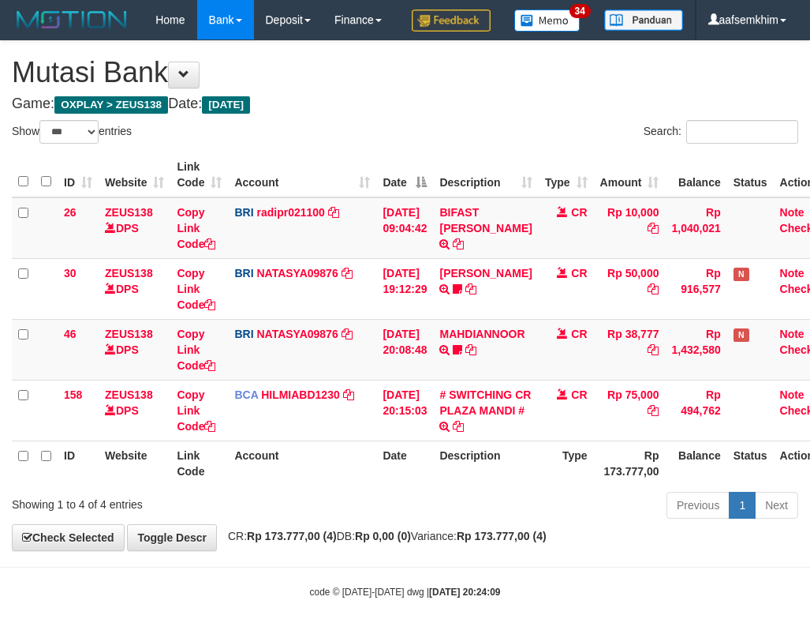
select select "***"
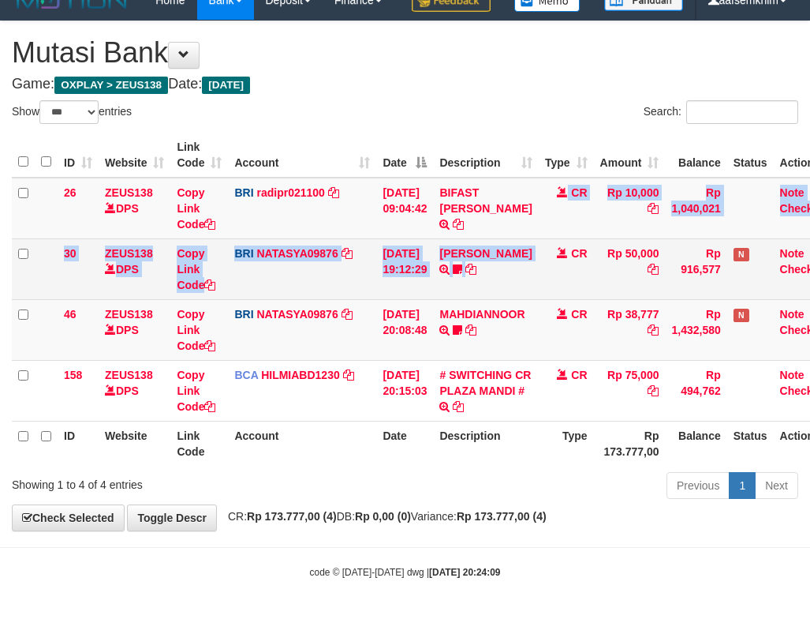
drag, startPoint x: 542, startPoint y: 241, endPoint x: 554, endPoint y: 239, distance: 11.9
click at [554, 239] on tbody "26 ZEUS138 DPS Copy Link Code BRI radipr021100 DPS REYNALDI ADI PRATAMA mutasi_…" at bounding box center [425, 300] width 826 height 244
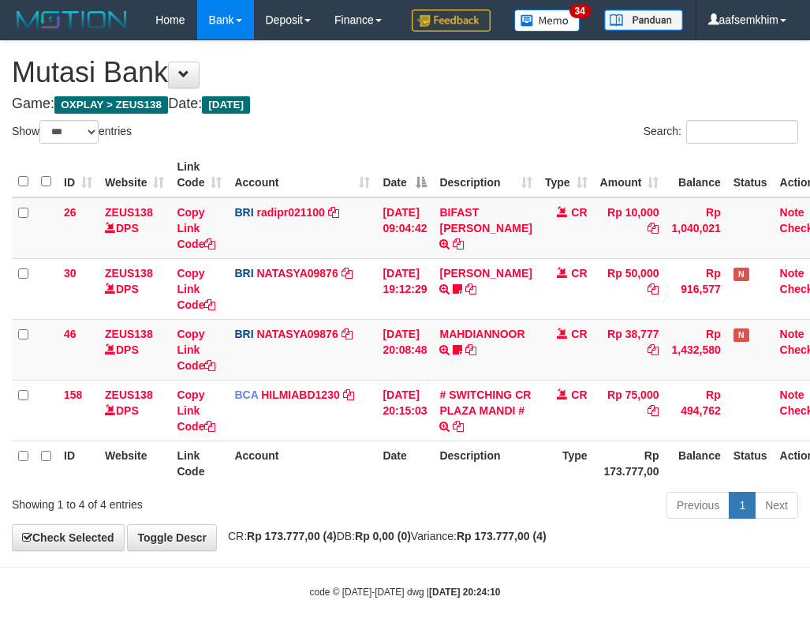
select select "***"
drag, startPoint x: 445, startPoint y: 189, endPoint x: 454, endPoint y: 189, distance: 8.7
click at [454, 189] on div "ID Website Link Code Account Date Description Type Amount Balance Status Action…" at bounding box center [405, 319] width 810 height 342
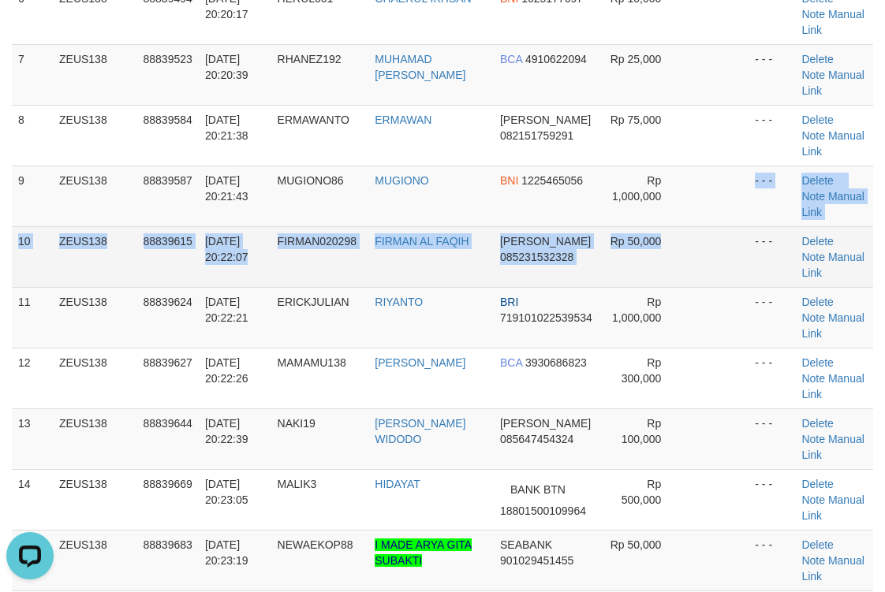
drag, startPoint x: 742, startPoint y: 230, endPoint x: 755, endPoint y: 232, distance: 12.7
click at [755, 232] on tbody "1 ZEUS138 88839385 30/09/2025 20:18:09 ARDI10 SUPARDI BCA 5340197412 Rp 50,000 …" at bounding box center [442, 166] width 861 height 973
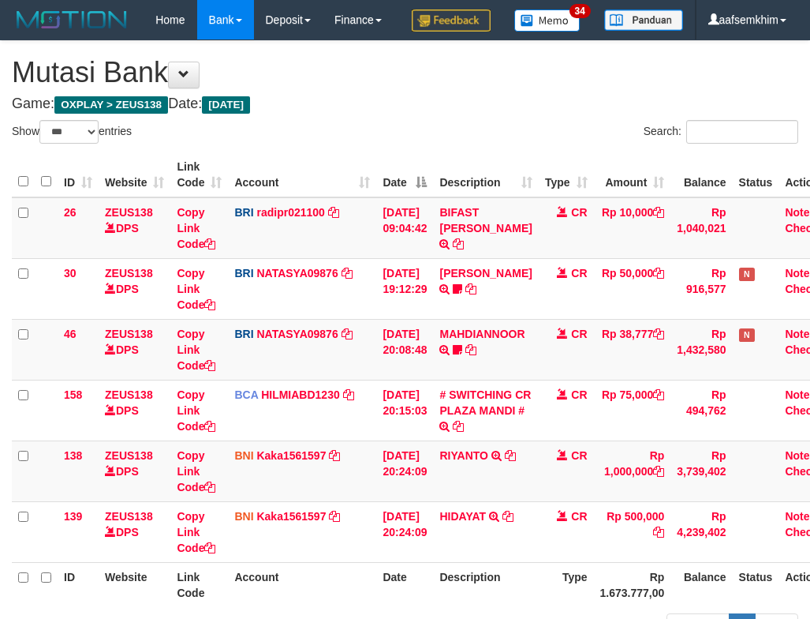
select select "***"
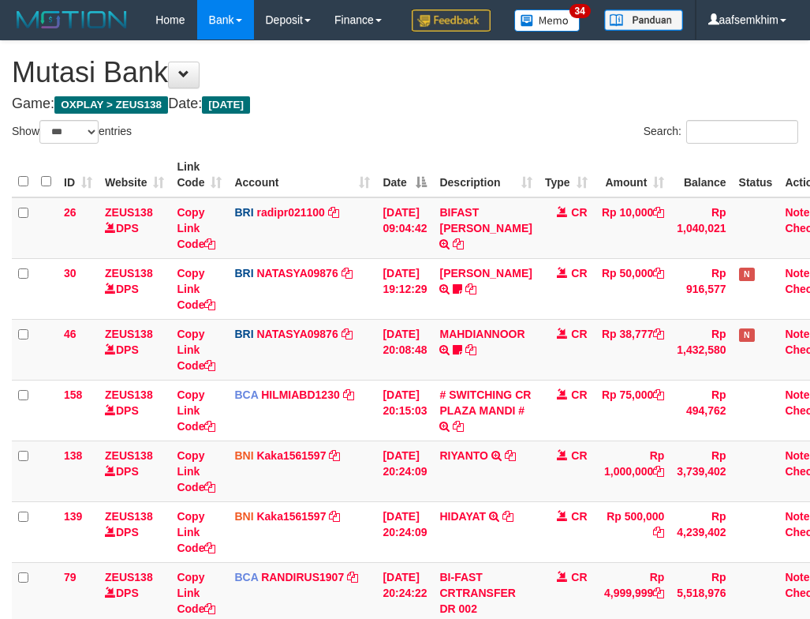
select select "***"
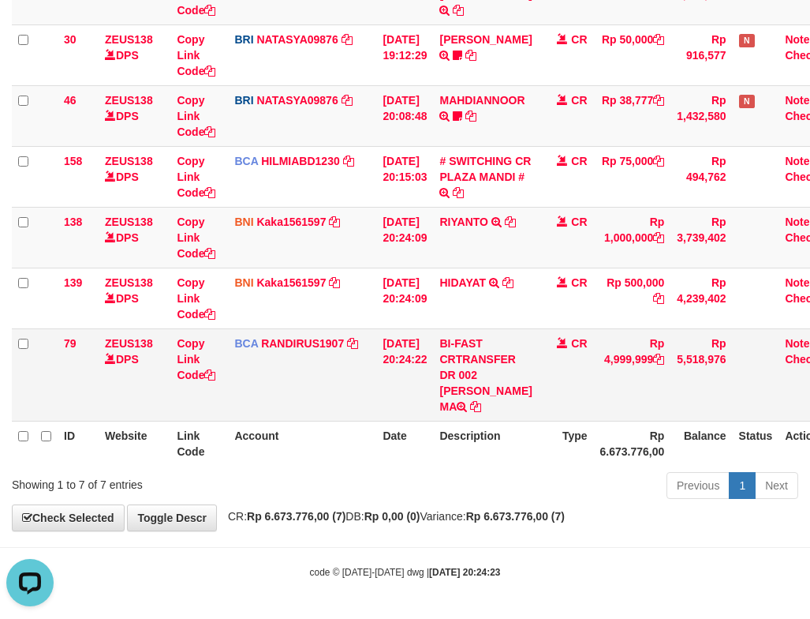
drag, startPoint x: 495, startPoint y: 374, endPoint x: 502, endPoint y: 389, distance: 16.3
click at [502, 389] on td "BI-FAST CRTRANSFER DR 002 AKBAR RISVANDAR MA" at bounding box center [485, 374] width 105 height 92
copy td "KBAR RISVAND"
drag, startPoint x: 249, startPoint y: 409, endPoint x: 231, endPoint y: 382, distance: 31.9
click at [249, 409] on tr "79 ZEUS138 DPS Copy Link Code BCA RANDIRUS1907 DPS RANDI RUSTANDI mutasi_202509…" at bounding box center [428, 374] width 832 height 92
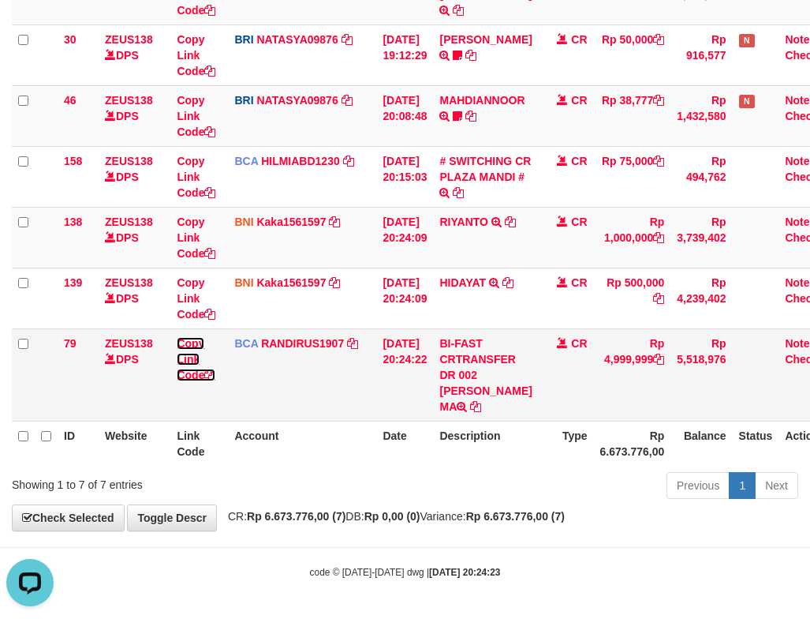
click at [193, 345] on link "Copy Link Code" at bounding box center [196, 359] width 39 height 44
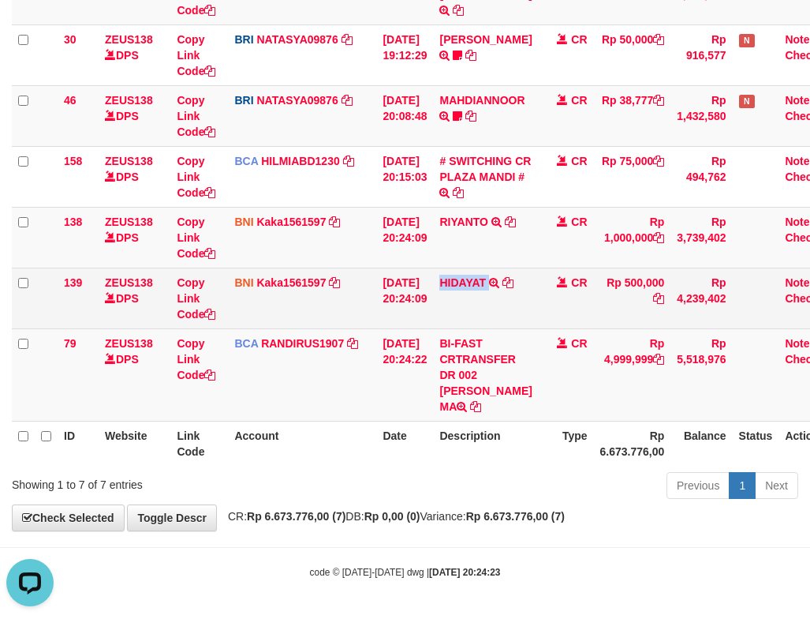
drag, startPoint x: 477, startPoint y: 305, endPoint x: 510, endPoint y: 304, distance: 32.4
click at [510, 304] on td "HIDAYAT TRANSFER DARI BPK HIDAYAT" at bounding box center [485, 297] width 105 height 61
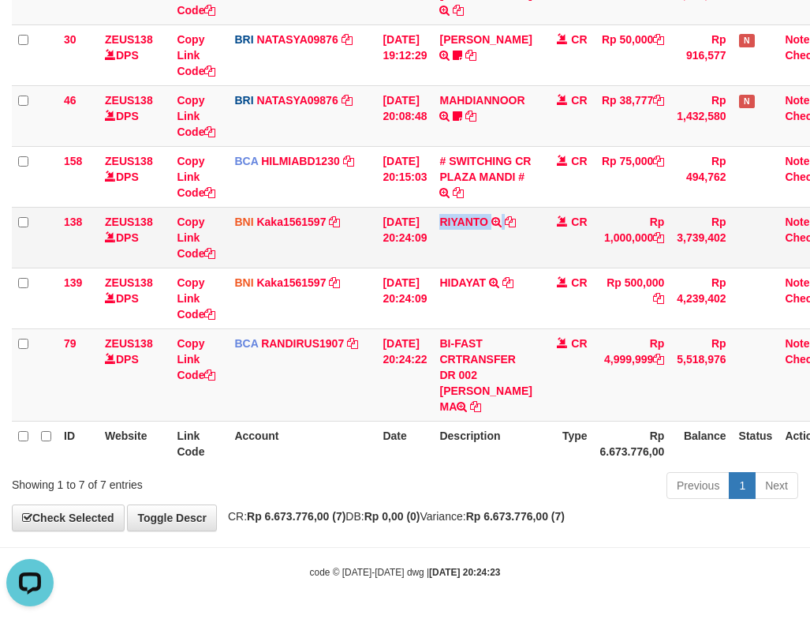
drag, startPoint x: 454, startPoint y: 241, endPoint x: 526, endPoint y: 245, distance: 71.9
click at [526, 245] on td "RIYANTO TRANSFER DARI SDR RIYANTO" at bounding box center [485, 237] width 105 height 61
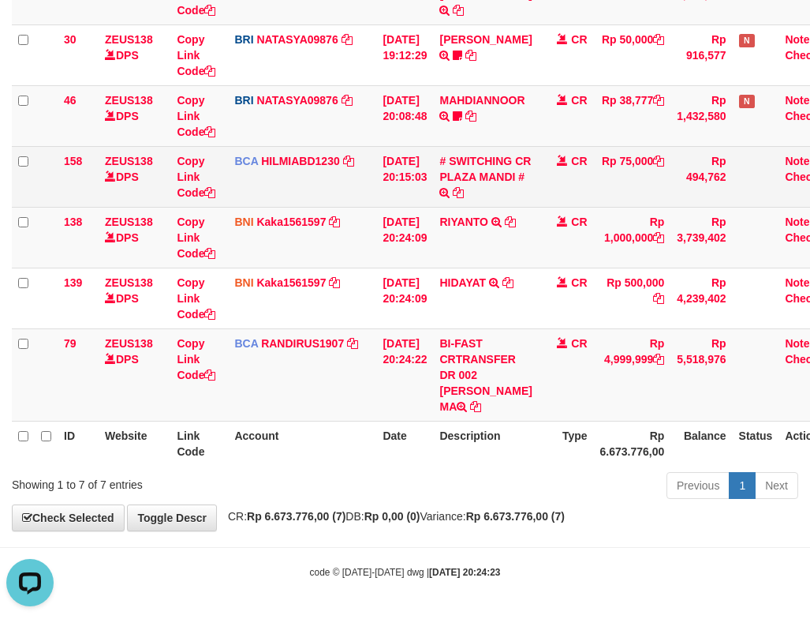
click at [297, 180] on td "BCA HILMIABD1230 DPS HILMI ABDILLAH mutasi_20250930_4766 | 158 mutasi_20250930_…" at bounding box center [302, 176] width 148 height 61
click at [488, 182] on link "# SWITCHING CR PLAZA MANDI #" at bounding box center [485, 169] width 92 height 28
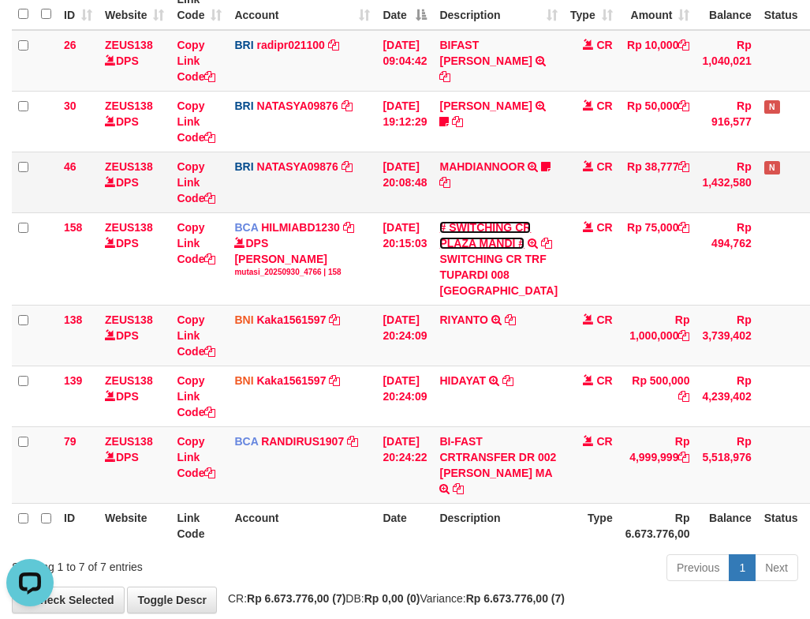
scroll to position [237, 0]
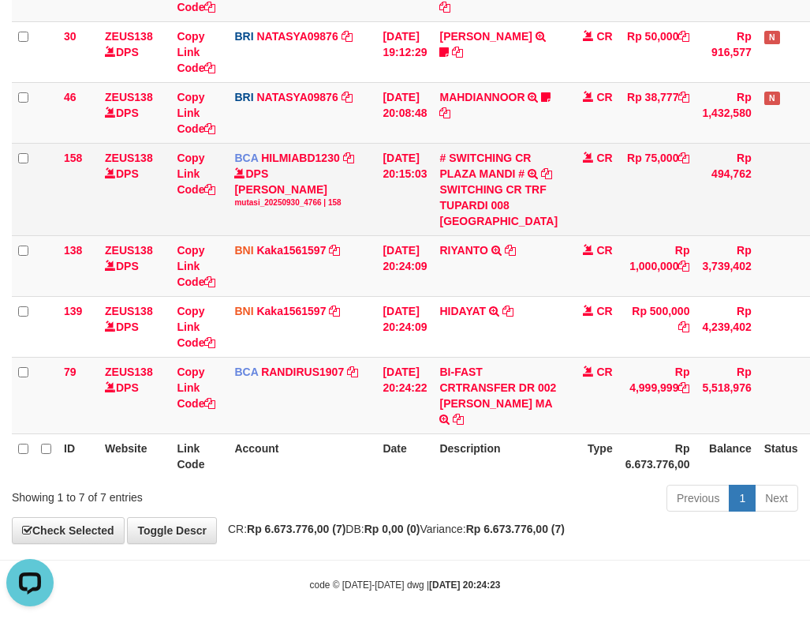
click at [487, 229] on div "SWITCHING CR TRF TUPARDI 008 PLAZA MANDI" at bounding box center [498, 204] width 118 height 47
drag, startPoint x: 487, startPoint y: 260, endPoint x: 528, endPoint y: 260, distance: 41.0
click at [528, 229] on div "SWITCHING CR TRF TUPARDI 008 PLAZA MANDI" at bounding box center [498, 204] width 118 height 47
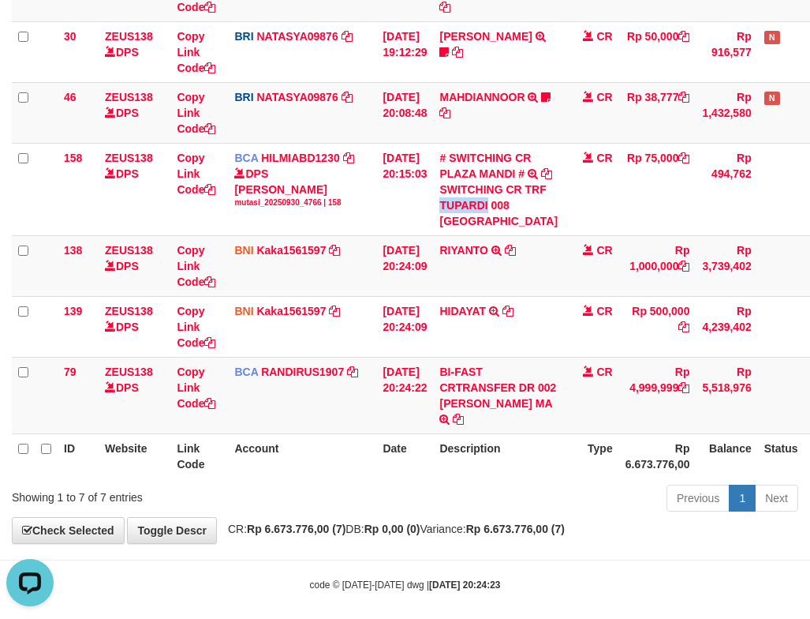
copy div "TUPARDI"
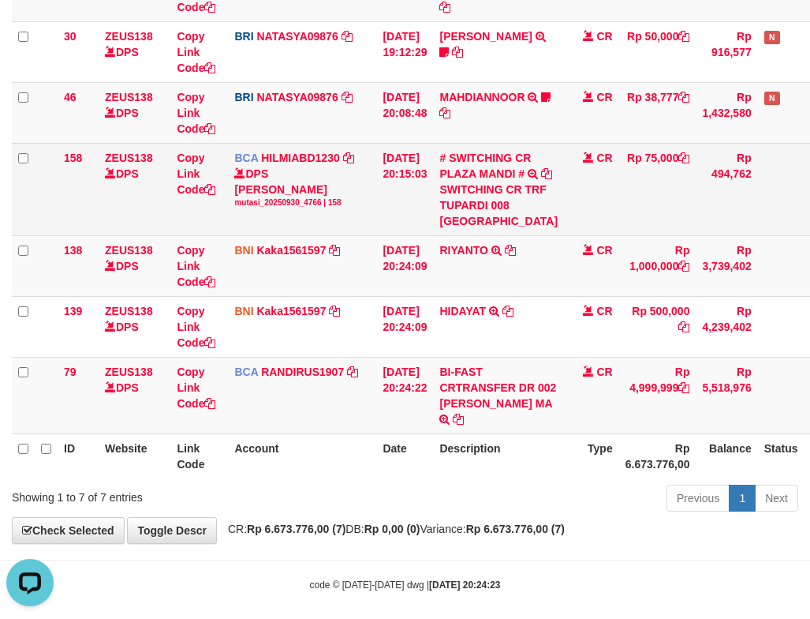
drag, startPoint x: 356, startPoint y: 301, endPoint x: 329, endPoint y: 276, distance: 36.8
click at [361, 235] on td "BCA HILMIABD1230 DPS HILMI ABDILLAH mutasi_20250930_4766 | 158 mutasi_20250930_…" at bounding box center [302, 189] width 148 height 92
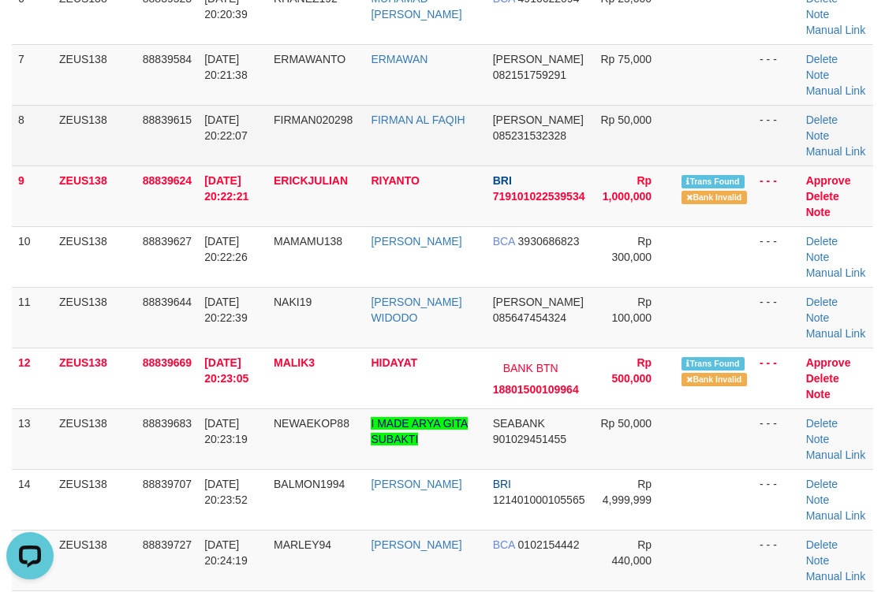
click at [559, 166] on td "DANA 085231532328" at bounding box center [540, 135] width 106 height 61
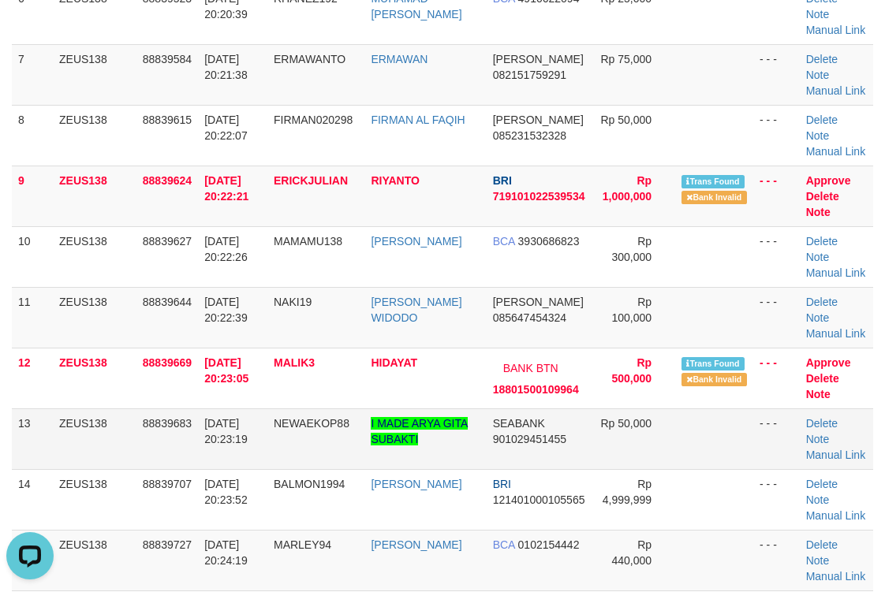
scroll to position [879, 0]
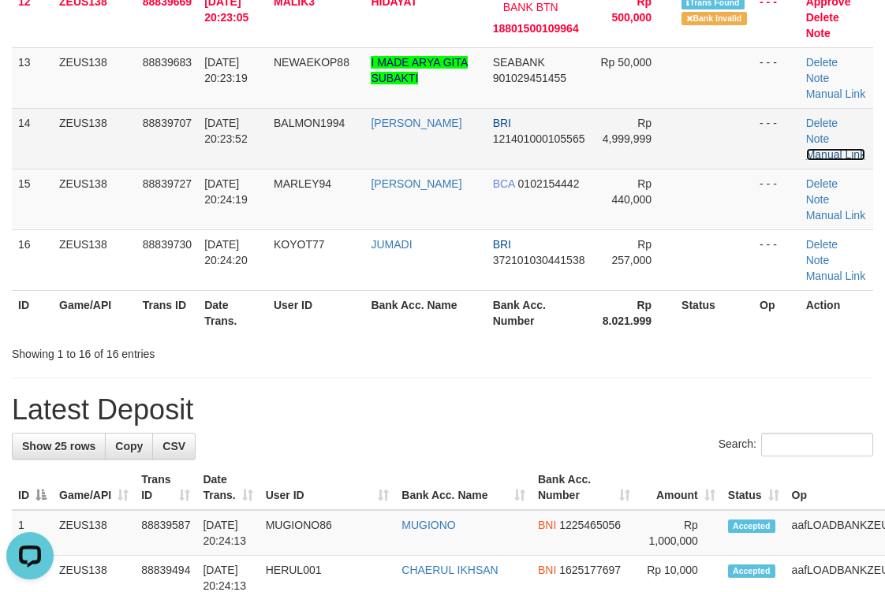
click at [820, 161] on link "Manual Link" at bounding box center [836, 154] width 60 height 13
click at [806, 169] on td "Delete Note Manual Link" at bounding box center [836, 138] width 73 height 61
click at [832, 161] on link "Manual Link" at bounding box center [836, 154] width 60 height 13
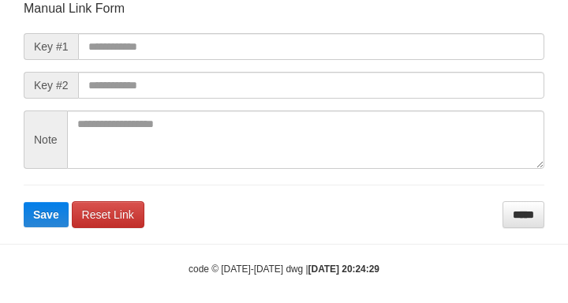
scroll to position [184, 0]
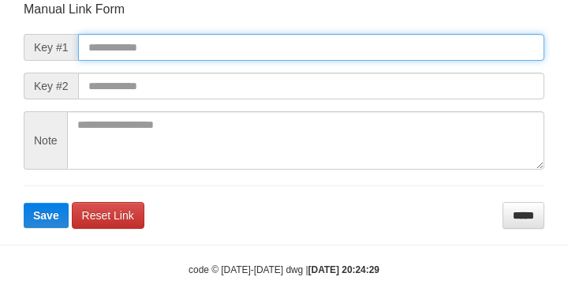
paste input "**********"
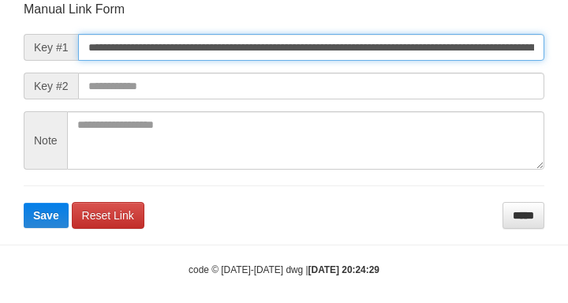
click at [486, 59] on input "**********" at bounding box center [311, 47] width 466 height 27
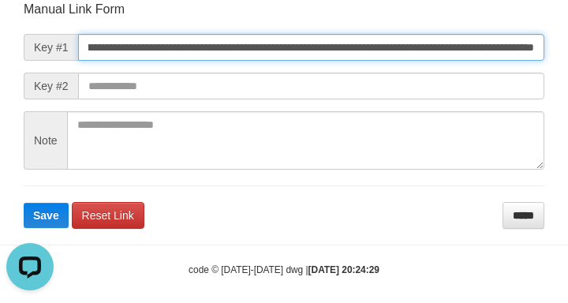
scroll to position [0, 0]
type input "**********"
click at [24, 203] on button "Save" at bounding box center [46, 215] width 45 height 25
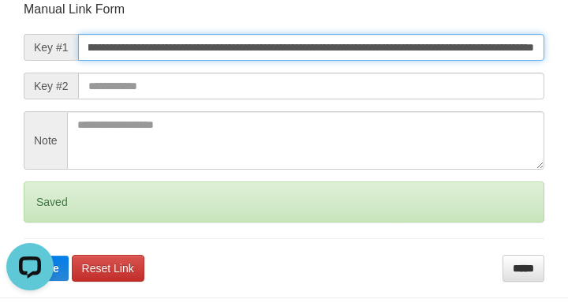
click at [24, 256] on button "Save" at bounding box center [46, 268] width 45 height 25
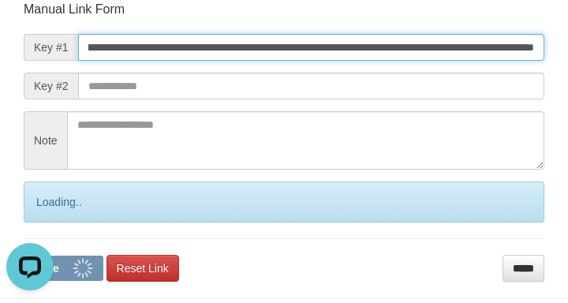
click at [24, 256] on button "Save" at bounding box center [64, 268] width 80 height 25
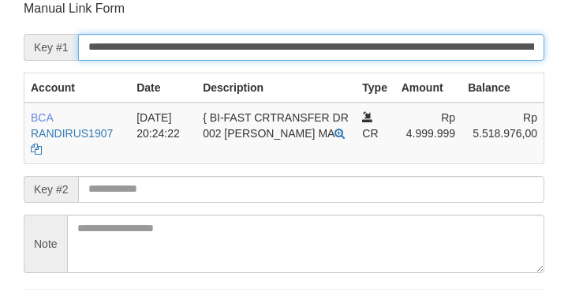
click at [457, 56] on input "**********" at bounding box center [311, 47] width 466 height 27
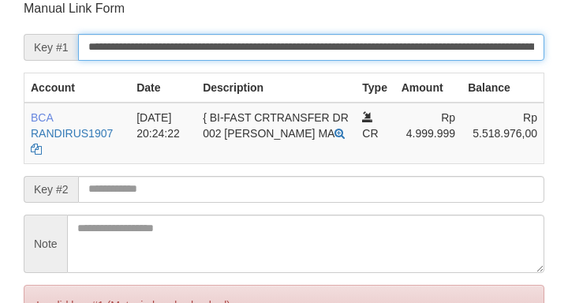
scroll to position [309, 0]
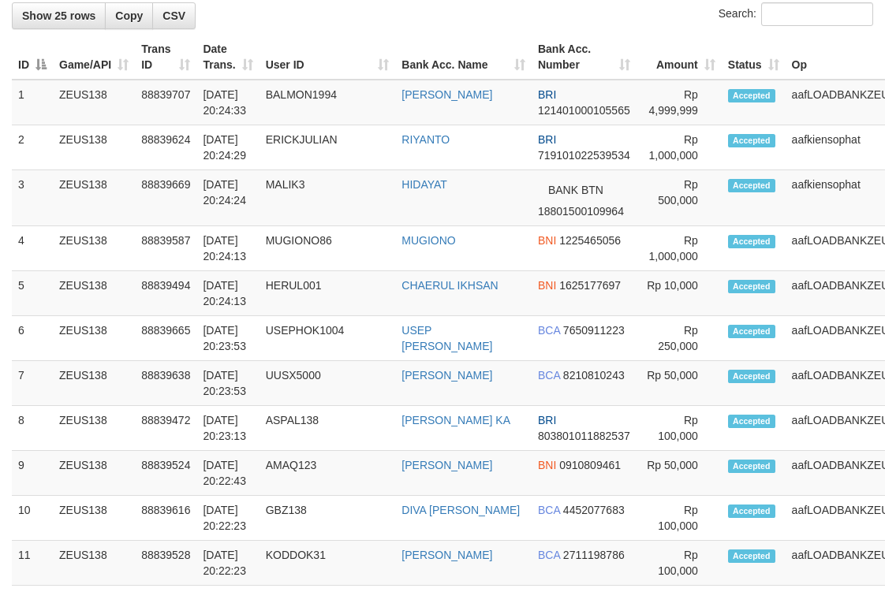
scroll to position [879, 0]
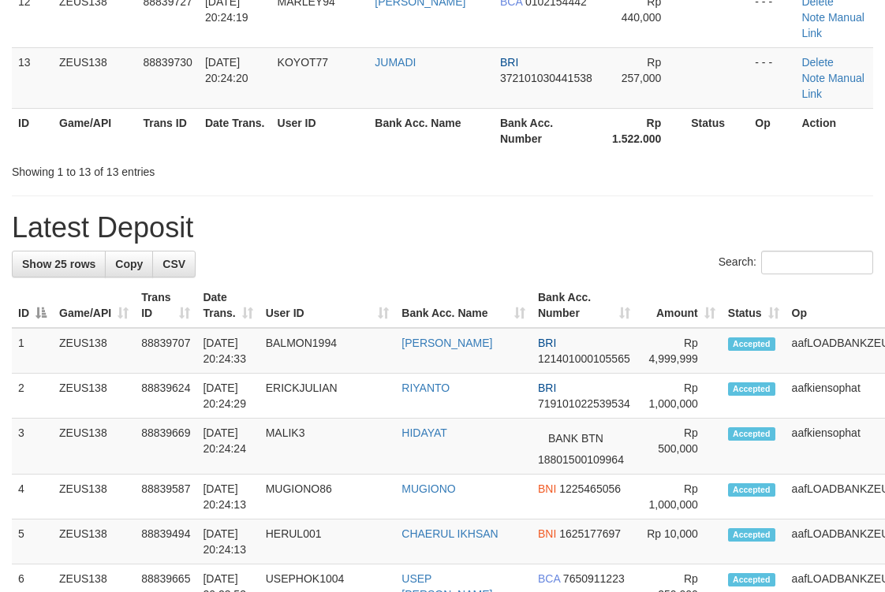
drag, startPoint x: 689, startPoint y: 189, endPoint x: 892, endPoint y: 193, distance: 203.6
click at [695, 189] on div "**********" at bounding box center [442, 365] width 885 height 2407
click at [609, 86] on td "Rp 257,000" at bounding box center [642, 77] width 85 height 61
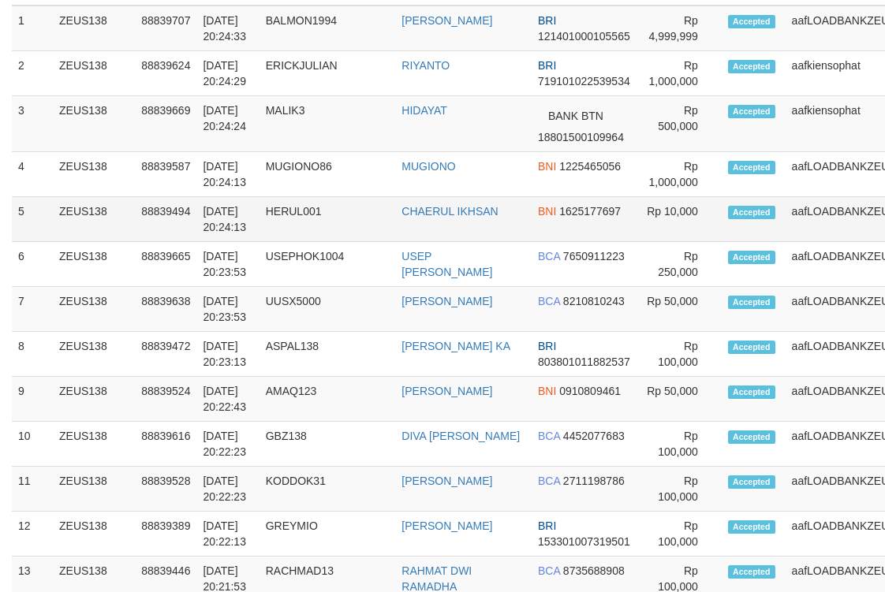
scroll to position [1363, 0]
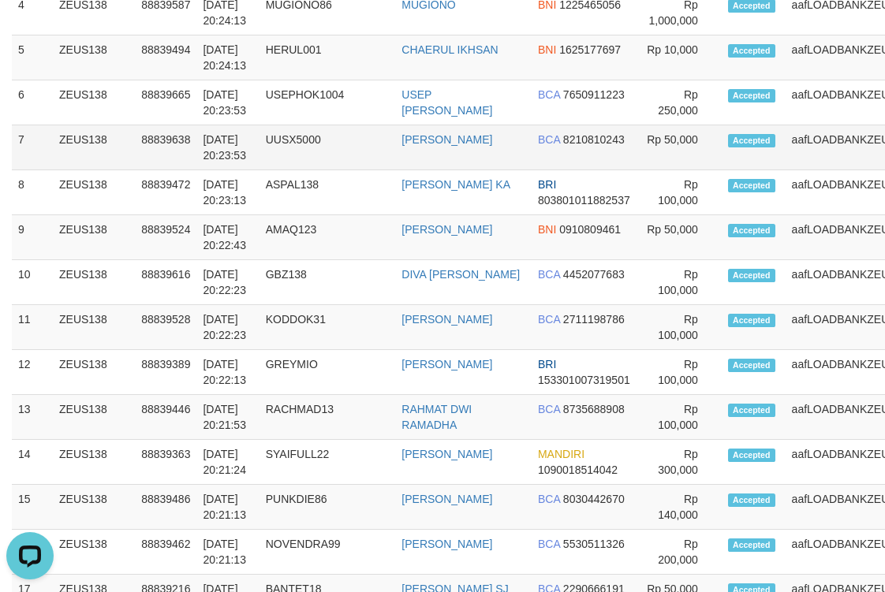
click at [532, 170] on td "BCA 8210810243" at bounding box center [584, 147] width 105 height 45
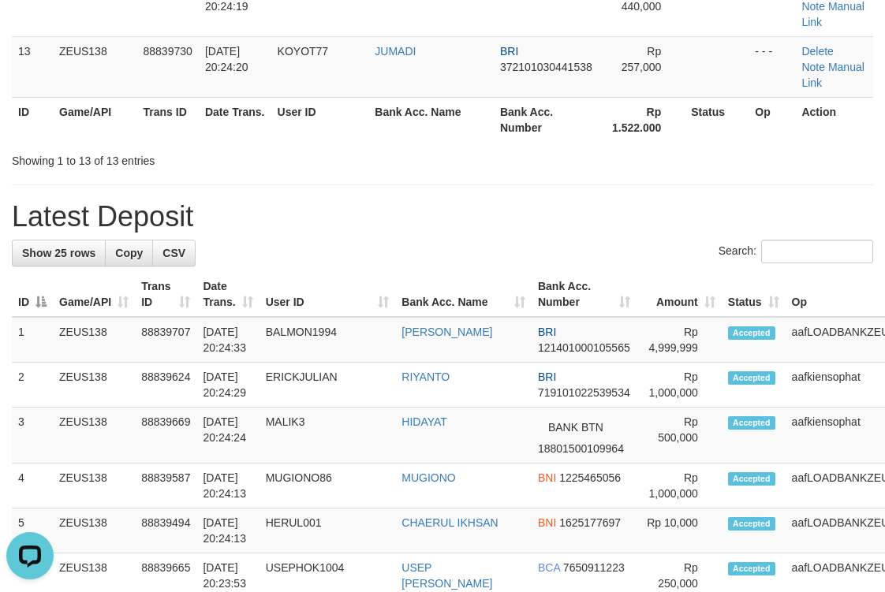
drag, startPoint x: 578, startPoint y: 173, endPoint x: 592, endPoint y: 163, distance: 17.5
click at [590, 170] on div "**********" at bounding box center [442, 354] width 885 height 2407
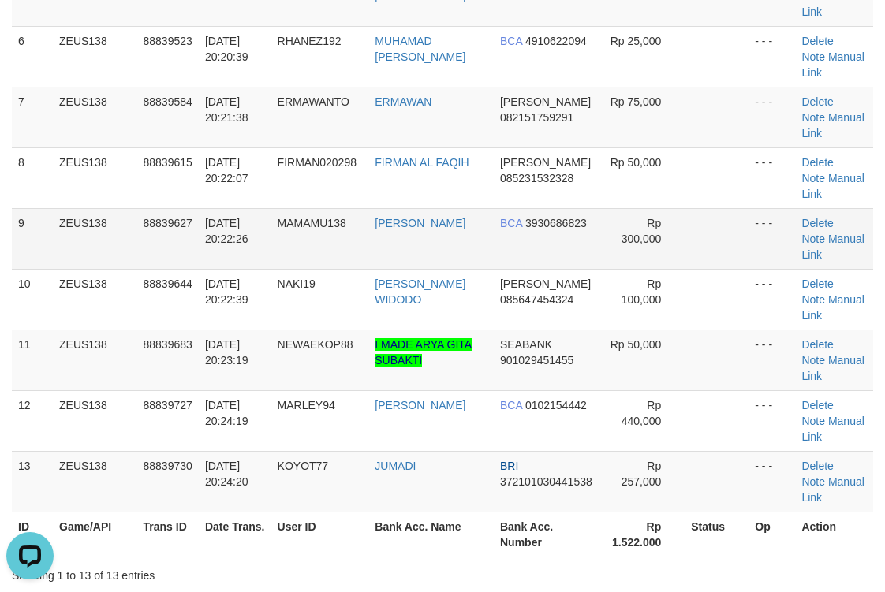
scroll to position [264, 0]
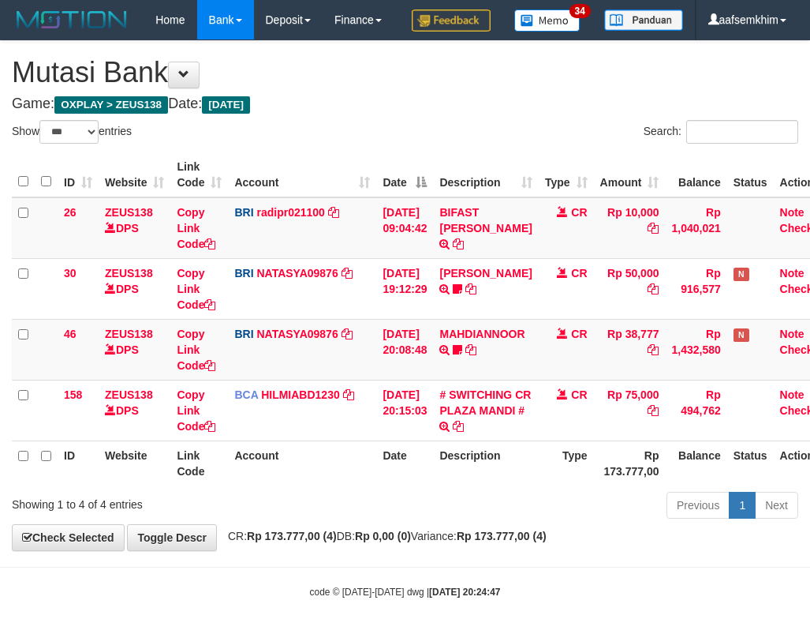
select select "***"
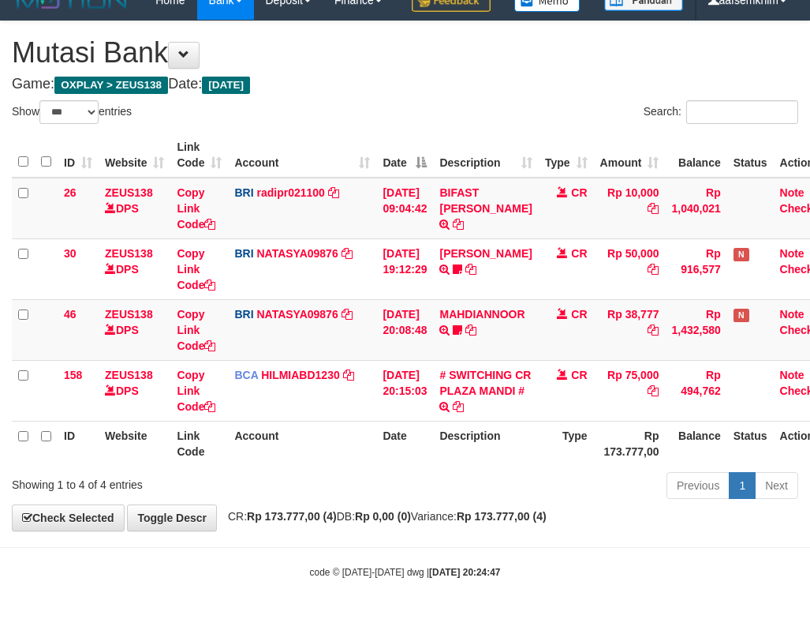
click at [471, 108] on div "Search:" at bounding box center [608, 114] width 382 height 28
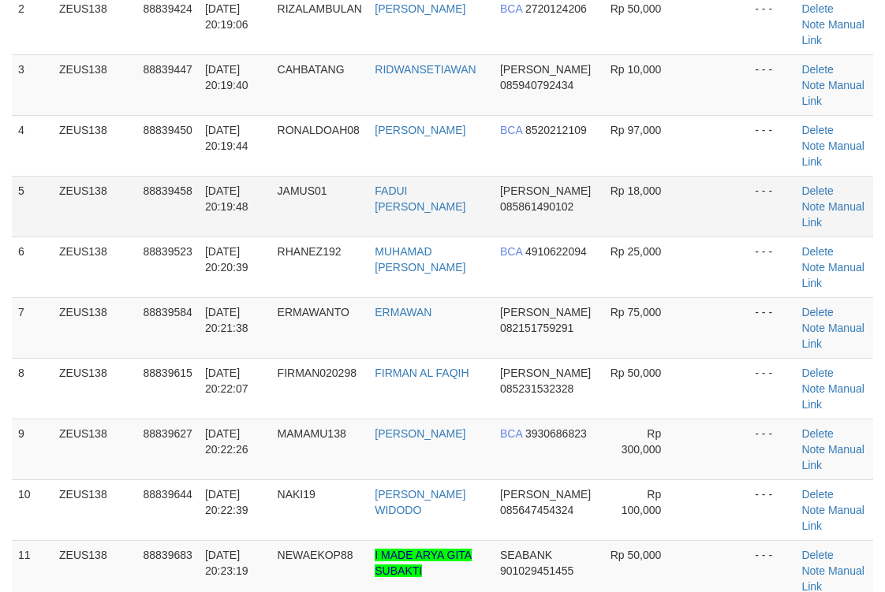
scroll to position [264, 0]
click at [607, 209] on td "Rp 18,000" at bounding box center [642, 206] width 85 height 61
drag, startPoint x: 388, startPoint y: 222, endPoint x: 892, endPoint y: 183, distance: 505.6
click at [421, 230] on td "FADUI [PERSON_NAME]" at bounding box center [430, 206] width 125 height 61
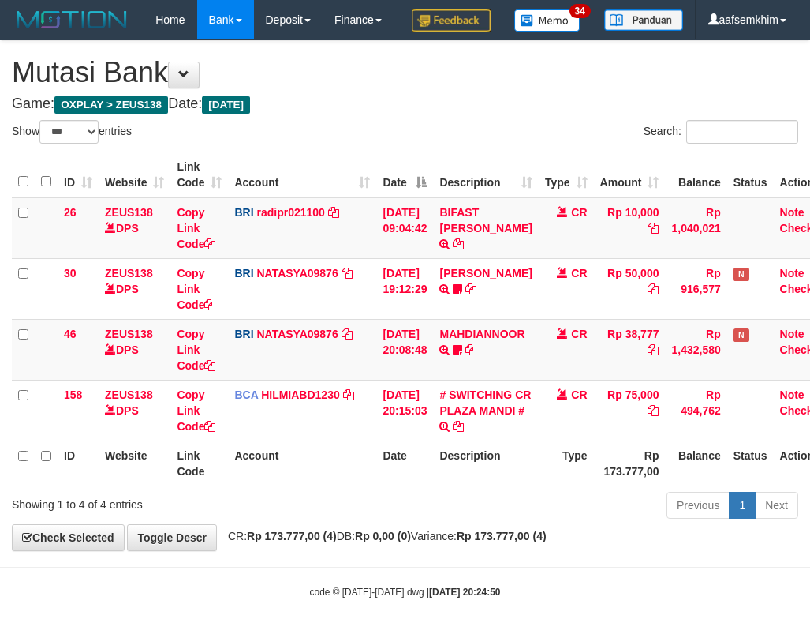
select select "***"
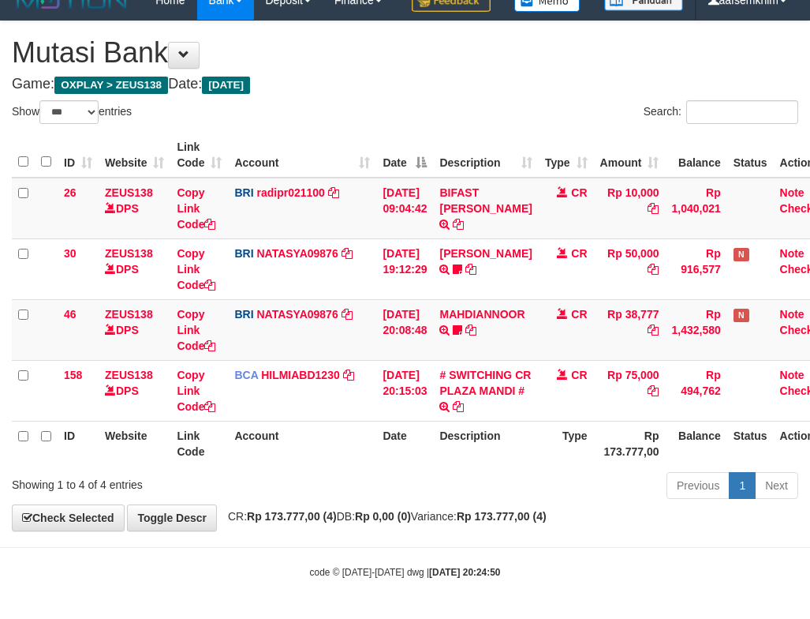
drag, startPoint x: 0, startPoint y: 0, endPoint x: 635, endPoint y: 376, distance: 737.8
click at [637, 376] on td "Rp 75,000" at bounding box center [630, 390] width 72 height 61
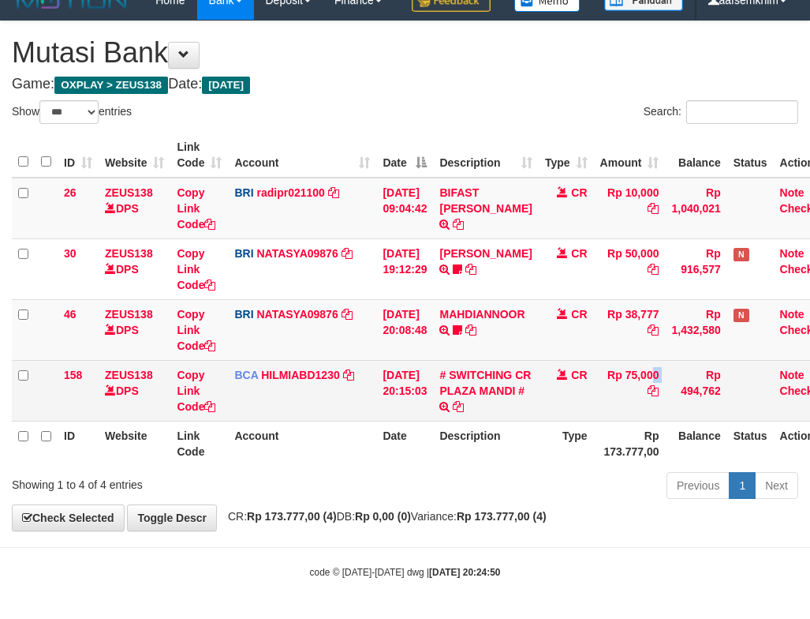
drag, startPoint x: 655, startPoint y: 375, endPoint x: 670, endPoint y: 376, distance: 15.1
click at [671, 376] on tr "158 ZEUS138 DPS Copy Link Code BCA HILMIABD1230 DPS HILMI ABDILLAH mutasi_20250…" at bounding box center [425, 390] width 826 height 61
copy tr "75,000"
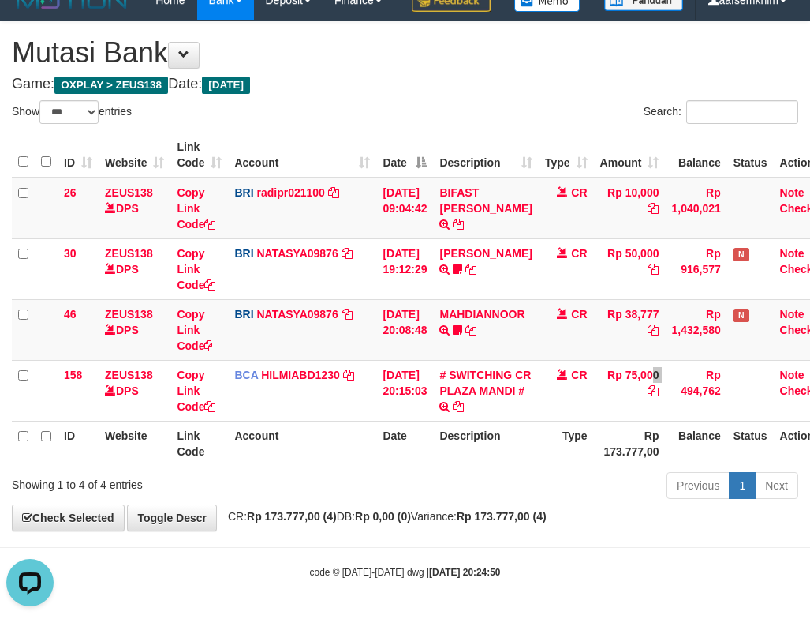
scroll to position [0, 0]
click at [514, 184] on td "BIFAST ERIKA S PAUN TRANSFER NBMB BIFAST ERIKA S PAUN TO REYNALDI ADI PRATAMA" at bounding box center [485, 209] width 105 height 62
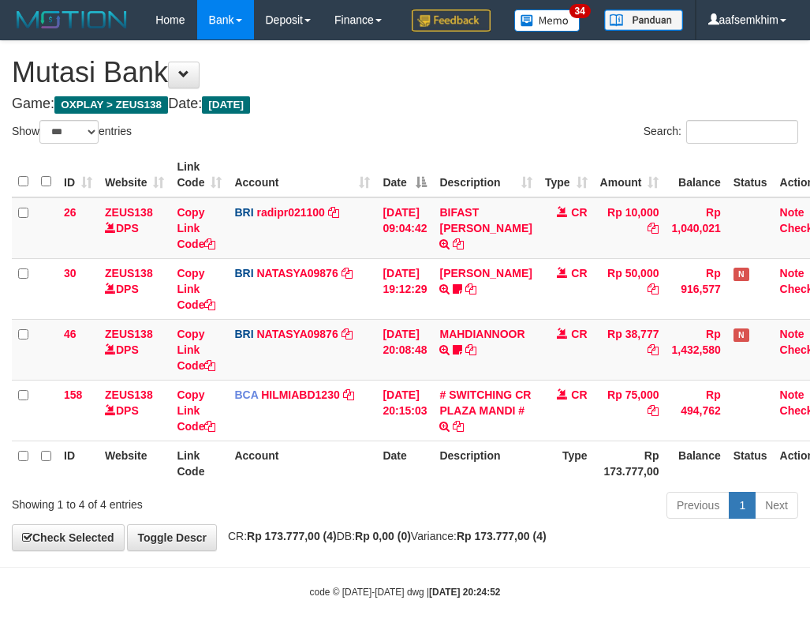
select select "***"
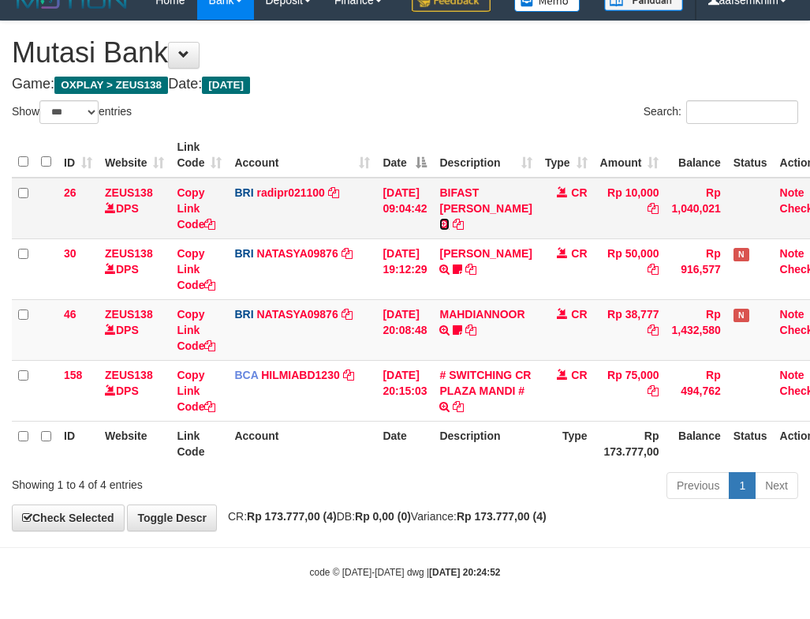
scroll to position [59, 0]
click at [450, 219] on icon at bounding box center [444, 224] width 10 height 11
drag, startPoint x: 364, startPoint y: 246, endPoint x: 285, endPoint y: 206, distance: 88.6
click at [393, 248] on tr "30 ZEUS138 DPS Copy Link Code BRI NATASYA09876 DPS SITI NURLITA SAPITRI mutasi_…" at bounding box center [425, 268] width 826 height 61
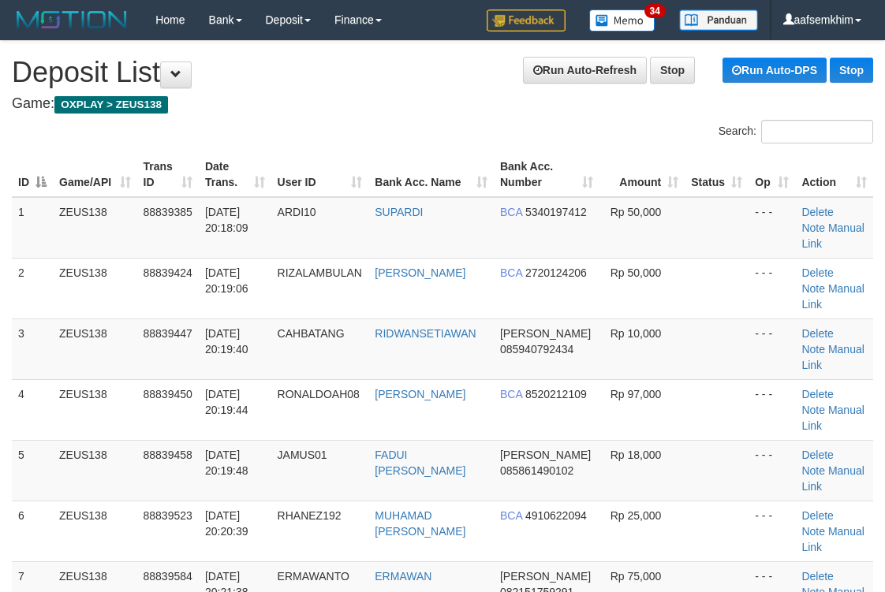
scroll to position [264, 0]
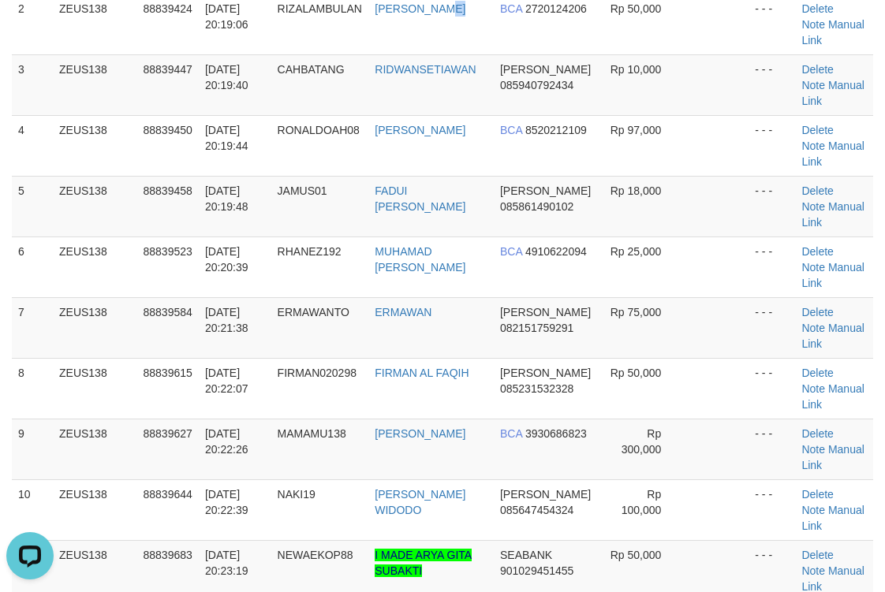
drag, startPoint x: 457, startPoint y: 47, endPoint x: 895, endPoint y: 35, distance: 438.8
click at [448, 43] on td "DINI ARIYANTI" at bounding box center [430, 24] width 125 height 61
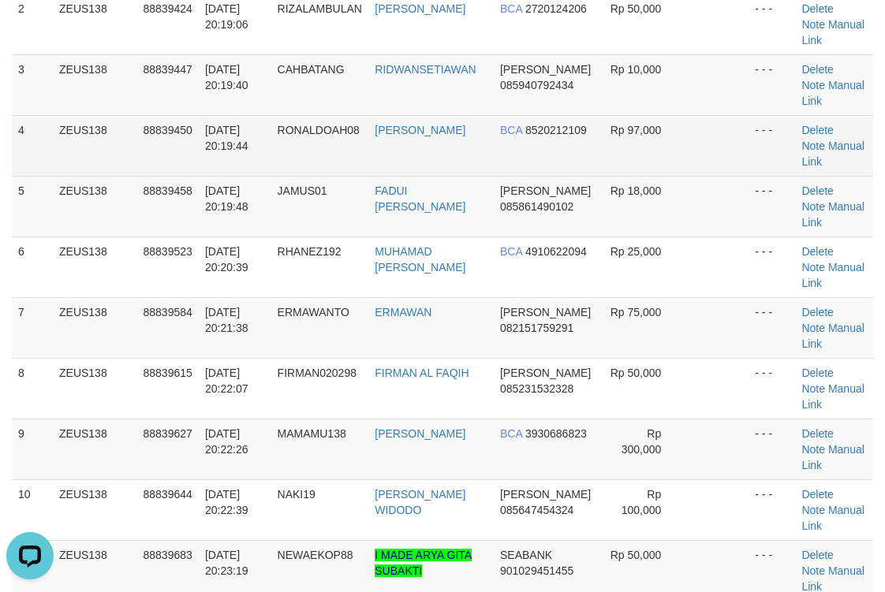
drag, startPoint x: 428, startPoint y: 166, endPoint x: 668, endPoint y: 122, distance: 244.6
click at [551, 133] on tr "4 ZEUS138 88839450 30/09/2025 20:19:44 RONALDOAH08 ANGGIT WIDYANTORO BCA 852021…" at bounding box center [442, 145] width 861 height 61
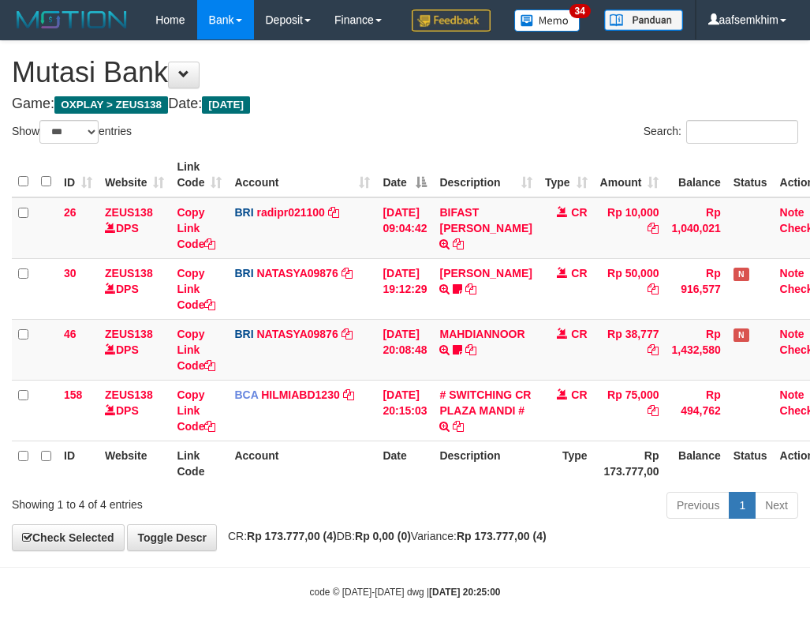
select select "***"
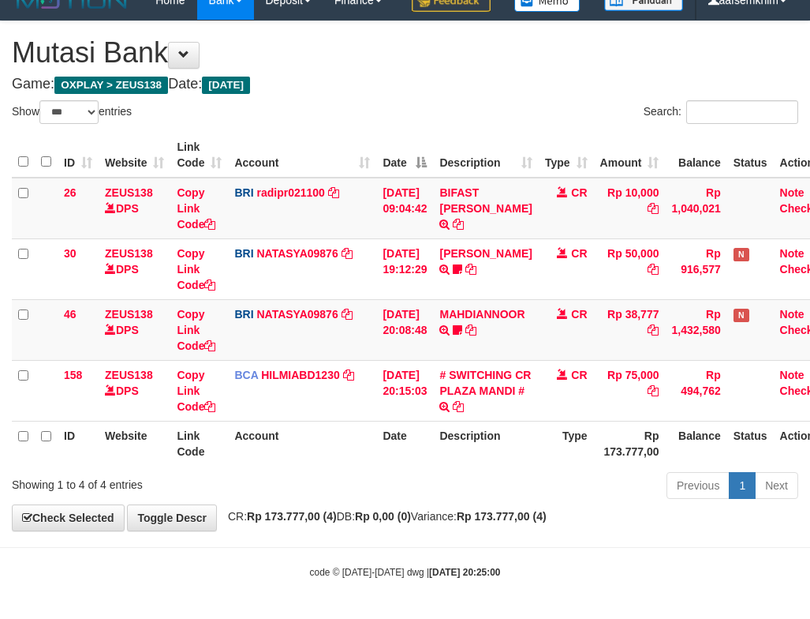
click at [337, 151] on th "Account" at bounding box center [302, 155] width 148 height 45
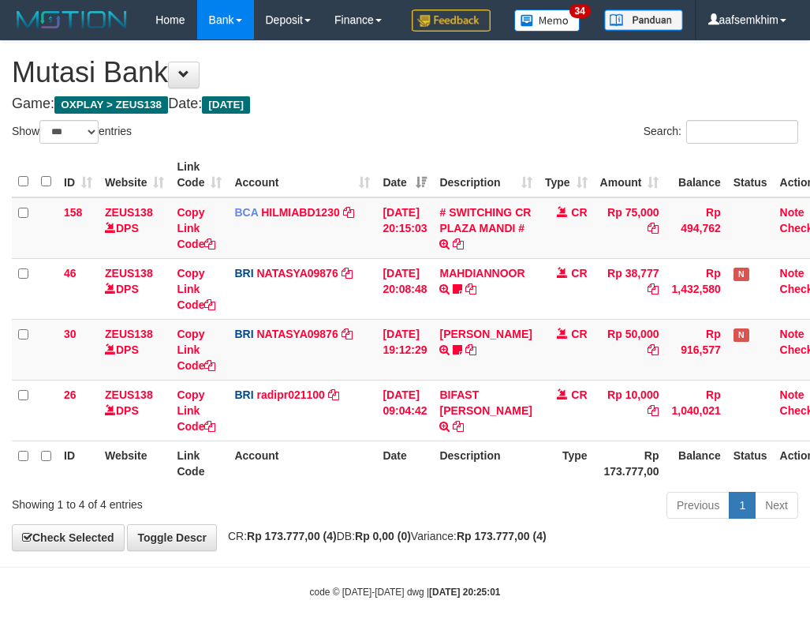
select select "***"
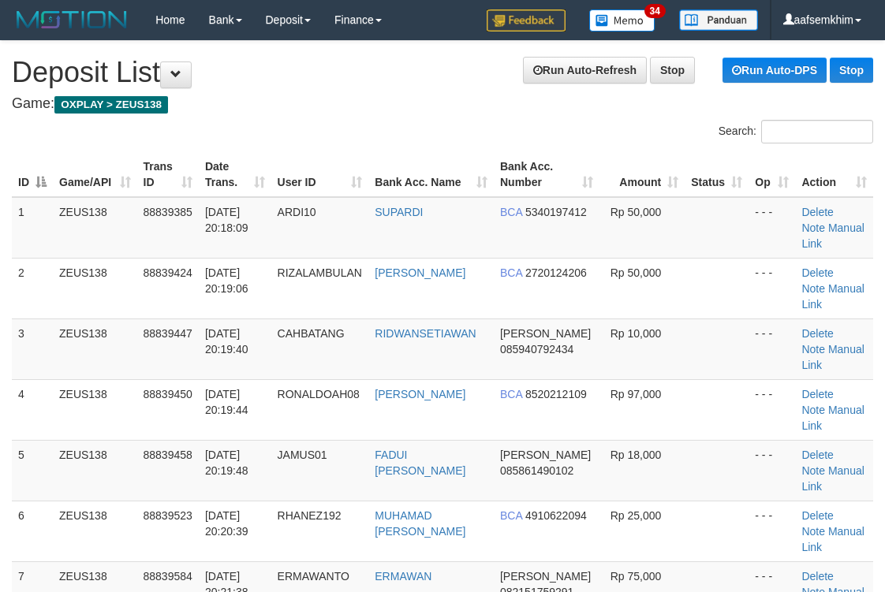
scroll to position [264, 0]
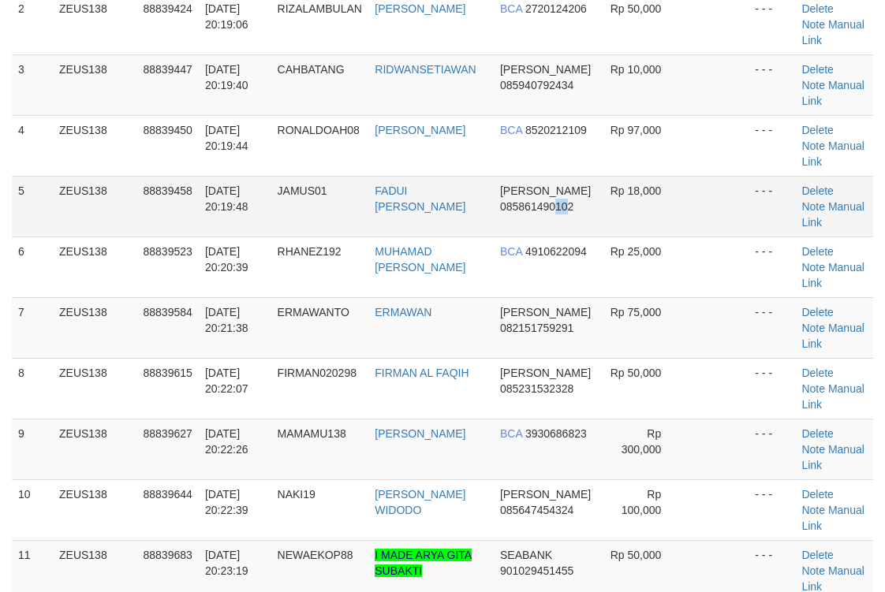
drag, startPoint x: 559, startPoint y: 202, endPoint x: 569, endPoint y: 203, distance: 9.5
click at [570, 204] on span "085861490102" at bounding box center [536, 206] width 73 height 13
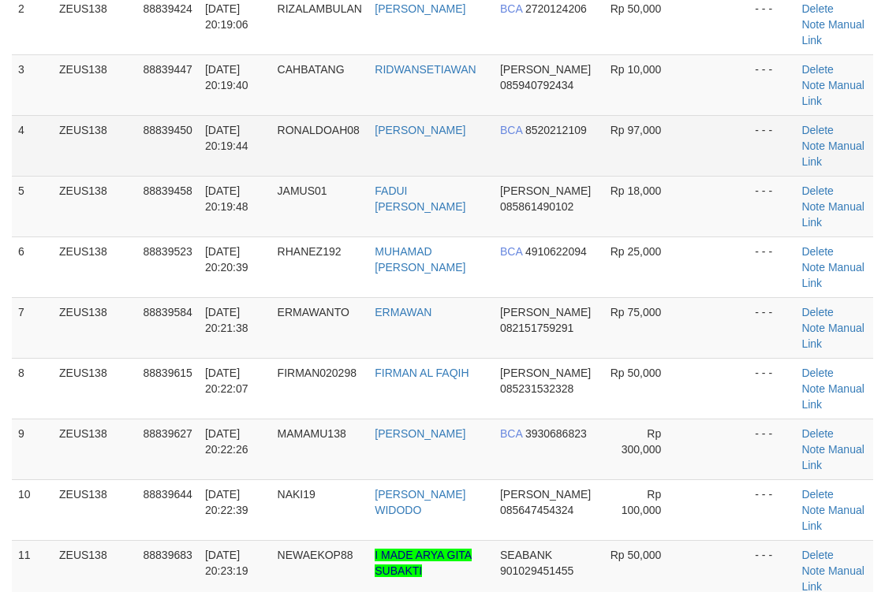
click at [441, 154] on td "ANGGIT WIDYANTORO" at bounding box center [430, 145] width 125 height 61
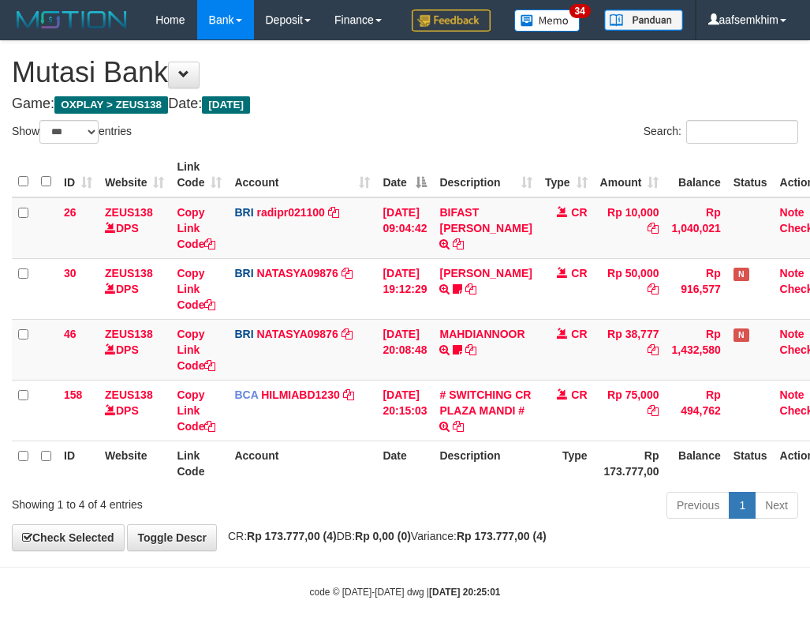
select select "***"
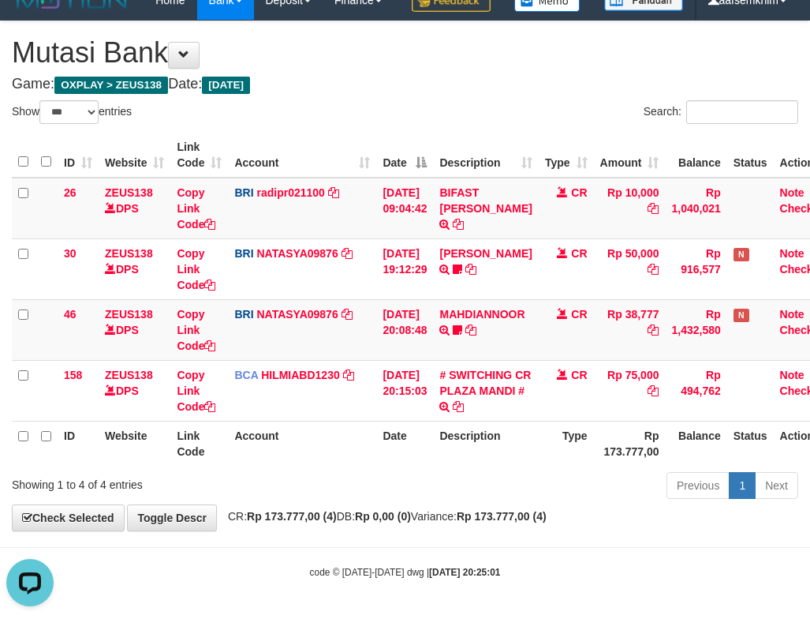
click at [361, 119] on div "Show ** ** ** *** entries" at bounding box center [203, 114] width 382 height 28
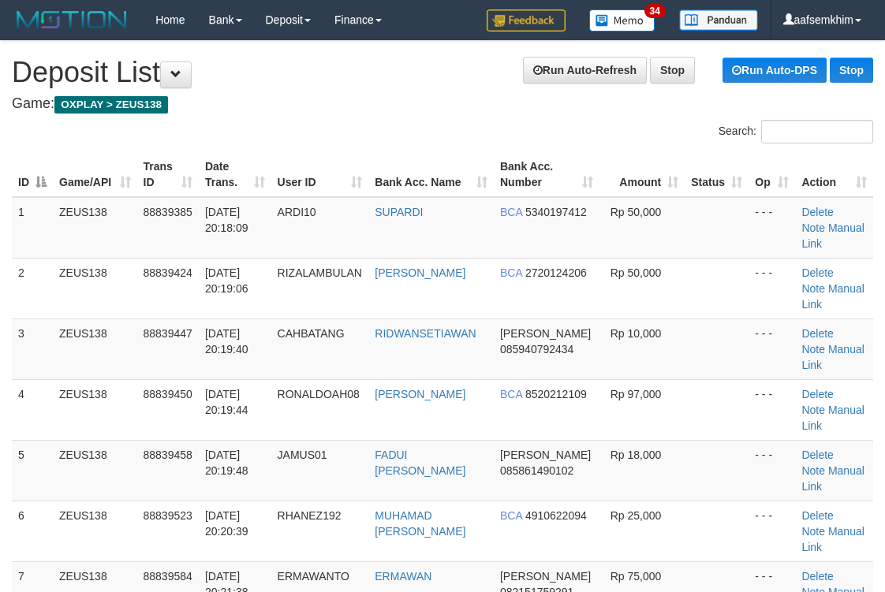
scroll to position [264, 0]
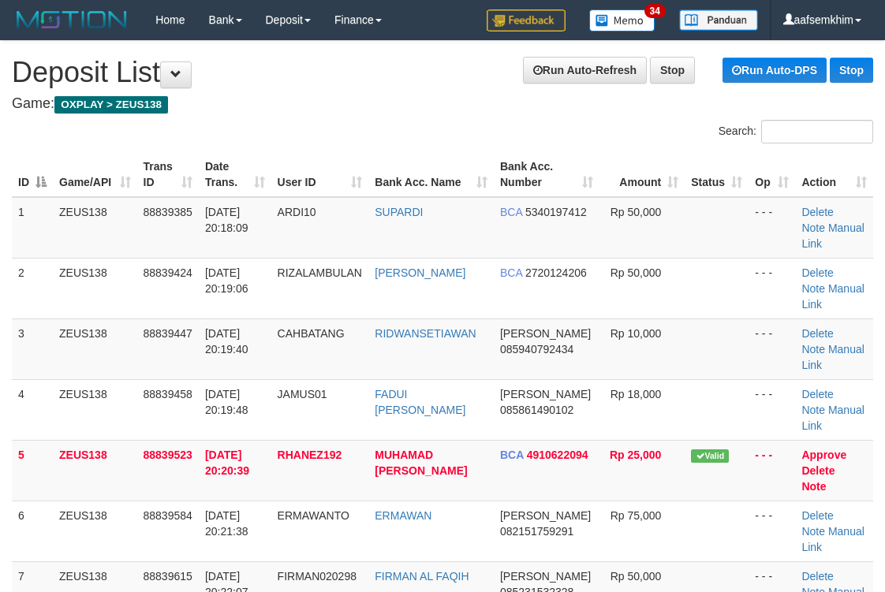
scroll to position [529, 0]
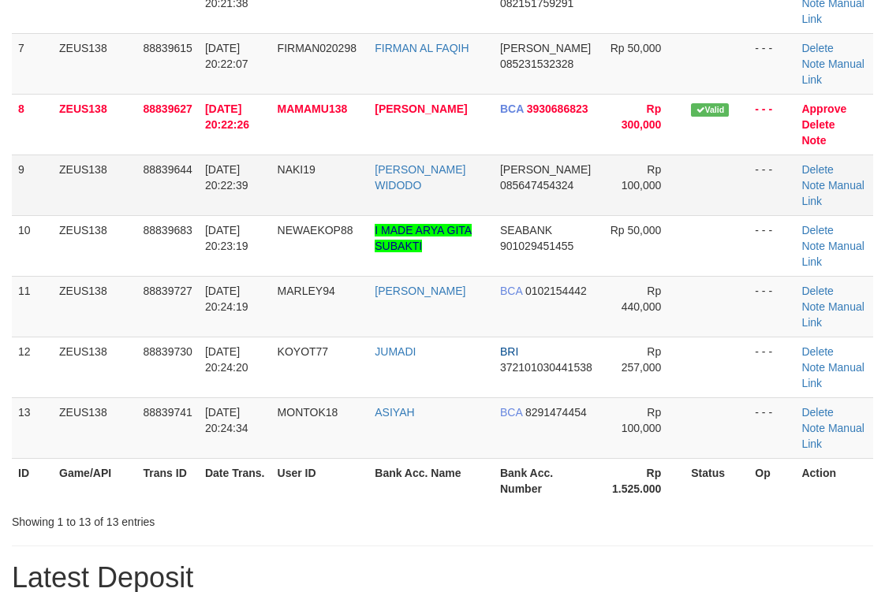
click at [430, 179] on td "GALANG BAYU WIDODO" at bounding box center [430, 185] width 125 height 61
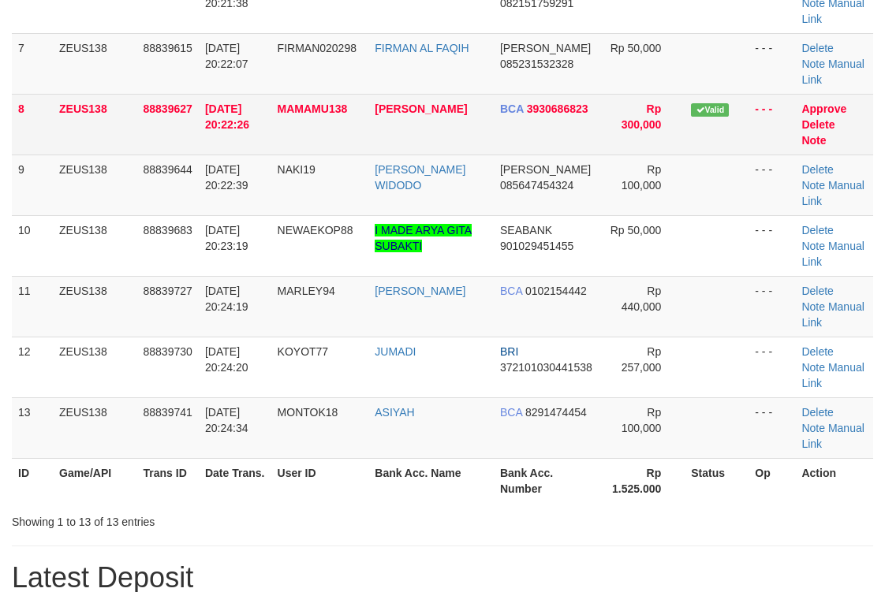
click at [488, 128] on tbody "1 ZEUS138 88839385 30/09/2025 20:18:09 ARDI10 SUPARDI BCA 5340197412 Rp 50,000 …" at bounding box center [442, 64] width 861 height 790
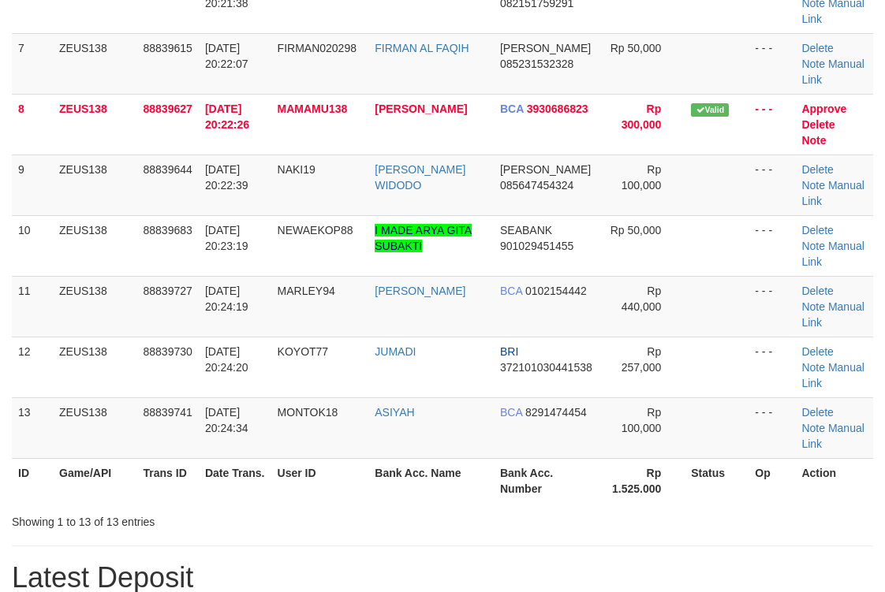
scroll to position [264, 0]
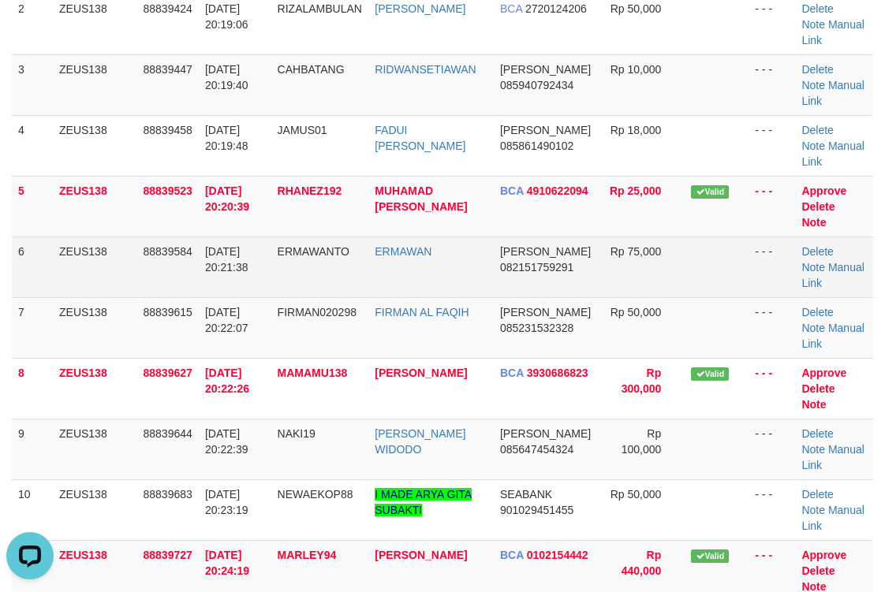
click at [428, 238] on td "ERMAWAN" at bounding box center [430, 267] width 125 height 61
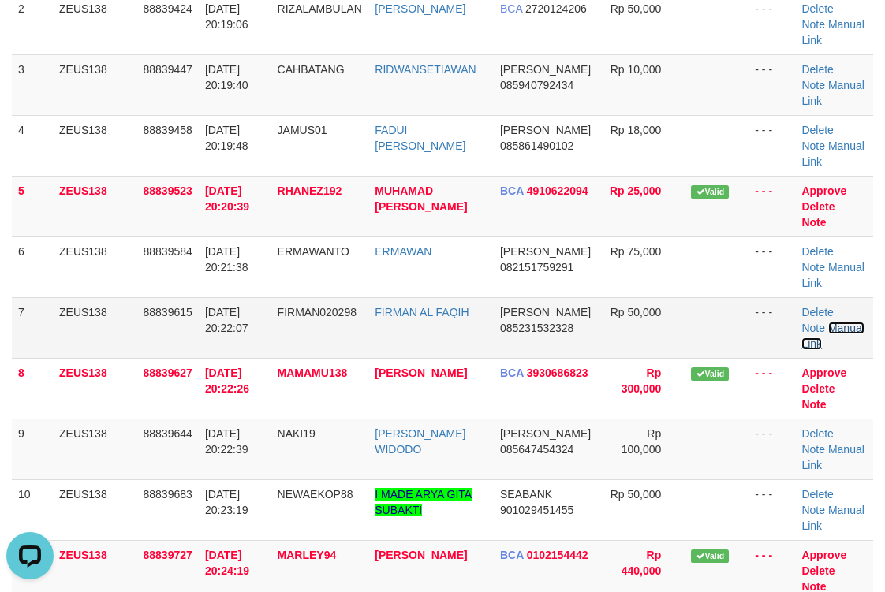
click at [836, 327] on link "Manual Link" at bounding box center [833, 336] width 62 height 28
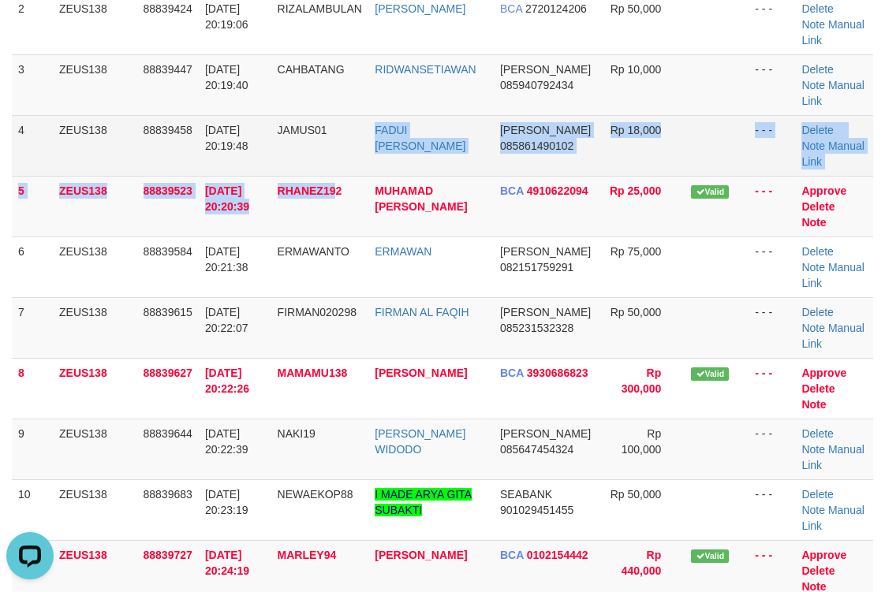
drag, startPoint x: 340, startPoint y: 184, endPoint x: 331, endPoint y: 155, distance: 29.7
click at [338, 171] on td "JAMUS01" at bounding box center [320, 145] width 98 height 61
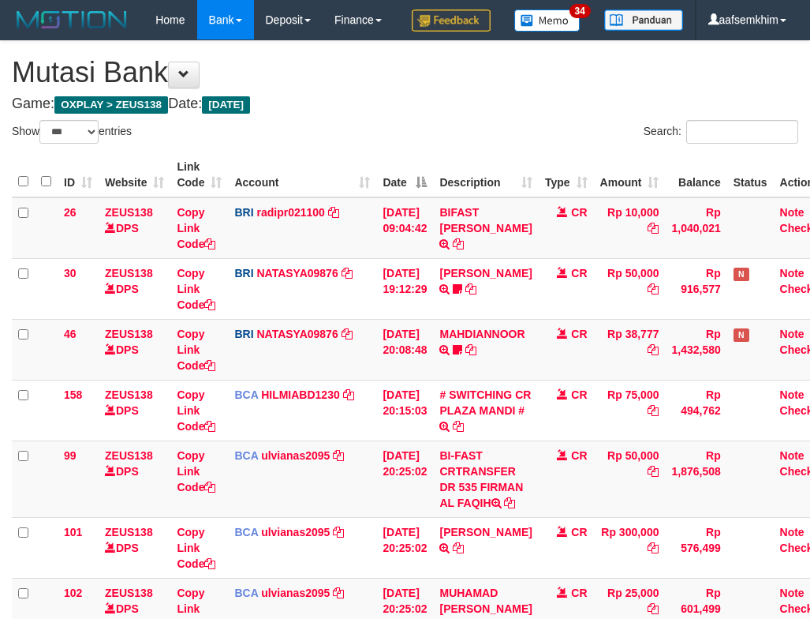
select select "***"
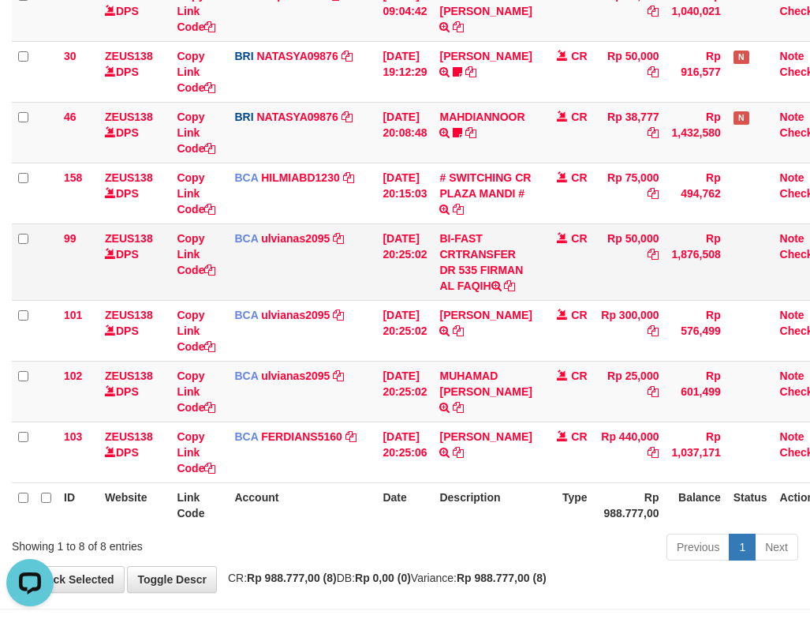
drag, startPoint x: 492, startPoint y: 312, endPoint x: 468, endPoint y: 326, distance: 27.9
click at [468, 300] on td "BI-FAST CRTRANSFER DR 535 FIRMAN AL FAQIH" at bounding box center [485, 261] width 105 height 77
copy td "FIRMAN AL"
click at [278, 300] on td "BCA ulvianas2095 DPS ULVIANASARI mutasi_20250930_4139 | 99 mutasi_20250930_4139…" at bounding box center [302, 261] width 148 height 77
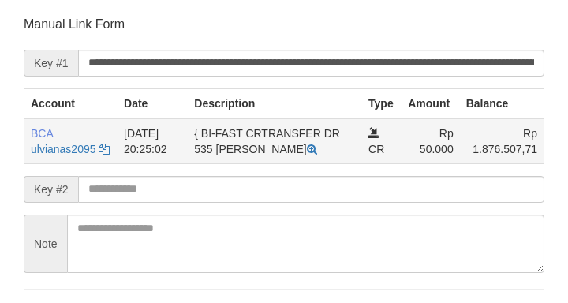
scroll to position [309, 0]
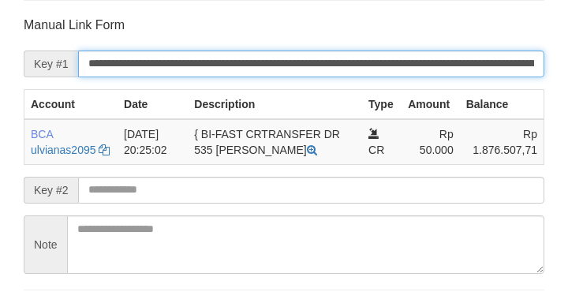
click at [434, 50] on input "**********" at bounding box center [311, 63] width 466 height 27
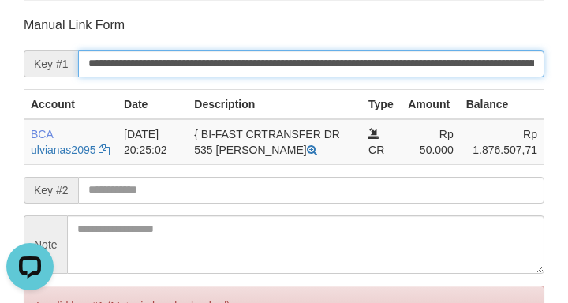
scroll to position [0, 0]
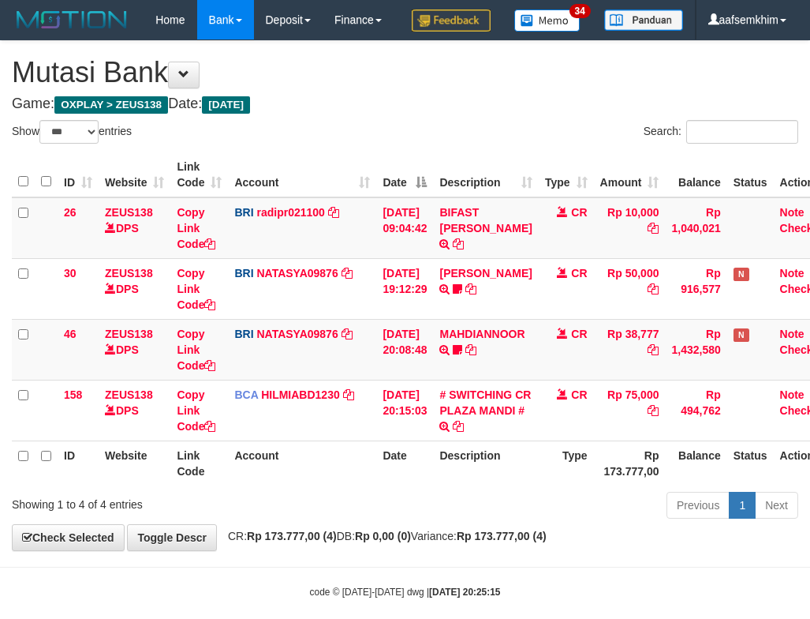
select select "***"
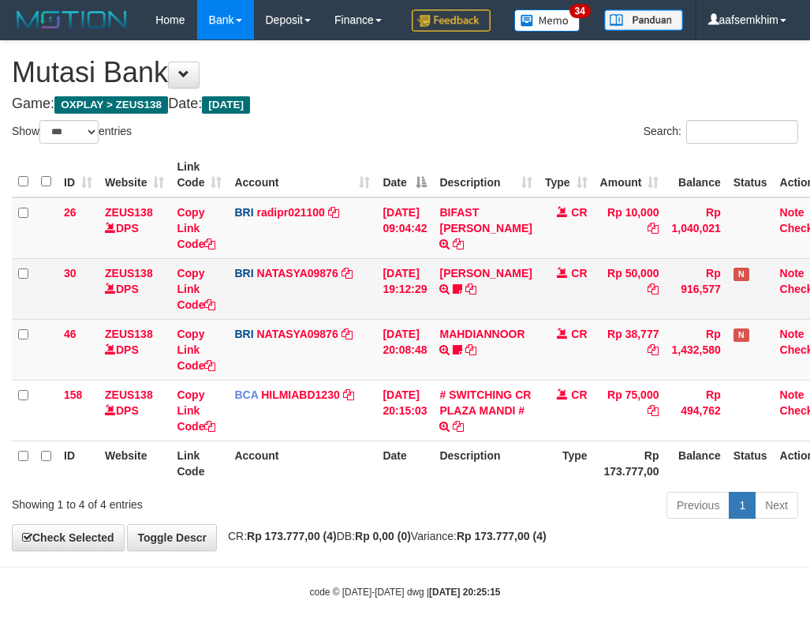
scroll to position [59, 0]
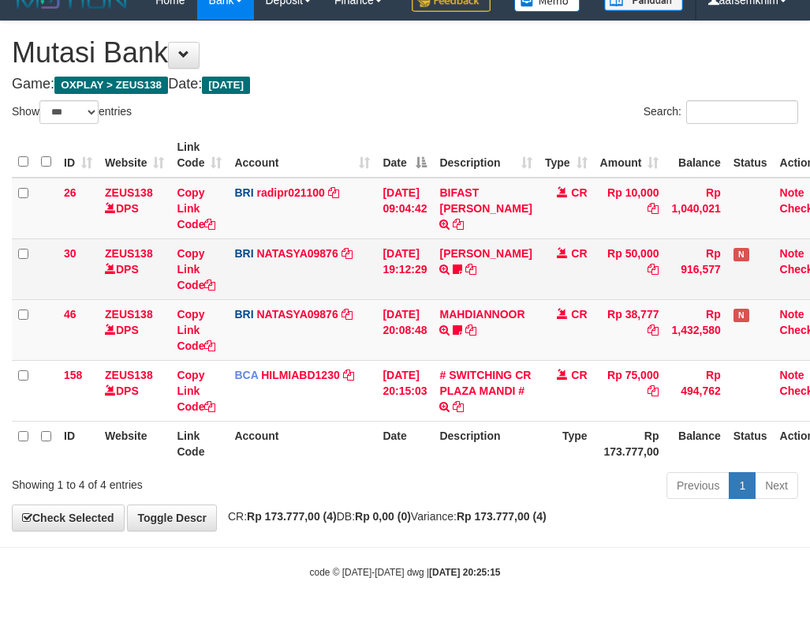
drag, startPoint x: 411, startPoint y: 245, endPoint x: 408, endPoint y: 257, distance: 12.2
click at [411, 245] on td "[DATE] 19:12:29" at bounding box center [404, 268] width 57 height 61
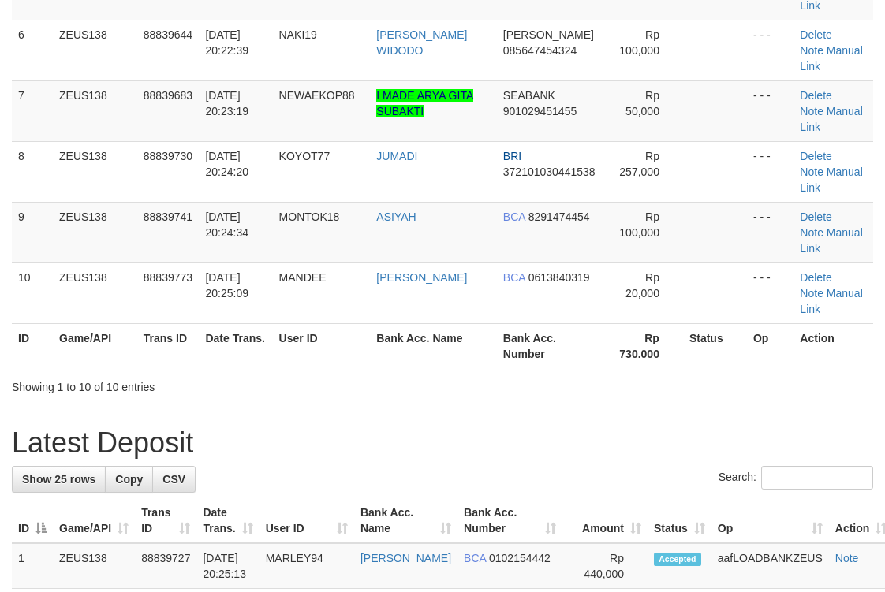
scroll to position [264, 0]
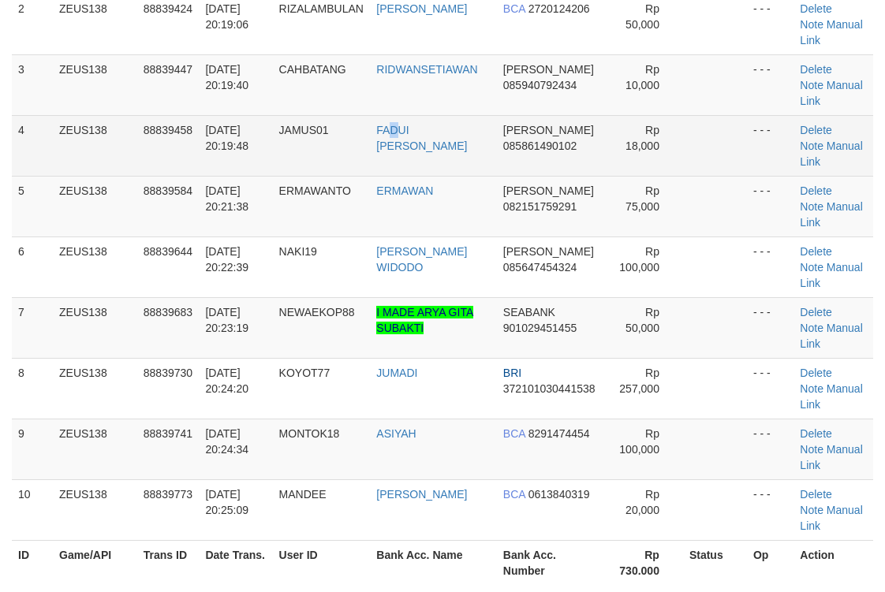
click at [398, 161] on td "FADUI FATIHAL FAH" at bounding box center [433, 145] width 126 height 61
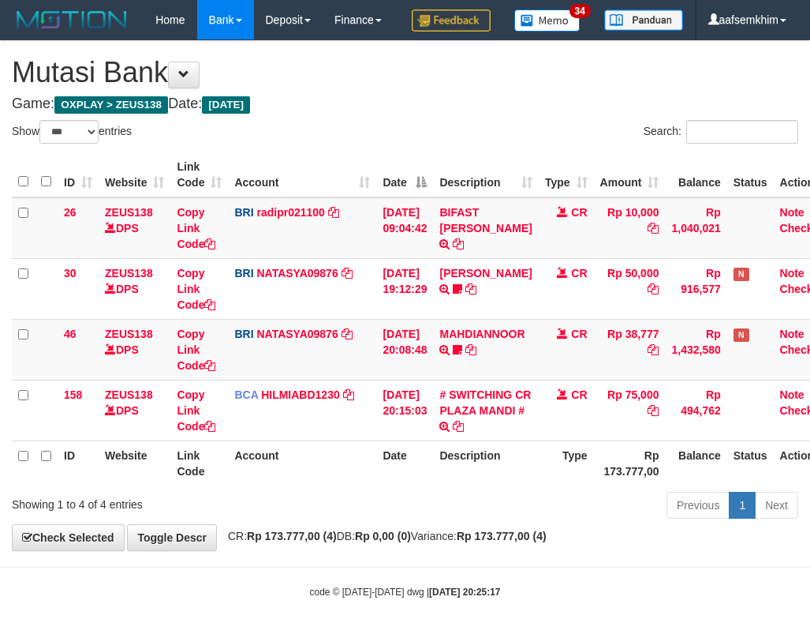
select select "***"
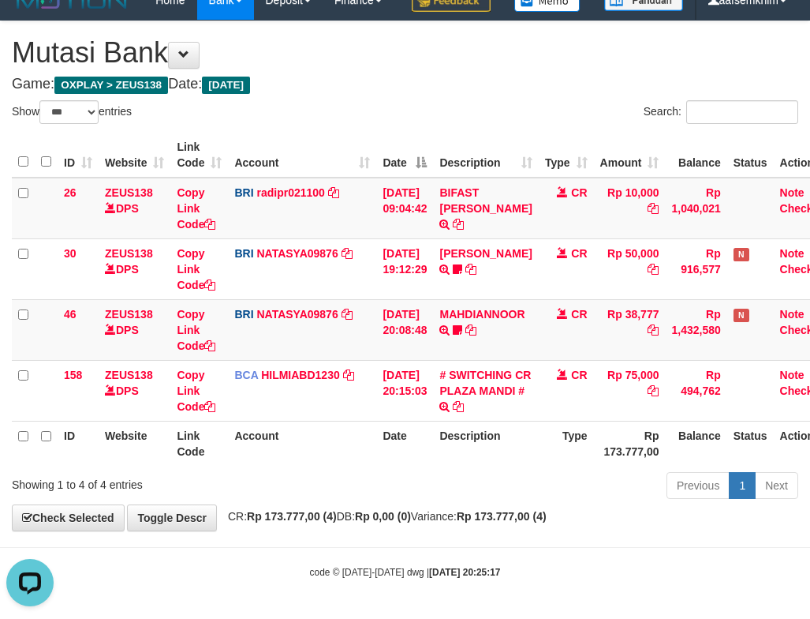
click at [403, 147] on th "Date" at bounding box center [404, 155] width 57 height 45
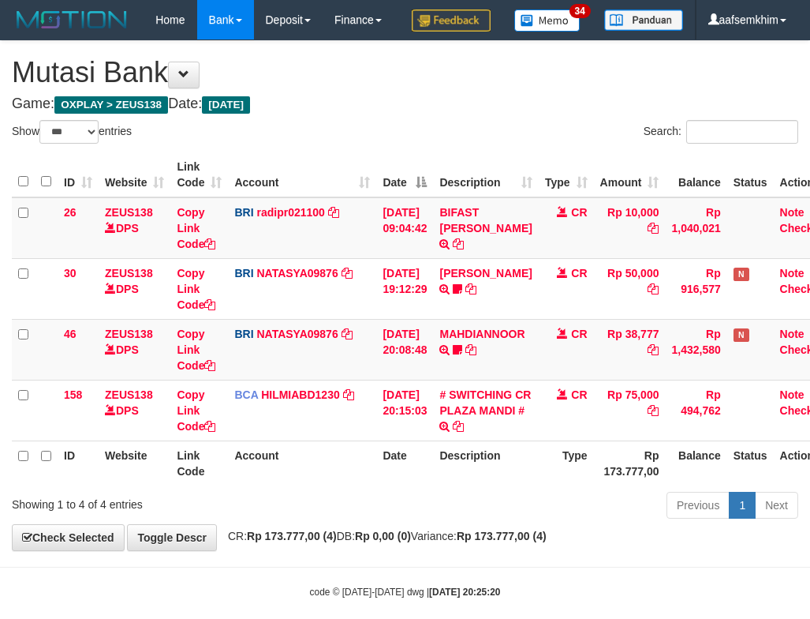
select select "***"
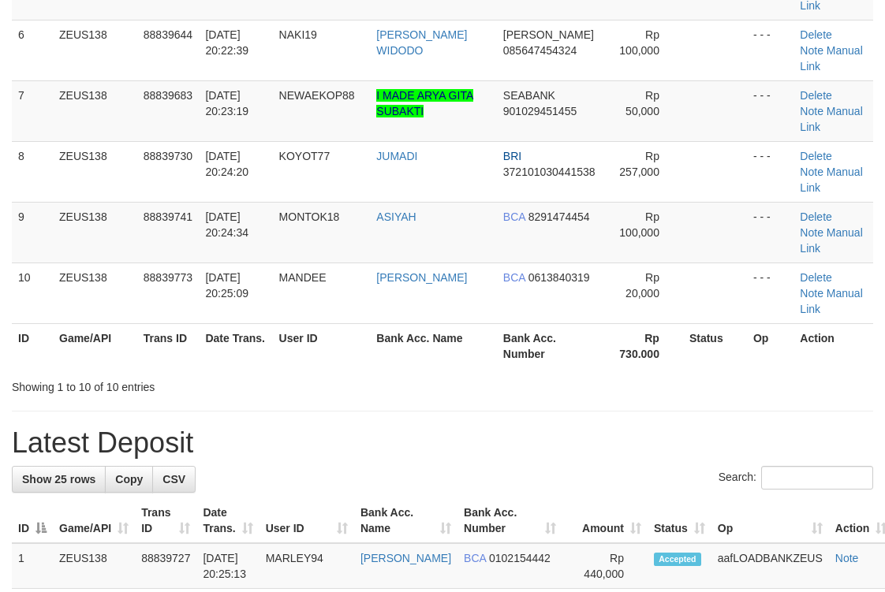
scroll to position [264, 0]
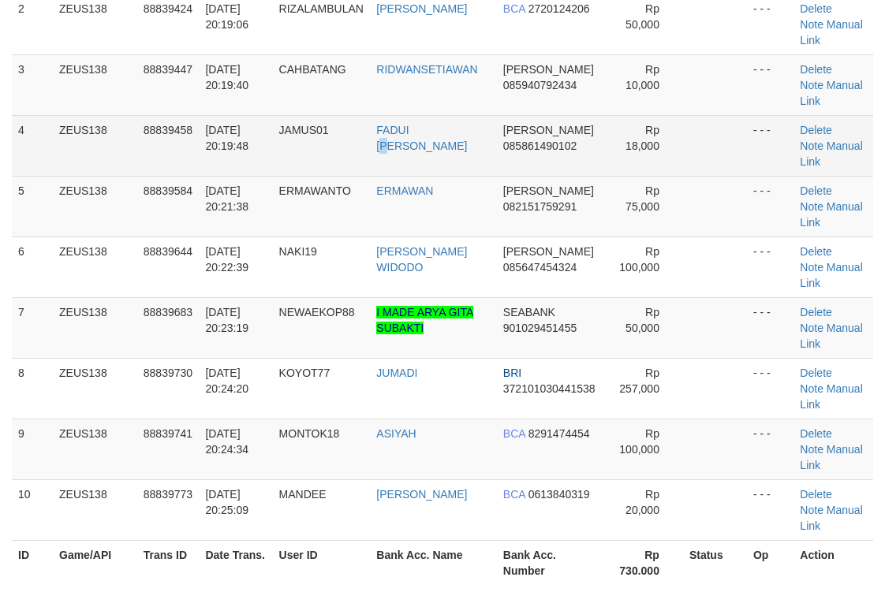
click at [422, 159] on td "FADUI FATIHAL FAH" at bounding box center [433, 145] width 126 height 61
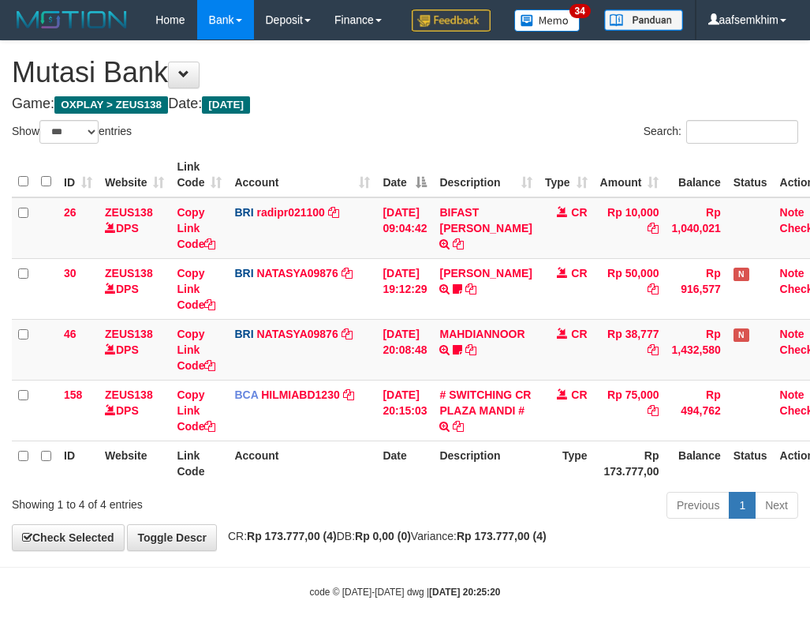
select select "***"
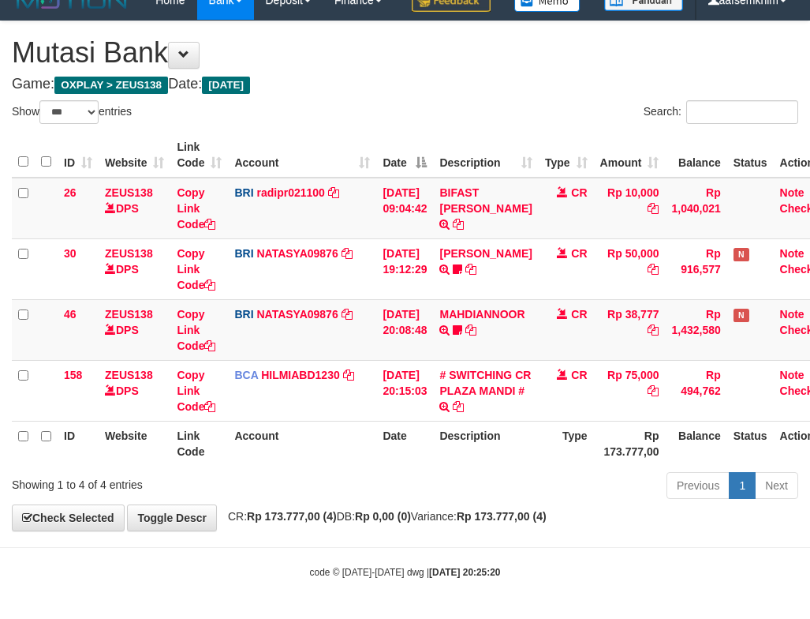
click at [319, 184] on td "BRI radipr021100 DPS REYNALDI ADI PRATAMA mutasi_20250930_3774 | 26 mutasi_2025…" at bounding box center [302, 209] width 148 height 62
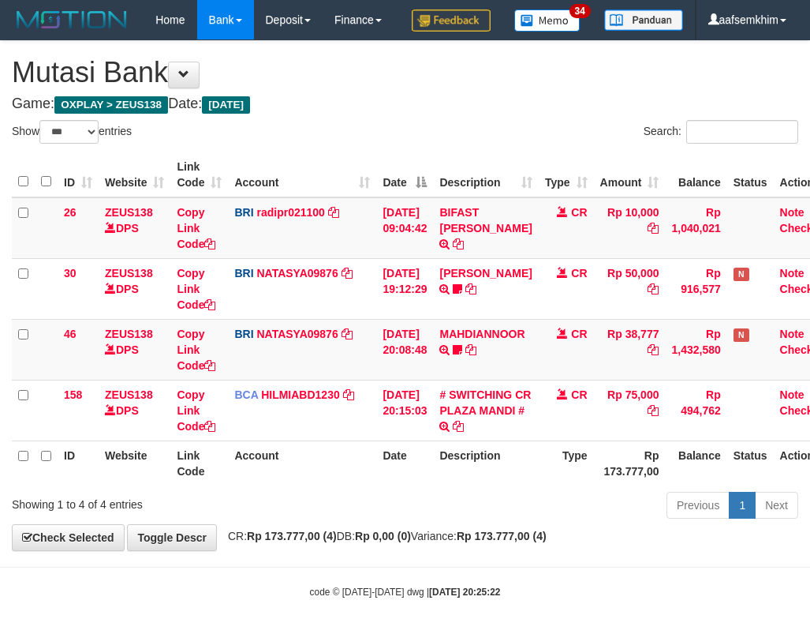
select select "***"
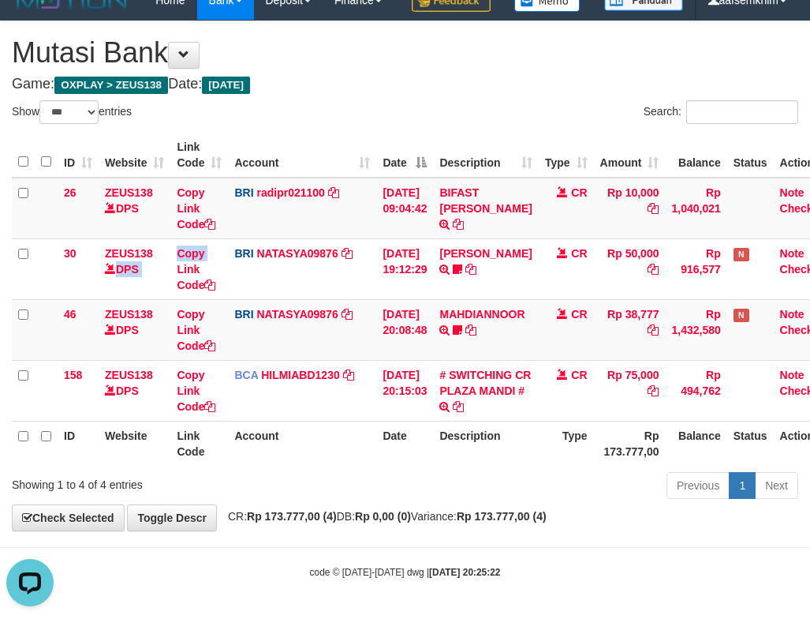
drag, startPoint x: 172, startPoint y: 267, endPoint x: 1, endPoint y: 204, distance: 182.5
click at [151, 254] on tr "30 ZEUS138 DPS Copy Link Code BRI NATASYA09876 DPS SITI NURLITA SAPITRI mutasi_…" at bounding box center [425, 268] width 826 height 61
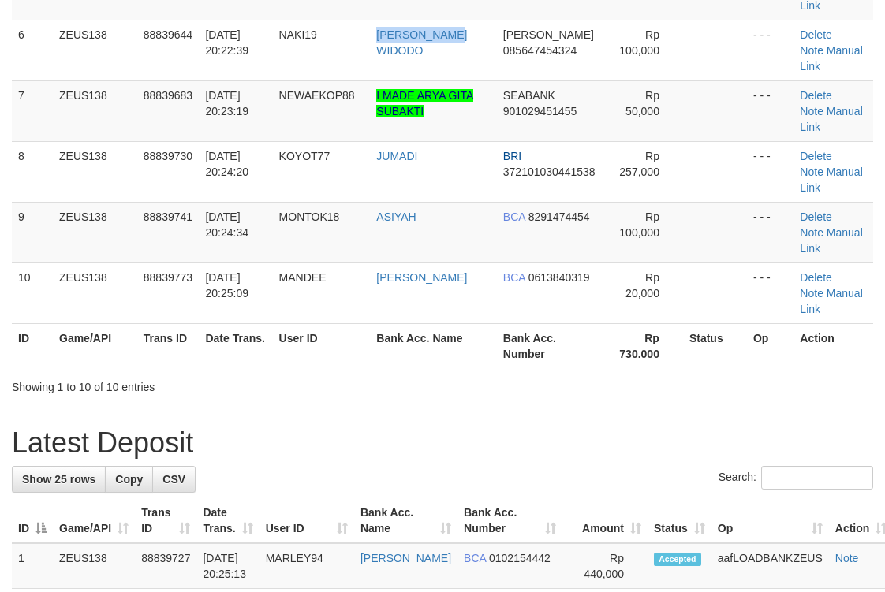
drag, startPoint x: 366, startPoint y: 60, endPoint x: 570, endPoint y: 53, distance: 203.7
click at [353, 57] on tbody "1 ZEUS138 88839385 30/09/2025 20:18:09 ARDI10 SUPARDI BCA 5340197412 Rp 50,000 …" at bounding box center [442, 20] width 861 height 608
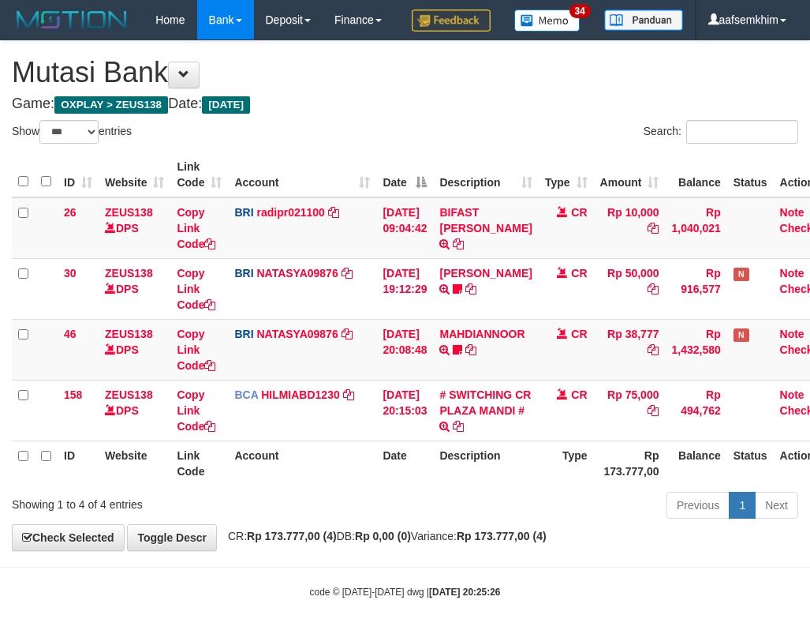
select select "***"
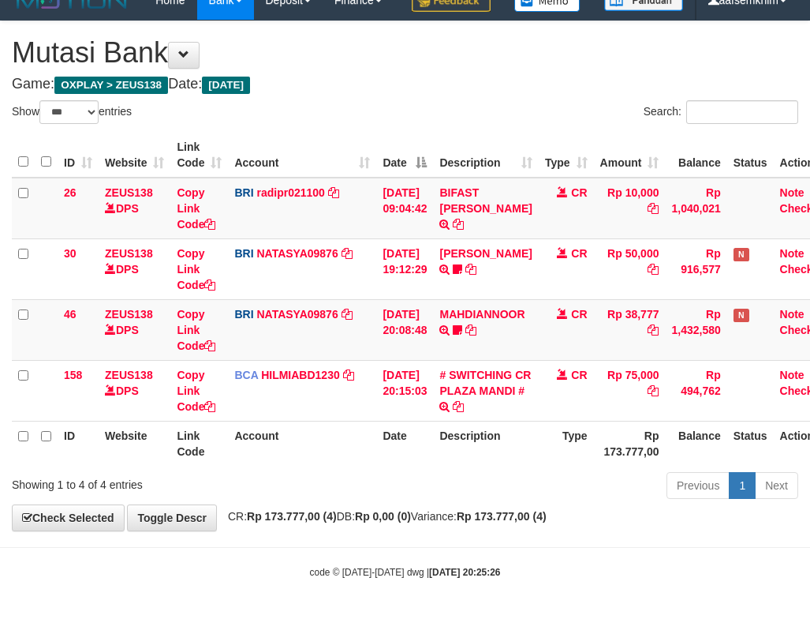
click at [394, 88] on h4 "Game: OXPLAY > ZEUS138 Date: Today" at bounding box center [405, 85] width 787 height 16
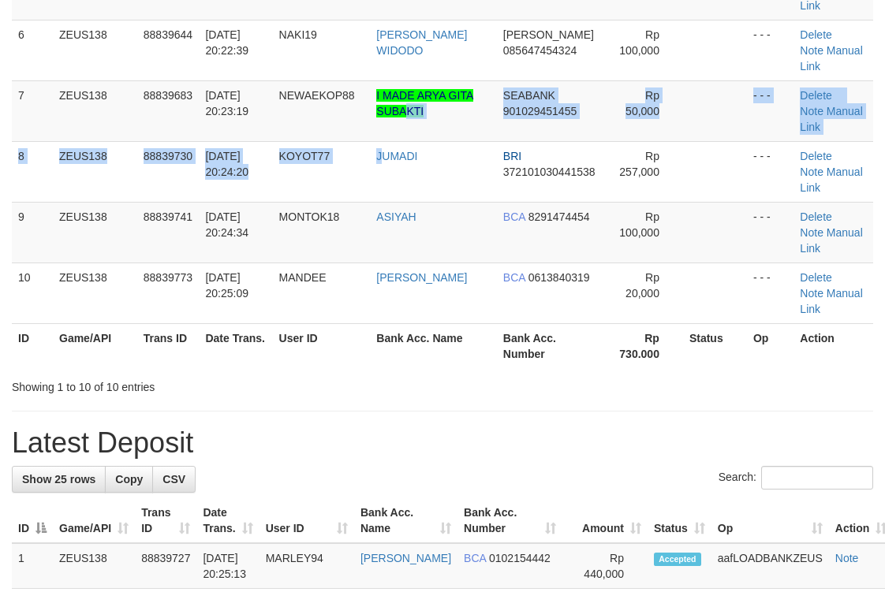
drag, startPoint x: 384, startPoint y: 149, endPoint x: 514, endPoint y: 134, distance: 130.2
click at [387, 150] on tbody "1 ZEUS138 88839385 30/09/2025 20:18:09 ARDI10 SUPARDI BCA 5340197412 Rp 50,000 …" at bounding box center [442, 20] width 861 height 608
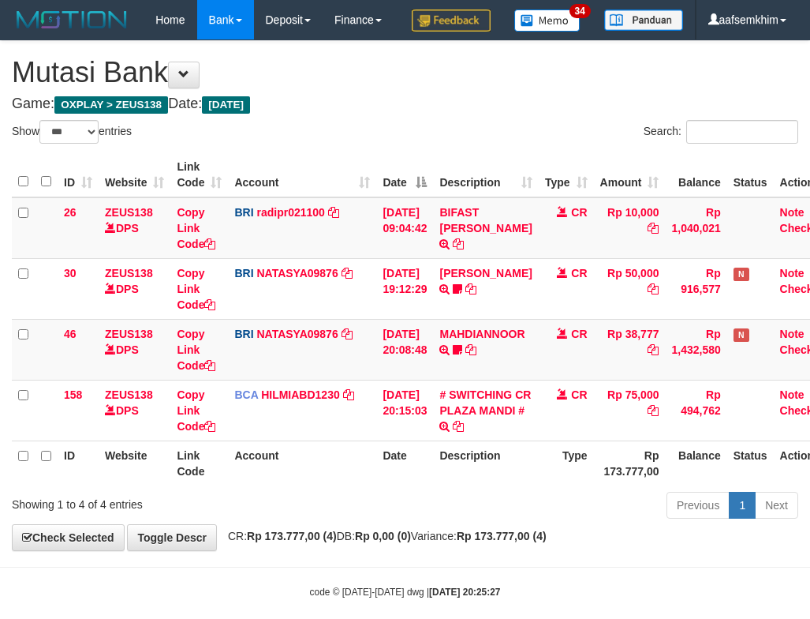
select select "***"
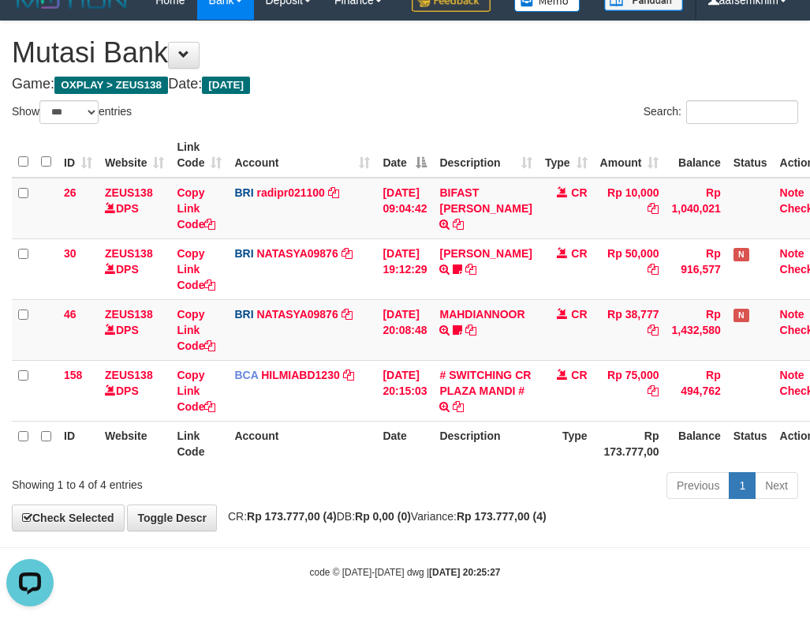
click at [538, 159] on th "Description" at bounding box center [485, 155] width 105 height 45
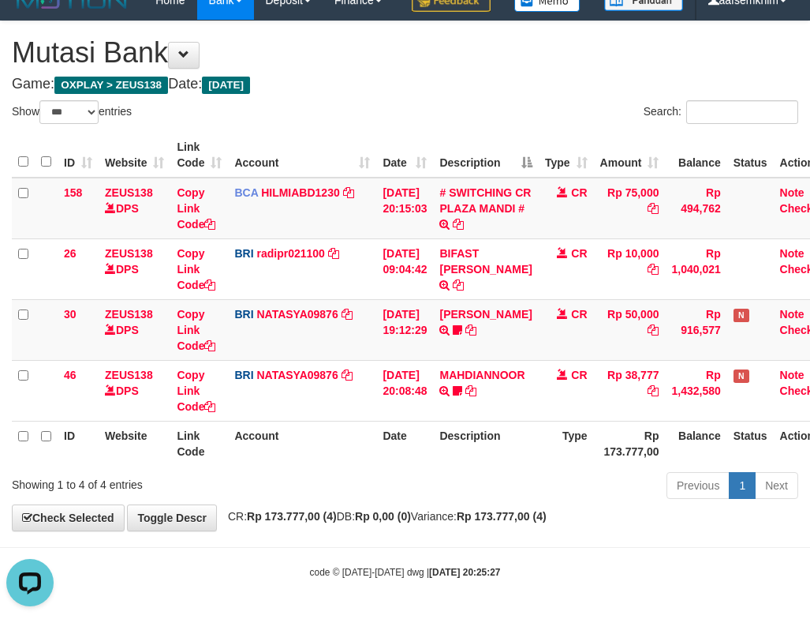
drag, startPoint x: 465, startPoint y: 124, endPoint x: 415, endPoint y: 114, distance: 51.4
click at [458, 122] on div "Search:" at bounding box center [608, 114] width 382 height 28
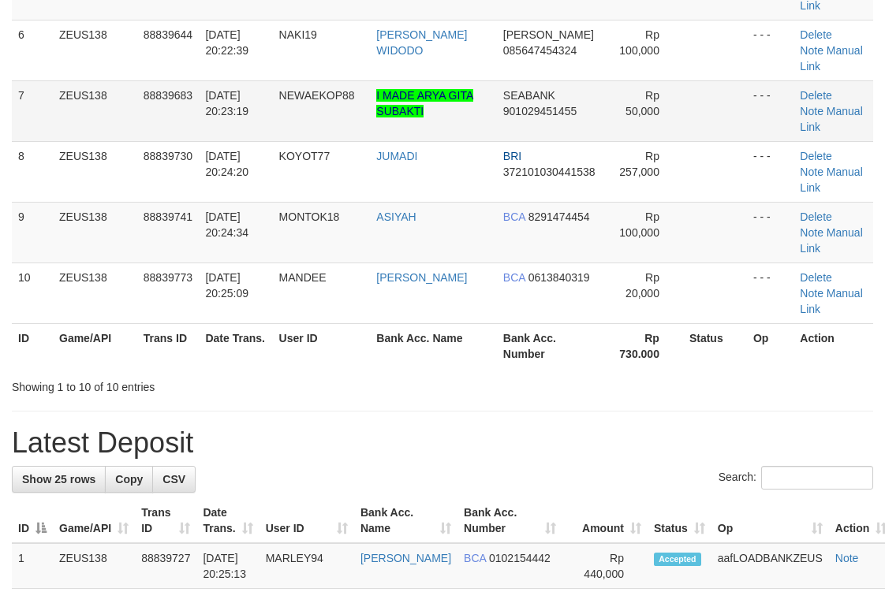
click at [499, 123] on td "SEABANK 901029451455" at bounding box center [550, 110] width 107 height 61
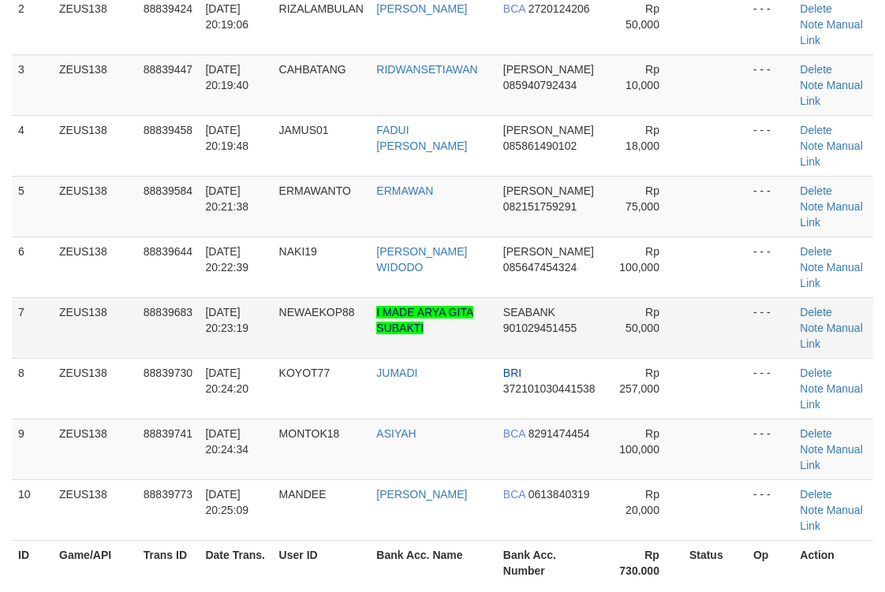
click at [495, 115] on tbody "1 ZEUS138 88839385 30/09/2025 20:18:09 ARDI10 SUPARDI BCA 5340197412 Rp 50,000 …" at bounding box center [442, 237] width 861 height 608
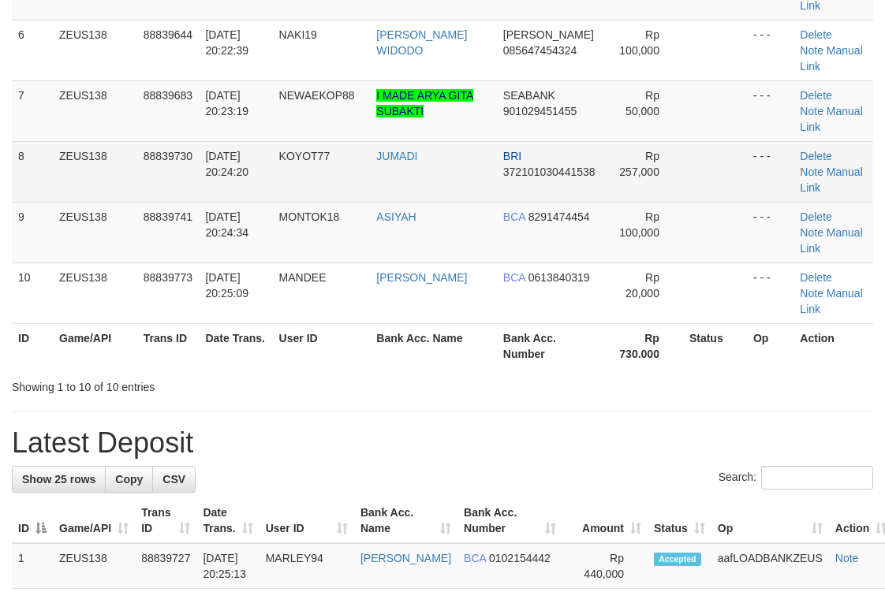
click at [488, 150] on td "JUMADI" at bounding box center [433, 171] width 126 height 61
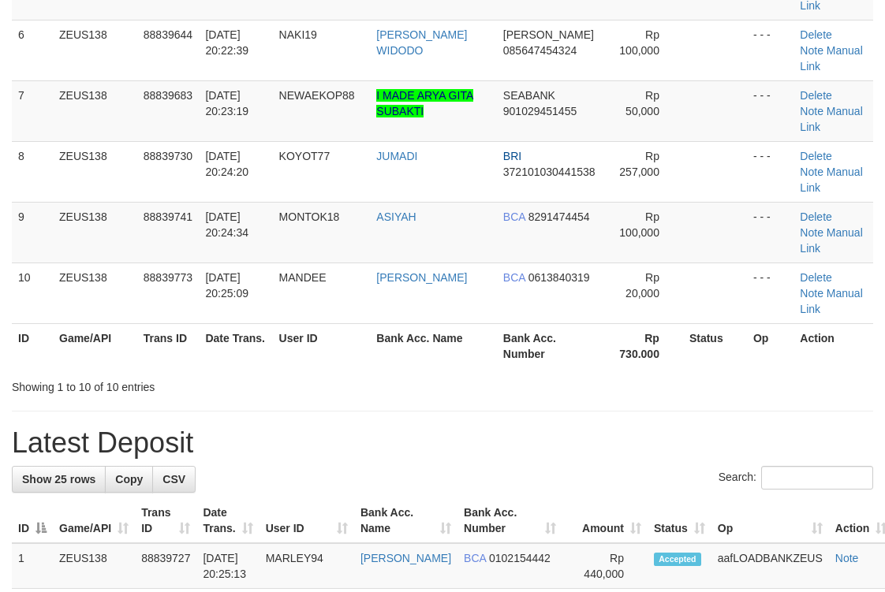
scroll to position [264, 0]
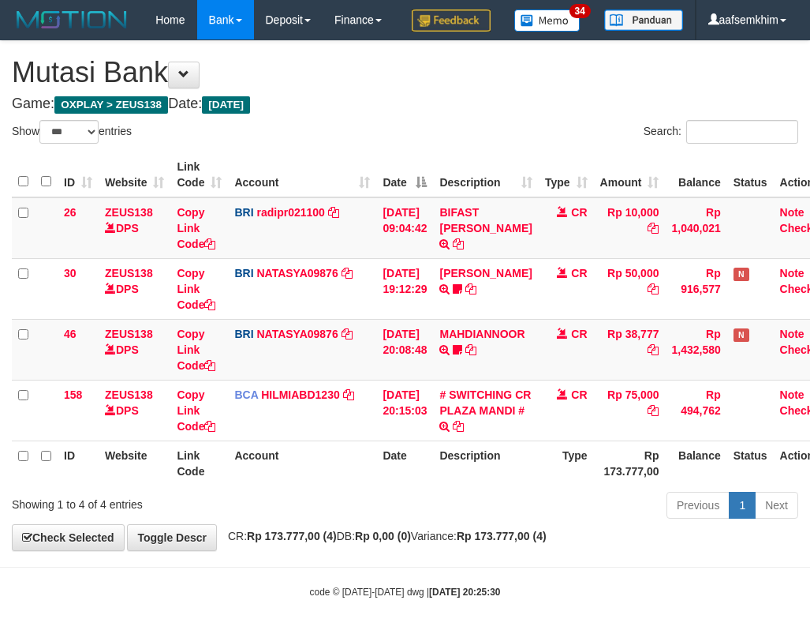
select select "***"
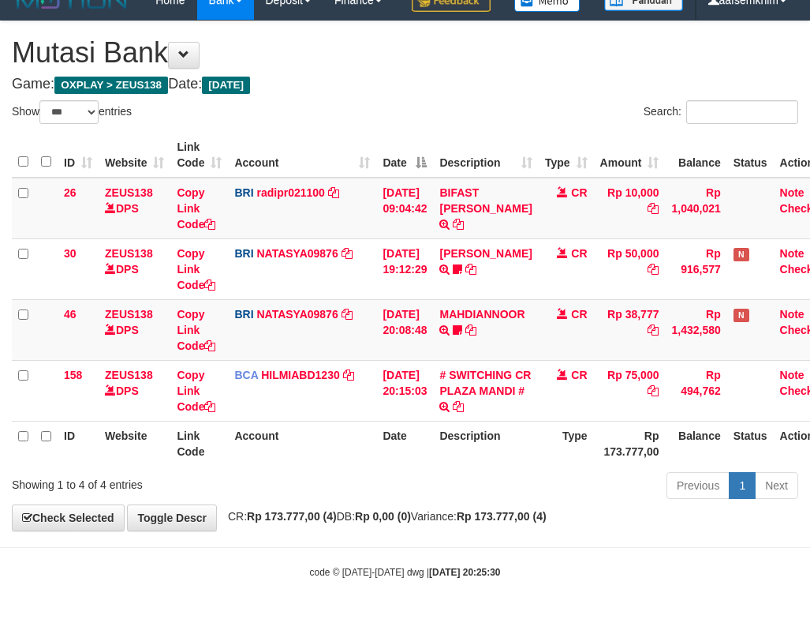
click at [370, 158] on th "Account" at bounding box center [302, 155] width 148 height 45
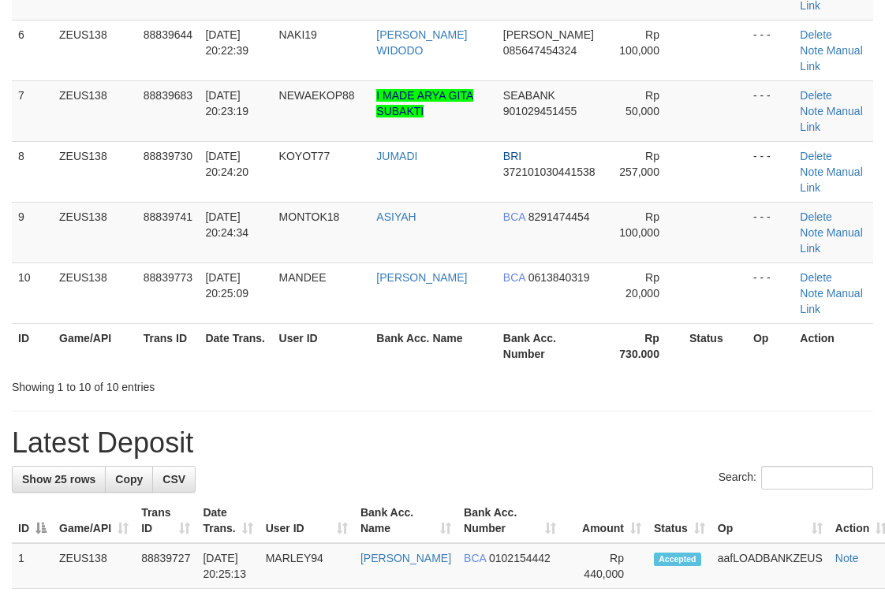
click at [701, 133] on tbody "1 ZEUS138 88839385 [DATE] 20:18:09 ARDI10 SUPARDI BCA 5340197412 Rp 50,000 - - …" at bounding box center [442, 20] width 861 height 608
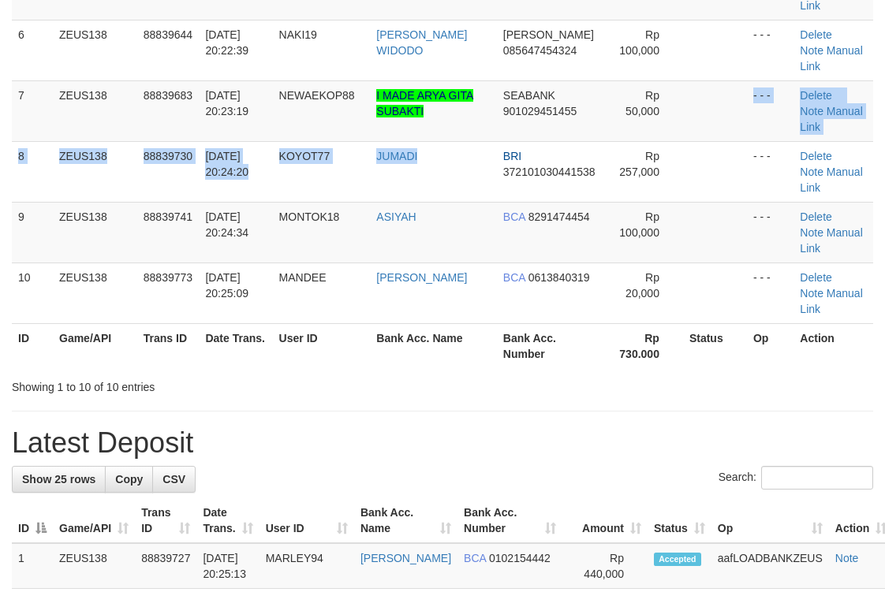
scroll to position [264, 0]
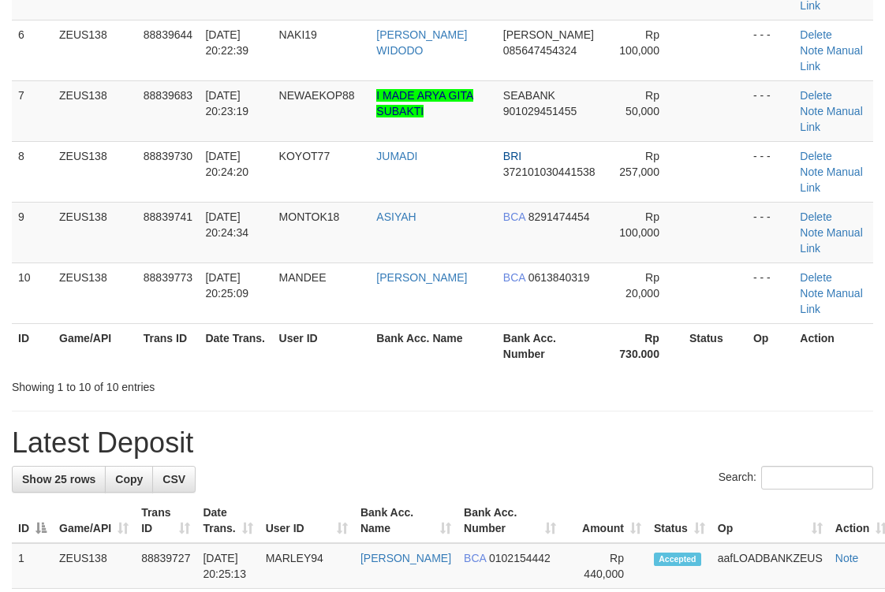
scroll to position [264, 0]
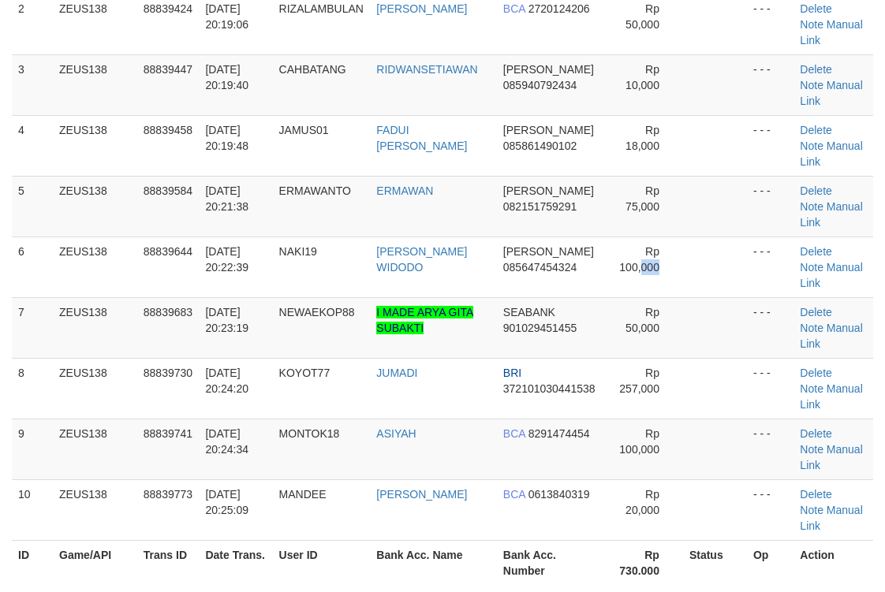
drag, startPoint x: 639, startPoint y: 279, endPoint x: 895, endPoint y: 174, distance: 277.0
click at [657, 271] on td "Rp 100,000" at bounding box center [643, 267] width 80 height 61
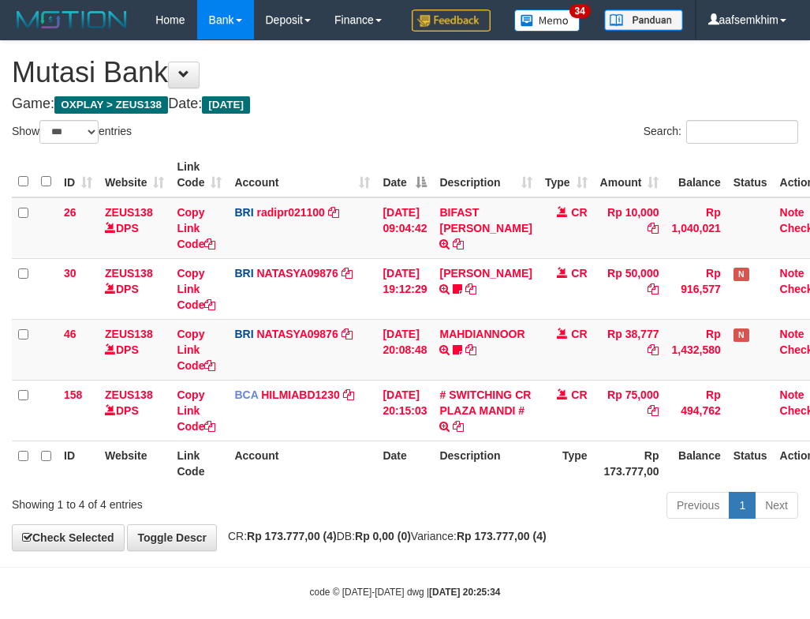
select select "***"
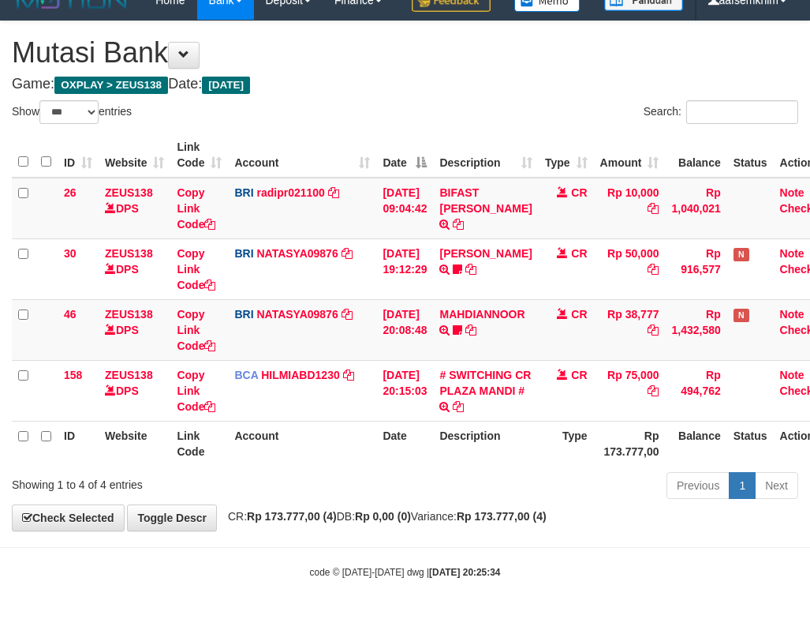
click at [535, 109] on div "Search:" at bounding box center [608, 114] width 382 height 28
drag, startPoint x: 506, startPoint y: 170, endPoint x: 488, endPoint y: 178, distance: 20.1
click at [491, 182] on table "ID Website Link Code Account Date Description Type Amount Balance Status Action…" at bounding box center [425, 299] width 826 height 333
click at [410, 118] on div "Search:" at bounding box center [609, 114] width 406 height 28
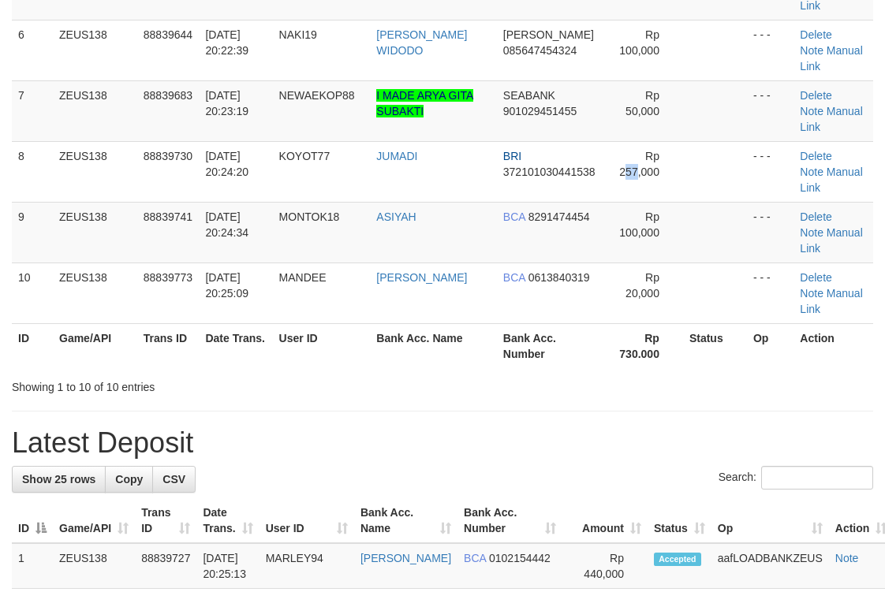
scroll to position [264, 0]
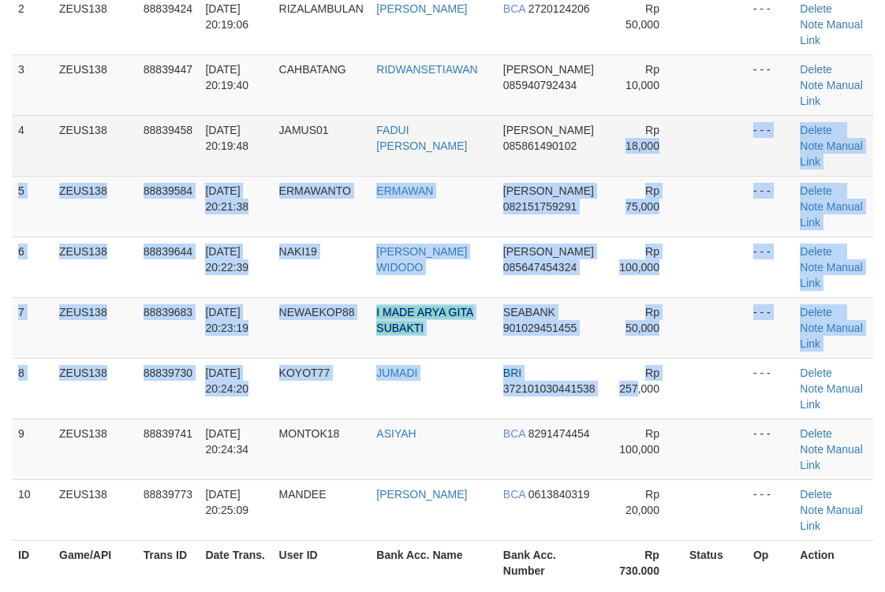
drag, startPoint x: 624, startPoint y: 172, endPoint x: 578, endPoint y: 168, distance: 45.9
click at [620, 171] on tbody "1 ZEUS138 88839385 30/09/2025 20:18:09 ARDI10 SUPARDI BCA 5340197412 Rp 50,000 …" at bounding box center [442, 237] width 861 height 608
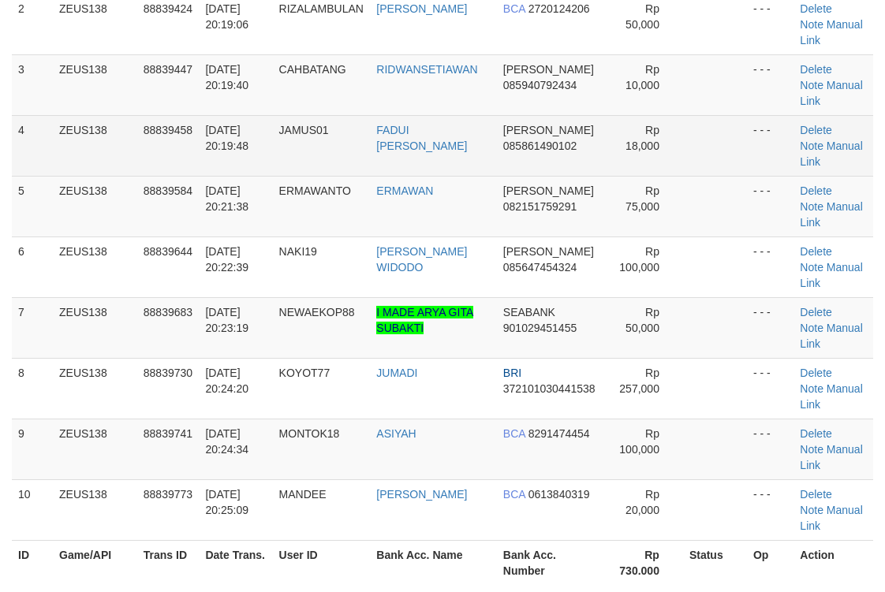
drag, startPoint x: 493, startPoint y: 162, endPoint x: 476, endPoint y: 167, distance: 18.2
click at [480, 161] on td "FADUI [PERSON_NAME]" at bounding box center [433, 145] width 126 height 61
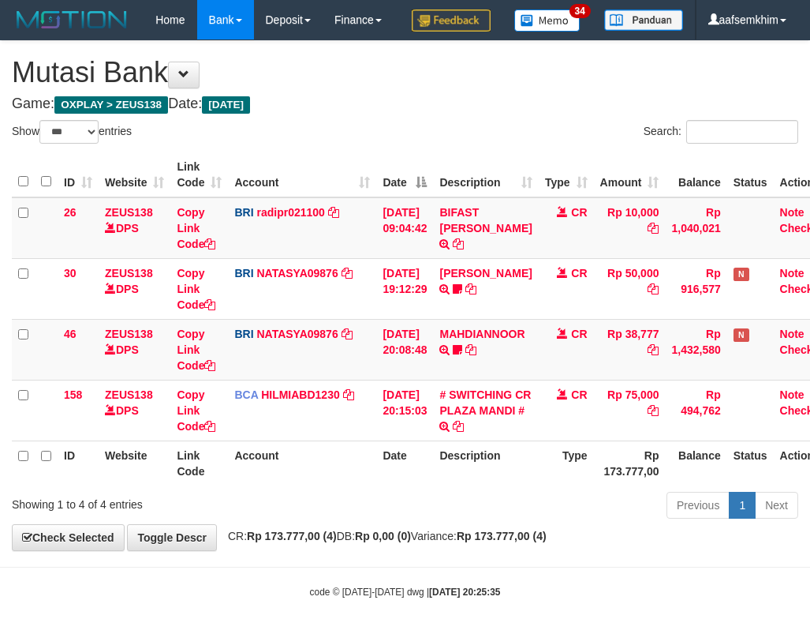
select select "***"
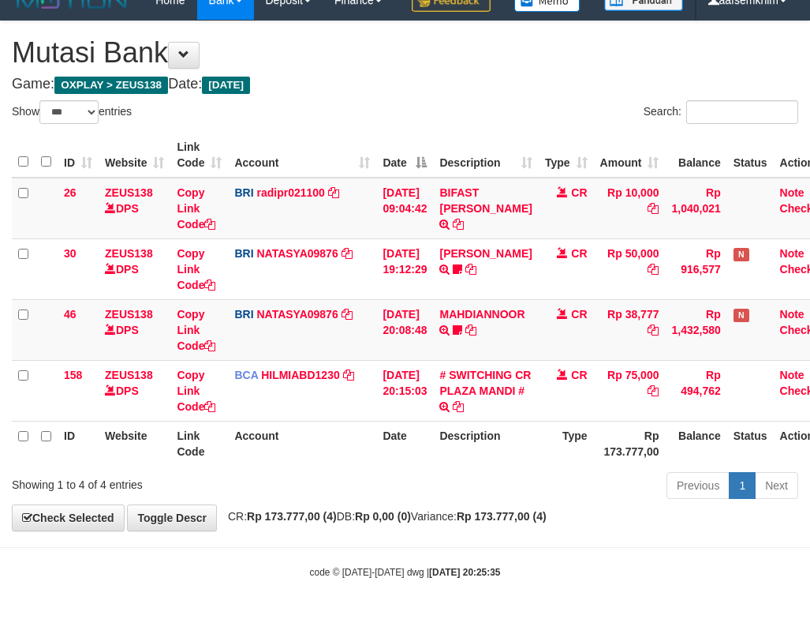
click at [378, 166] on th "Date" at bounding box center [404, 155] width 57 height 45
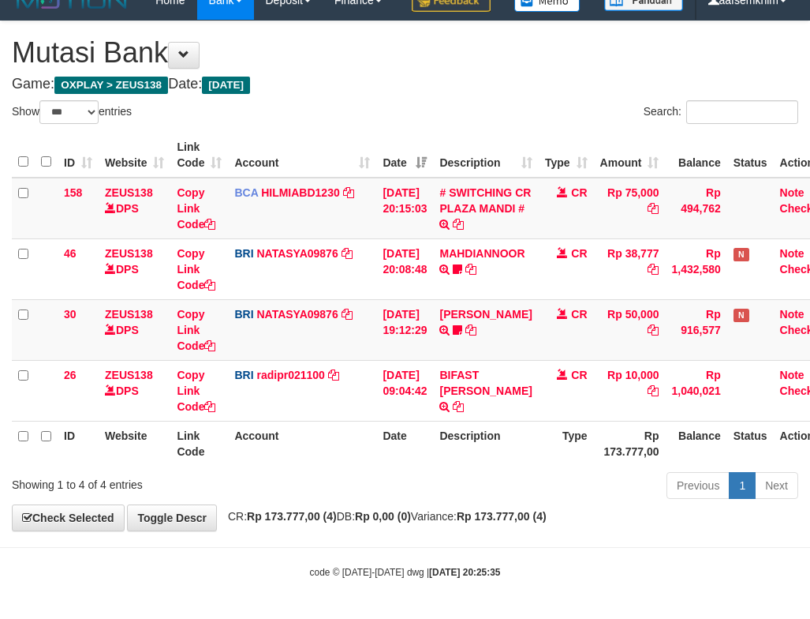
click at [478, 131] on div "ID Website Link Code Account Date Description Type Amount Balance Status Action…" at bounding box center [405, 299] width 810 height 342
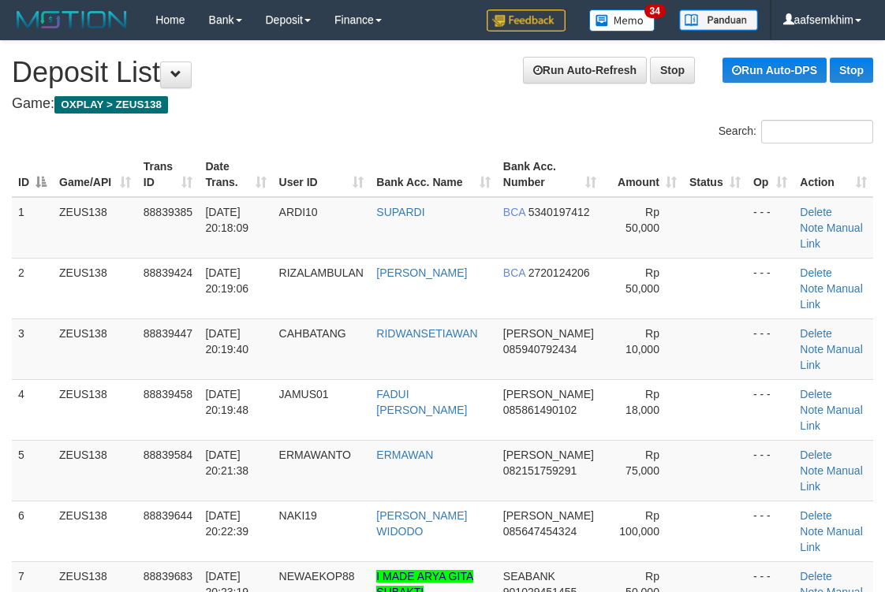
scroll to position [481, 0]
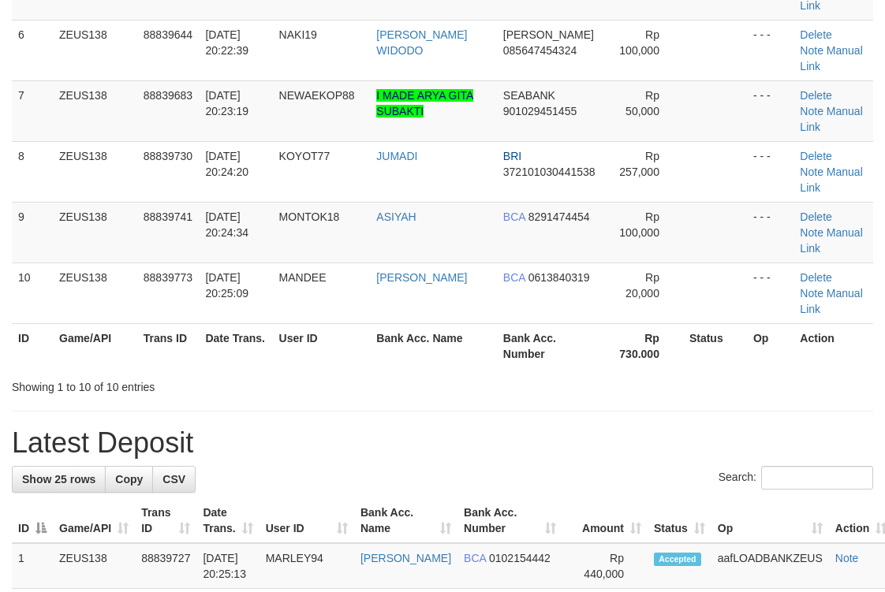
scroll to position [264, 0]
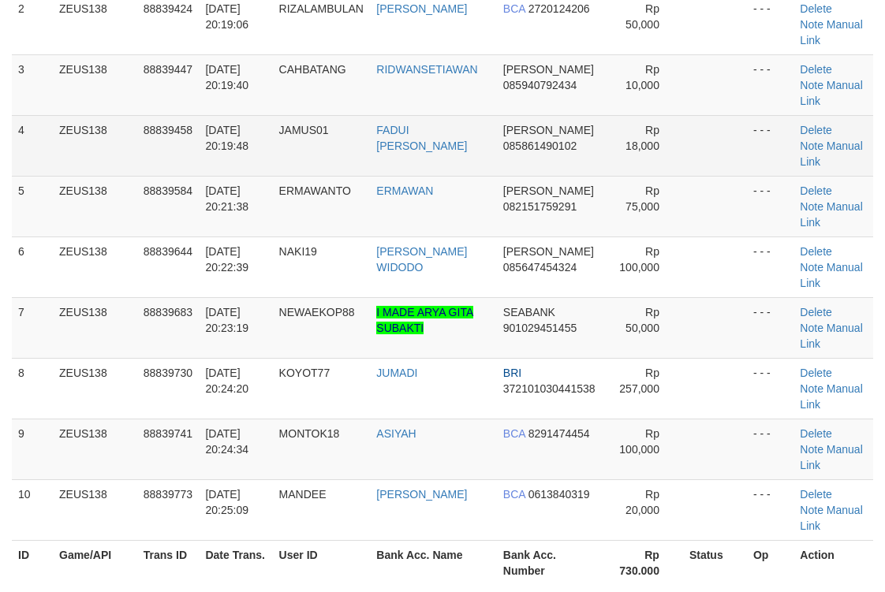
click at [591, 163] on td "DANA 085861490102" at bounding box center [550, 145] width 107 height 61
click at [514, 159] on td "DANA 085861490102" at bounding box center [550, 145] width 107 height 61
click at [496, 141] on td "FADUI FATIHAL FAH" at bounding box center [433, 145] width 126 height 61
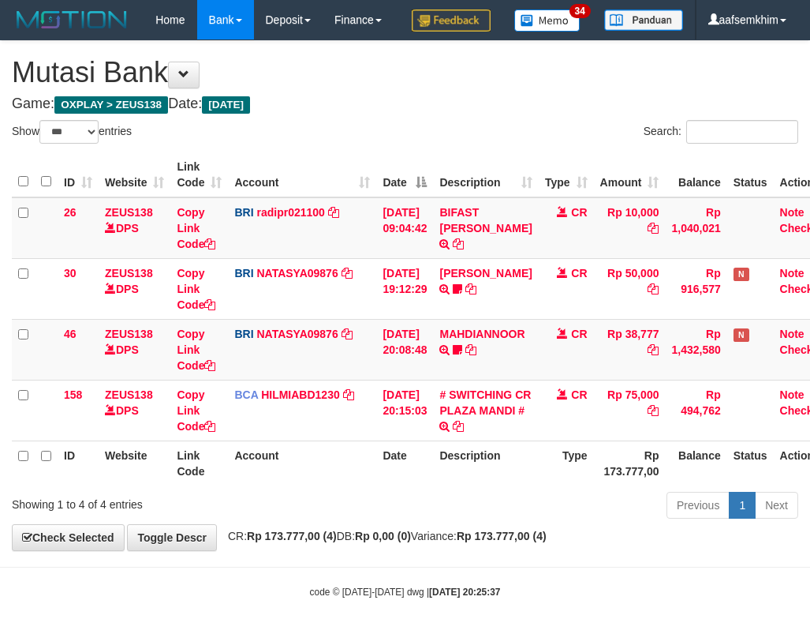
select select "***"
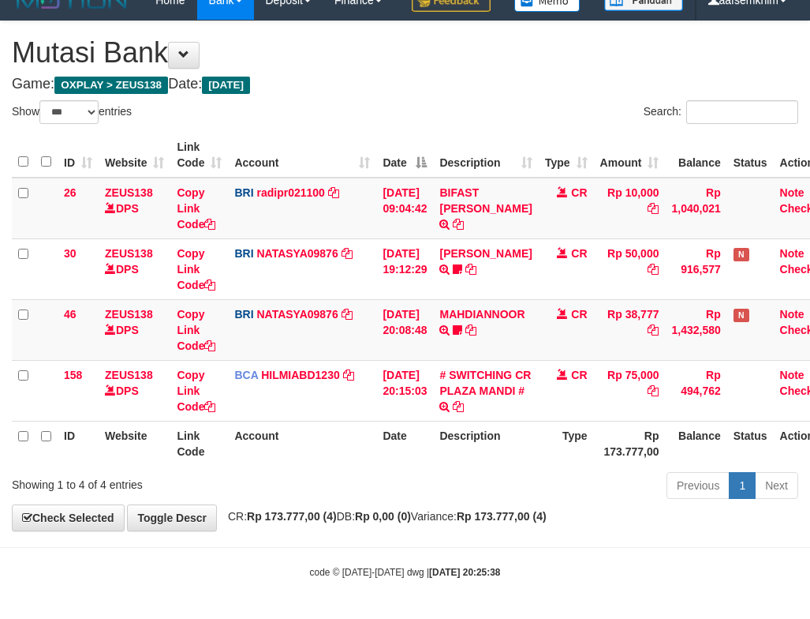
click at [446, 158] on th "Description" at bounding box center [485, 155] width 105 height 45
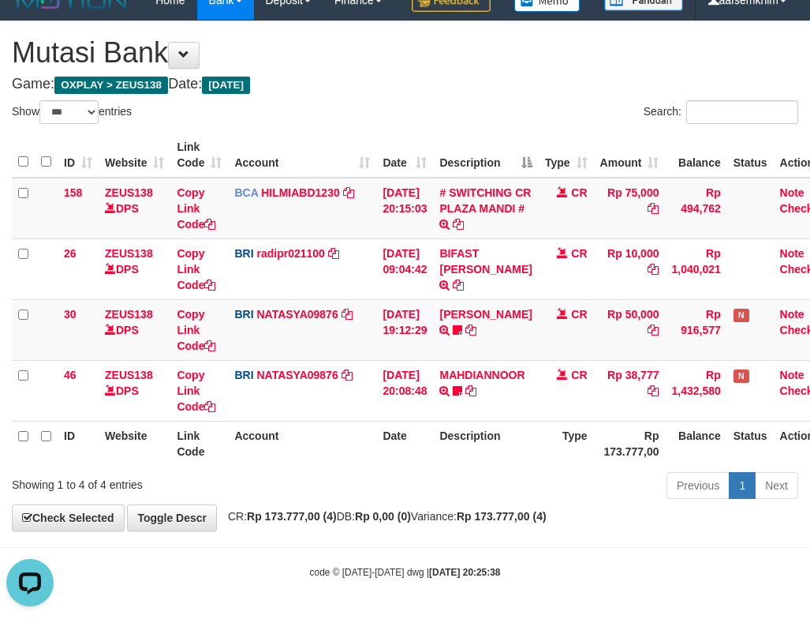
scroll to position [0, 0]
click at [479, 112] on div "Search:" at bounding box center [608, 114] width 382 height 28
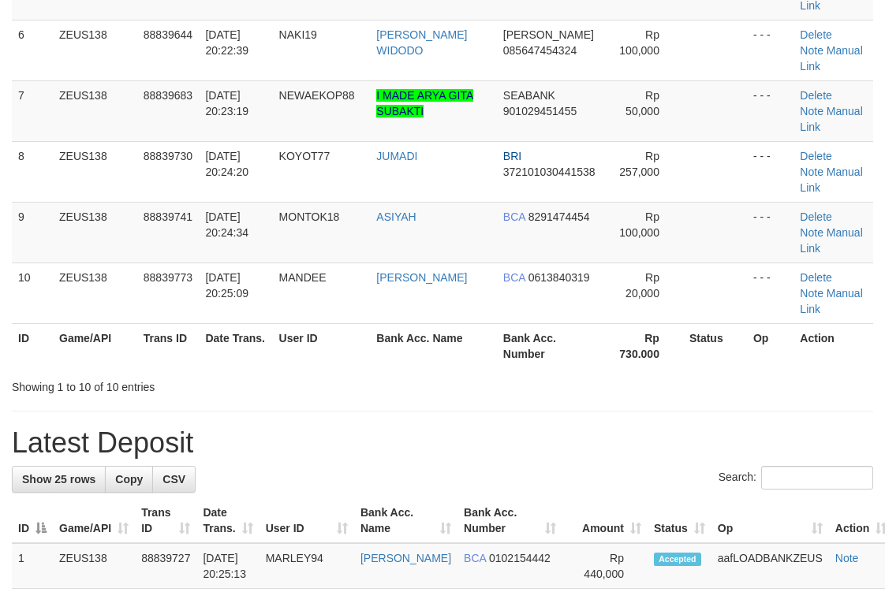
scroll to position [264, 0]
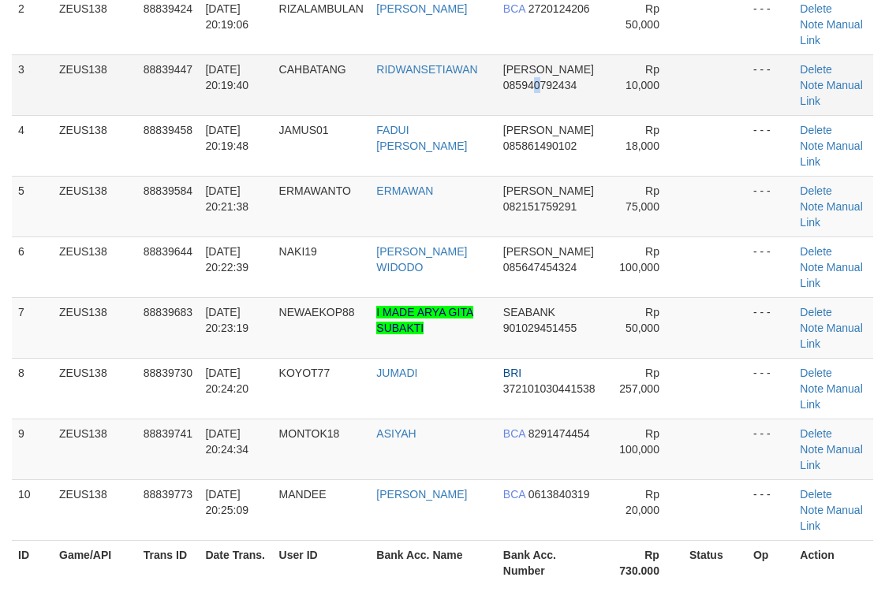
click at [539, 103] on td "DANA 085940792434" at bounding box center [550, 84] width 107 height 61
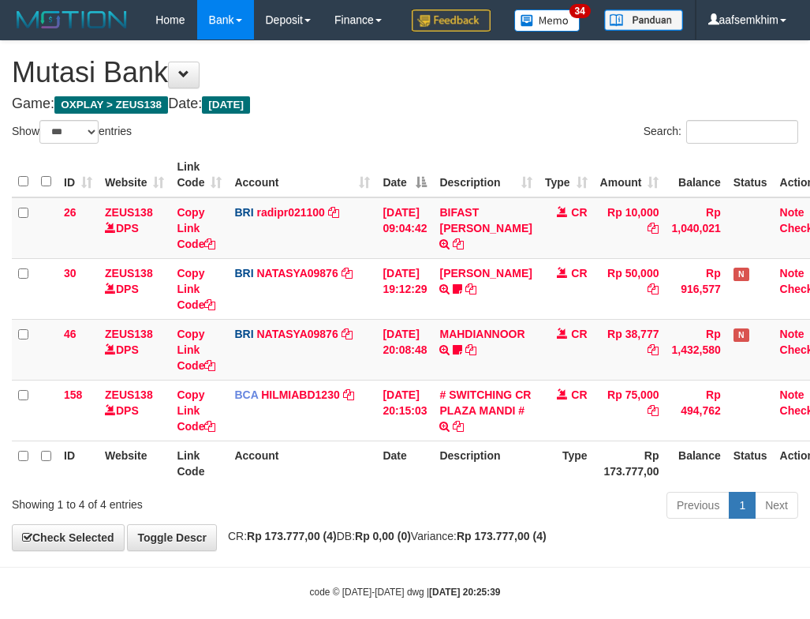
select select "***"
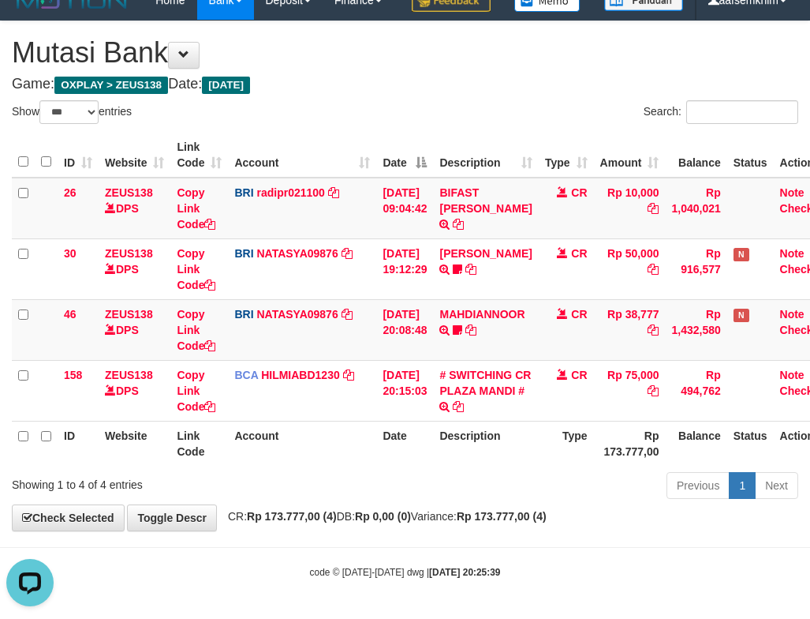
drag, startPoint x: 607, startPoint y: 166, endPoint x: 522, endPoint y: 137, distance: 89.3
click at [604, 163] on tr "ID Website Link Code Account Date Description Type Amount Balance Status Action" at bounding box center [425, 155] width 826 height 45
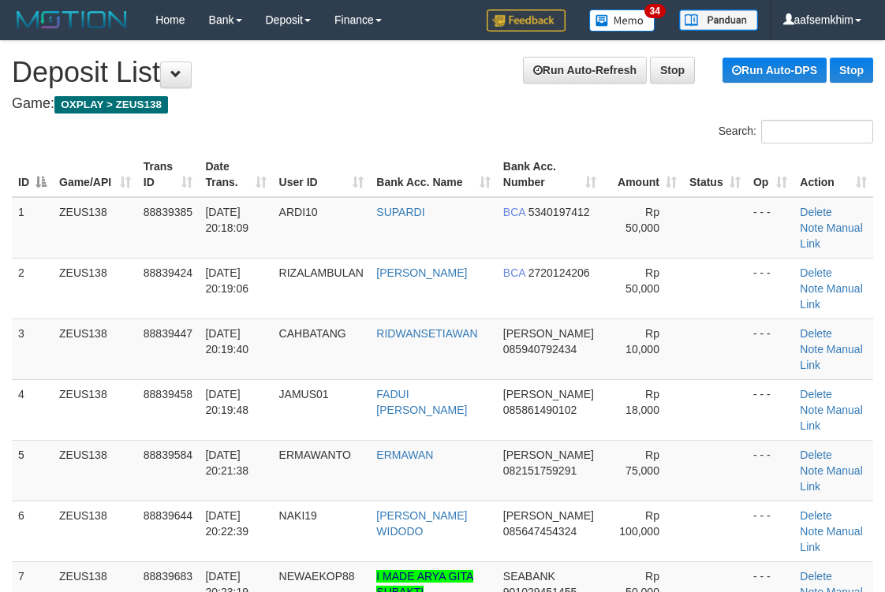
scroll to position [481, 0]
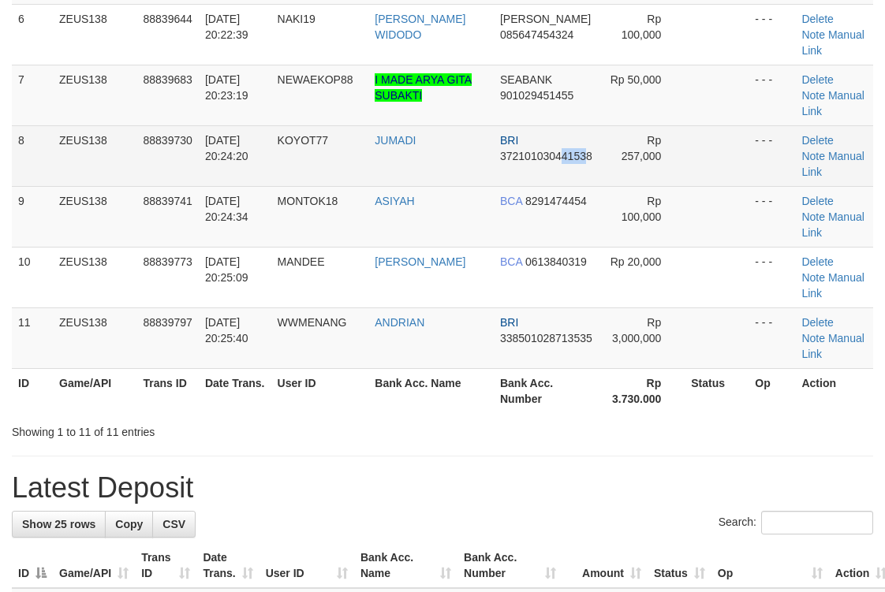
drag, startPoint x: 562, startPoint y: 159, endPoint x: 648, endPoint y: 134, distance: 89.6
click at [607, 147] on tr "8 ZEUS138 88839730 30/09/2025 20:24:20 KOYOT77 JUMADI BRI 372101030441538 Rp 25…" at bounding box center [442, 155] width 861 height 61
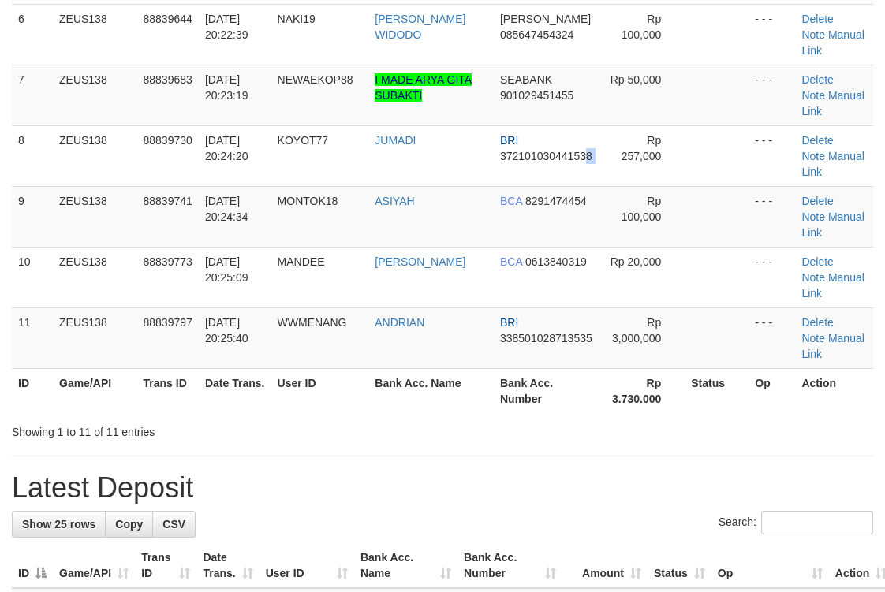
scroll to position [264, 0]
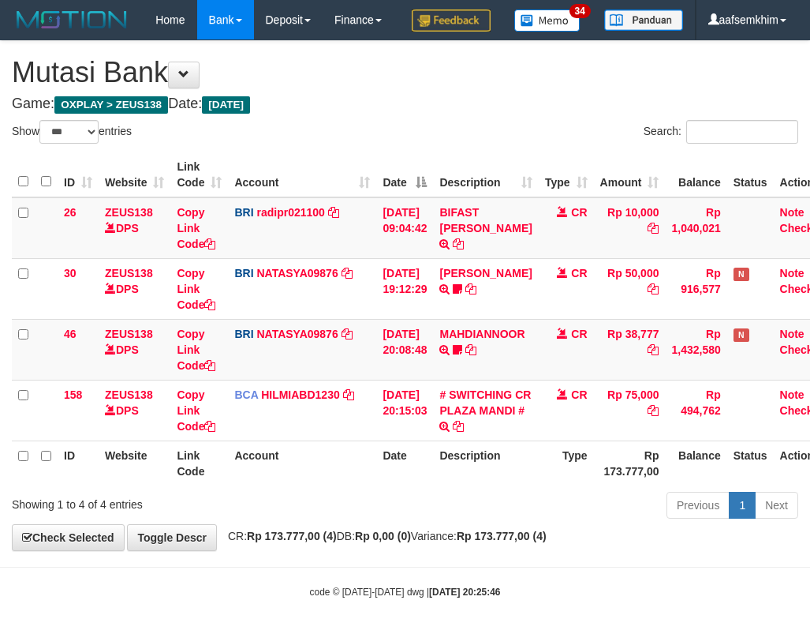
select select "***"
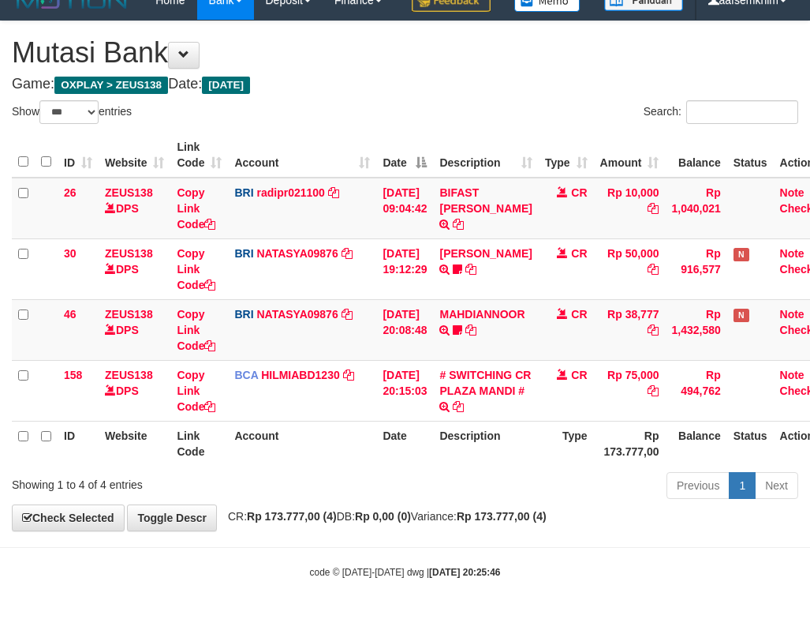
click at [408, 128] on div "ID Website Link Code Account Date Description Type Amount Balance Status Action…" at bounding box center [405, 299] width 810 height 342
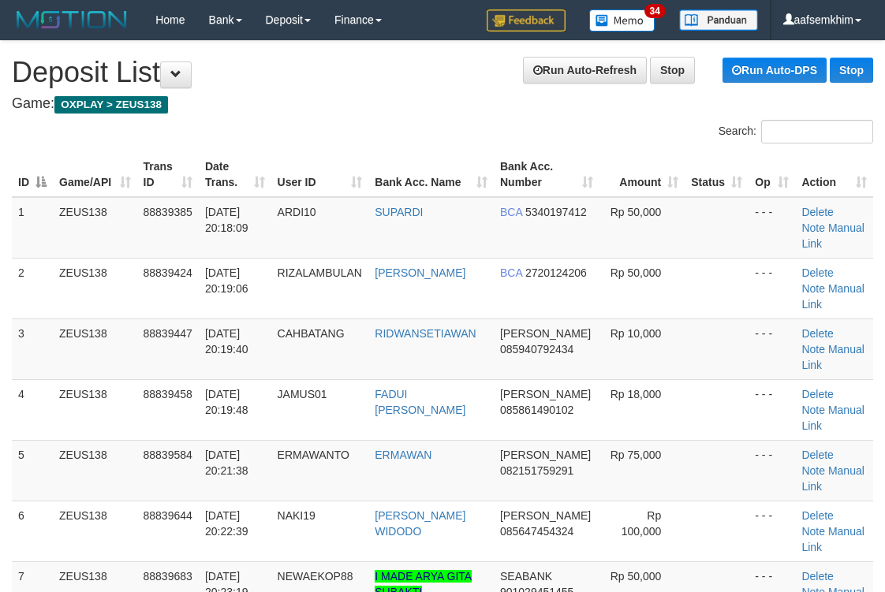
scroll to position [497, 0]
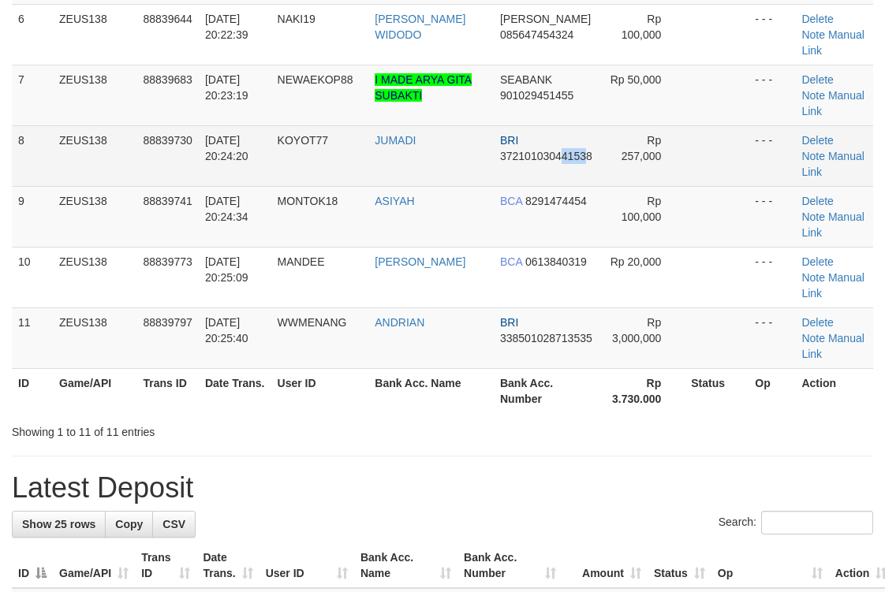
drag, startPoint x: 584, startPoint y: 174, endPoint x: 892, endPoint y: 99, distance: 317.3
click at [597, 166] on td "BRI 372101030441538" at bounding box center [547, 155] width 106 height 61
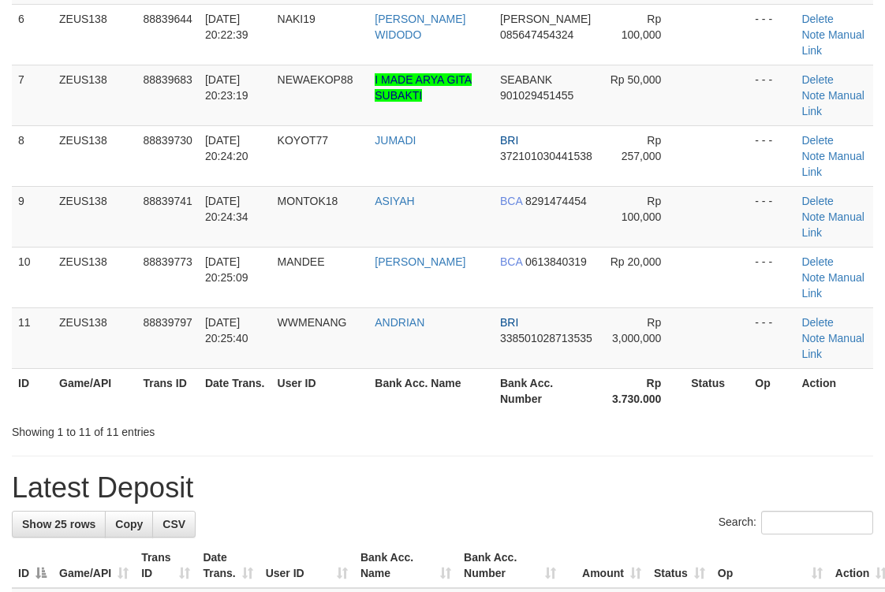
scroll to position [264, 0]
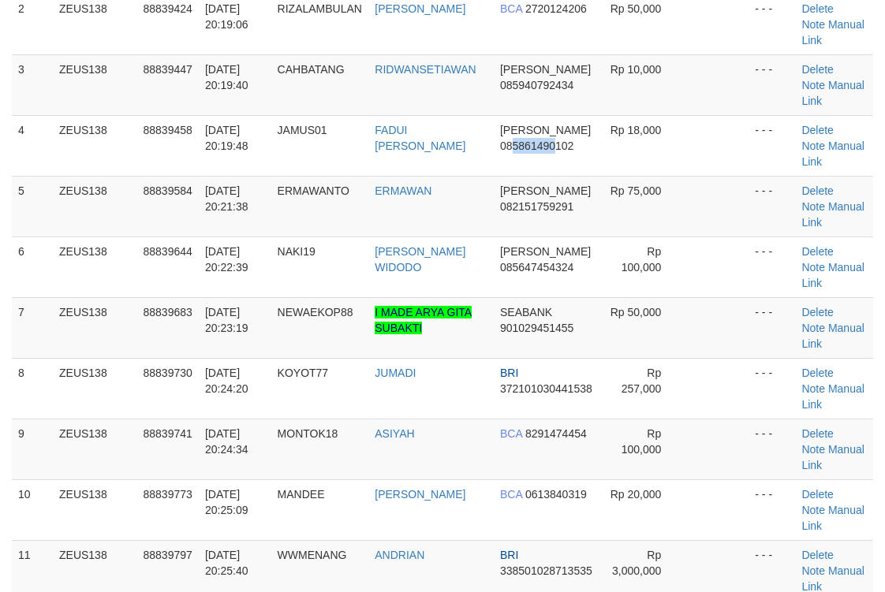
drag, startPoint x: 508, startPoint y: 151, endPoint x: 895, endPoint y: 128, distance: 387.3
click at [589, 144] on td "DANA 085861490102" at bounding box center [547, 145] width 106 height 61
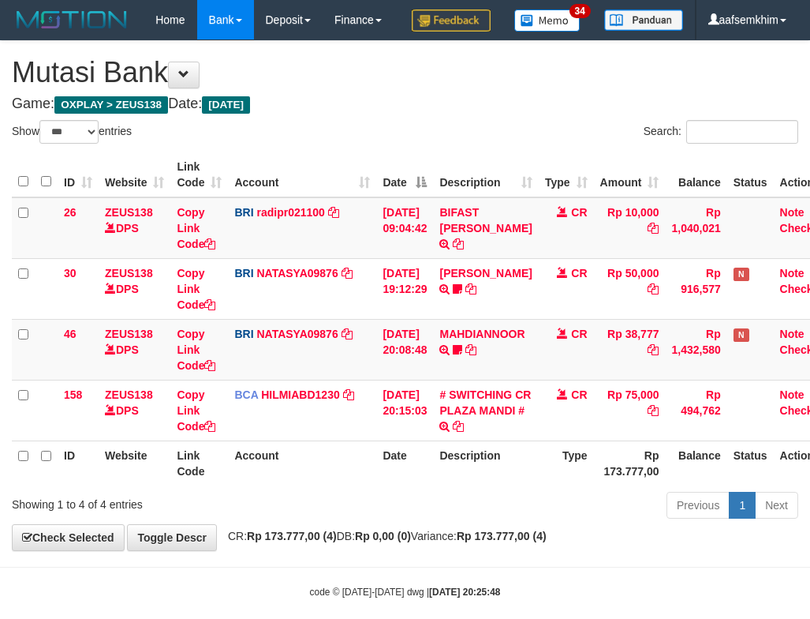
select select "***"
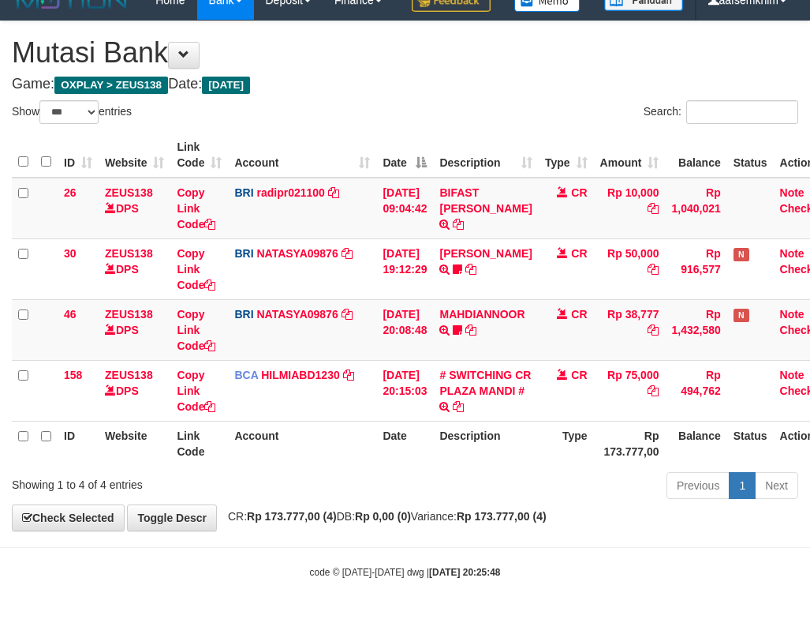
click at [511, 128] on div "ID Website Link Code Account Date Description Type Amount Balance Status Action…" at bounding box center [405, 299] width 810 height 342
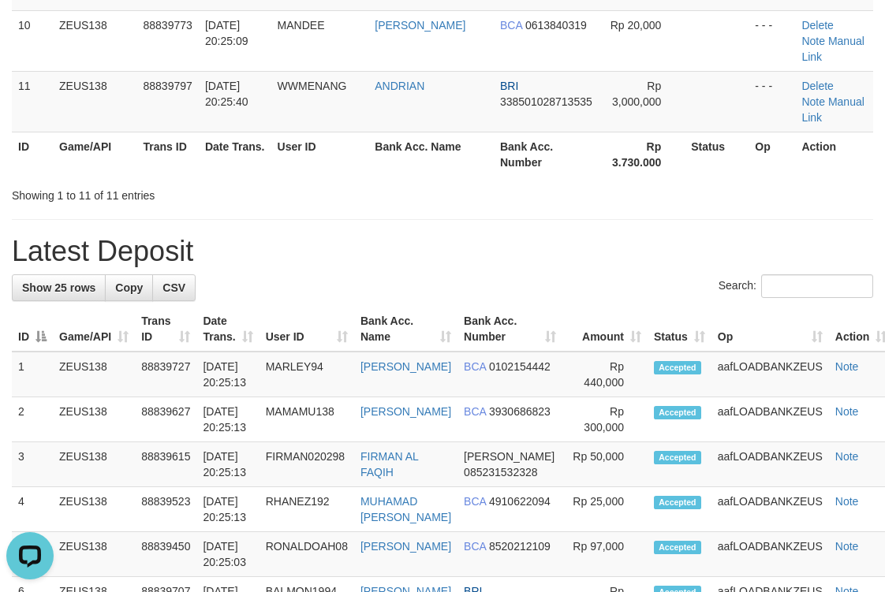
click at [407, 206] on div "**********" at bounding box center [442, 449] width 885 height 2285
click at [540, 242] on h1 "Latest Deposit" at bounding box center [442, 252] width 861 height 32
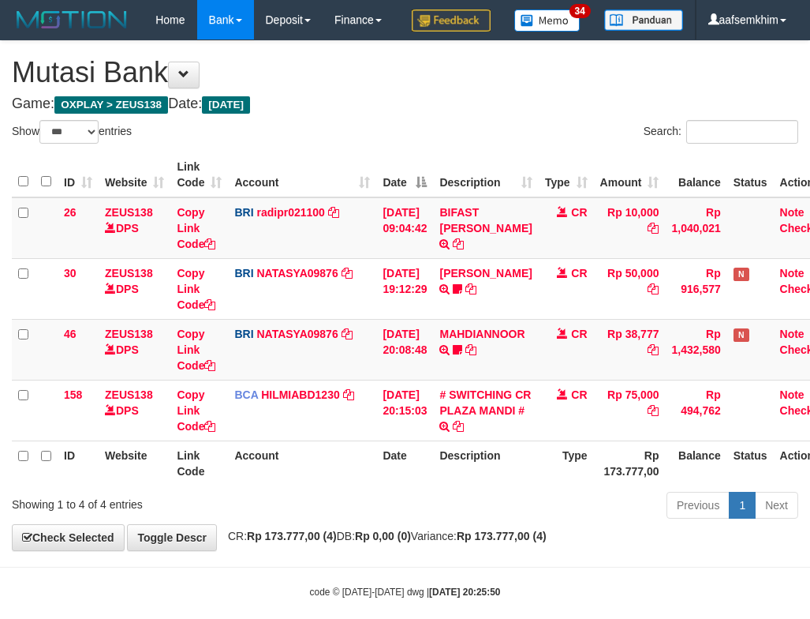
select select "***"
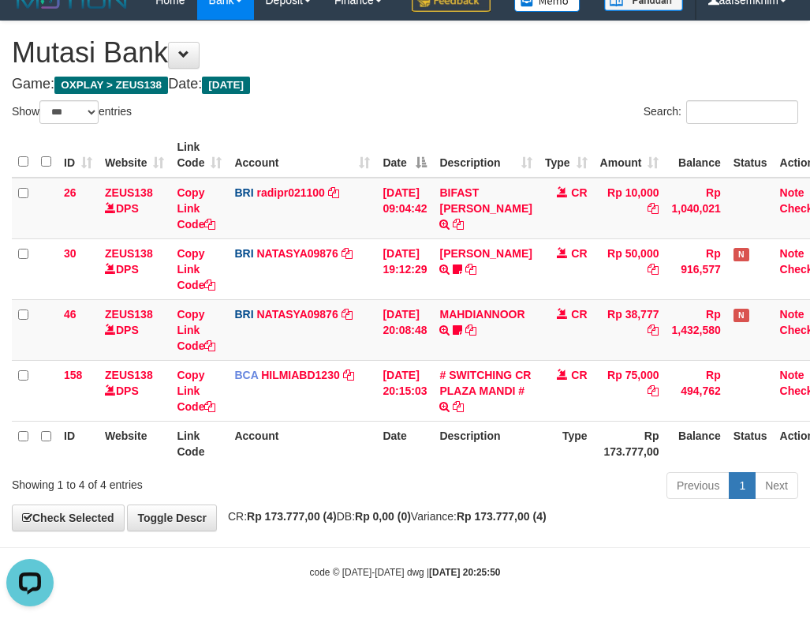
click at [497, 140] on th "Description" at bounding box center [485, 155] width 105 height 45
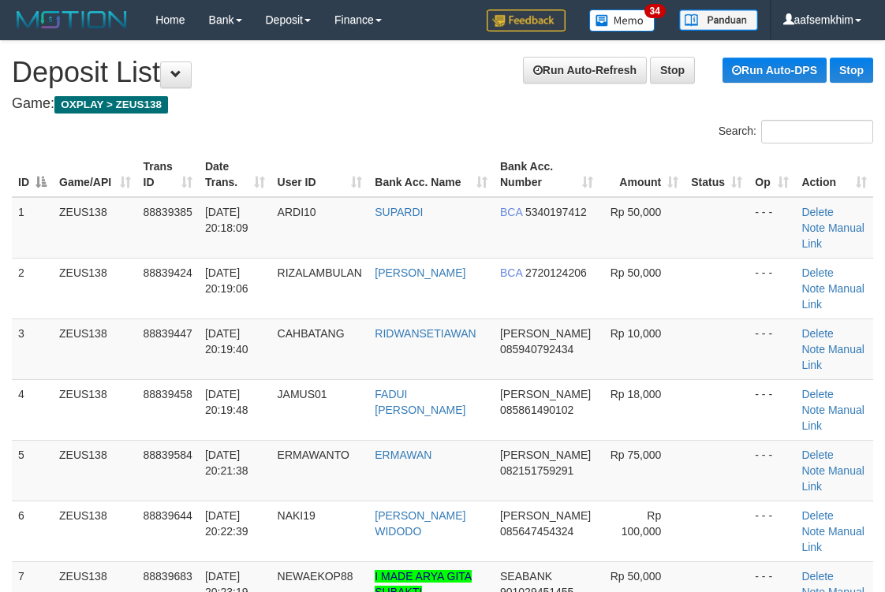
scroll to position [734, 0]
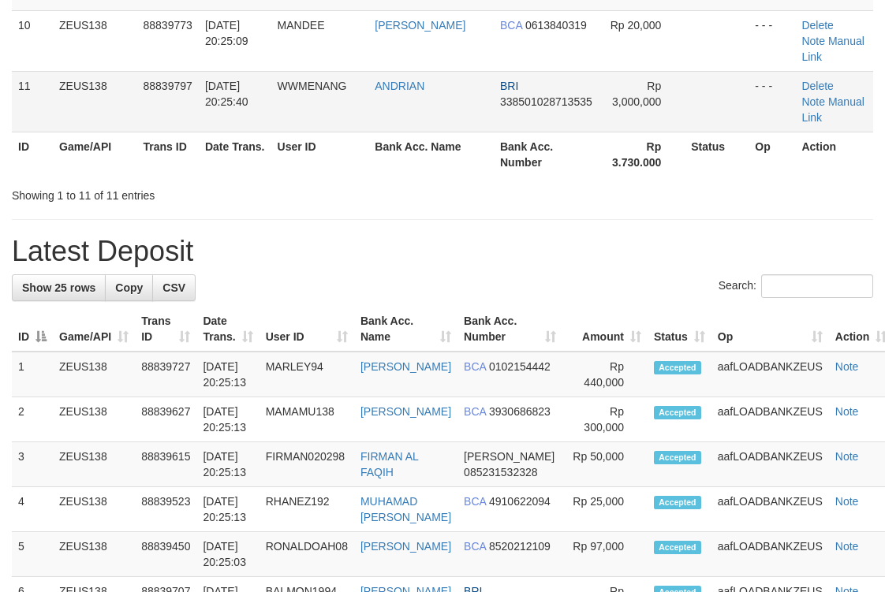
drag, startPoint x: 398, startPoint y: 110, endPoint x: 570, endPoint y: 97, distance: 173.3
click at [529, 103] on tr "11 ZEUS138 88839797 30/09/2025 20:25:40 WWMENANG ANDRIAN BRI 338501028713535 Rp…" at bounding box center [442, 101] width 861 height 61
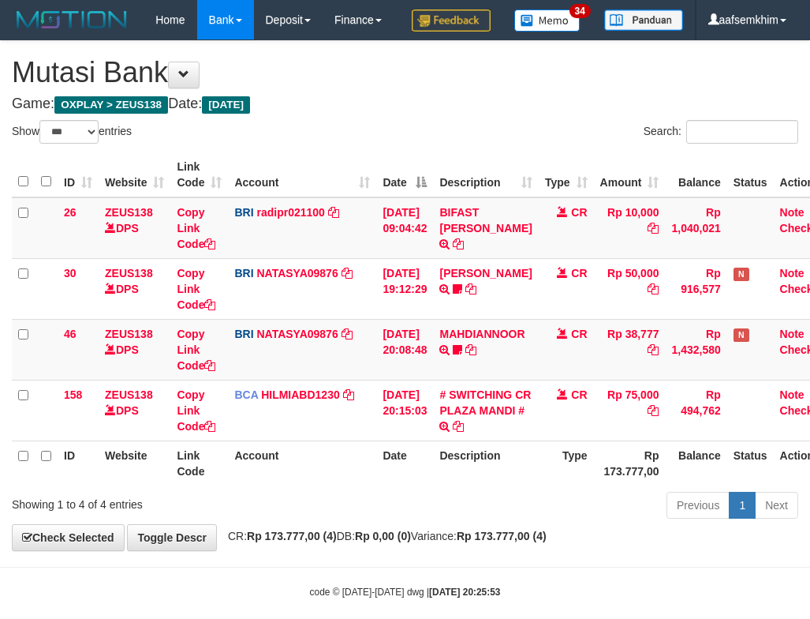
select select "***"
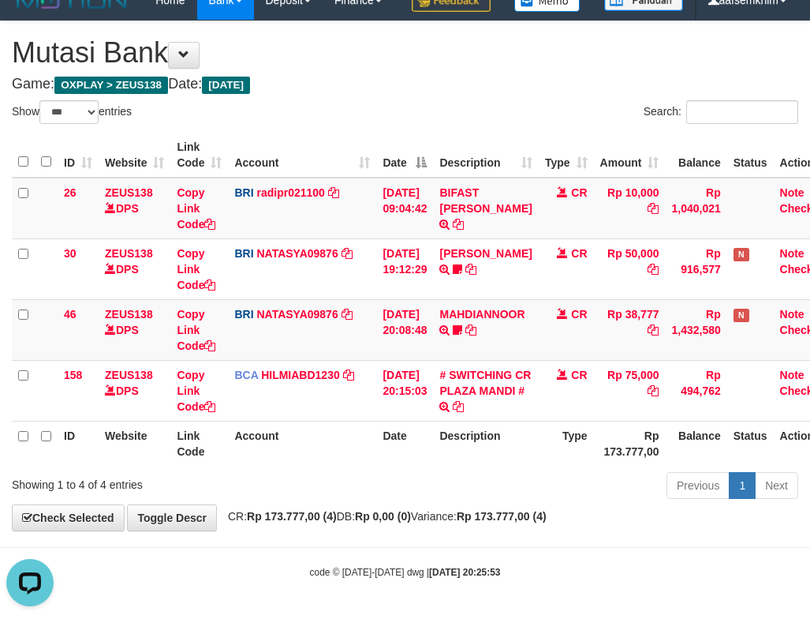
click at [481, 112] on div "Search:" at bounding box center [608, 114] width 382 height 28
click at [479, 136] on th "Description" at bounding box center [485, 155] width 105 height 45
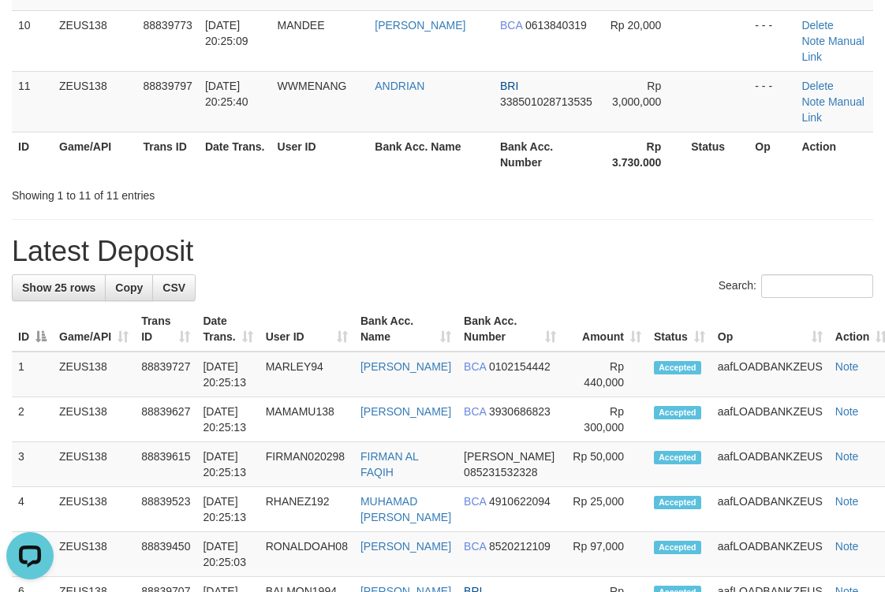
click at [521, 198] on div "Showing 1 to 11 of 11 entries" at bounding box center [442, 192] width 885 height 22
click at [487, 262] on h1 "Latest Deposit" at bounding box center [442, 252] width 861 height 32
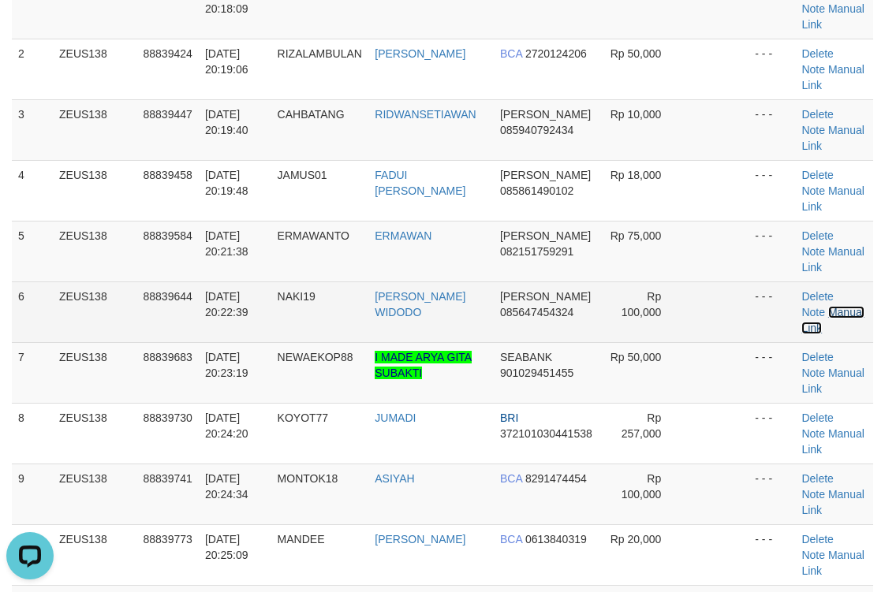
click at [843, 312] on link "Manual Link" at bounding box center [833, 320] width 62 height 28
click at [843, 311] on link "Manual Link" at bounding box center [833, 320] width 62 height 28
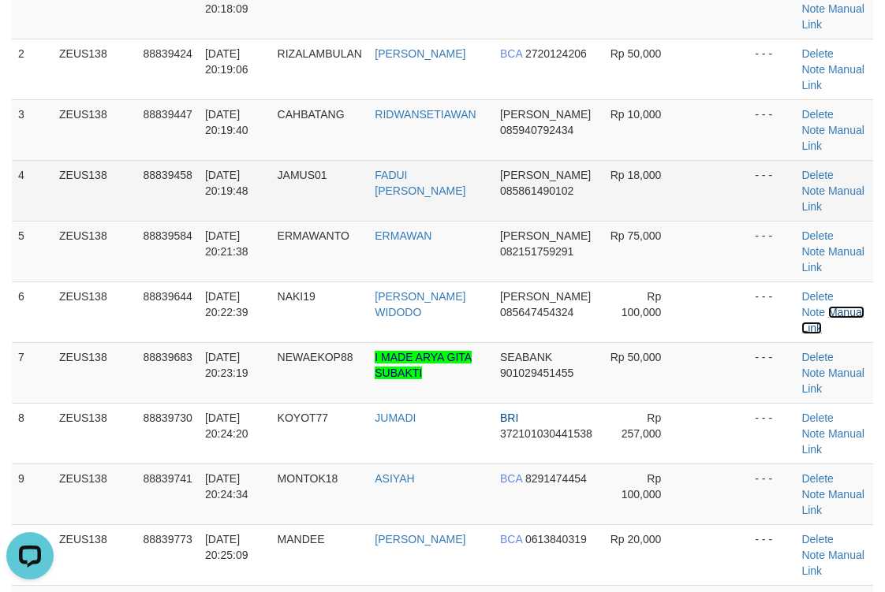
click at [802, 306] on link "Manual Link" at bounding box center [833, 320] width 62 height 28
click at [567, 175] on td "DANA 085861490102" at bounding box center [547, 190] width 106 height 61
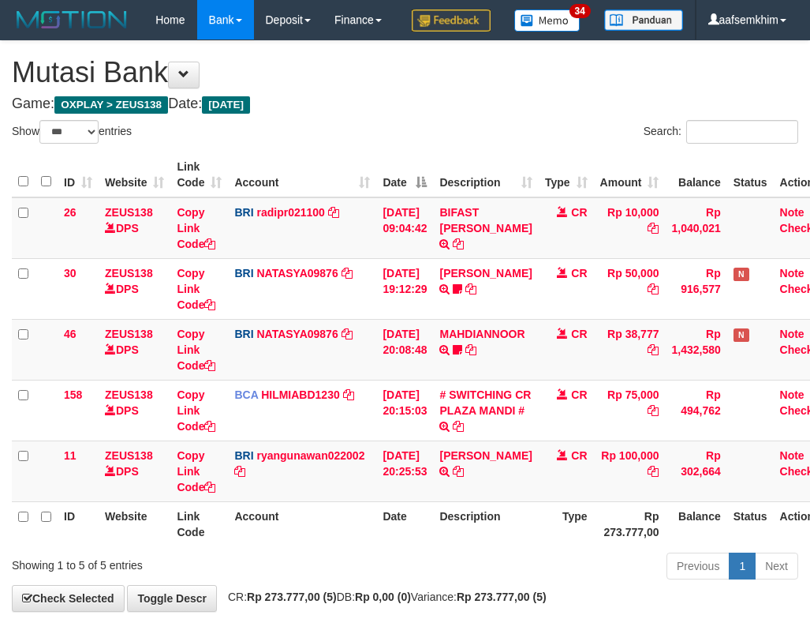
select select "***"
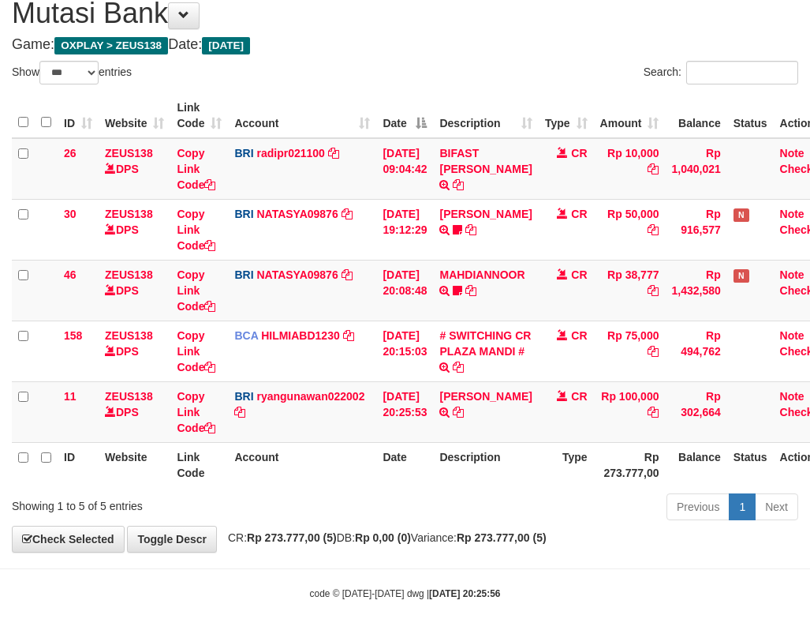
click at [435, 70] on div "**********" at bounding box center [405, 267] width 810 height 570
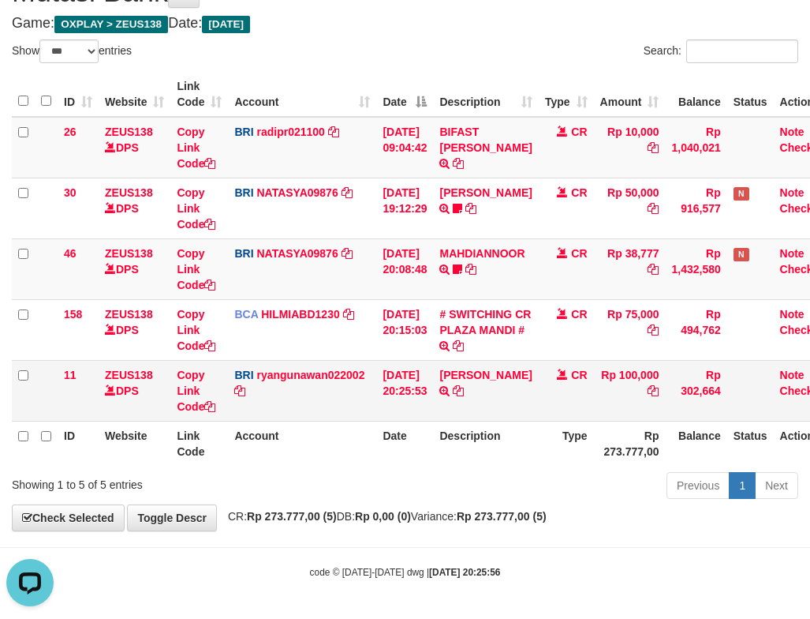
scroll to position [0, 0]
click at [469, 381] on tr "11 ZEUS138 DPS Copy Link Code BRI ryangunawan022002 DPS RYAN GUNAWAN mutasi_202…" at bounding box center [425, 390] width 826 height 61
click at [450, 381] on link "DANA GALANGBAYUWI" at bounding box center [485, 374] width 92 height 13
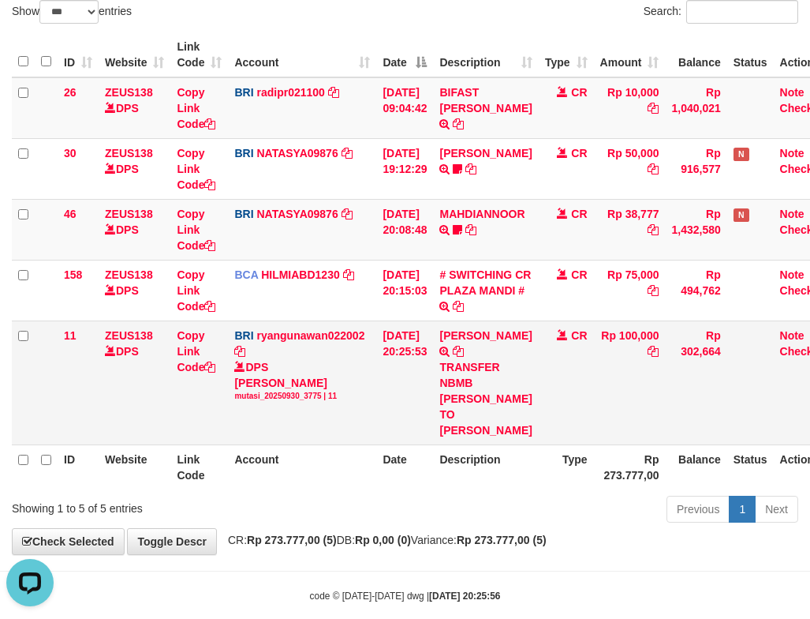
click at [447, 385] on td "DANA GALANGBAYUWI TRANSFER NBMB DANA GALANGBAYUWI TO RYAN GUNAWAN" at bounding box center [485, 382] width 105 height 124
drag, startPoint x: 449, startPoint y: 387, endPoint x: 479, endPoint y: 388, distance: 30.0
click at [479, 388] on td "DANA GALANGBAYUWI TRANSFER NBMB DANA GALANGBAYUWI TO RYAN GUNAWAN" at bounding box center [485, 382] width 105 height 124
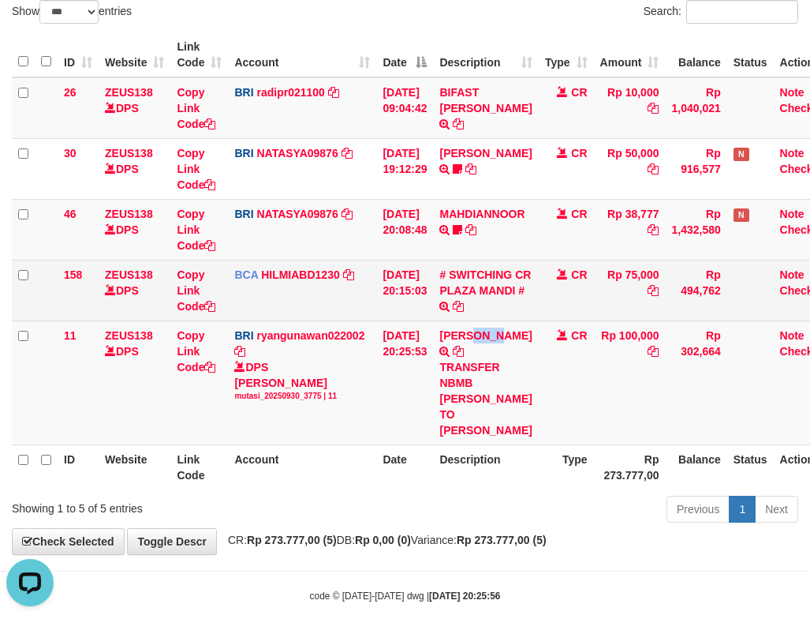
copy link "GALA"
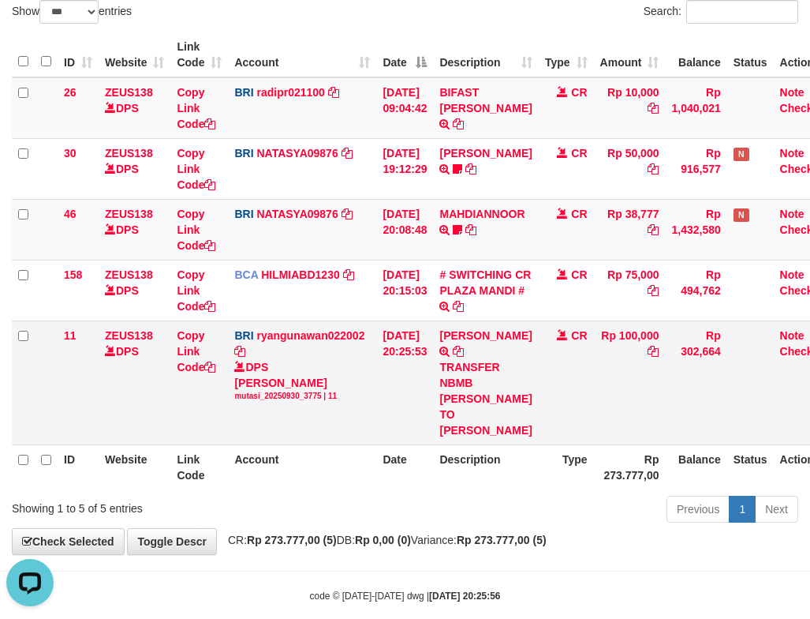
click at [278, 402] on div "mutasi_20250930_3775 | 11" at bounding box center [302, 396] width 136 height 11
click at [199, 373] on link "Copy Link Code" at bounding box center [196, 351] width 39 height 44
click at [198, 373] on link "Copy Link Code" at bounding box center [196, 351] width 39 height 44
drag, startPoint x: 333, startPoint y: 271, endPoint x: 6, endPoint y: 213, distance: 331.8
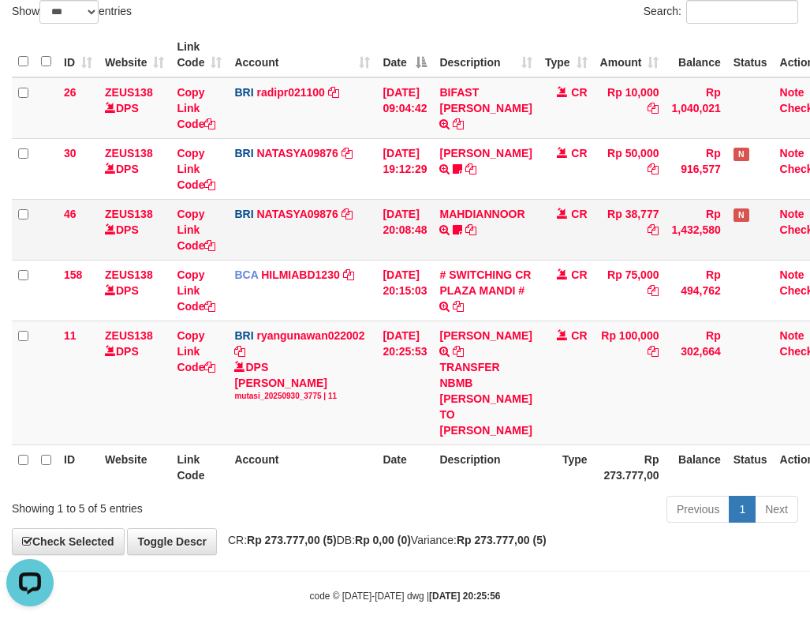
click at [333, 260] on td "BRI NATASYA09876 DPS SITI NURLITA SAPITRI mutasi_20250930_3126 | 46 mutasi_2025…" at bounding box center [302, 229] width 148 height 61
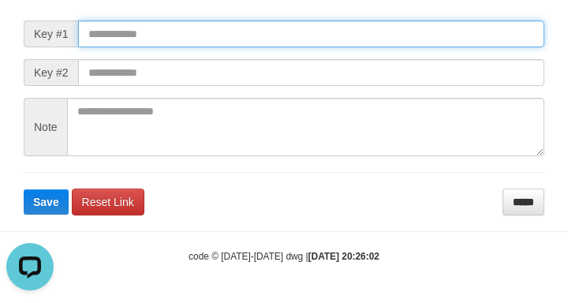
click at [484, 47] on input "text" at bounding box center [311, 34] width 466 height 27
paste input "**********"
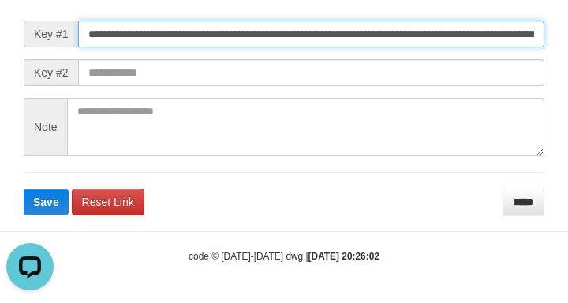
scroll to position [0, 992]
type input "**********"
click at [24, 189] on button "Save" at bounding box center [46, 201] width 45 height 25
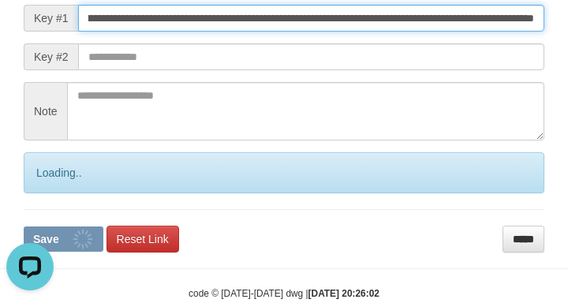
click at [24, 226] on button "Save" at bounding box center [64, 238] width 80 height 25
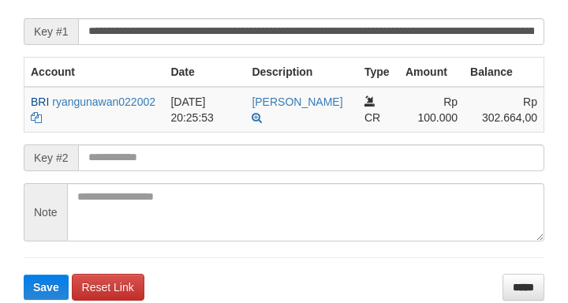
scroll to position [341, 0]
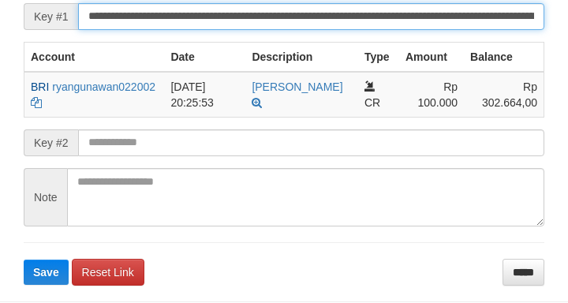
click at [441, 30] on input "**********" at bounding box center [311, 16] width 466 height 27
click at [24, 260] on button "Save" at bounding box center [46, 272] width 45 height 25
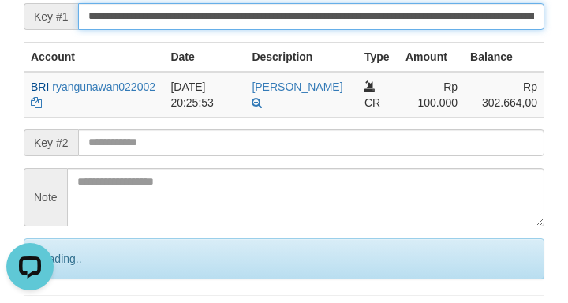
scroll to position [0, 0]
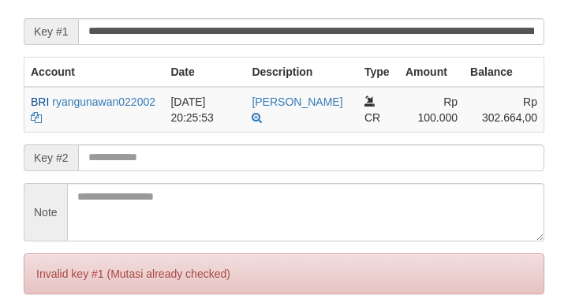
click at [501, 44] on input "**********" at bounding box center [311, 31] width 466 height 27
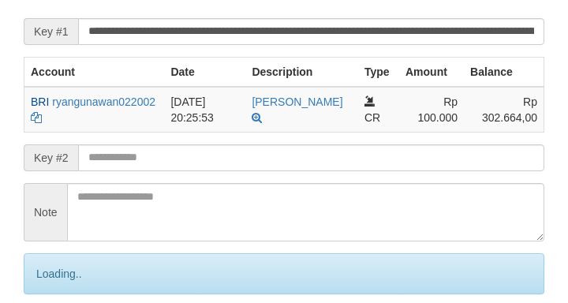
scroll to position [341, 0]
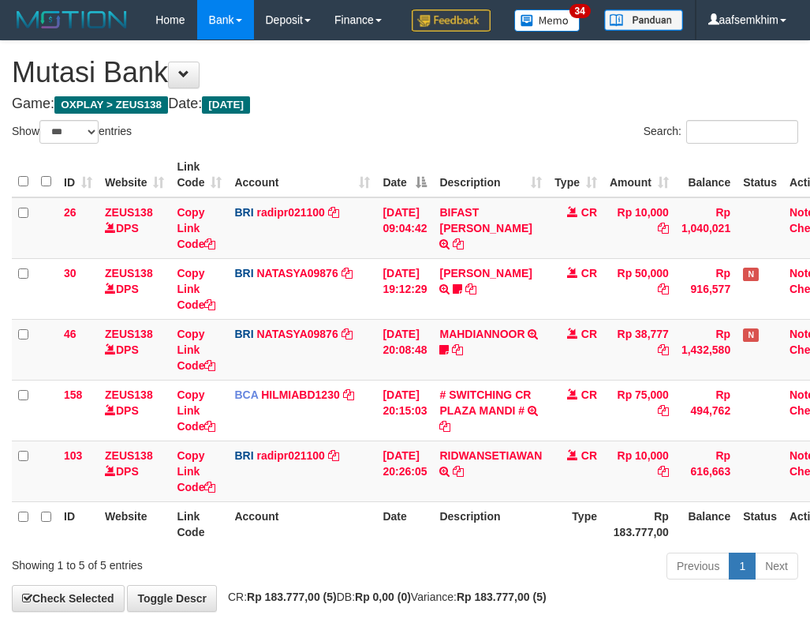
select select "***"
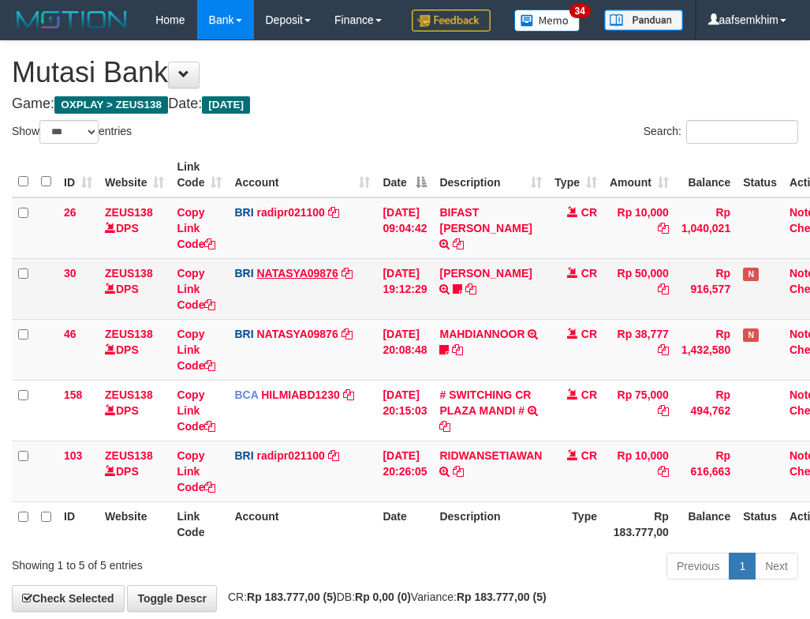
scroll to position [120, 0]
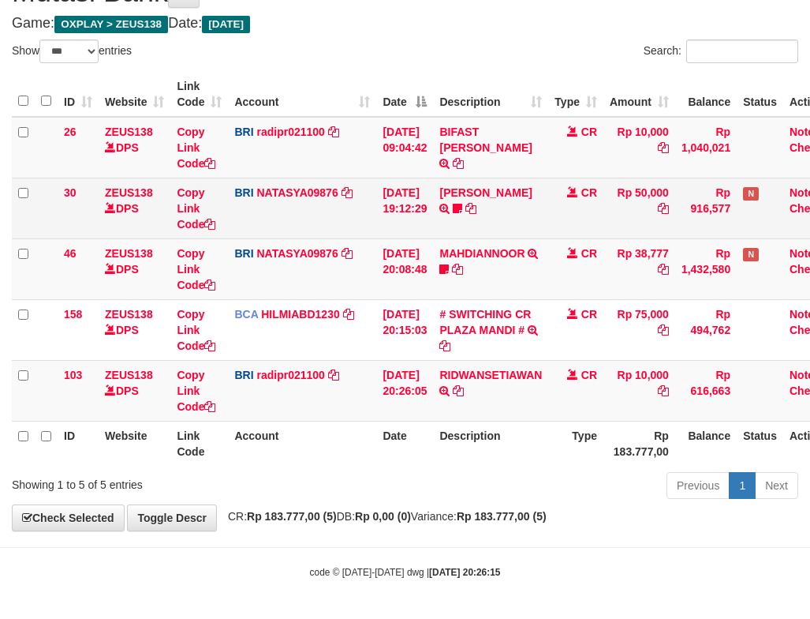
click at [475, 227] on td "[PERSON_NAME] TRANSFER NBMB [PERSON_NAME] TO [PERSON_NAME] 085855231623" at bounding box center [490, 208] width 115 height 61
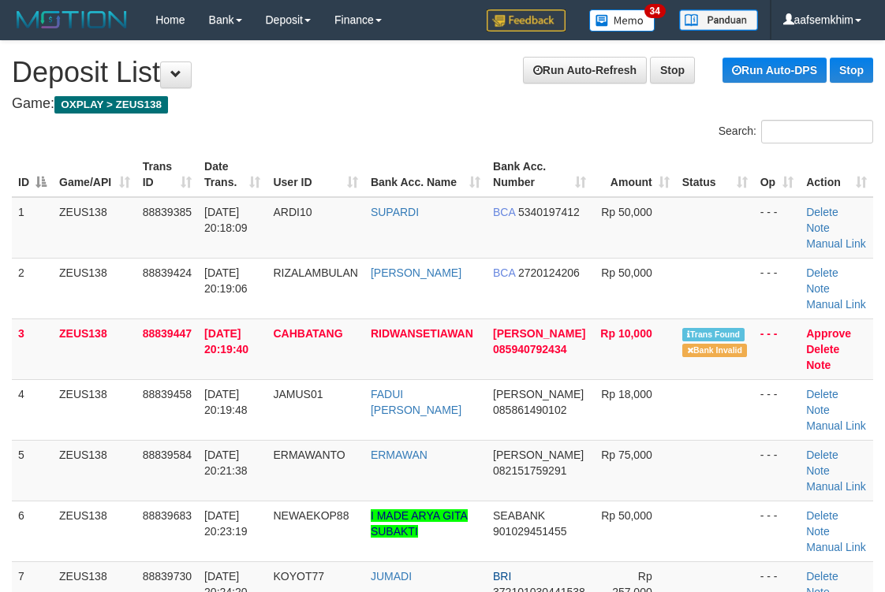
scroll to position [219, 0]
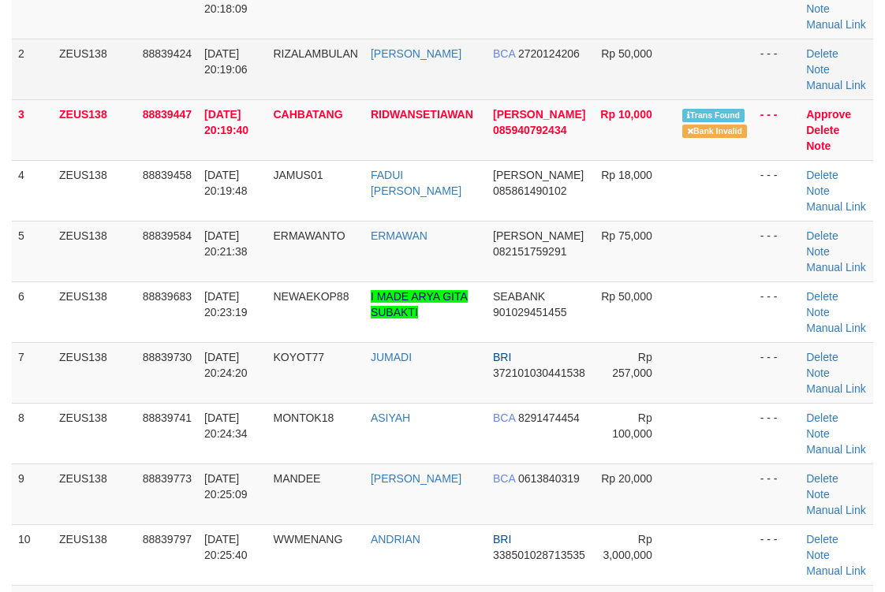
drag, startPoint x: 477, startPoint y: 77, endPoint x: 480, endPoint y: 88, distance: 12.5
click at [480, 88] on tr "2 ZEUS138 88839424 30/09/2025 20:19:06 RIZALAMBULAN DINI ARIYANTI BCA 272012420…" at bounding box center [442, 69] width 861 height 61
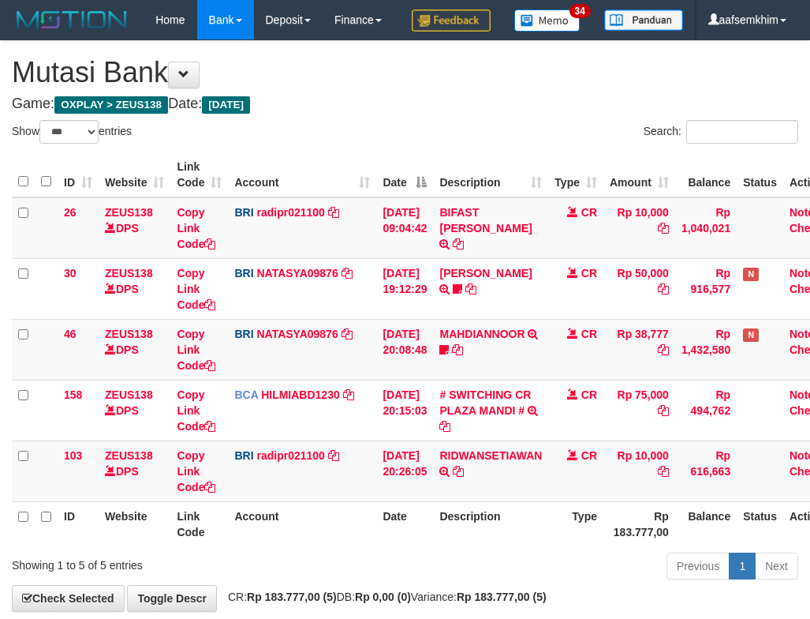
select select "***"
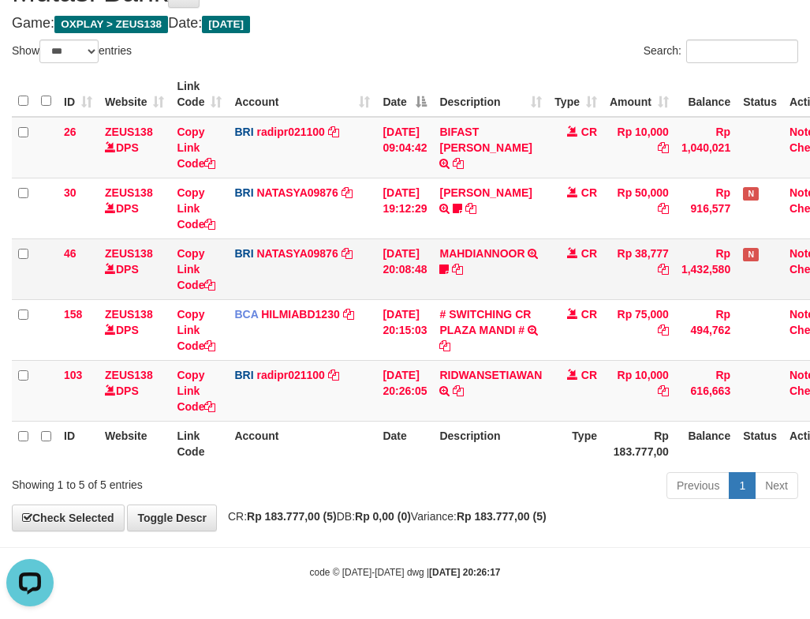
drag, startPoint x: 315, startPoint y: 224, endPoint x: 282, endPoint y: 239, distance: 35.6
click at [313, 231] on td "BRI NATASYA09876 DPS SITI NURLITA SAPITRI mutasi_20250930_3126 | 30 mutasi_2025…" at bounding box center [302, 208] width 148 height 61
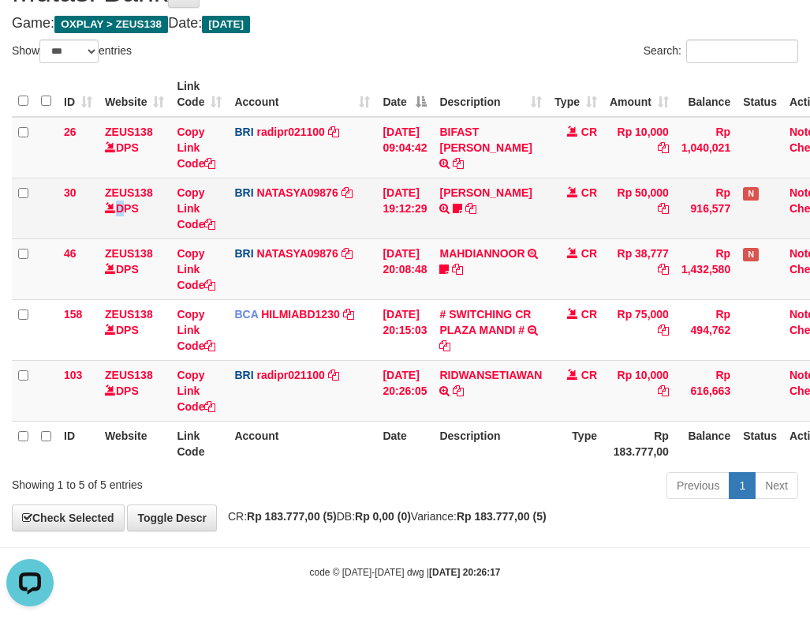
drag, startPoint x: 109, startPoint y: 206, endPoint x: 92, endPoint y: 212, distance: 17.7
click at [93, 211] on tr "30 ZEUS138 DPS Copy Link Code BRI NATASYA09876 DPS SITI NURLITA SAPITRI mutasi_…" at bounding box center [430, 208] width 836 height 61
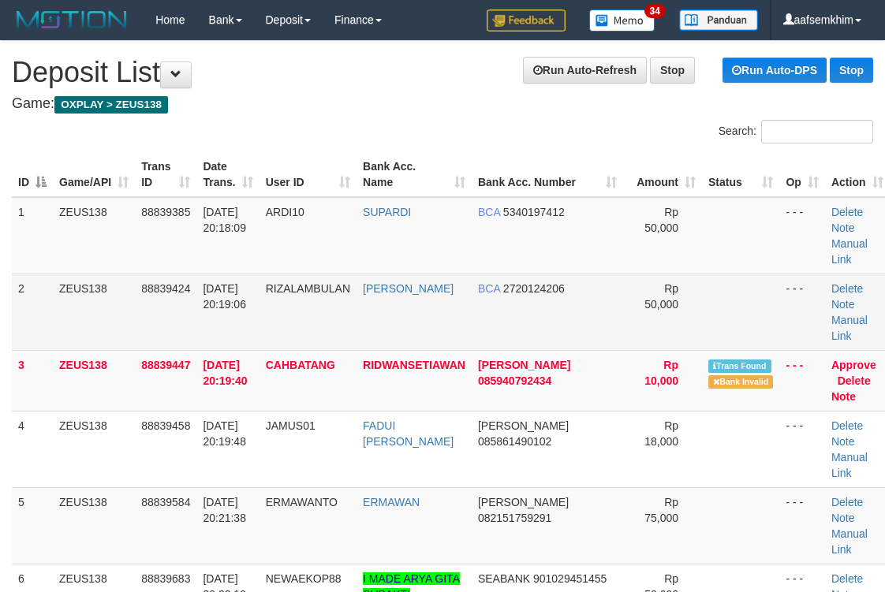
scroll to position [219, 0]
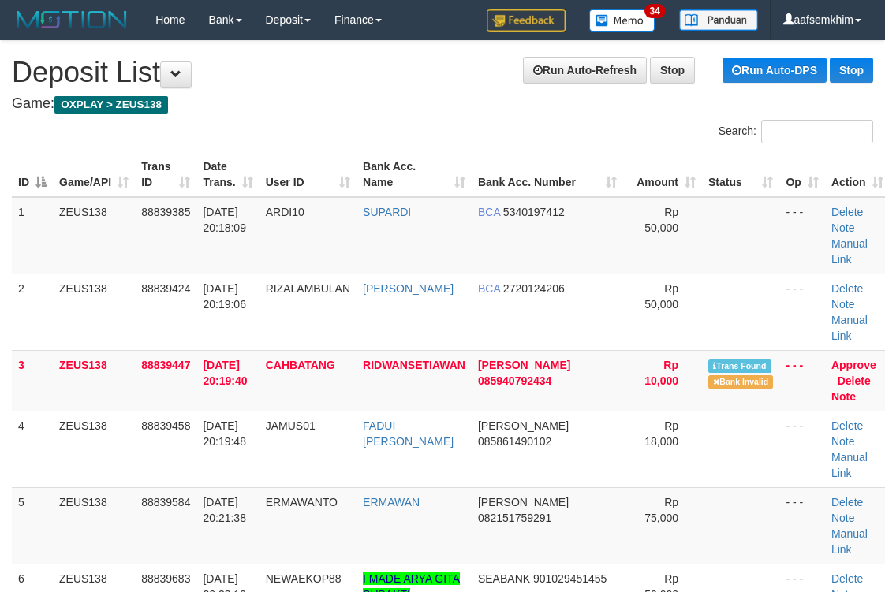
scroll to position [219, 0]
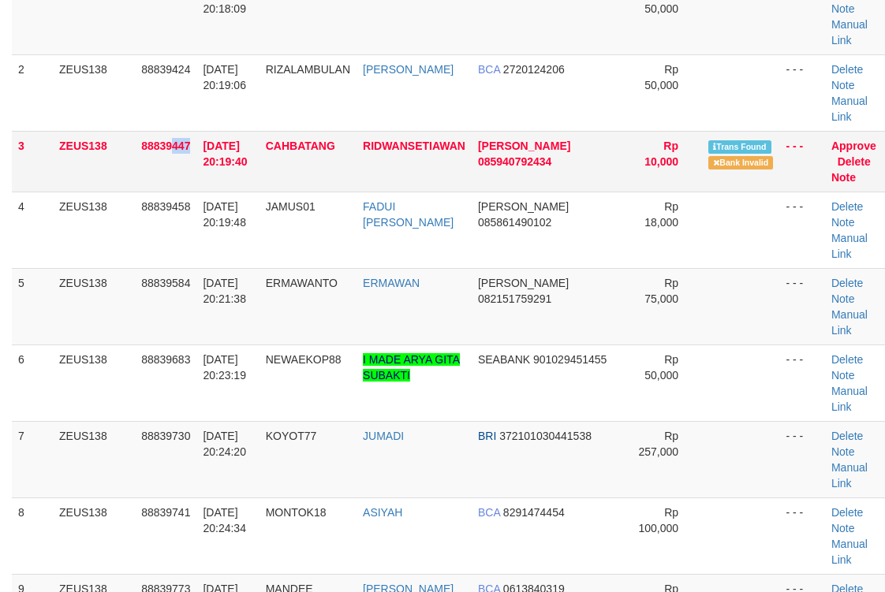
click at [174, 185] on td "88839447" at bounding box center [166, 161] width 62 height 61
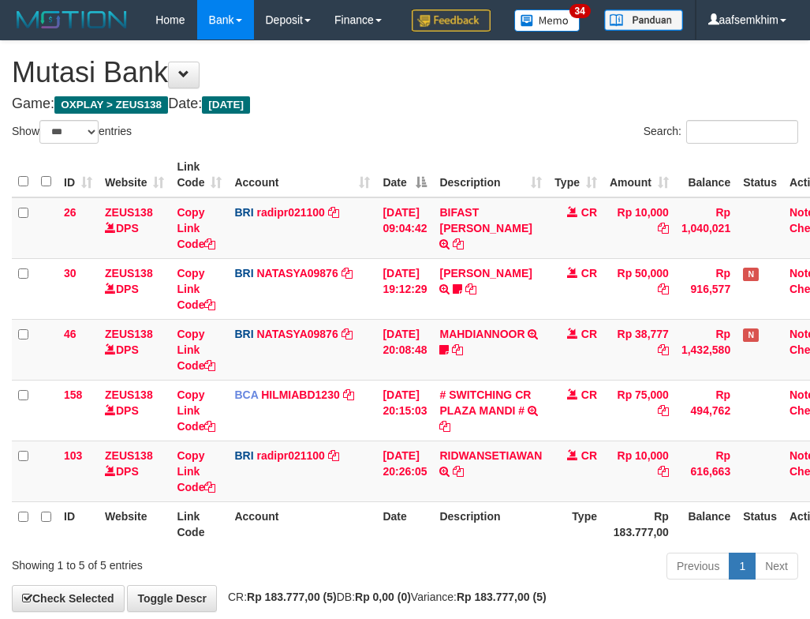
select select "***"
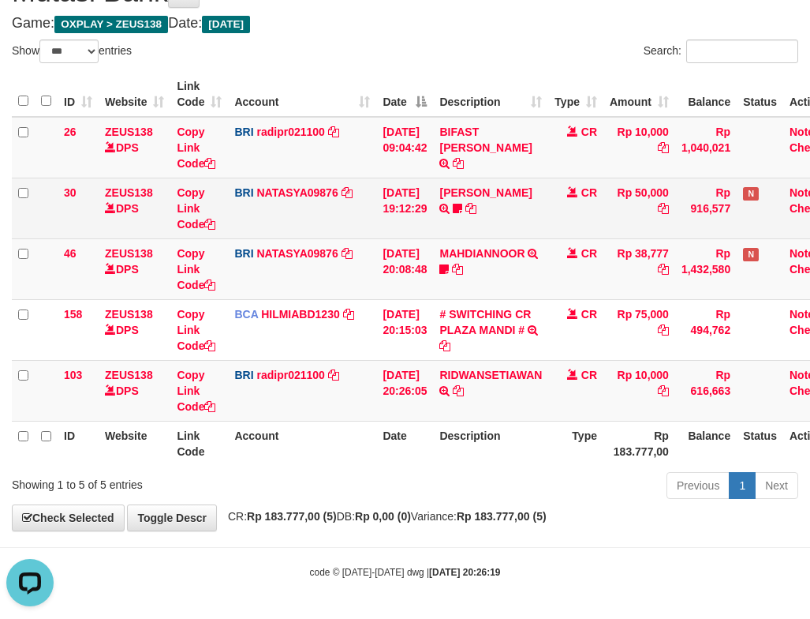
click at [518, 194] on td "DANA ARIFRAHMATPR TRANSFER NBMB DANA ARIFRAHMATPR TO SITI NURLITA SAPITRI 08585…" at bounding box center [490, 208] width 115 height 61
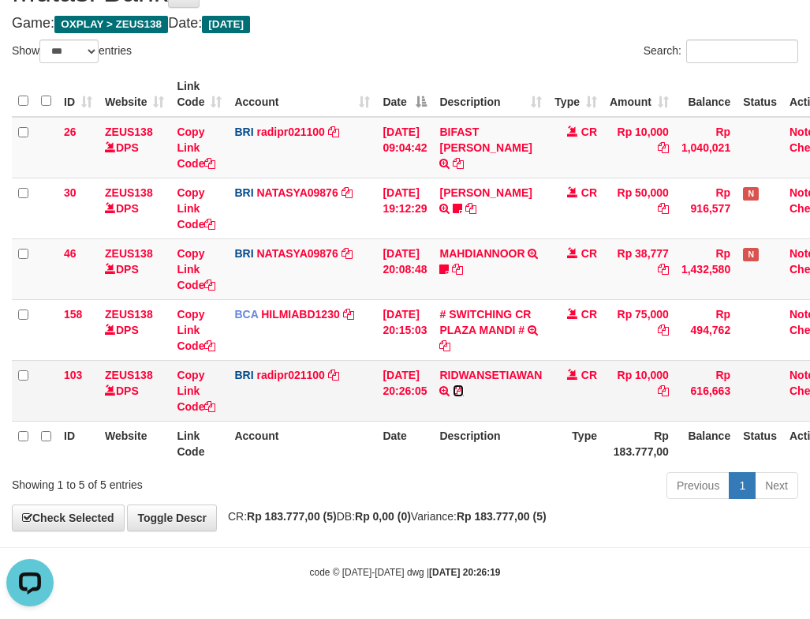
click at [464, 387] on icon at bounding box center [458, 390] width 11 height 11
drag, startPoint x: 474, startPoint y: 387, endPoint x: 2, endPoint y: 292, distance: 481.9
click at [464, 386] on icon at bounding box center [458, 390] width 11 height 11
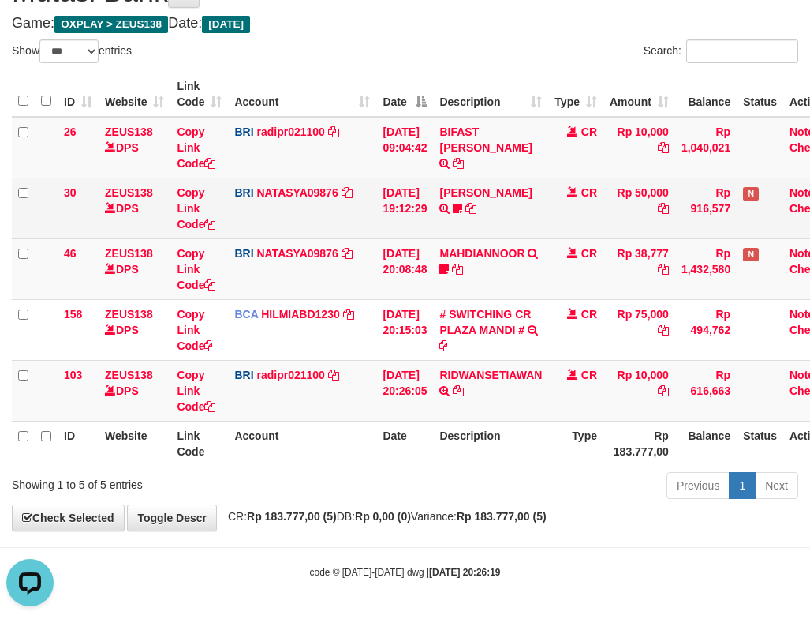
click at [365, 196] on td "BRI NATASYA09876 DPS SITI NURLITA SAPITRI mutasi_20250930_3126 | 30 mutasi_2025…" at bounding box center [302, 208] width 148 height 61
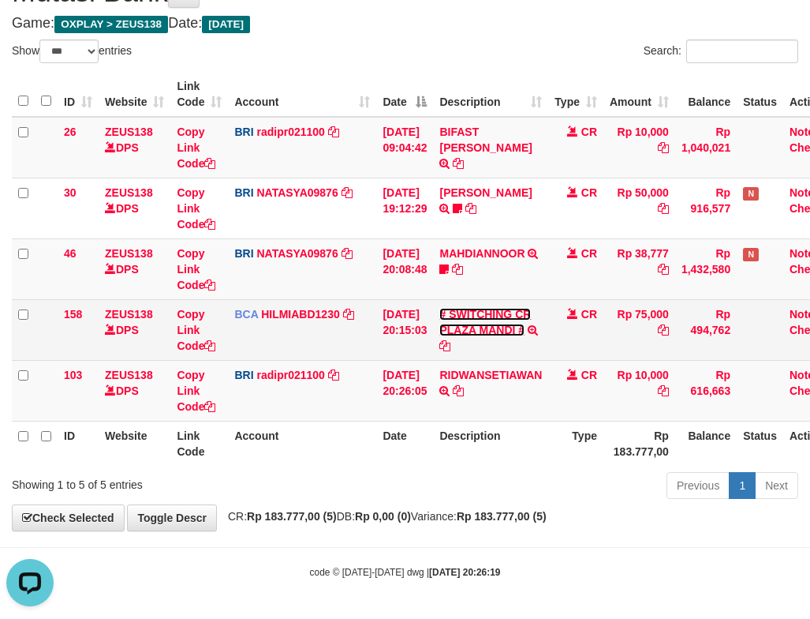
click at [469, 314] on link "# SWITCHING CR PLAZA MANDI #" at bounding box center [485, 322] width 92 height 28
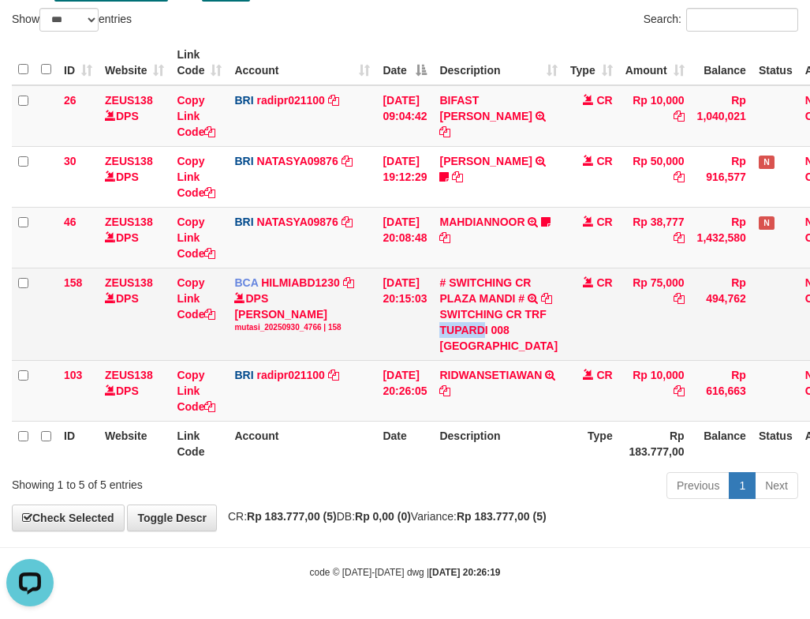
drag, startPoint x: 478, startPoint y: 328, endPoint x: 520, endPoint y: 335, distance: 42.4
click at [520, 335] on div "SWITCHING CR TRF TUPARDI 008 [GEOGRAPHIC_DATA]" at bounding box center [498, 329] width 118 height 47
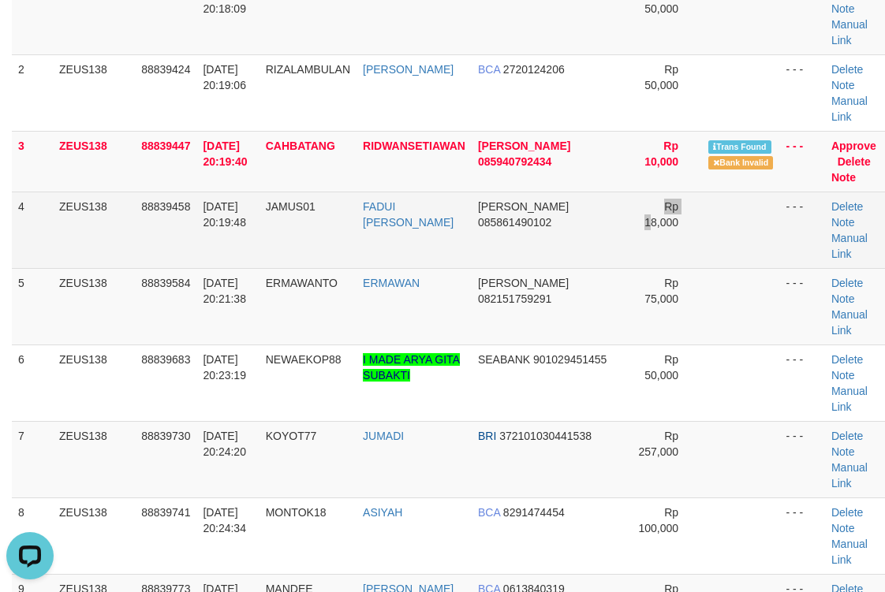
click at [623, 248] on td "Rp 18,000" at bounding box center [662, 230] width 79 height 77
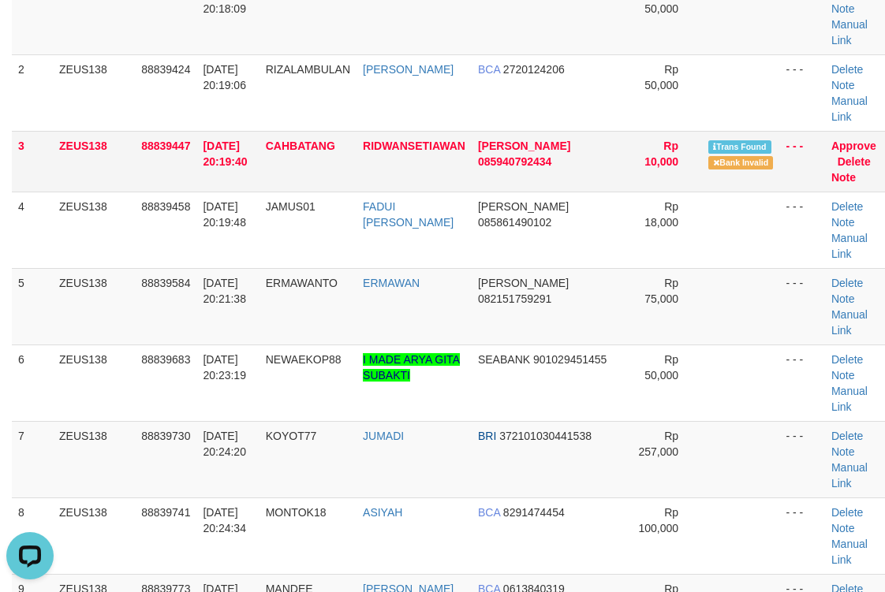
drag, startPoint x: 525, startPoint y: 142, endPoint x: 560, endPoint y: 140, distance: 34.7
click at [527, 142] on td "DANA 085940792434" at bounding box center [547, 161] width 151 height 61
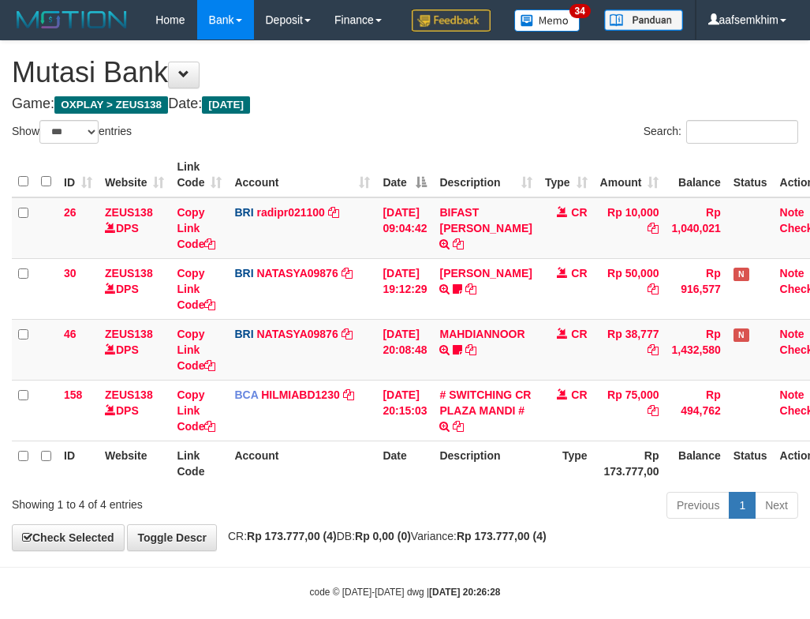
select select "***"
drag, startPoint x: 139, startPoint y: 218, endPoint x: 148, endPoint y: 218, distance: 8.7
click at [148, 197] on th "Website" at bounding box center [135, 174] width 72 height 45
select select "***"
click at [151, 197] on th "Website" at bounding box center [135, 174] width 72 height 45
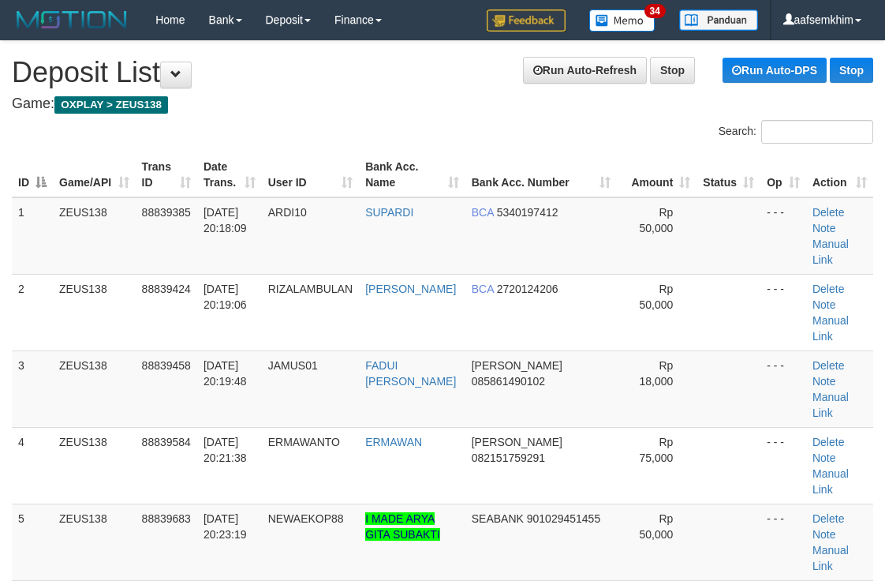
scroll to position [219, 0]
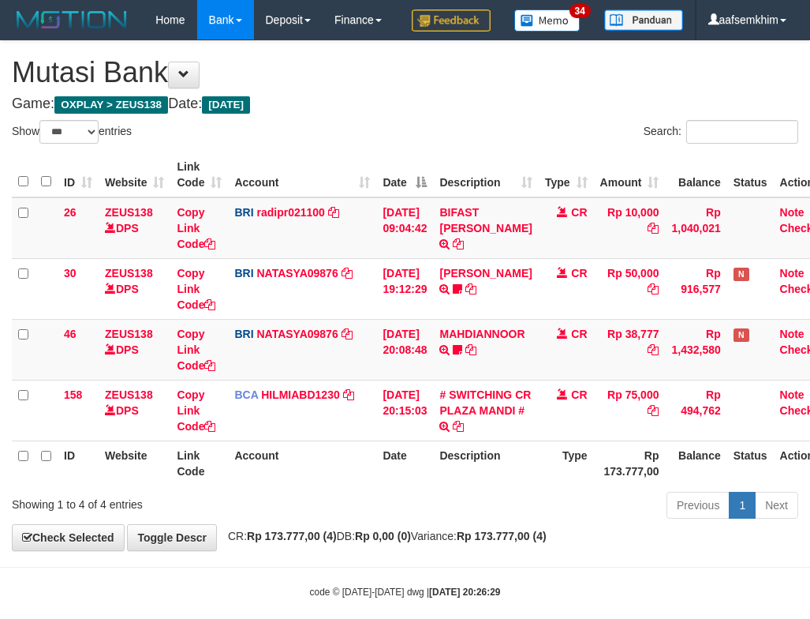
select select "***"
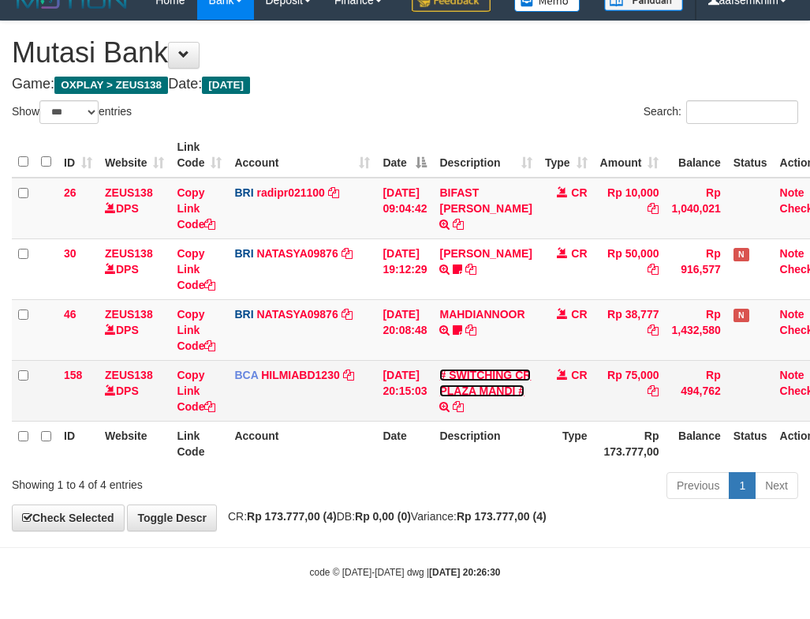
click at [464, 379] on link "# SWITCHING CR PLAZA MANDI #" at bounding box center [485, 382] width 92 height 28
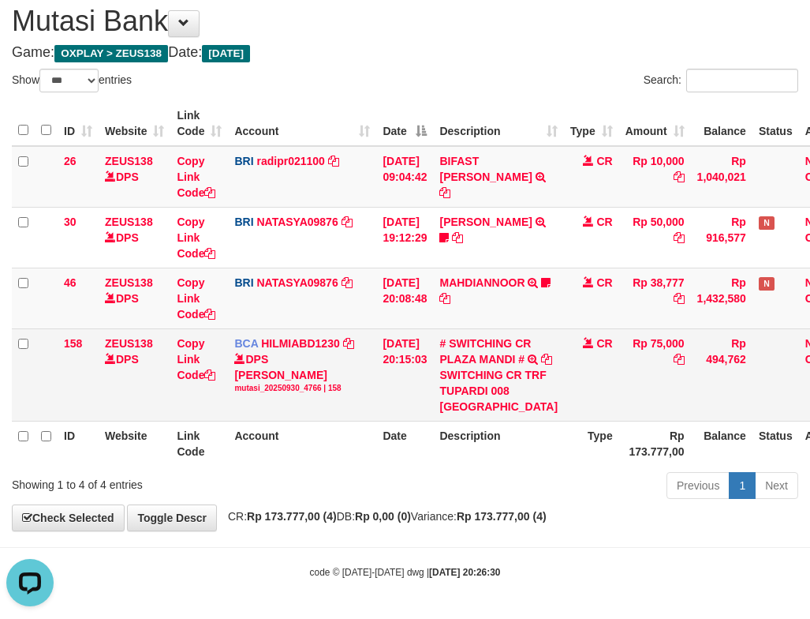
click at [490, 373] on div "SWITCHING CR TRF TUPARDI 008 PLAZA MANDI" at bounding box center [498, 390] width 118 height 47
drag, startPoint x: 493, startPoint y: 400, endPoint x: 3, endPoint y: 310, distance: 498.1
click at [496, 402] on div "SWITCHING CR TRF TUPARDI 008 [GEOGRAPHIC_DATA]" at bounding box center [498, 390] width 118 height 47
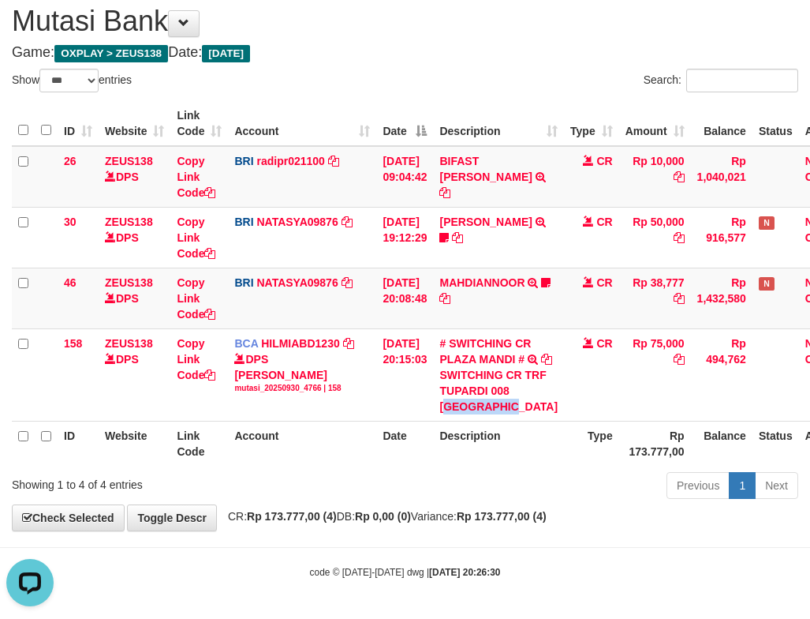
copy div "LAZA MANDI"
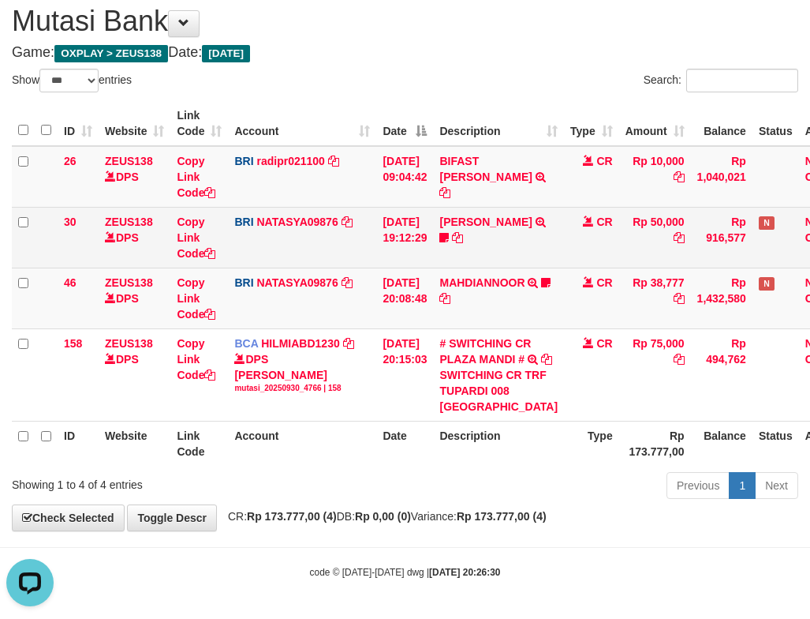
click at [361, 228] on td "BRI NATASYA09876 DPS SITI NURLITA SAPITRI mutasi_20250930_3126 | 30 mutasi_2025…" at bounding box center [302, 237] width 148 height 61
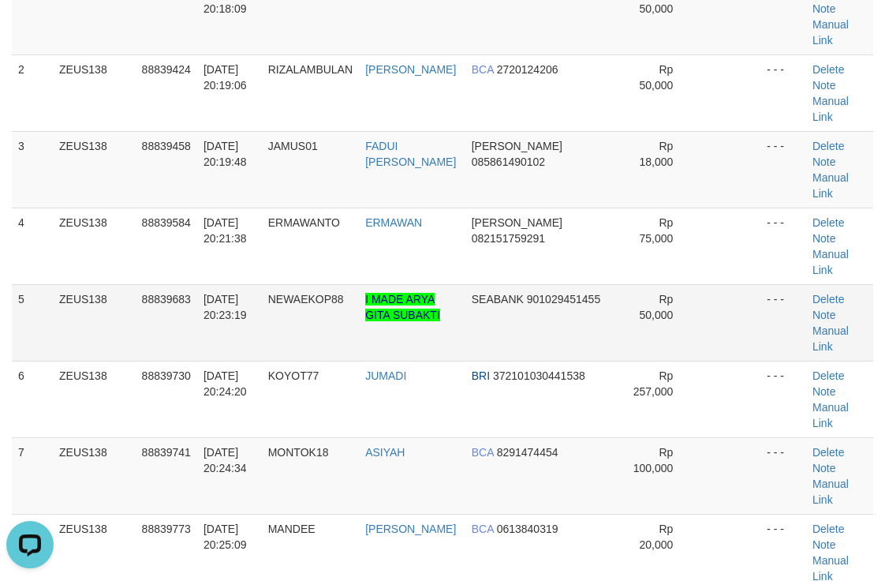
click at [667, 284] on td "Rp 50,000" at bounding box center [657, 322] width 80 height 77
click at [722, 284] on tr "5 ZEUS138 88839683 30/09/2025 20:23:19 NEWAEKOP88 I MADE ARYA GITA SUBAKTI SEAB…" at bounding box center [442, 322] width 861 height 77
drag, startPoint x: 563, startPoint y: 101, endPoint x: 892, endPoint y: 92, distance: 329.1
click at [604, 94] on tbody "1 ZEUS138 88839385 30/09/2025 20:18:09 ARDI10 SUPARDI BCA 5340197412 Rp 50,000 …" at bounding box center [442, 552] width 861 height 1149
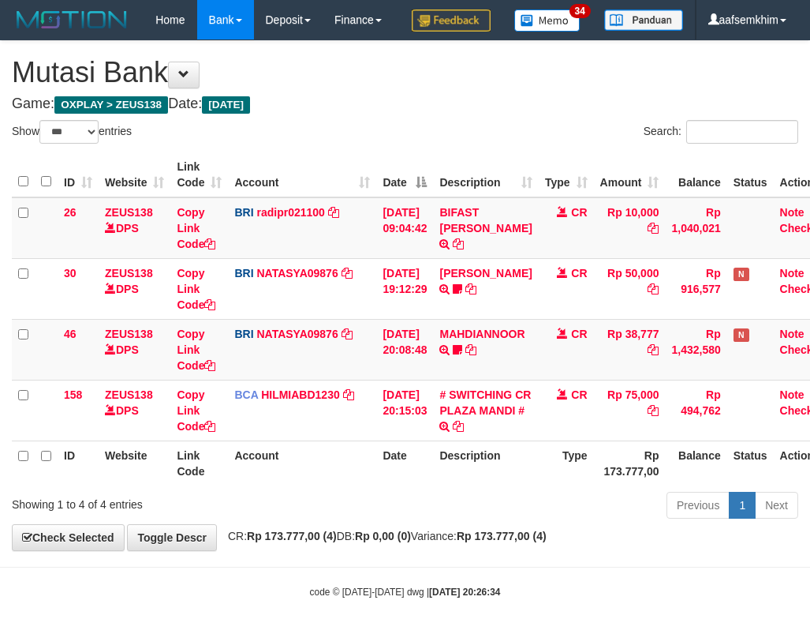
select select "***"
click at [637, 197] on th "Amount" at bounding box center [630, 174] width 72 height 45
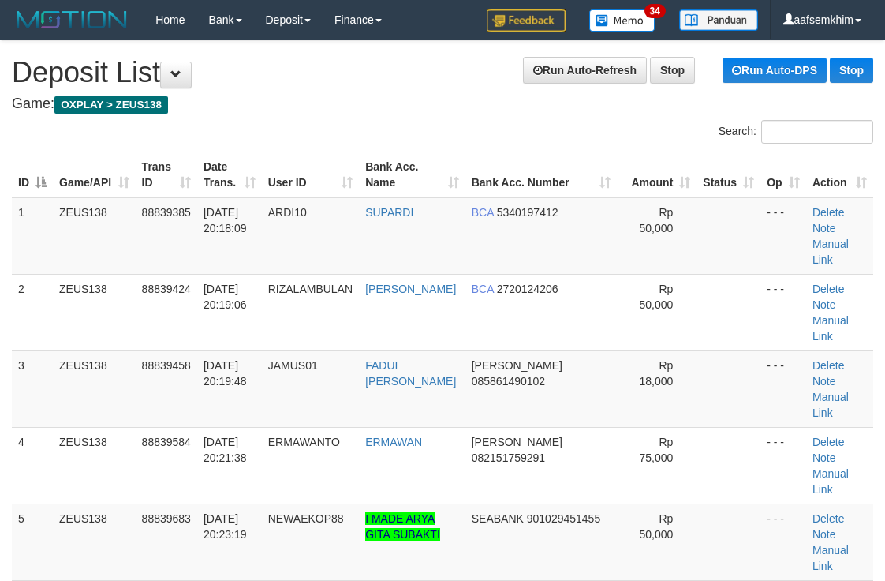
scroll to position [219, 0]
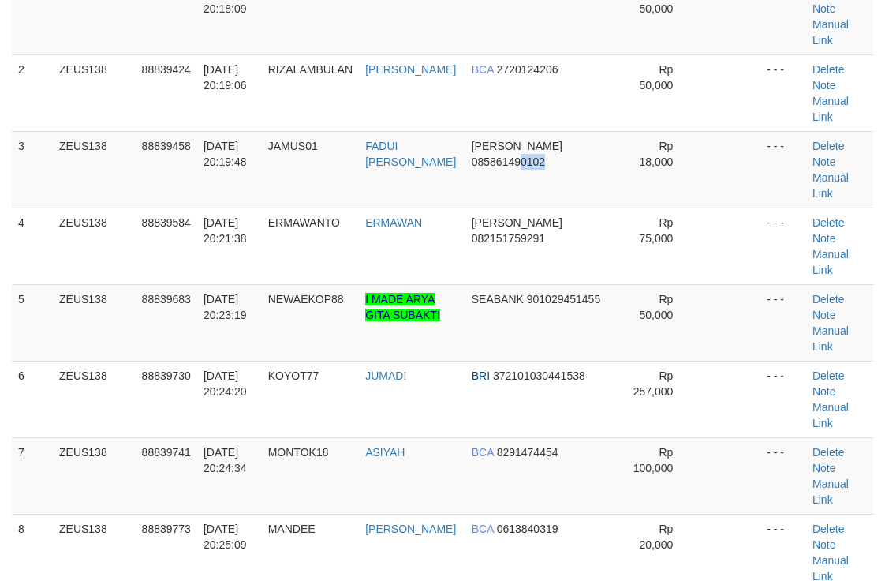
drag, startPoint x: 518, startPoint y: 154, endPoint x: 889, endPoint y: 151, distance: 371.6
click at [642, 153] on tr "3 ZEUS138 88839458 30/09/2025 20:19:48 JAMUS01 FADUI FATIHAL FAH DANA 085861490…" at bounding box center [442, 169] width 861 height 77
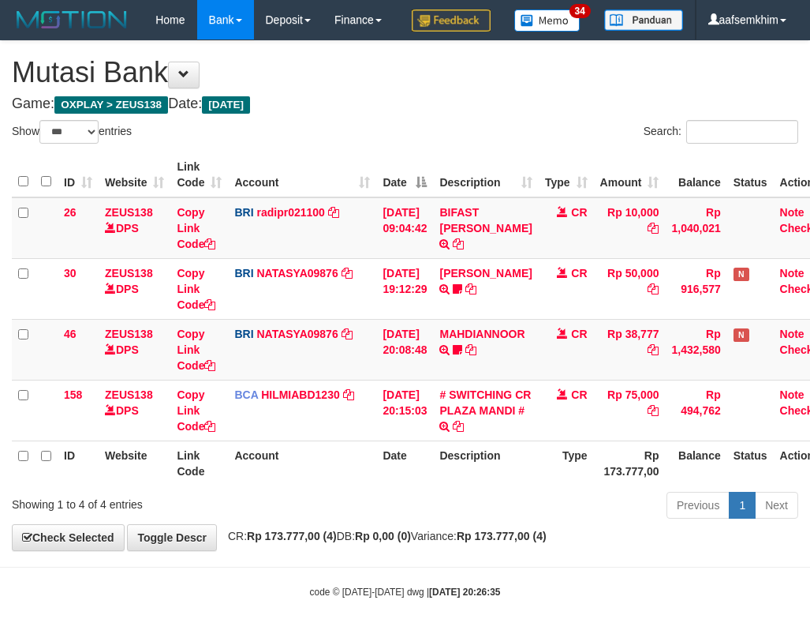
select select "***"
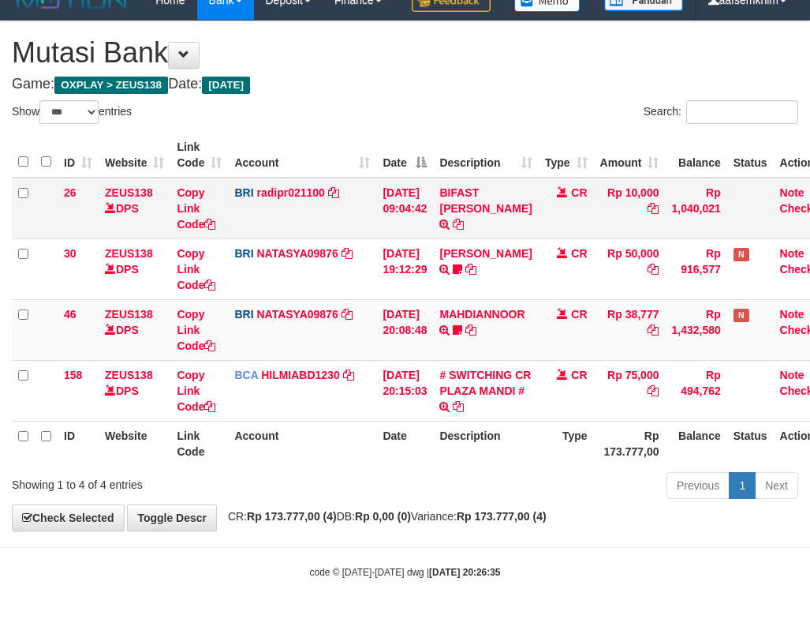
click at [568, 192] on span at bounding box center [562, 191] width 11 height 11
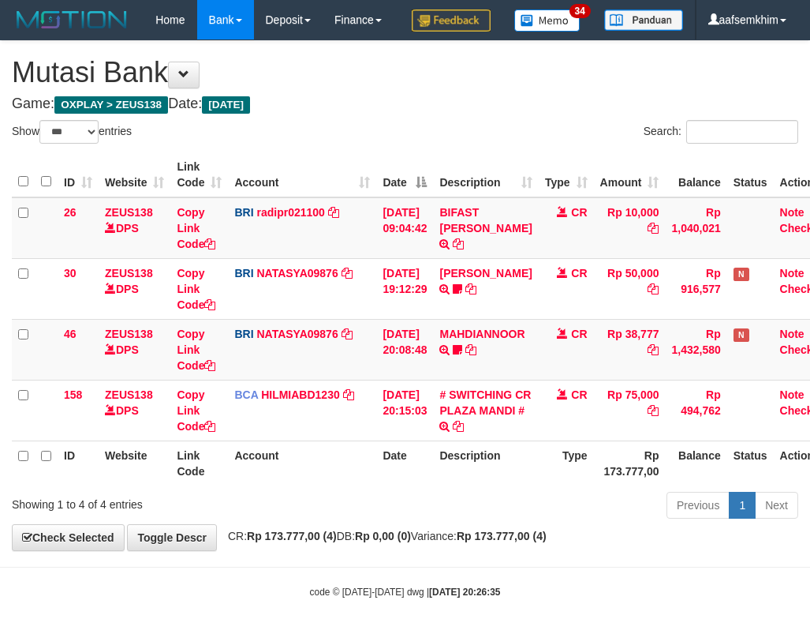
select select "***"
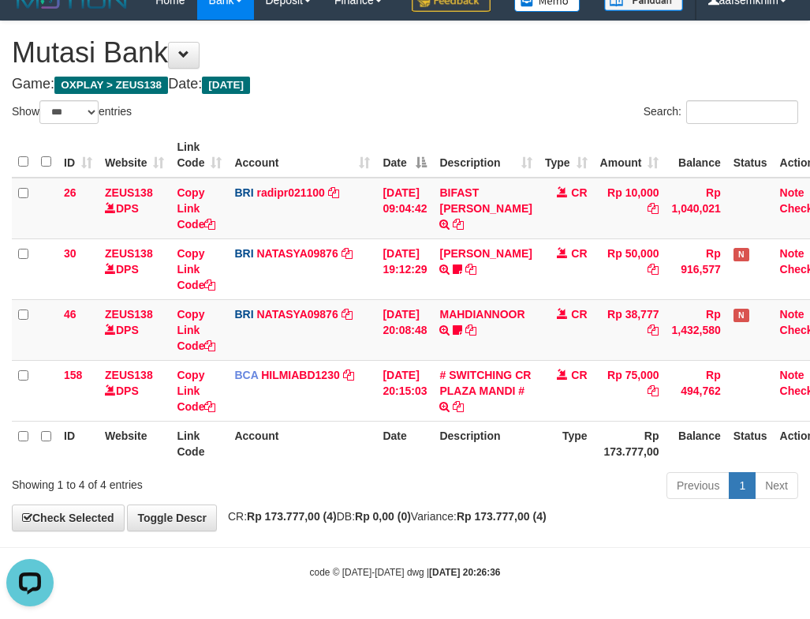
click at [288, 175] on th "Account" at bounding box center [302, 155] width 148 height 45
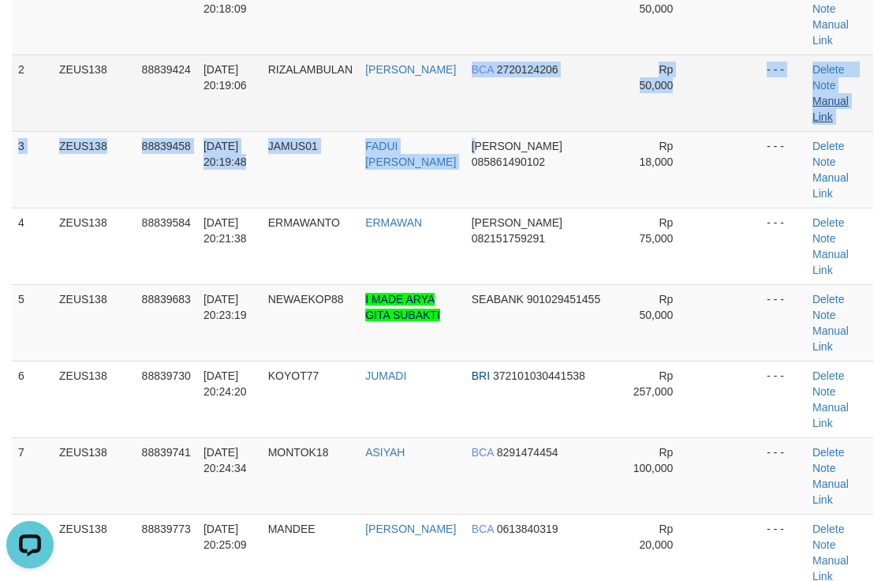
drag, startPoint x: 461, startPoint y: 102, endPoint x: 817, endPoint y: 84, distance: 357.1
click at [548, 93] on td "BCA 2720124206" at bounding box center [540, 92] width 151 height 77
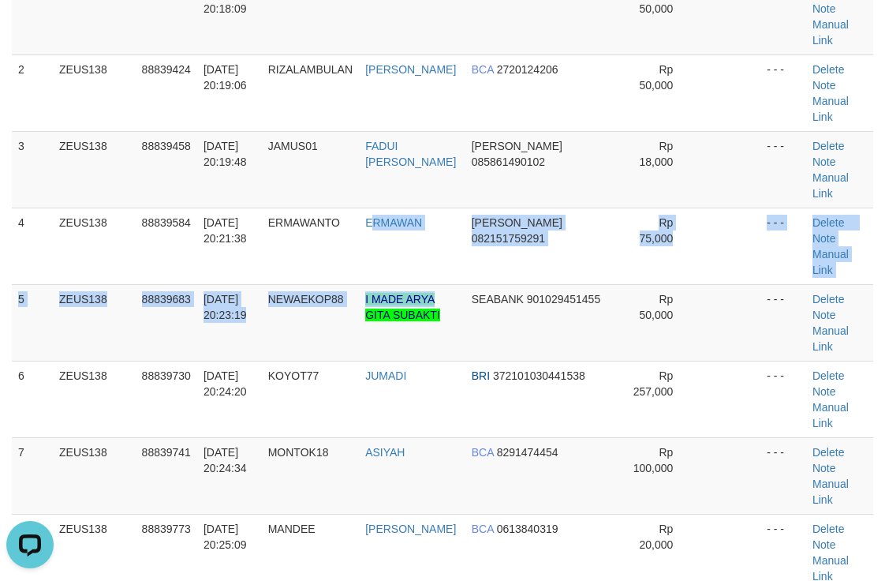
drag, startPoint x: 410, startPoint y: 230, endPoint x: 888, endPoint y: 170, distance: 481.0
click at [505, 222] on tbody "1 ZEUS138 88839385 30/09/2025 20:18:09 ARDI10 SUPARDI BCA 5340197412 Rp 50,000 …" at bounding box center [442, 552] width 861 height 1149
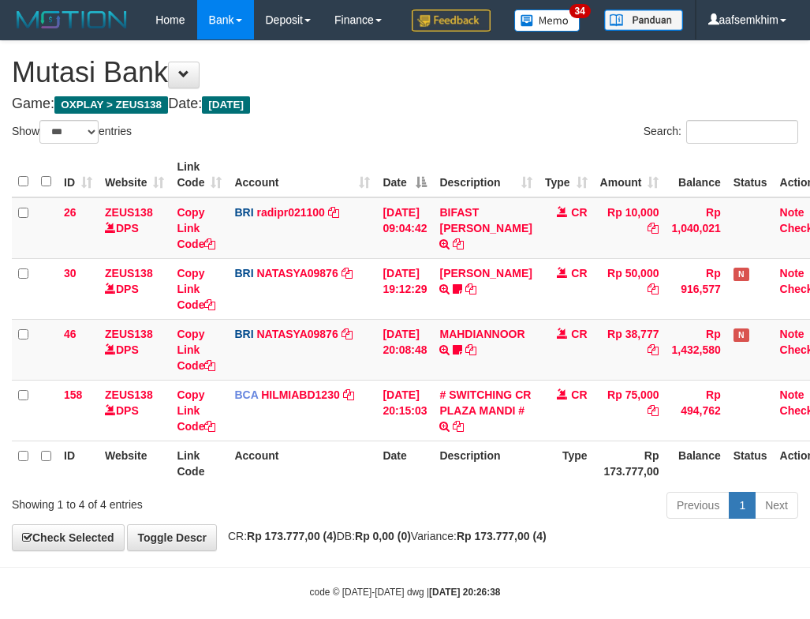
select select "***"
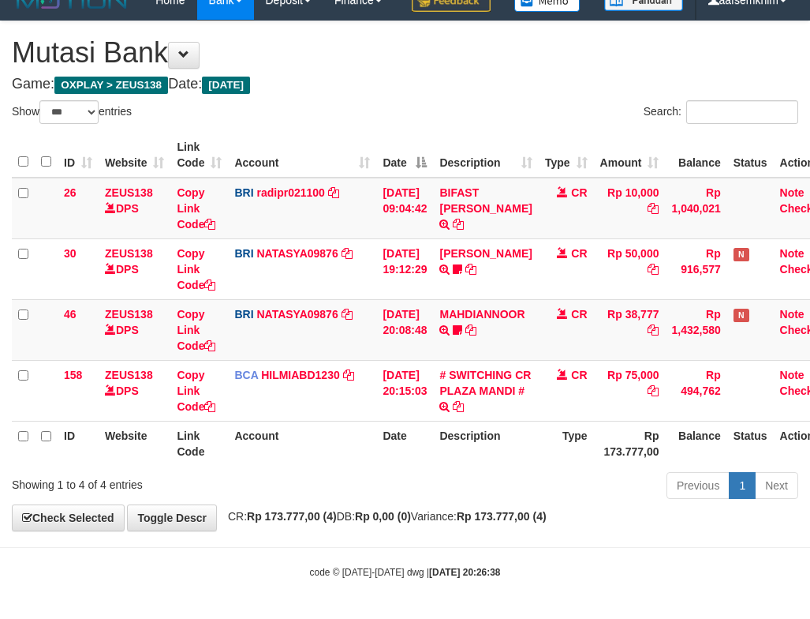
click at [502, 101] on div "Search:" at bounding box center [608, 114] width 382 height 28
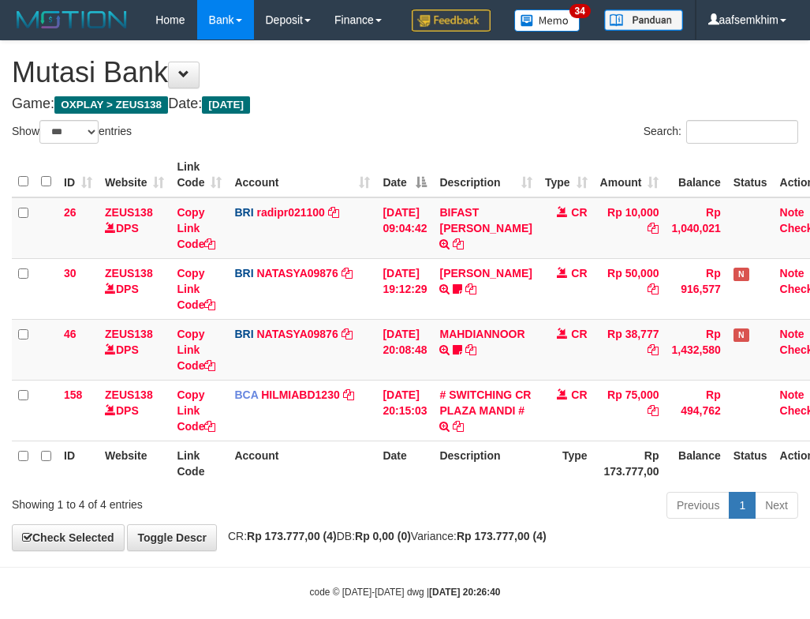
select select "***"
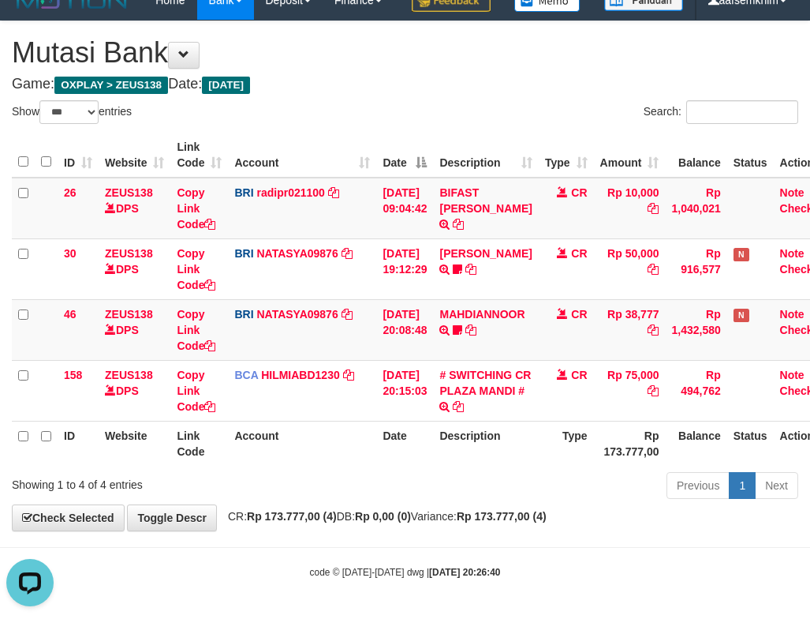
click at [577, 171] on th "Type" at bounding box center [566, 155] width 55 height 45
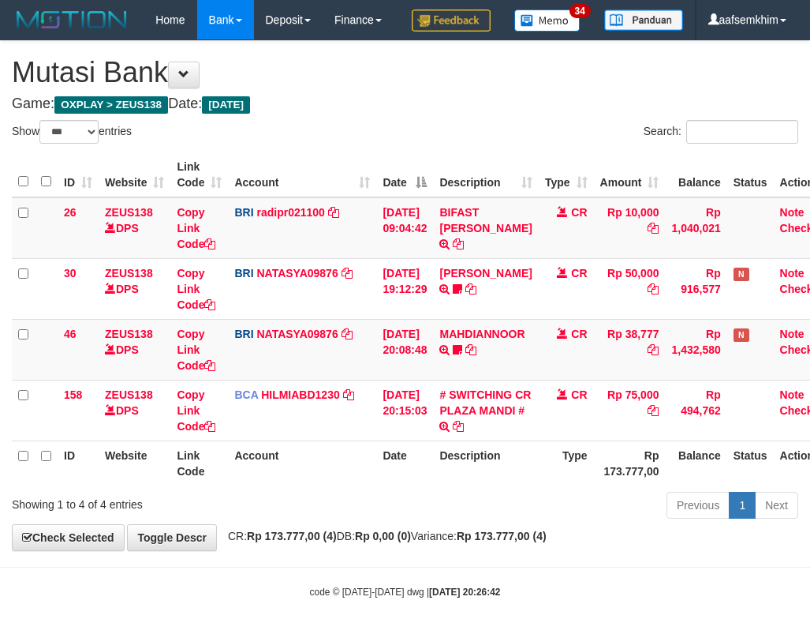
select select "***"
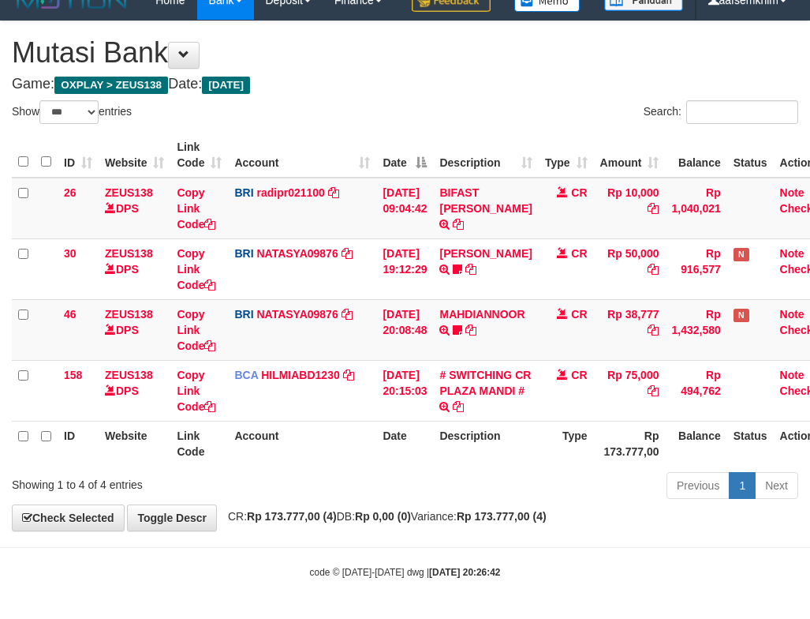
drag, startPoint x: 402, startPoint y: 129, endPoint x: 391, endPoint y: 130, distance: 11.1
click at [415, 130] on div "ID Website Link Code Account Date Description Type Amount Balance Status Action…" at bounding box center [405, 299] width 810 height 342
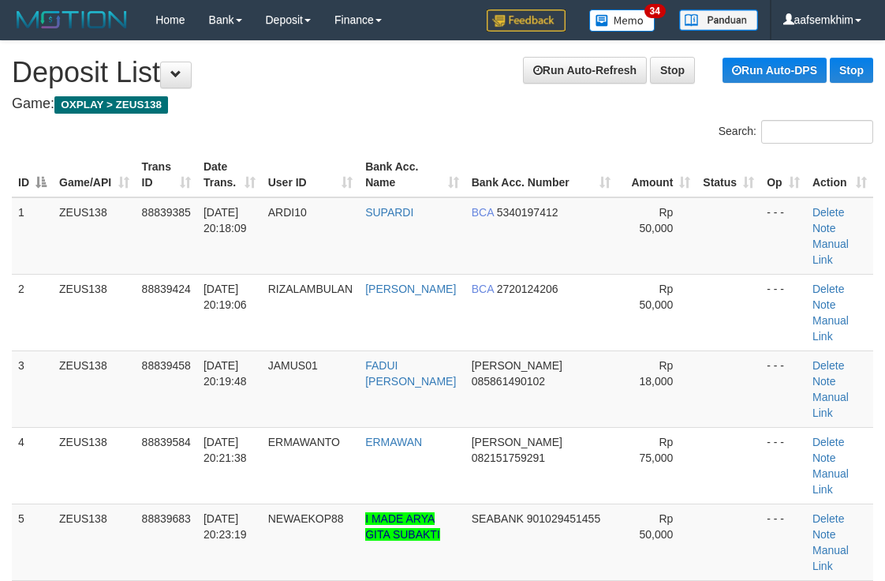
scroll to position [219, 0]
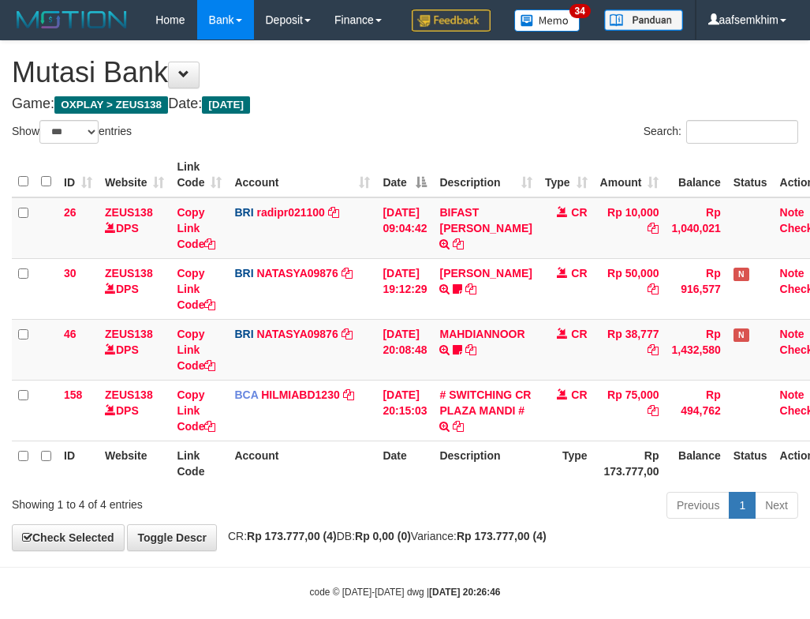
select select "***"
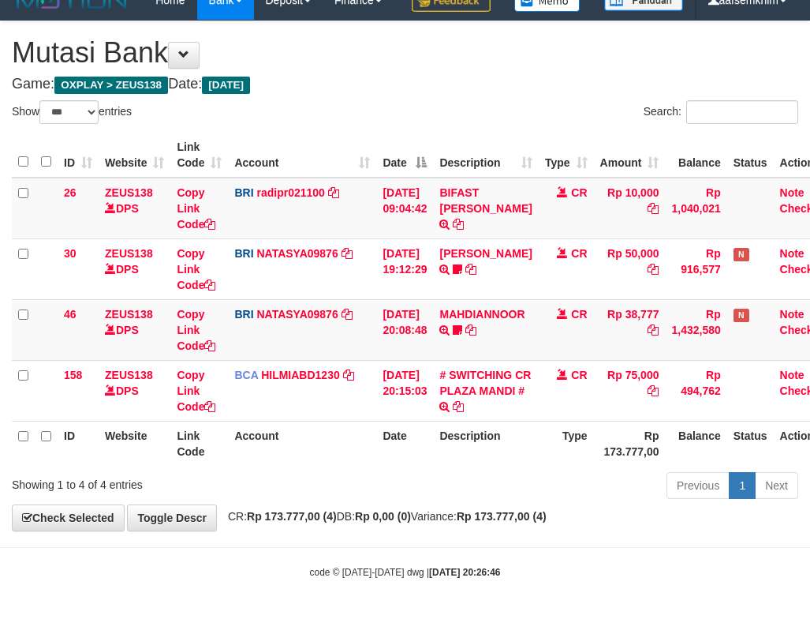
click at [420, 133] on th "Date" at bounding box center [404, 155] width 57 height 45
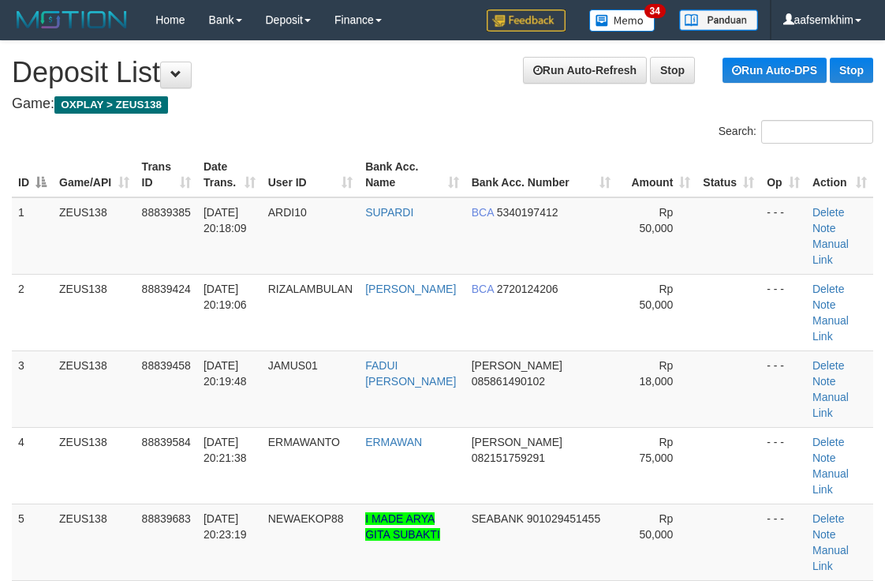
scroll to position [219, 0]
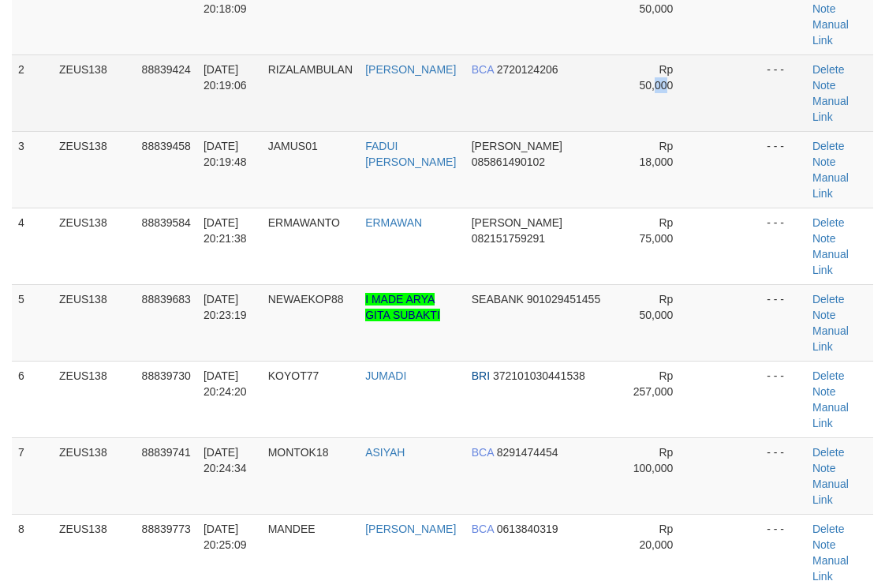
drag, startPoint x: 637, startPoint y: 78, endPoint x: 652, endPoint y: 78, distance: 15.0
click at [652, 78] on td "Rp 50,000" at bounding box center [657, 92] width 80 height 77
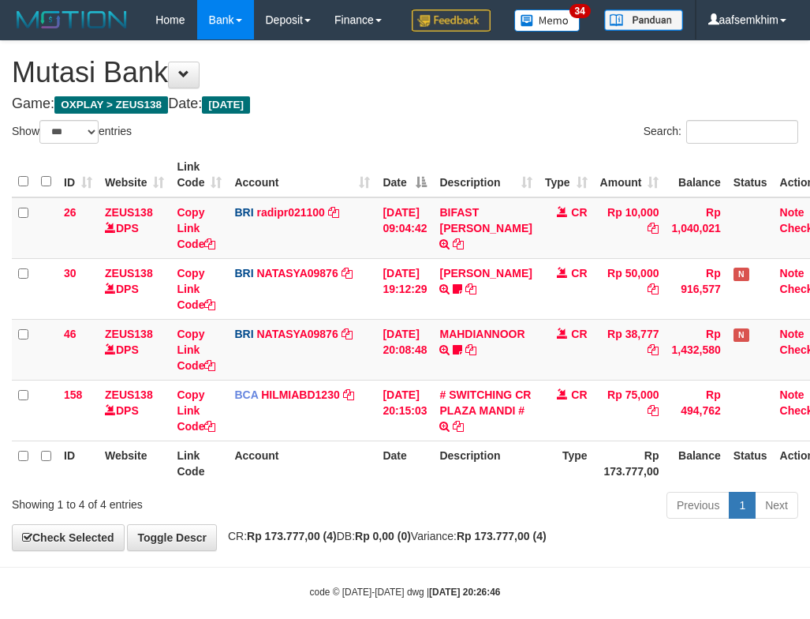
select select "***"
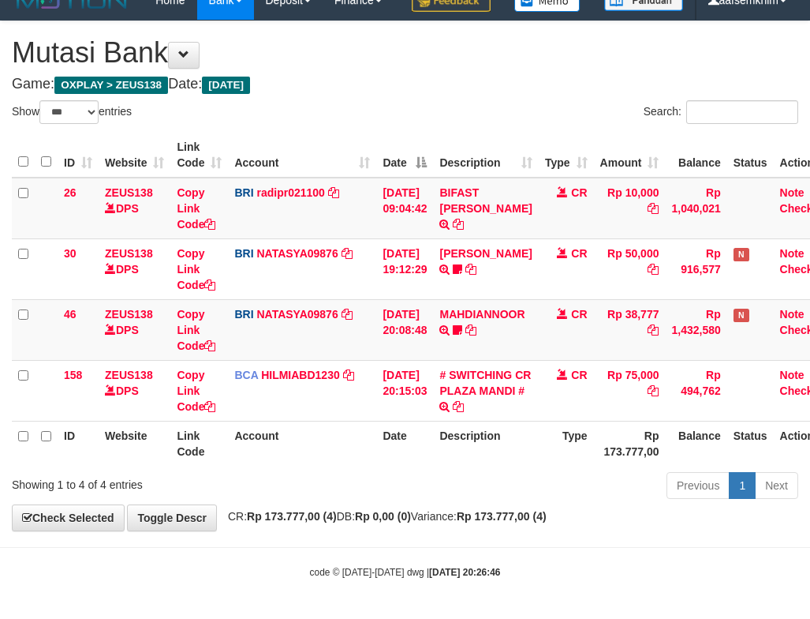
click at [421, 136] on th "Date" at bounding box center [404, 155] width 57 height 45
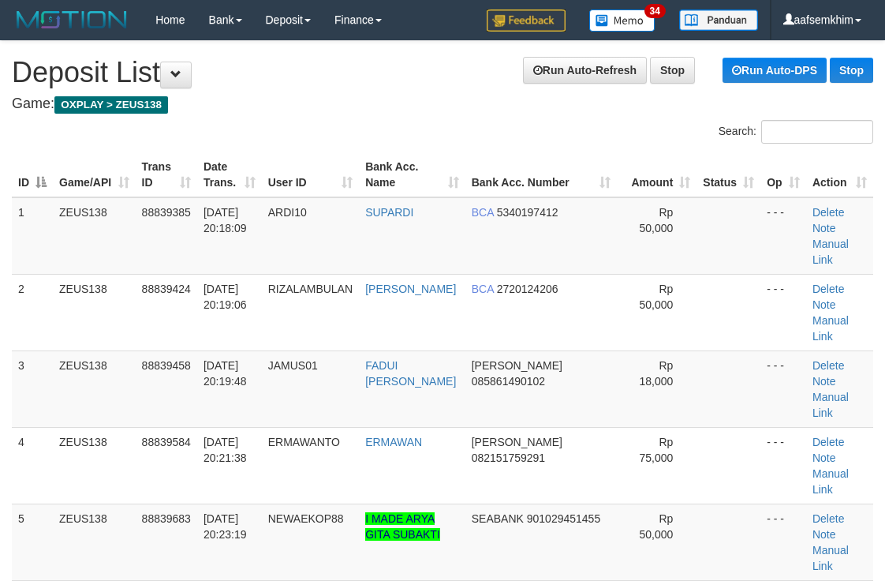
scroll to position [219, 0]
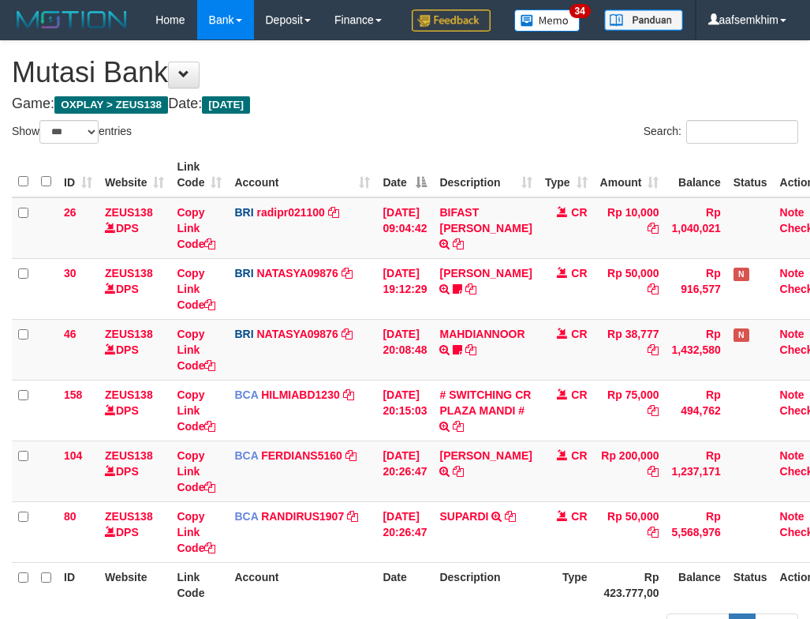
select select "***"
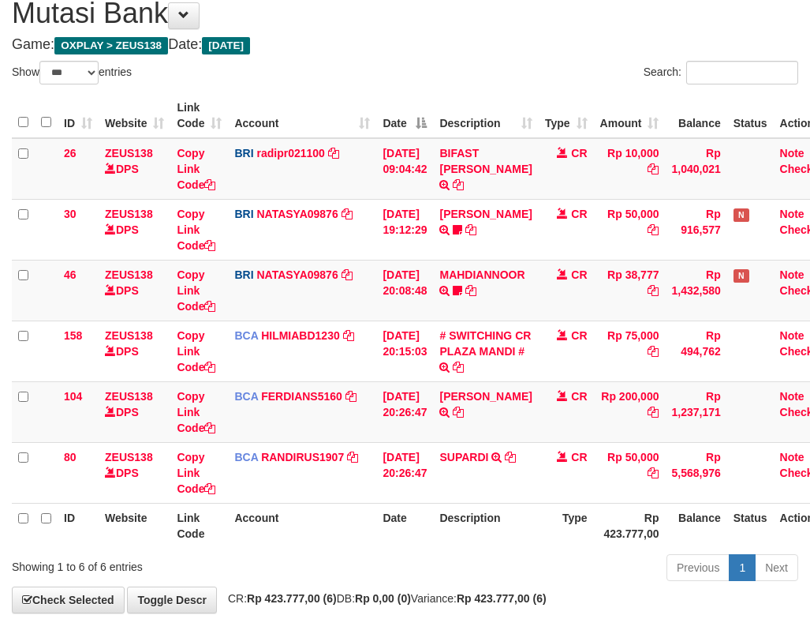
drag, startPoint x: 431, startPoint y: 140, endPoint x: 458, endPoint y: 147, distance: 28.5
click at [433, 138] on th "Date" at bounding box center [404, 115] width 57 height 45
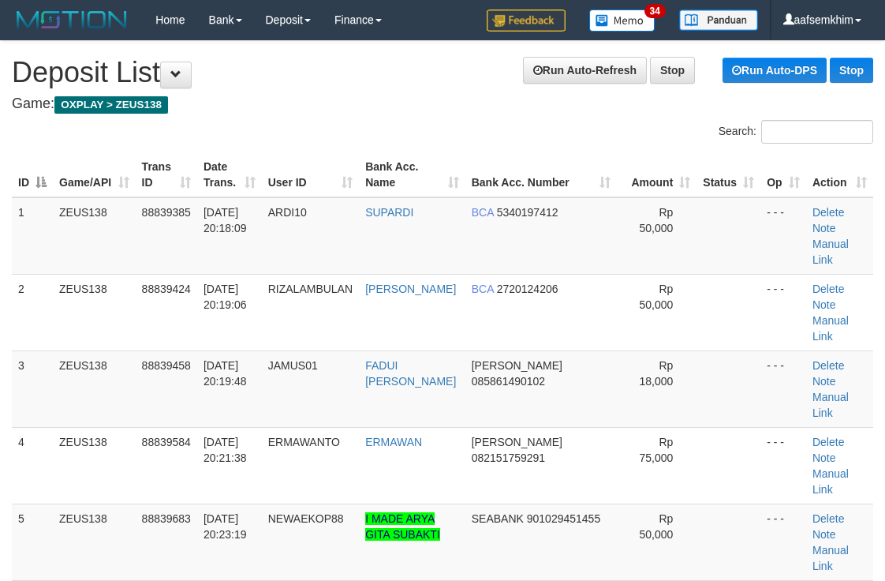
scroll to position [219, 0]
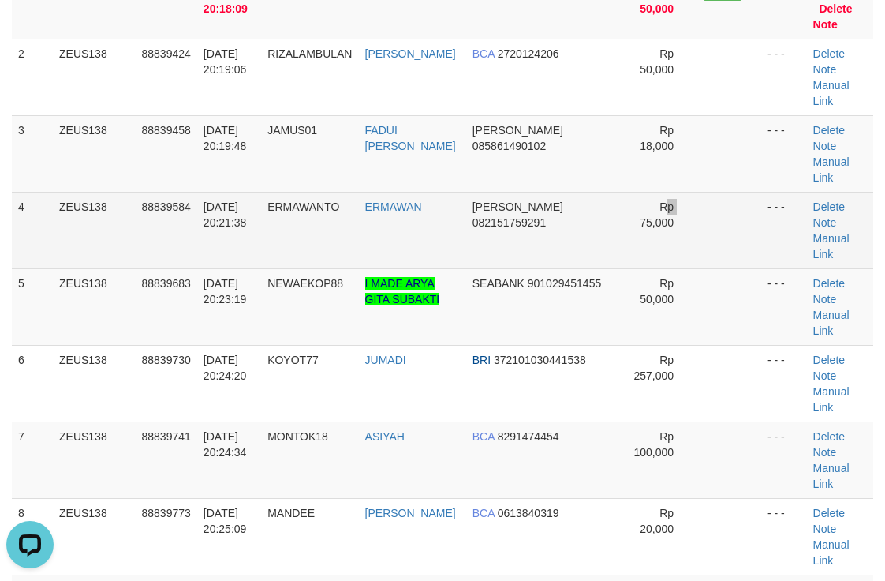
scroll to position [780, 0]
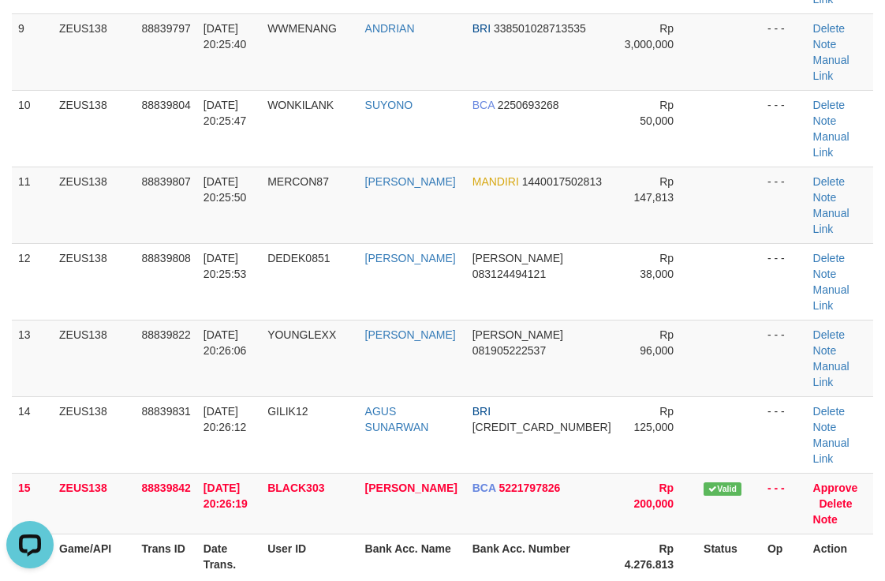
drag, startPoint x: 663, startPoint y: 157, endPoint x: 772, endPoint y: 147, distance: 109.4
click at [698, 320] on tr "13 ZEUS138 88839822 30/09/2025 20:26:06 YOUNGLEXX IRFAN SYARIFUDDIN DANA 081905…" at bounding box center [442, 358] width 861 height 77
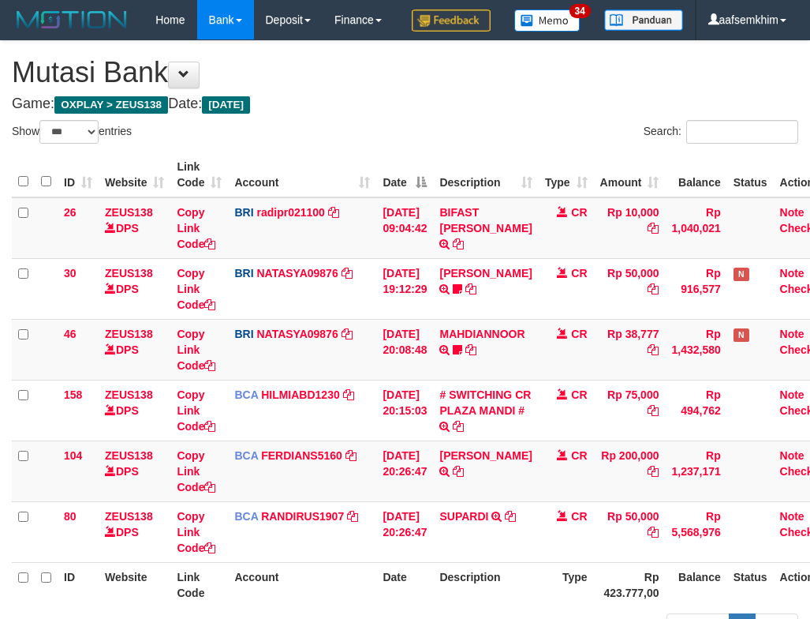
select select "***"
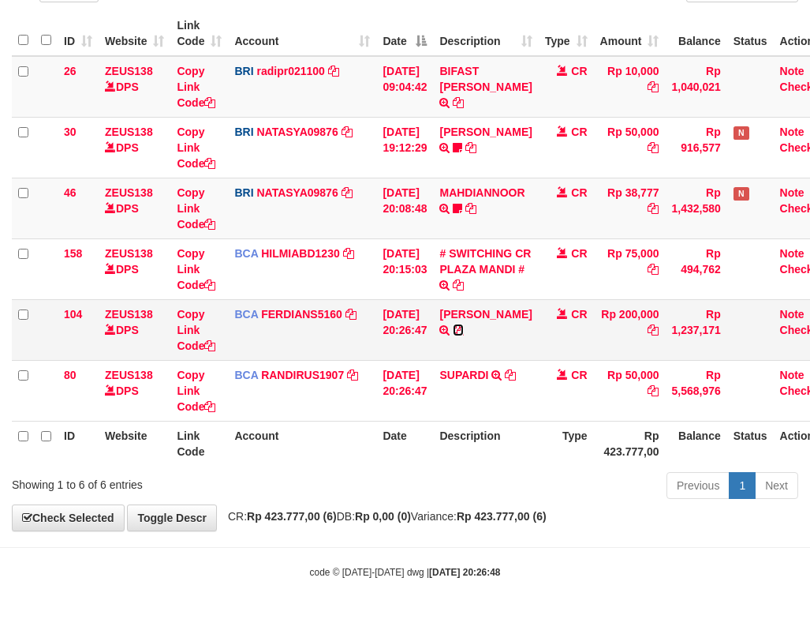
click at [464, 331] on icon at bounding box center [458, 329] width 11 height 11
click at [317, 191] on link "NATASYA09876" at bounding box center [296, 192] width 81 height 13
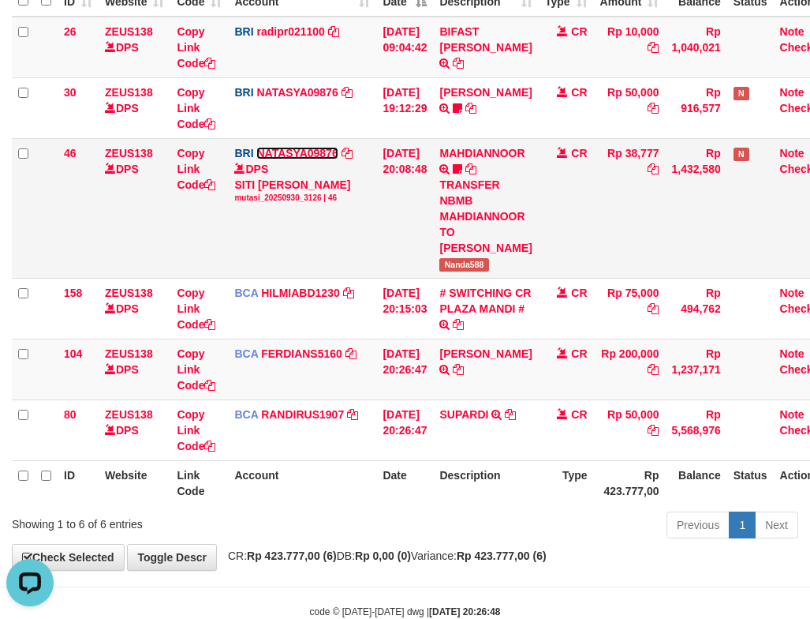
scroll to position [0, 0]
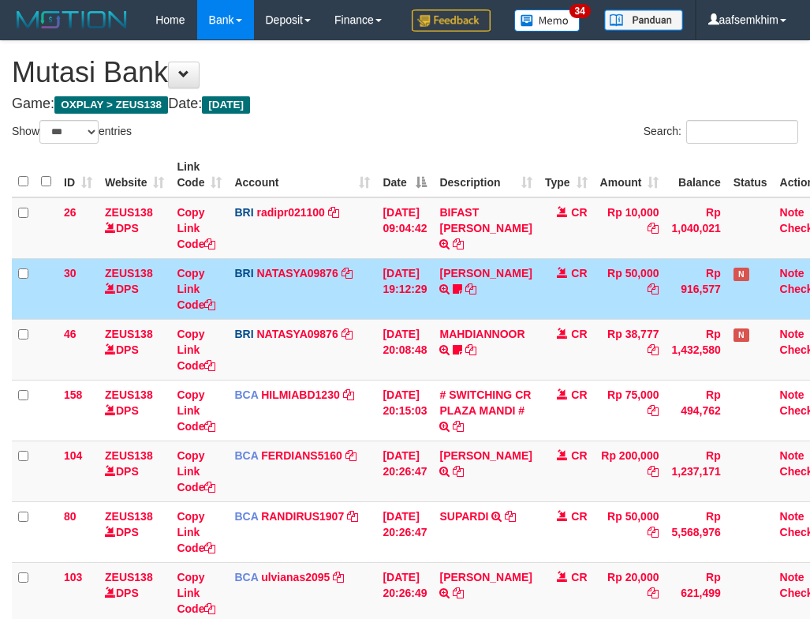
select select "***"
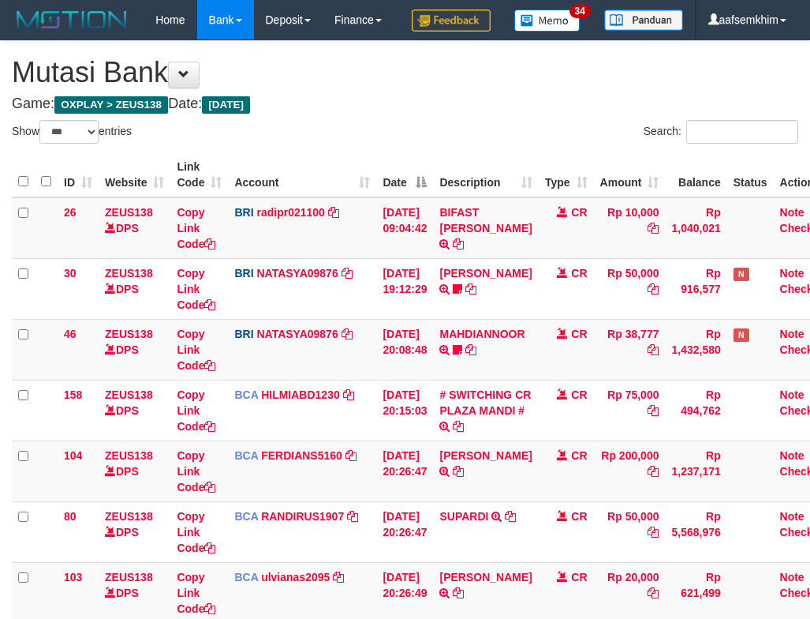
select select "***"
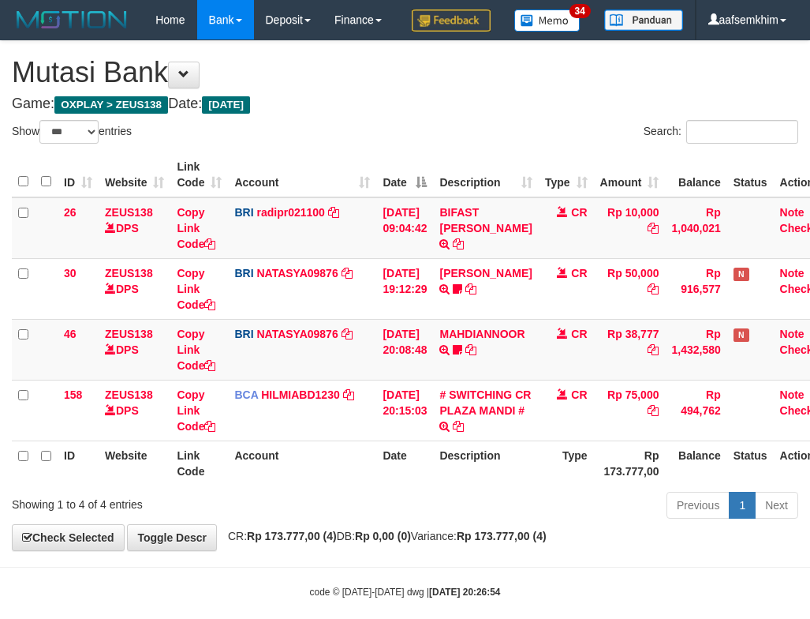
select select "***"
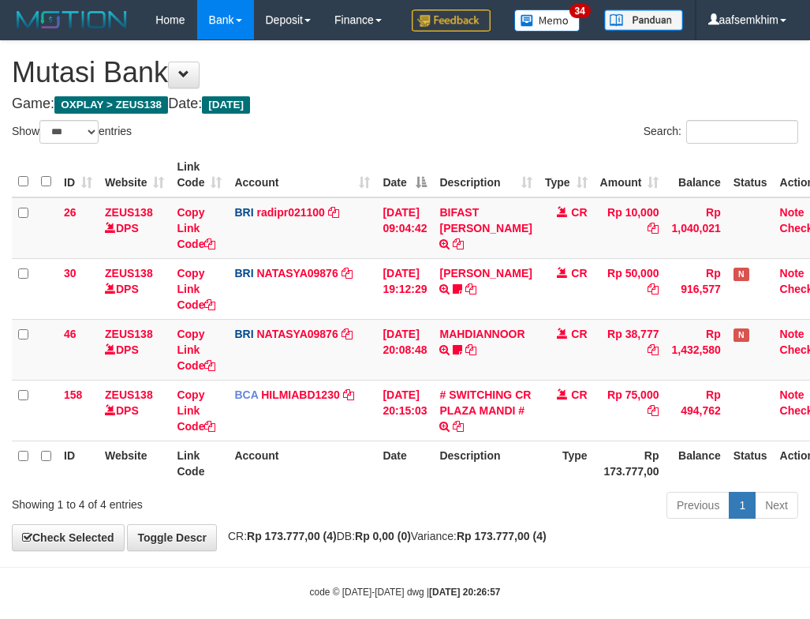
scroll to position [59, 0]
select select "***"
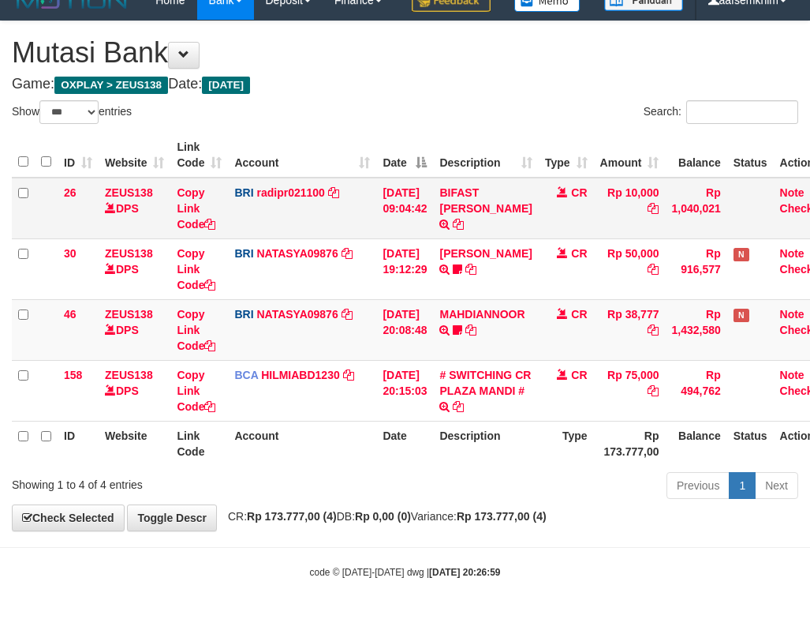
click at [339, 230] on td "BRI radipr021100 DPS REYNALDI ADI PRATAMA mutasi_20250930_3774 | 26 mutasi_2025…" at bounding box center [302, 209] width 148 height 62
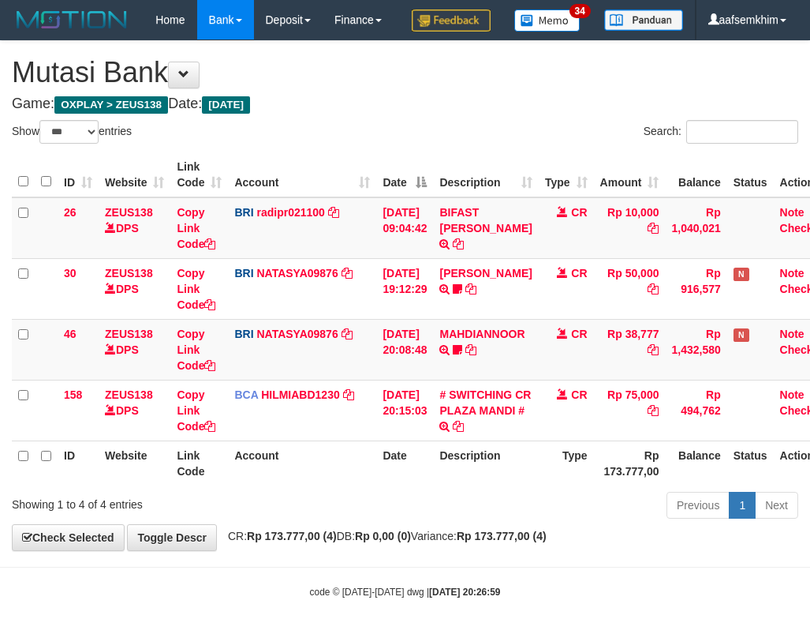
select select "***"
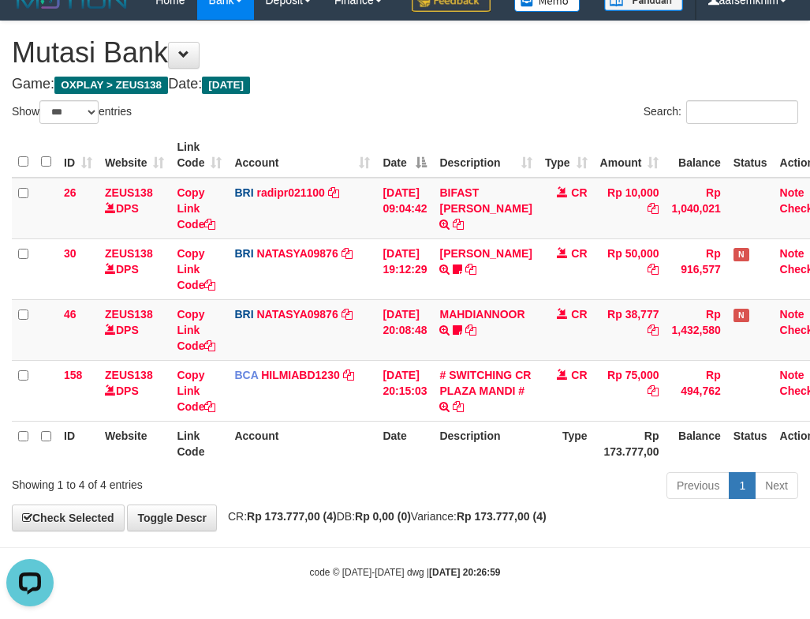
click at [361, 177] on th "Account" at bounding box center [302, 155] width 148 height 45
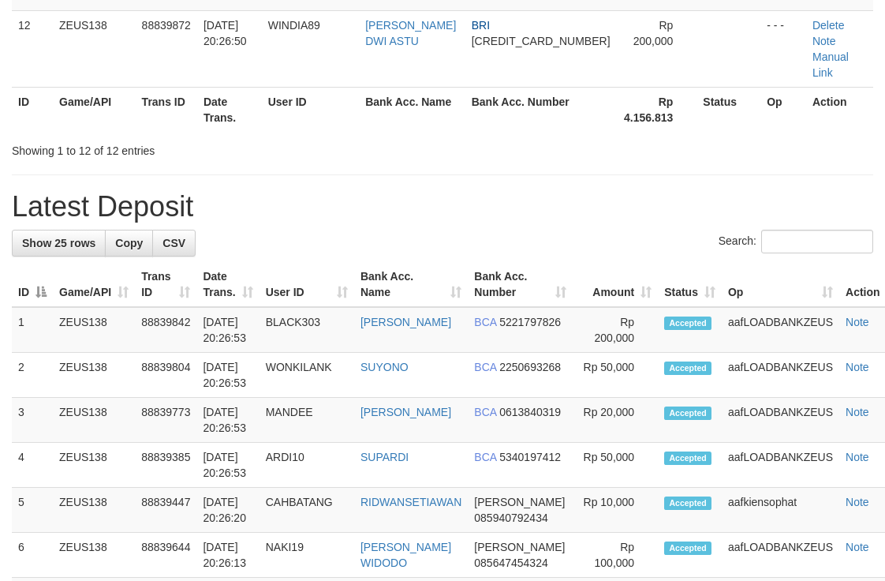
click at [586, 262] on tr "ID Game/API Trans ID Date Trans. User ID Bank Acc. Name Bank Acc. Number Amount…" at bounding box center [458, 284] width 892 height 45
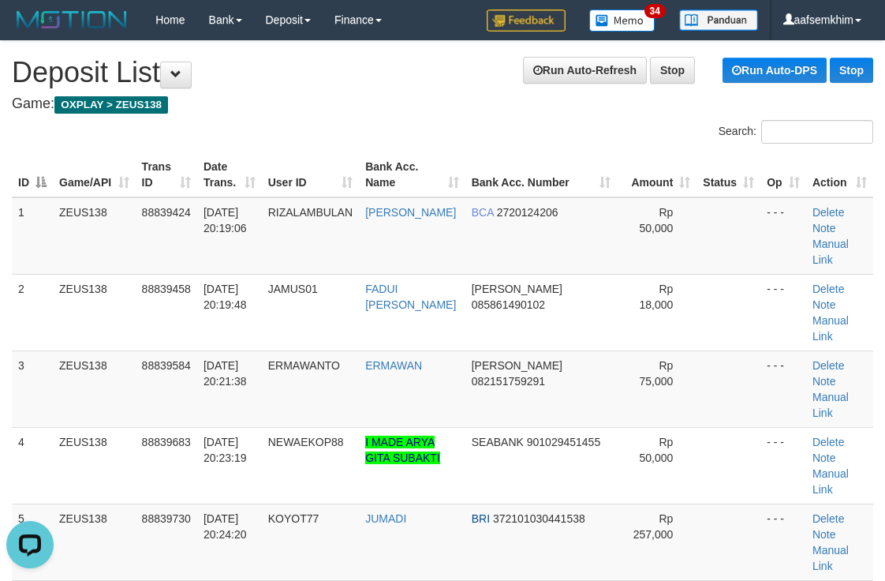
drag, startPoint x: 511, startPoint y: 130, endPoint x: 525, endPoint y: 126, distance: 14.0
click at [520, 129] on div "Search:" at bounding box center [663, 134] width 419 height 28
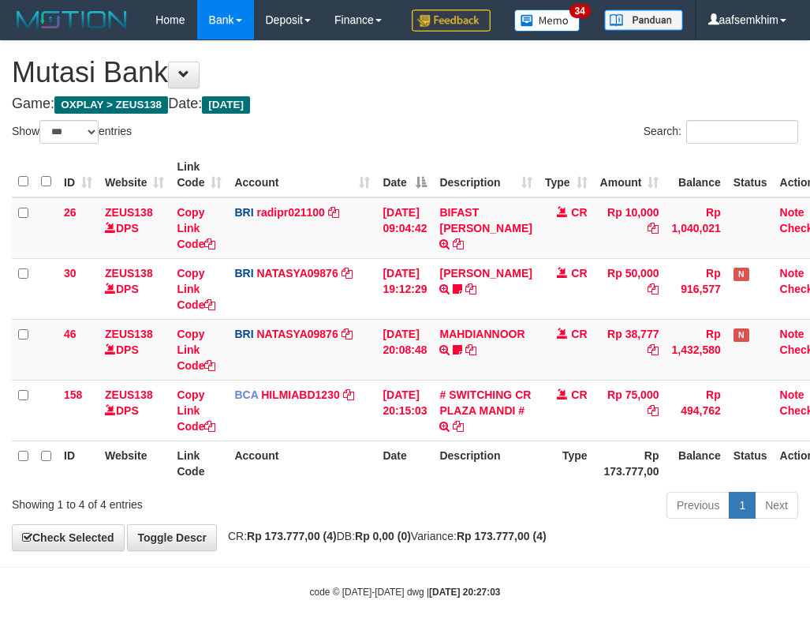
select select "***"
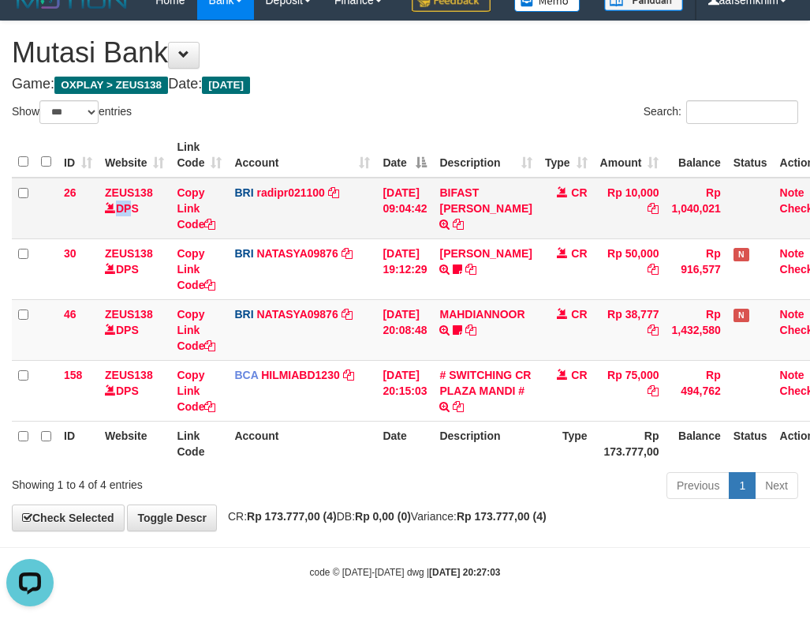
click at [128, 221] on td "ZEUS138 DPS" at bounding box center [135, 209] width 72 height 62
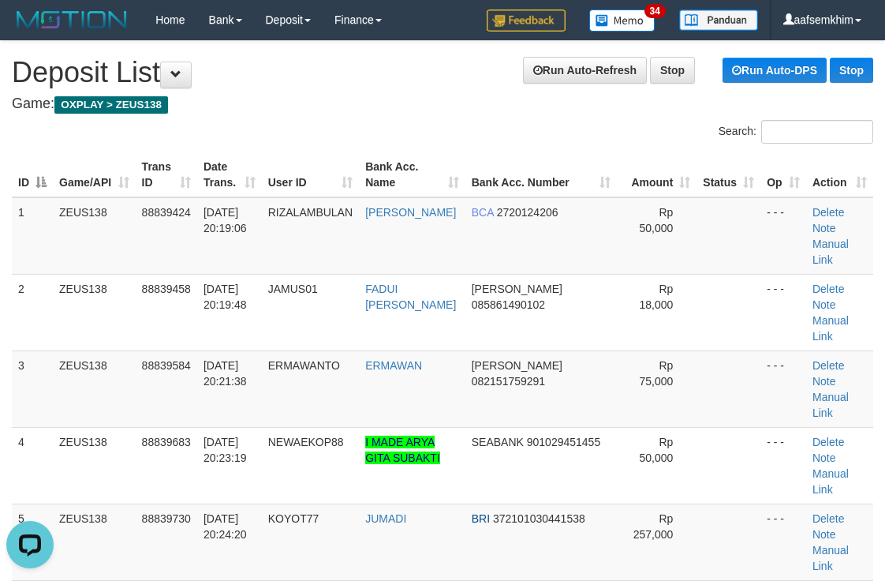
drag, startPoint x: 508, startPoint y: 163, endPoint x: 619, endPoint y: 142, distance: 113.1
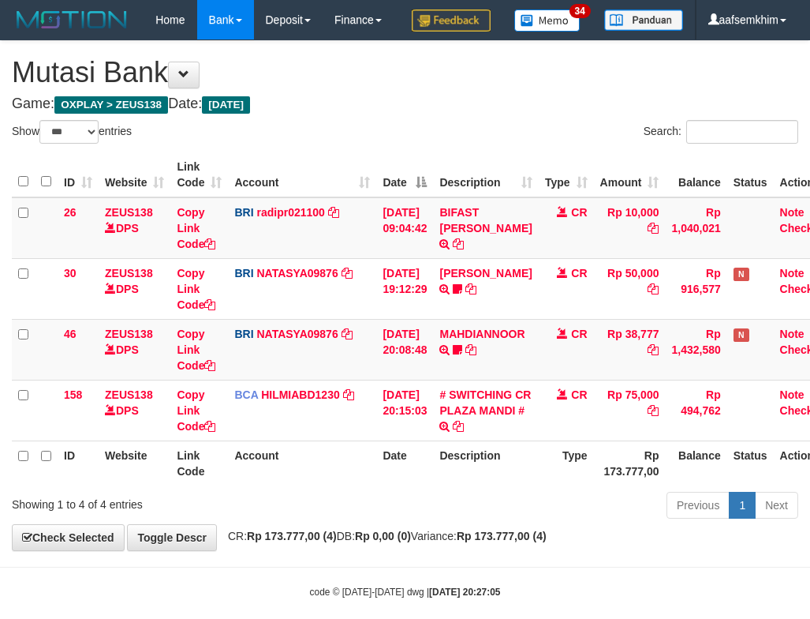
select select "***"
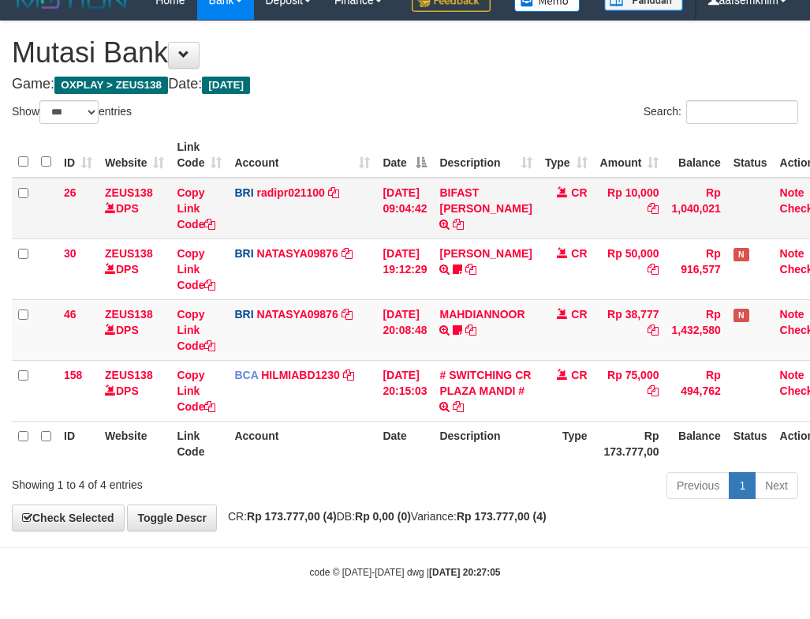
click at [148, 220] on td "ZEUS138 DPS" at bounding box center [135, 209] width 72 height 62
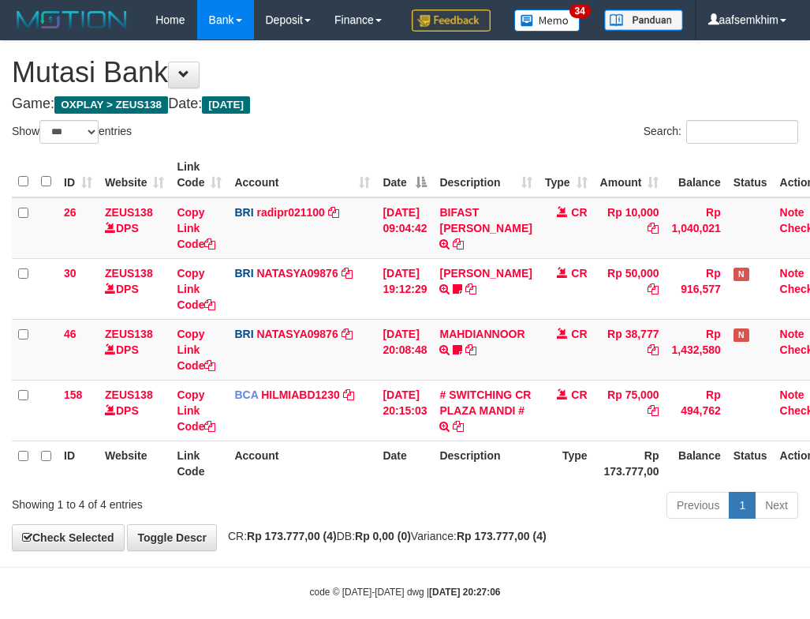
select select "***"
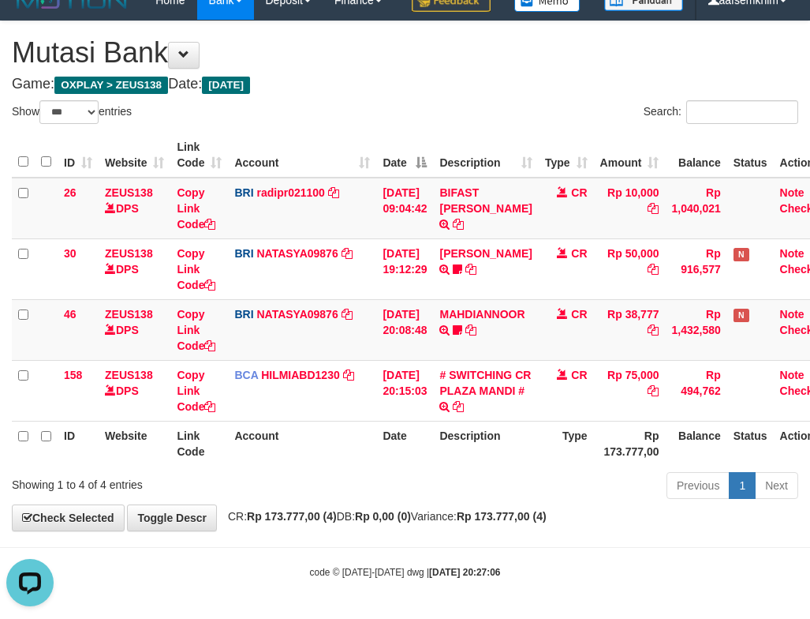
drag, startPoint x: 330, startPoint y: 166, endPoint x: 338, endPoint y: 166, distance: 8.7
click at [338, 166] on th "Account" at bounding box center [302, 155] width 148 height 45
